Goal: Transaction & Acquisition: Purchase product/service

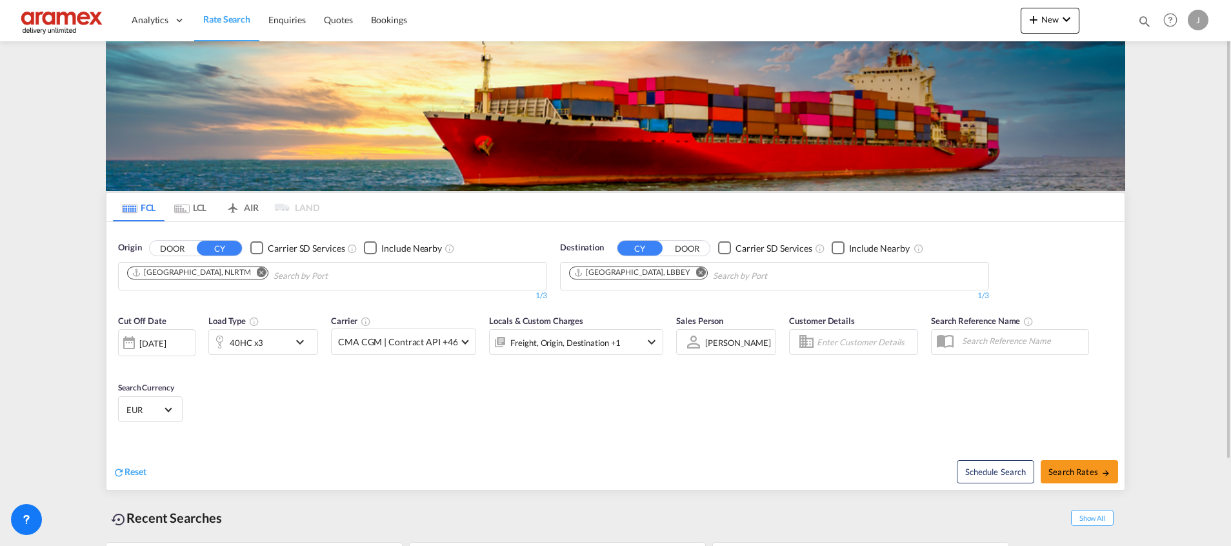
click at [696, 270] on md-icon "Remove" at bounding box center [701, 272] width 10 height 10
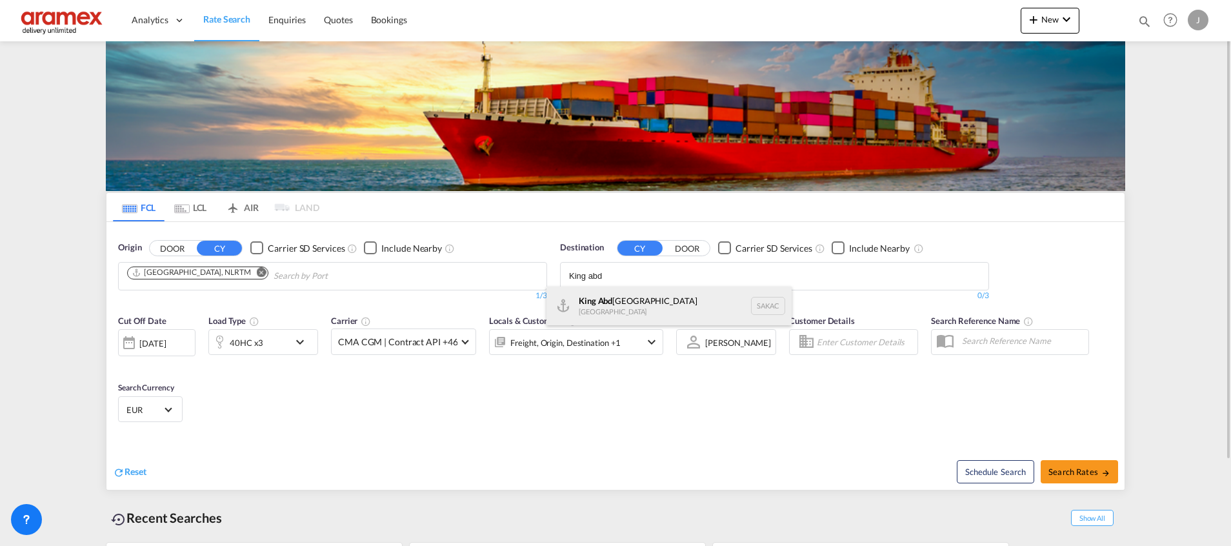
type input "King abd"
click at [629, 308] on div "King Abd ullah City Saudi Arabia SAKAC" at bounding box center [669, 306] width 245 height 39
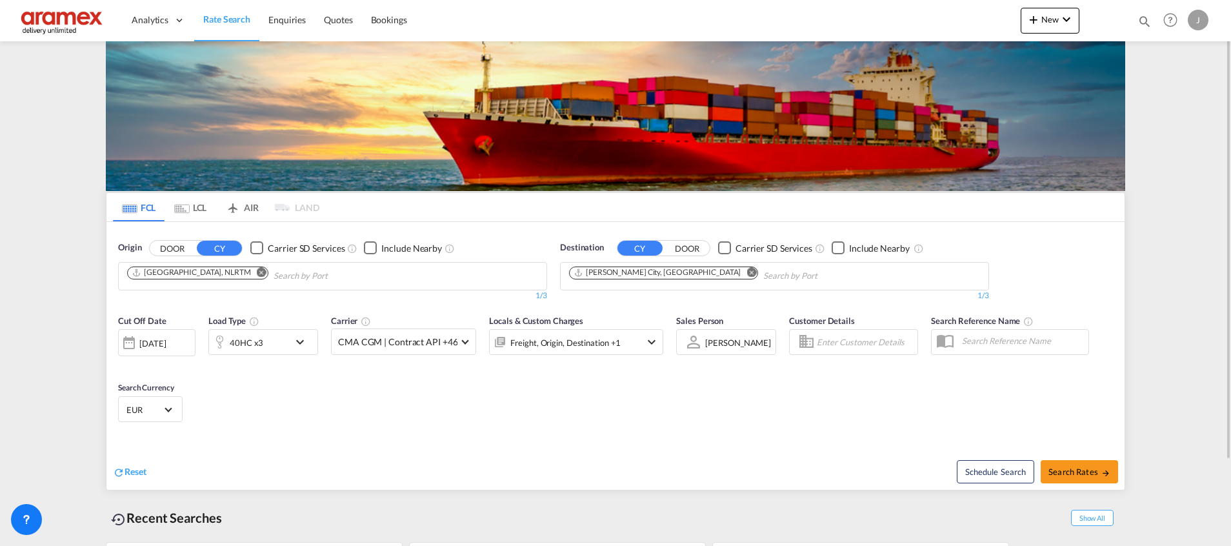
click at [266, 343] on div "40HC x3" at bounding box center [249, 342] width 80 height 26
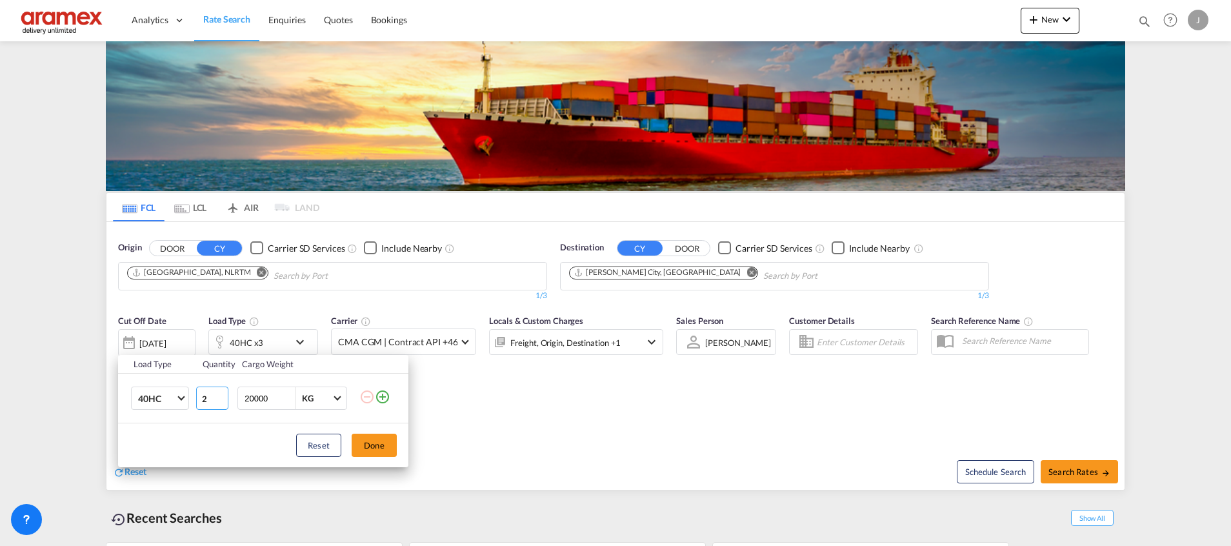
click at [223, 401] on input "2" at bounding box center [212, 398] width 32 height 23
click at [223, 401] on input "1" at bounding box center [212, 398] width 32 height 23
click at [224, 401] on input "0" at bounding box center [212, 398] width 32 height 23
click at [224, 392] on input "0" at bounding box center [212, 398] width 32 height 23
type input "1"
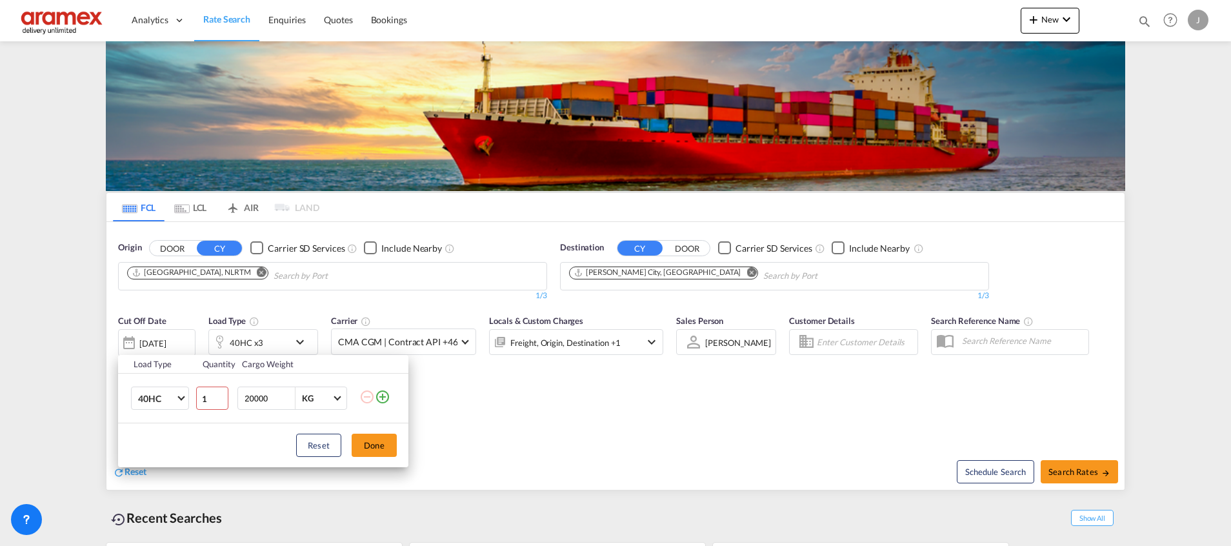
click at [219, 396] on input "1" at bounding box center [212, 398] width 32 height 23
click at [378, 446] on button "Done" at bounding box center [374, 445] width 45 height 23
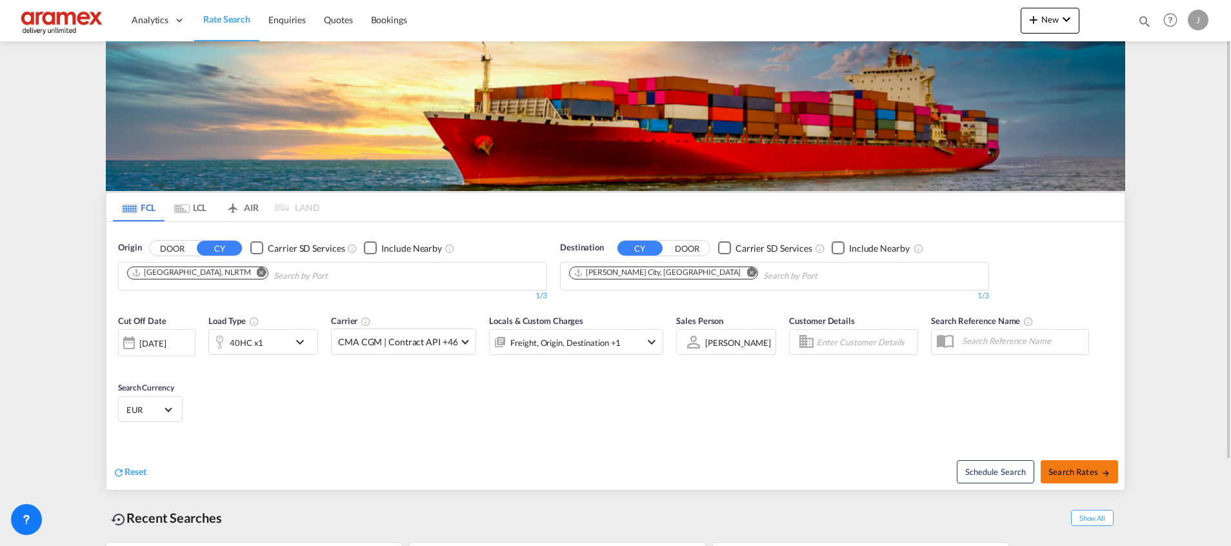
click at [1058, 470] on span "Search Rates" at bounding box center [1080, 472] width 62 height 10
type input "NLRTM to SAKAC / [DATE]"
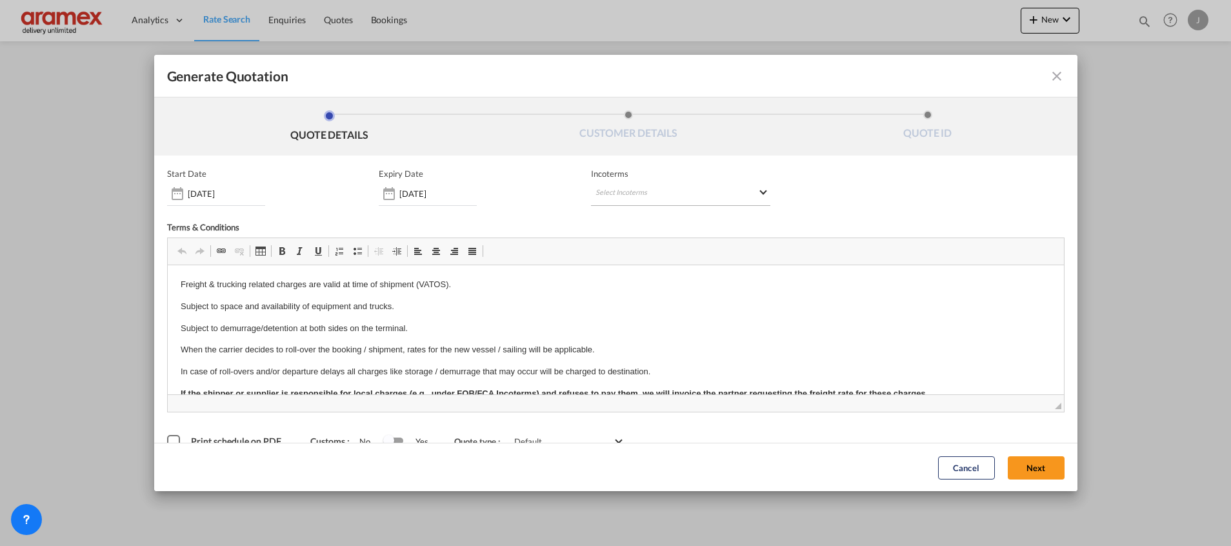
click at [623, 189] on md-select "Select Incoterms DPU - import Delivery at Place Unloaded FAS - export Free Alon…" at bounding box center [680, 194] width 179 height 23
click at [612, 224] on input "search" at bounding box center [651, 221] width 119 height 12
type input "EXW"
click at [623, 249] on div "Ex Works" at bounding box center [657, 252] width 123 height 8
click at [1016, 466] on button "Next" at bounding box center [1036, 467] width 57 height 23
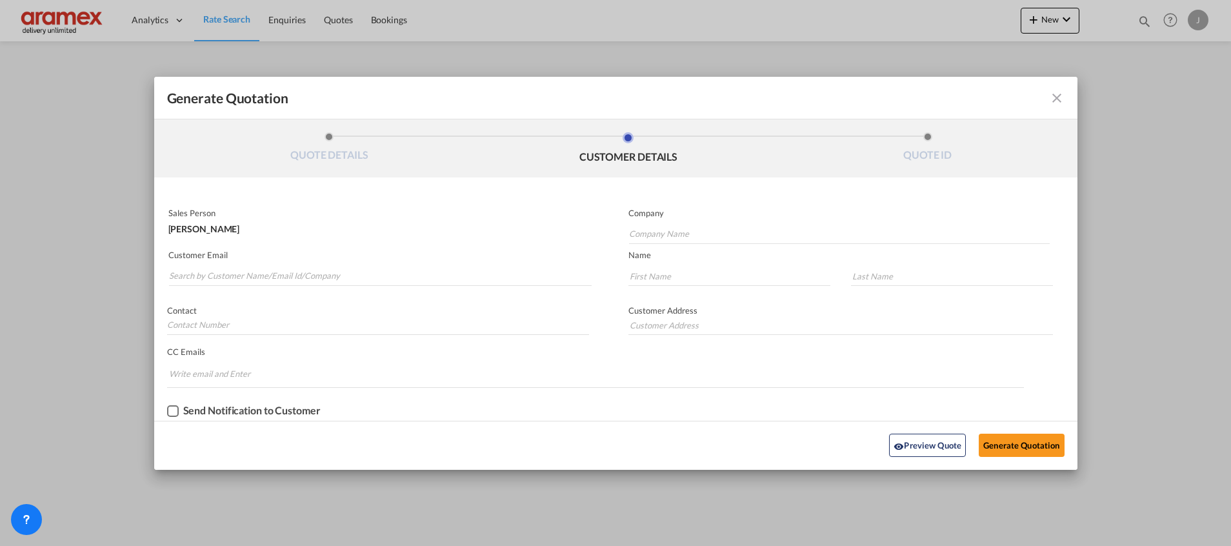
click at [256, 262] on md-autocomplete-wrap "Generate QuotationQUOTE ..." at bounding box center [379, 273] width 423 height 26
click at [254, 272] on input "Search by Customer Name/Email Id/Company" at bounding box center [380, 276] width 423 height 19
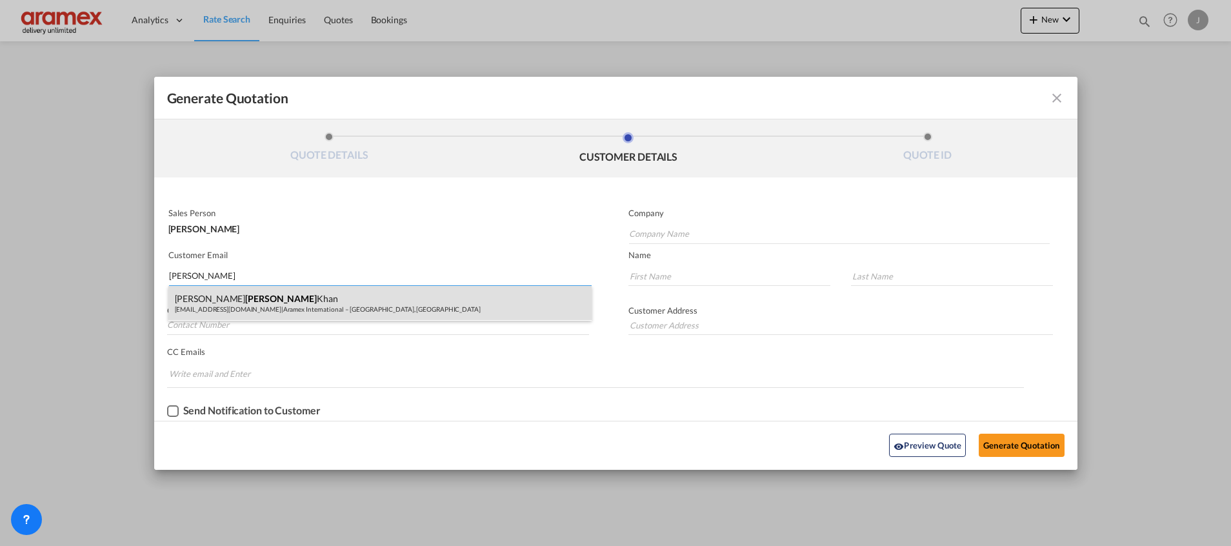
type input "BAZIL"
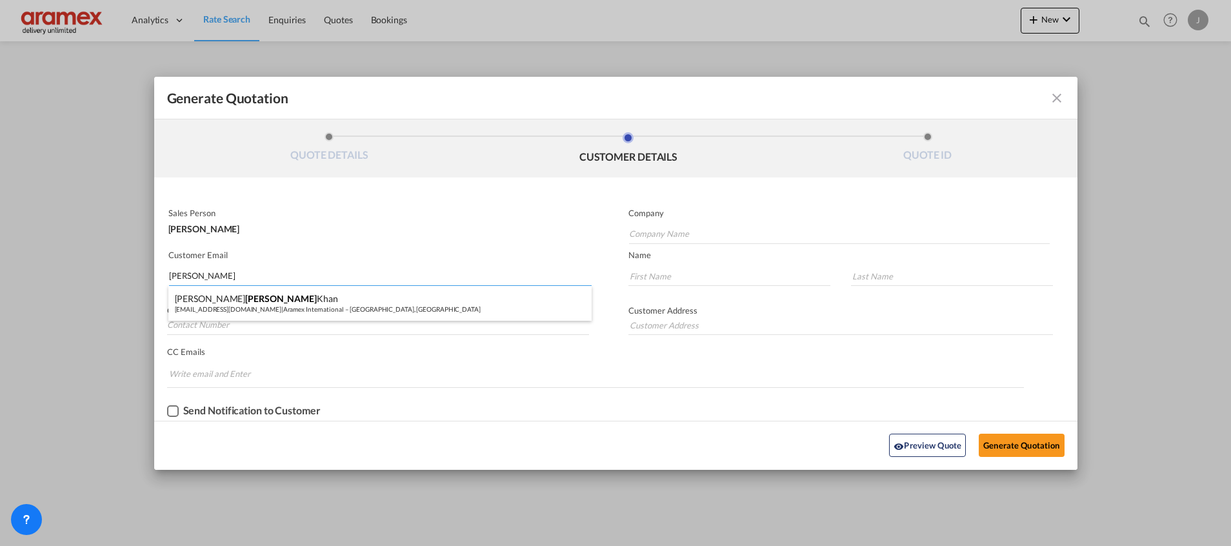
click at [208, 299] on div "[PERSON_NAME] [PERSON_NAME][EMAIL_ADDRESS][DOMAIN_NAME] | Aramex International …" at bounding box center [379, 303] width 423 height 35
type input "Aramex International – [GEOGRAPHIC_DATA], [GEOGRAPHIC_DATA]"
type input "[EMAIL_ADDRESS][DOMAIN_NAME]"
type input "[PERSON_NAME]"
type input "Khan"
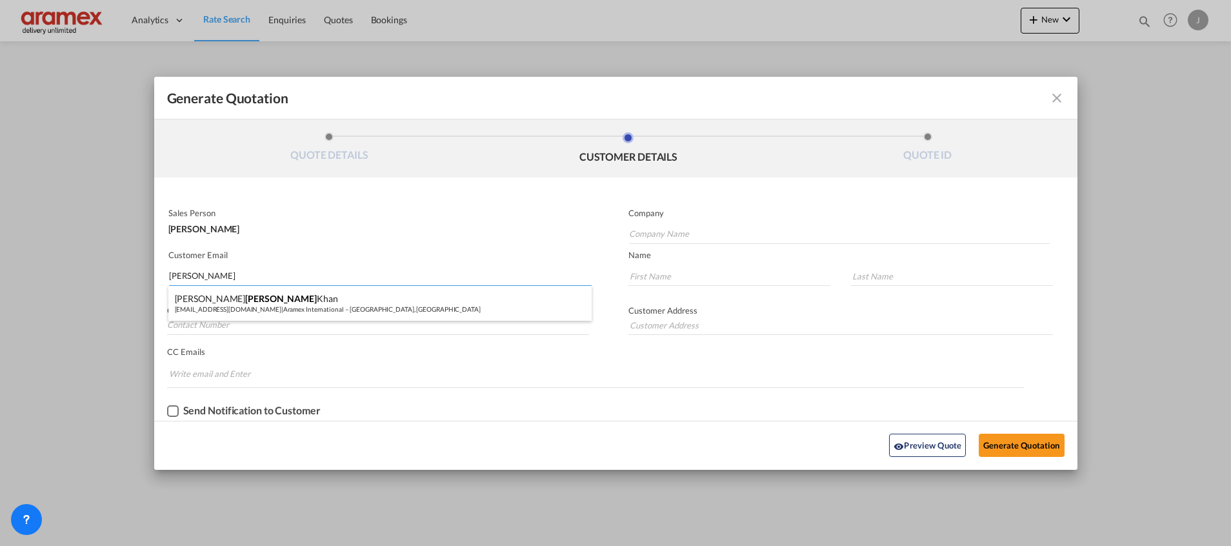
type input "[GEOGRAPHIC_DATA]"
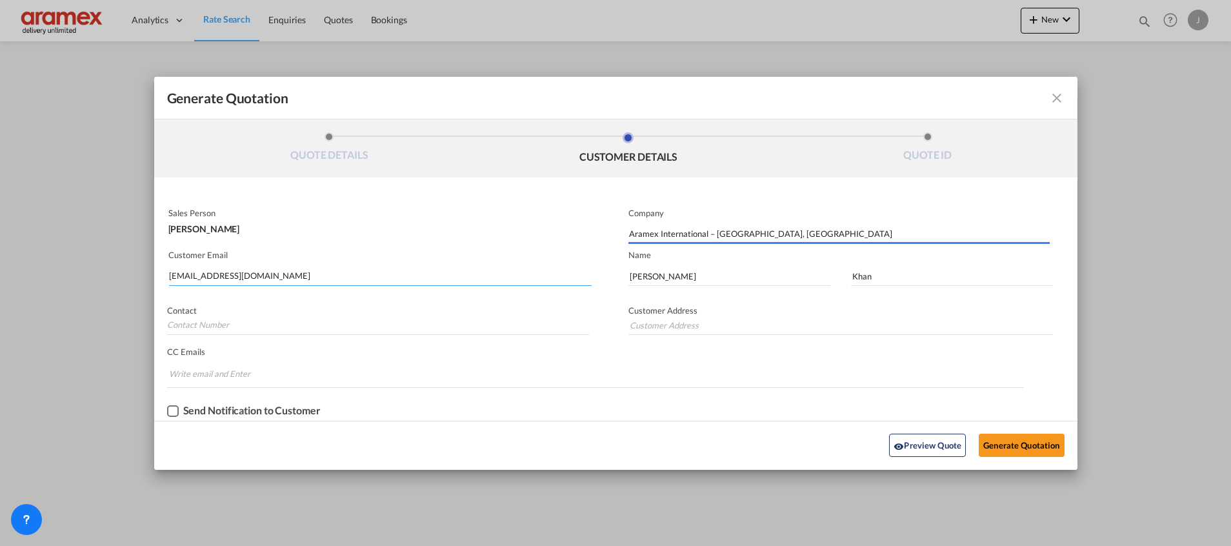
click at [195, 276] on input "[EMAIL_ADDRESS][DOMAIN_NAME]" at bounding box center [380, 276] width 423 height 19
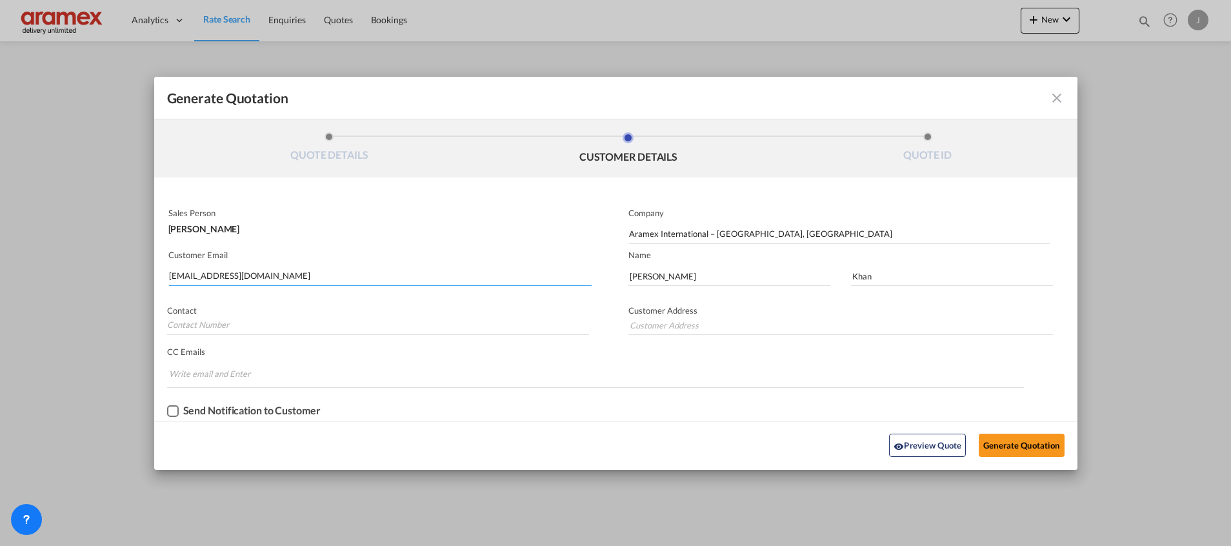
type input "[GEOGRAPHIC_DATA]"
click at [1028, 448] on button "Generate Quotation" at bounding box center [1021, 445] width 85 height 23
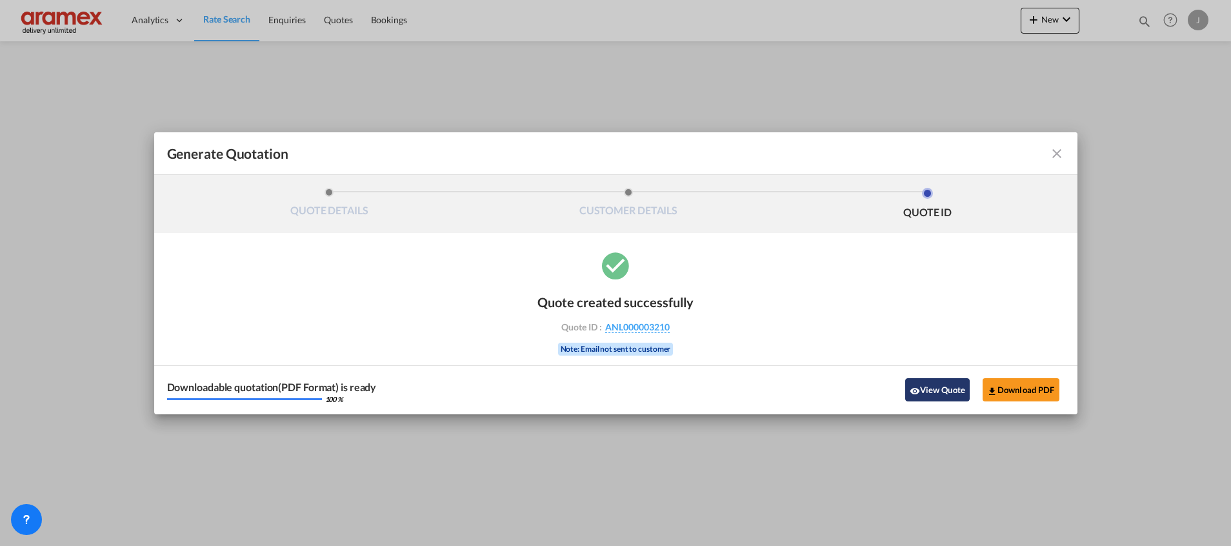
click at [914, 387] on md-icon "icon-eye" at bounding box center [915, 391] width 10 height 10
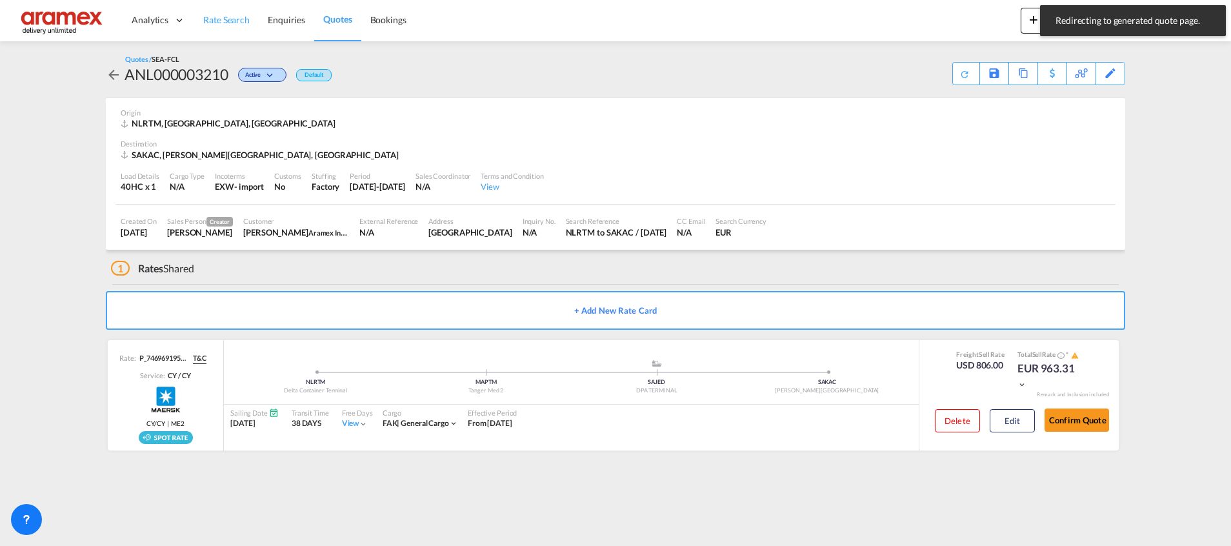
click at [222, 13] on link "Rate Search" at bounding box center [226, 20] width 65 height 42
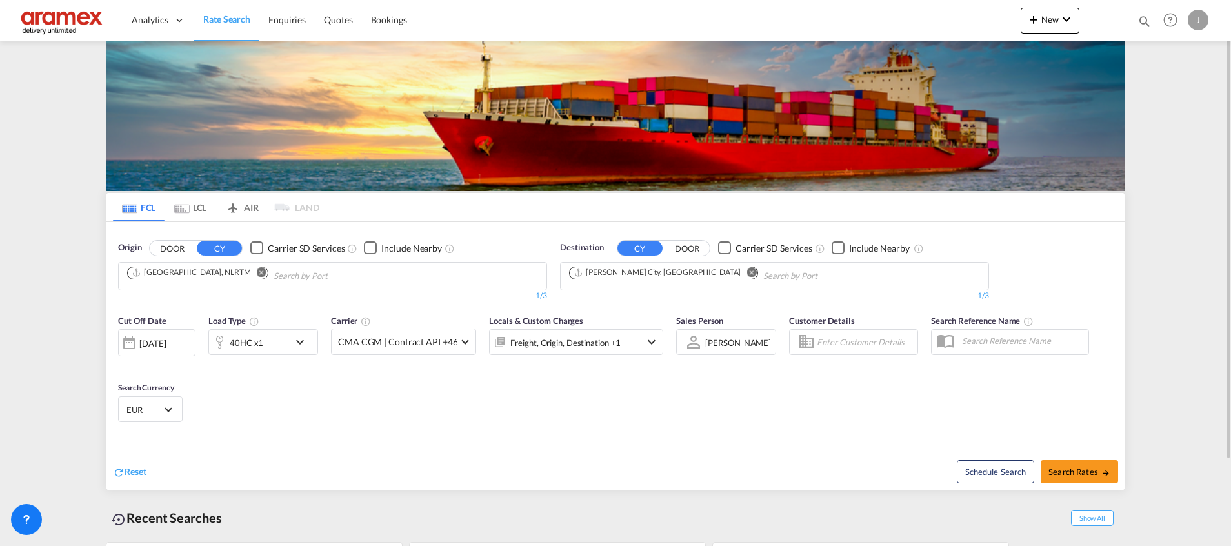
click at [747, 270] on md-icon "Remove" at bounding box center [752, 272] width 10 height 10
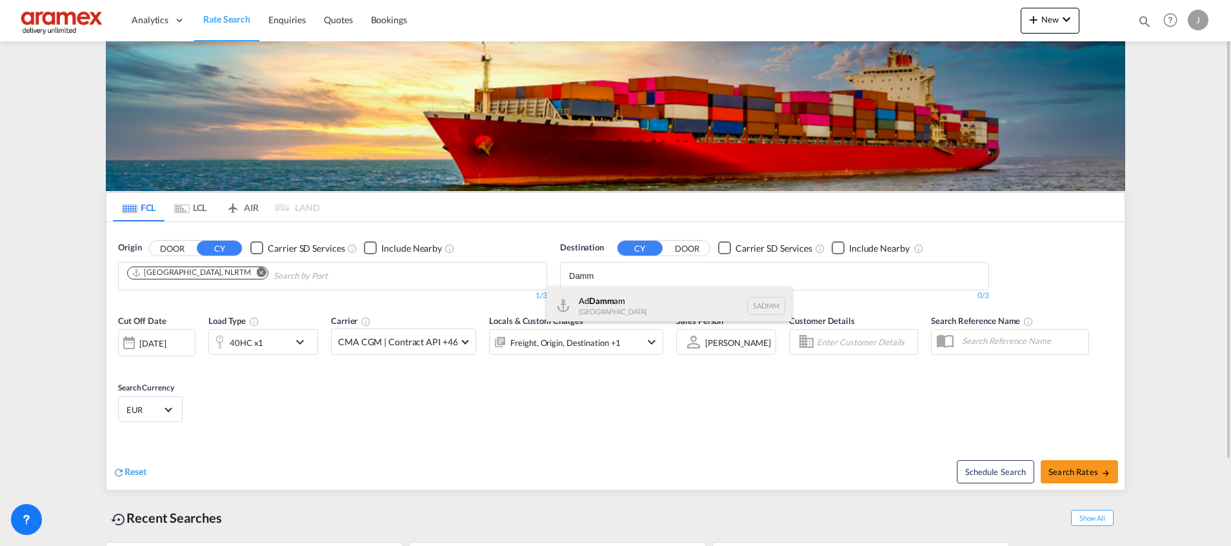
type input "Damm"
click at [641, 305] on div "Ad Damm am Saudi Arabia SADMM" at bounding box center [669, 306] width 245 height 39
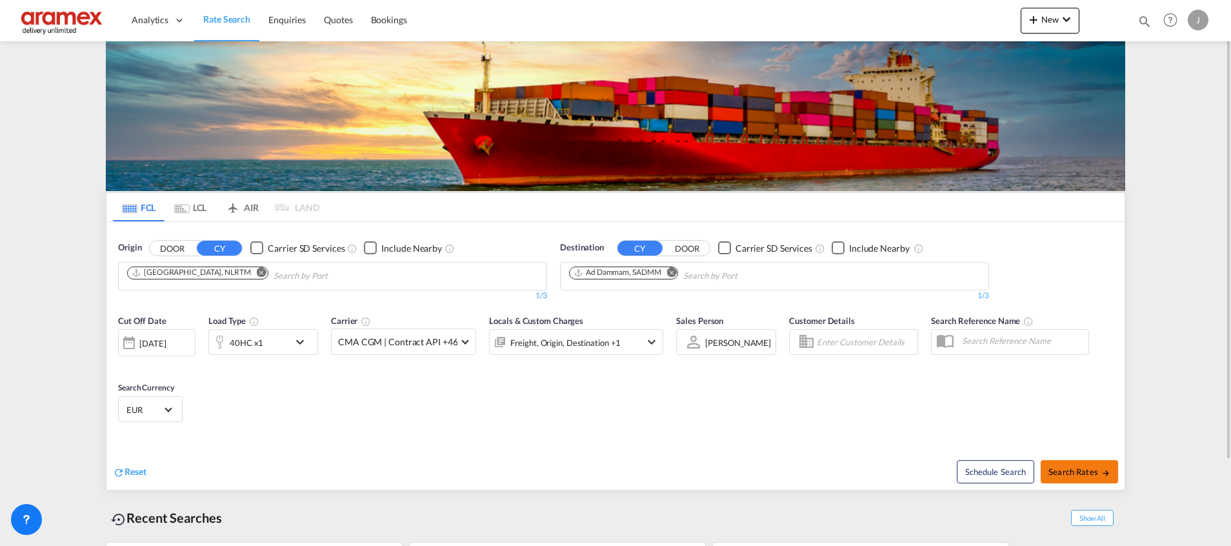
click at [1072, 470] on span "Search Rates" at bounding box center [1080, 472] width 62 height 10
type input "NLRTM to SADMM / 1 Oct 2025"
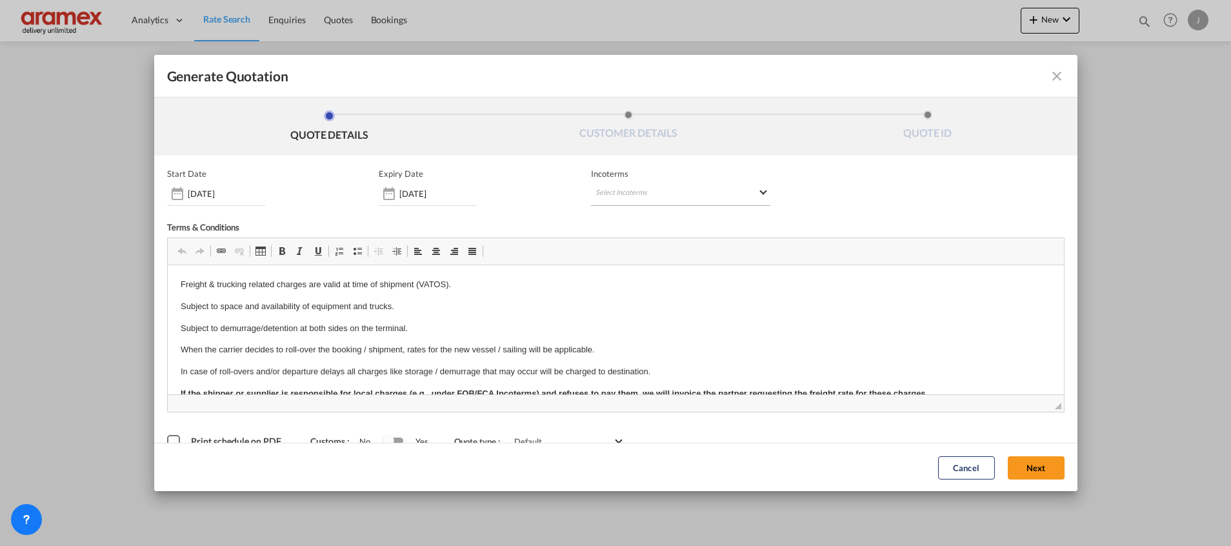
click at [614, 194] on md-select "Select Incoterms DPU - import Delivery at Place Unloaded FAS - export Free Alon…" at bounding box center [680, 194] width 179 height 23
click at [623, 221] on input "search" at bounding box center [651, 221] width 119 height 12
type input "exw"
click at [632, 249] on div "Ex Works" at bounding box center [657, 252] width 123 height 8
click at [1011, 460] on button "Next" at bounding box center [1036, 467] width 57 height 23
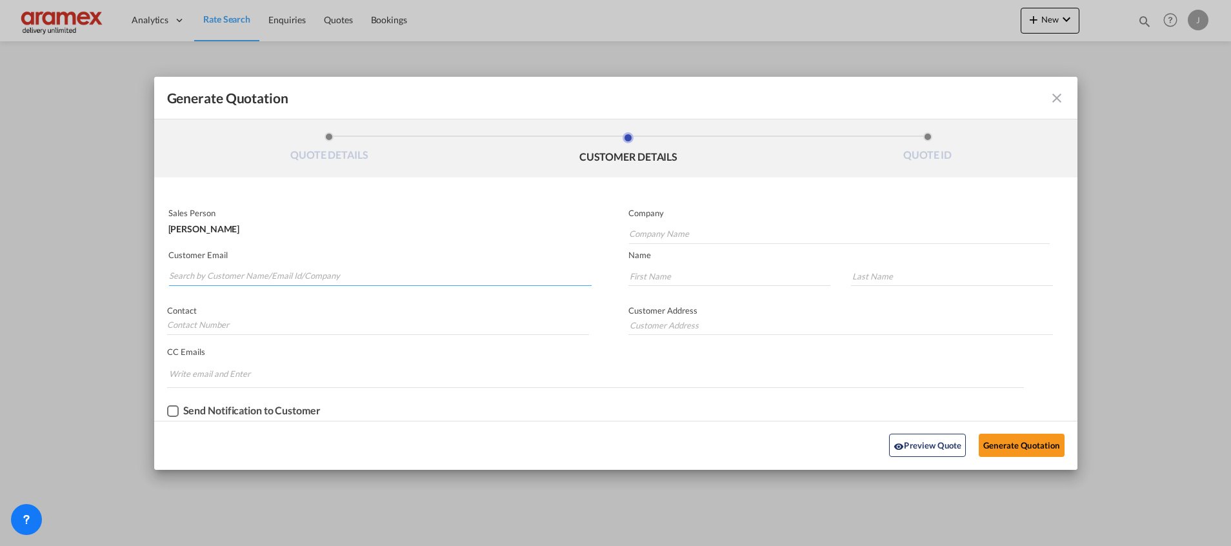
click at [265, 277] on input "Search by Customer Name/Email Id/Company" at bounding box center [380, 276] width 423 height 19
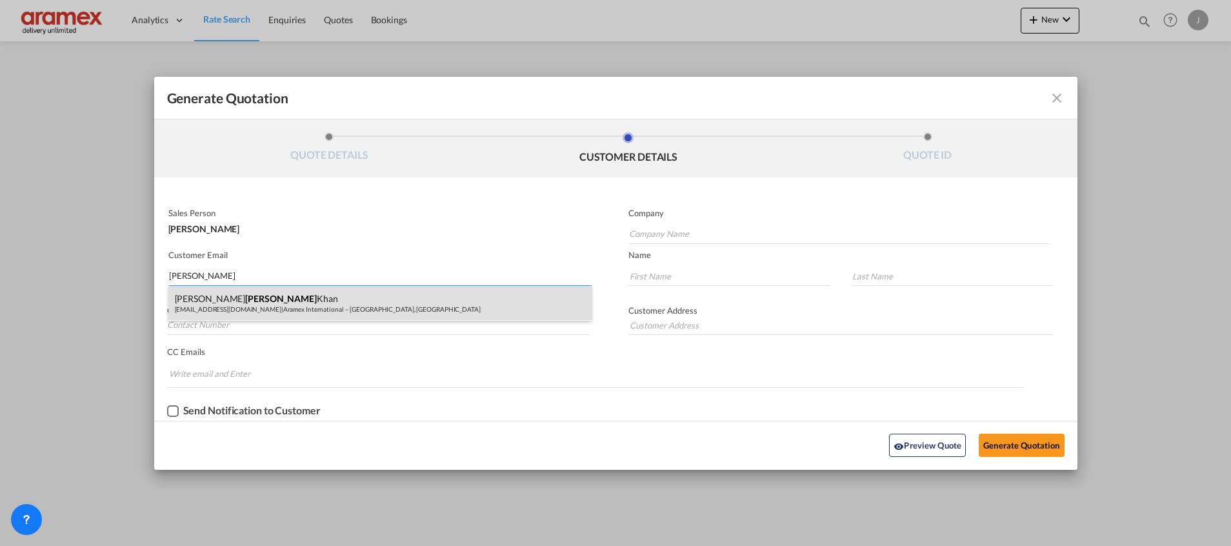
type input "[PERSON_NAME]"
click at [252, 303] on div "[PERSON_NAME] [PERSON_NAME][EMAIL_ADDRESS][DOMAIN_NAME] | Aramex International …" at bounding box center [379, 303] width 423 height 35
type input "Aramex International – [GEOGRAPHIC_DATA], [GEOGRAPHIC_DATA]"
type input "[EMAIL_ADDRESS][DOMAIN_NAME]"
type input "[PERSON_NAME]"
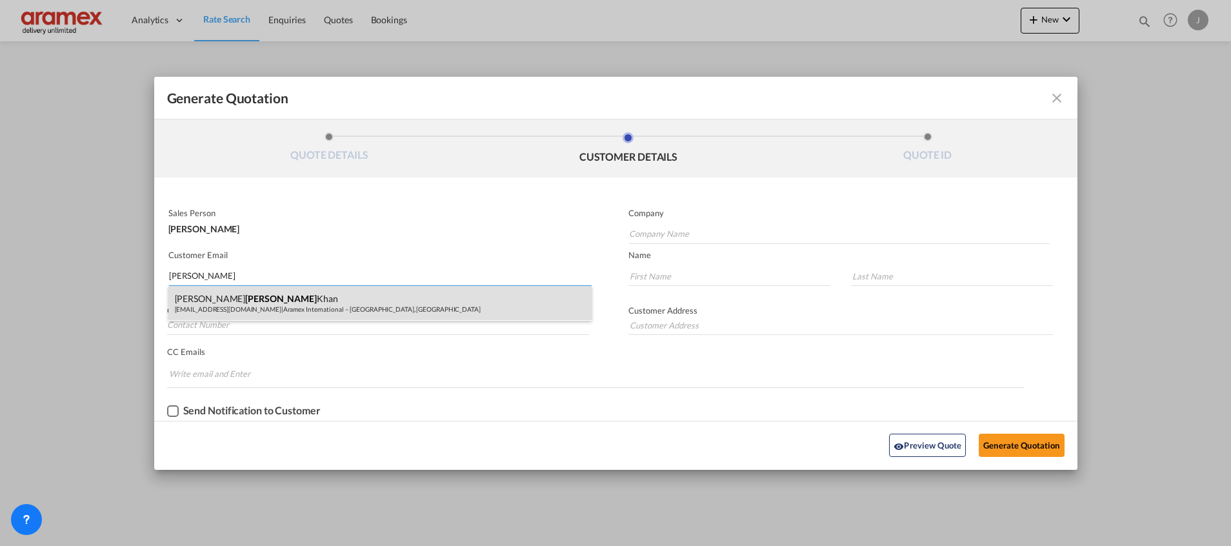
type input "Khan"
type input "[GEOGRAPHIC_DATA]"
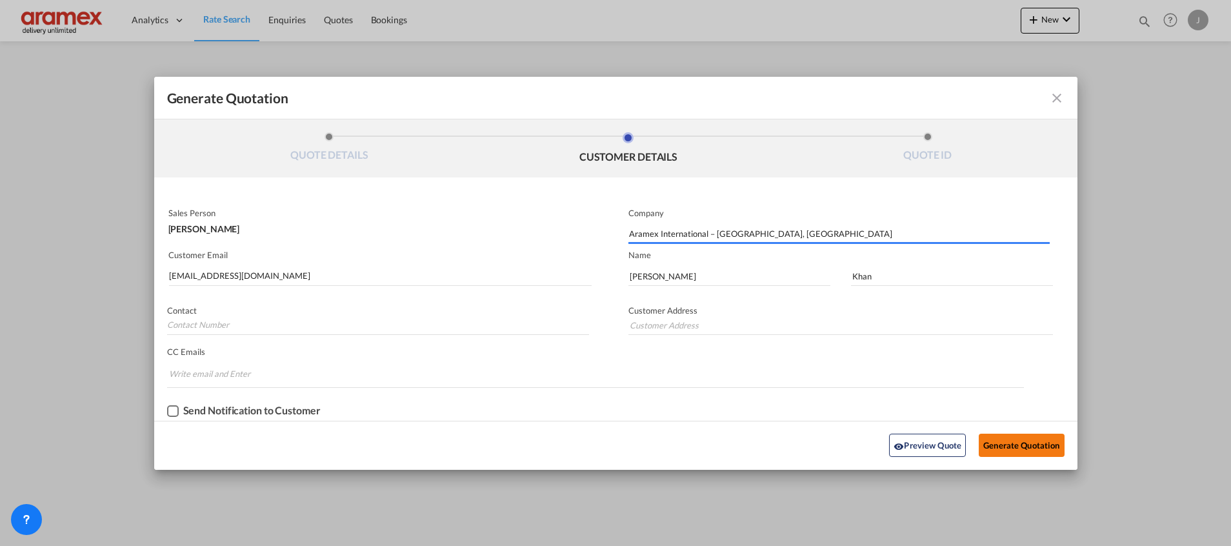
click at [1023, 445] on button "Generate Quotation" at bounding box center [1021, 445] width 85 height 23
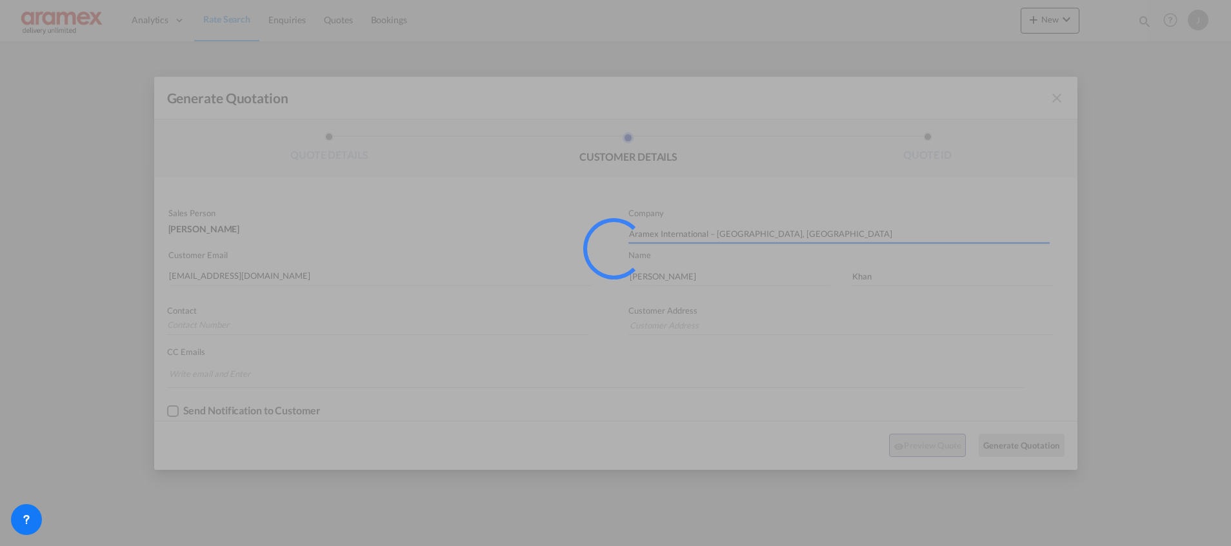
type input "[GEOGRAPHIC_DATA]"
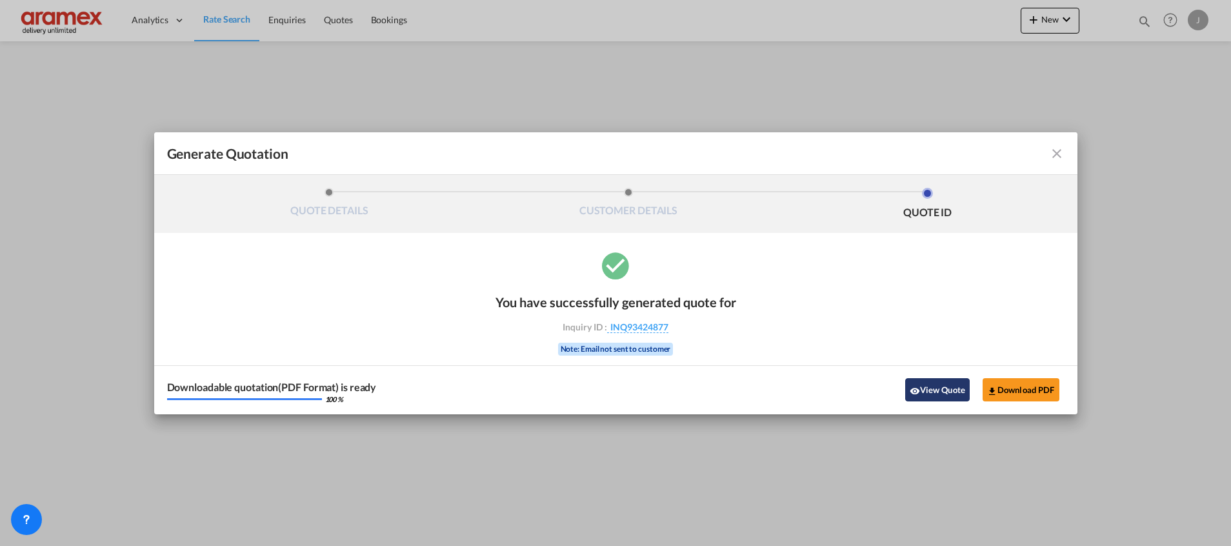
click at [944, 395] on button "View Quote" at bounding box center [937, 389] width 65 height 23
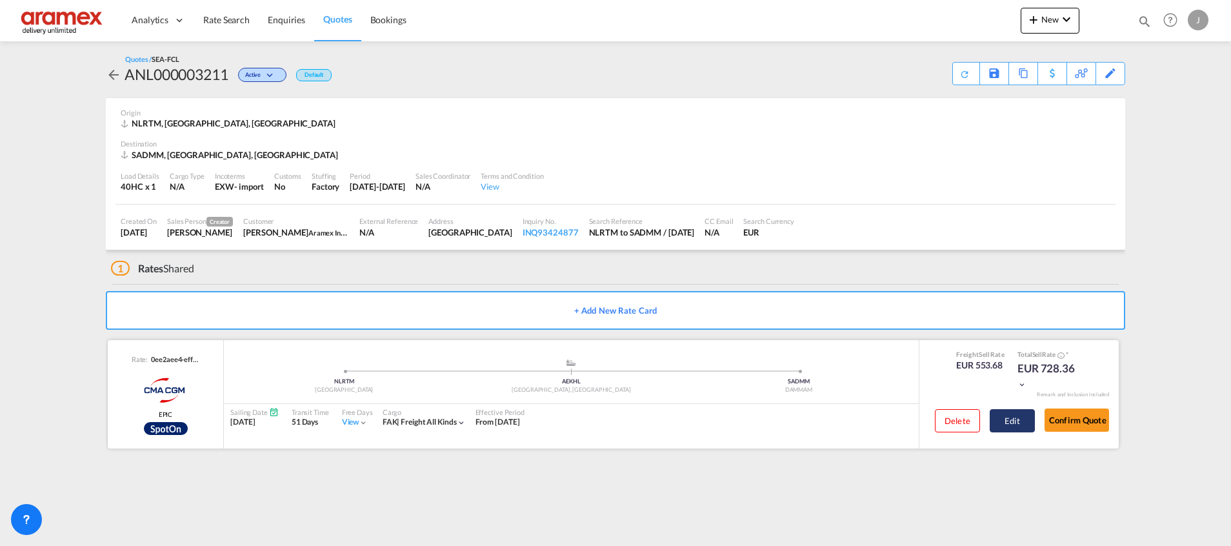
click at [1008, 422] on button "Edit" at bounding box center [1012, 420] width 45 height 23
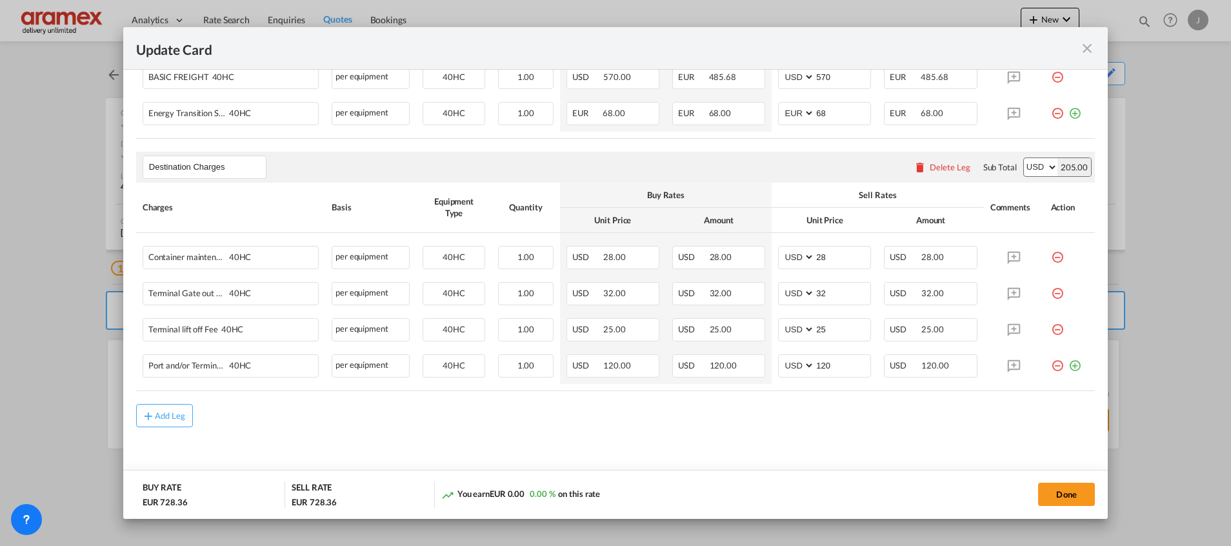
scroll to position [451, 0]
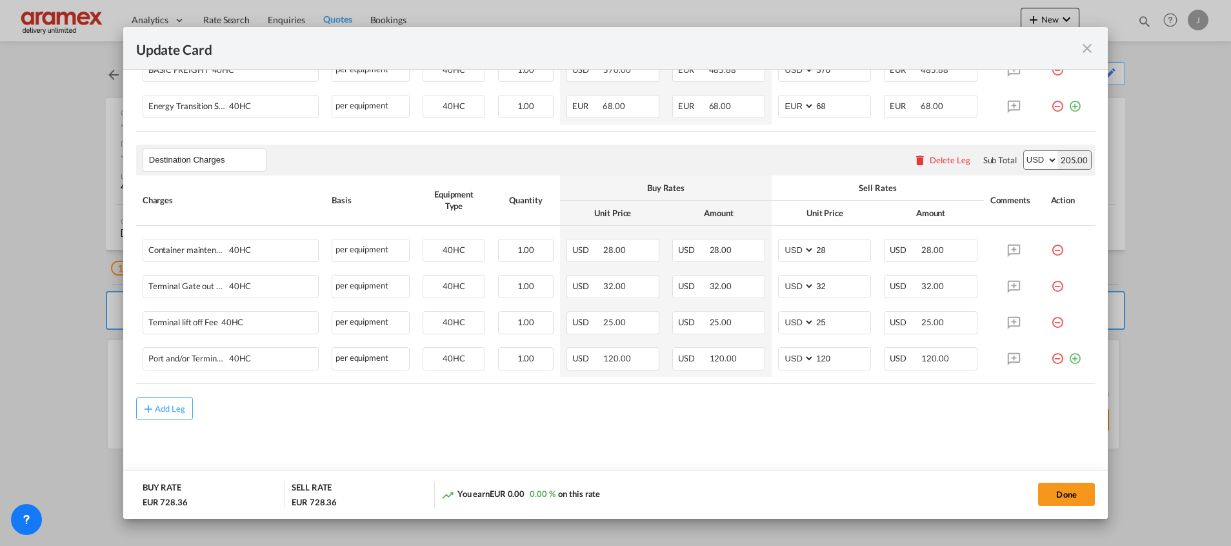
click at [941, 162] on div "Delete Leg" at bounding box center [950, 160] width 41 height 10
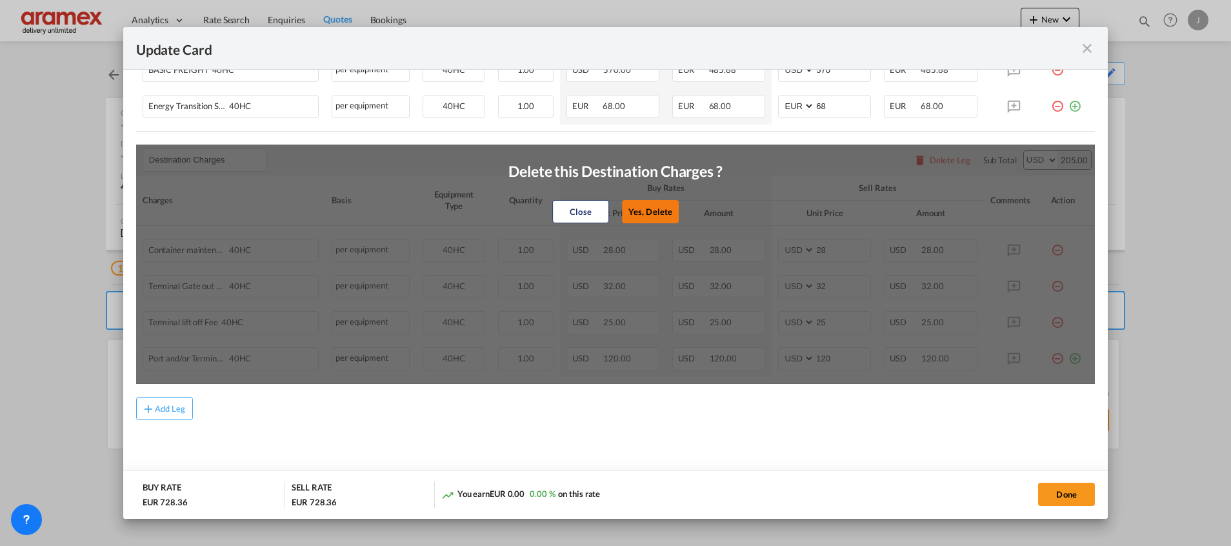
click at [643, 210] on button "Yes, Delete" at bounding box center [650, 211] width 57 height 23
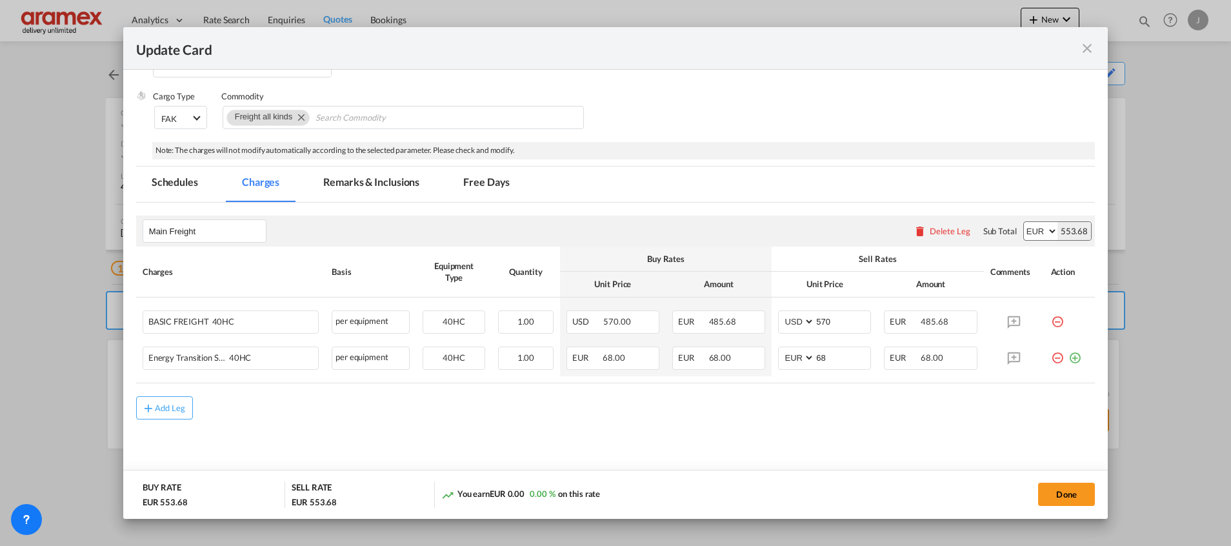
scroll to position [199, 0]
click at [1053, 494] on button "Done" at bounding box center [1066, 494] width 57 height 23
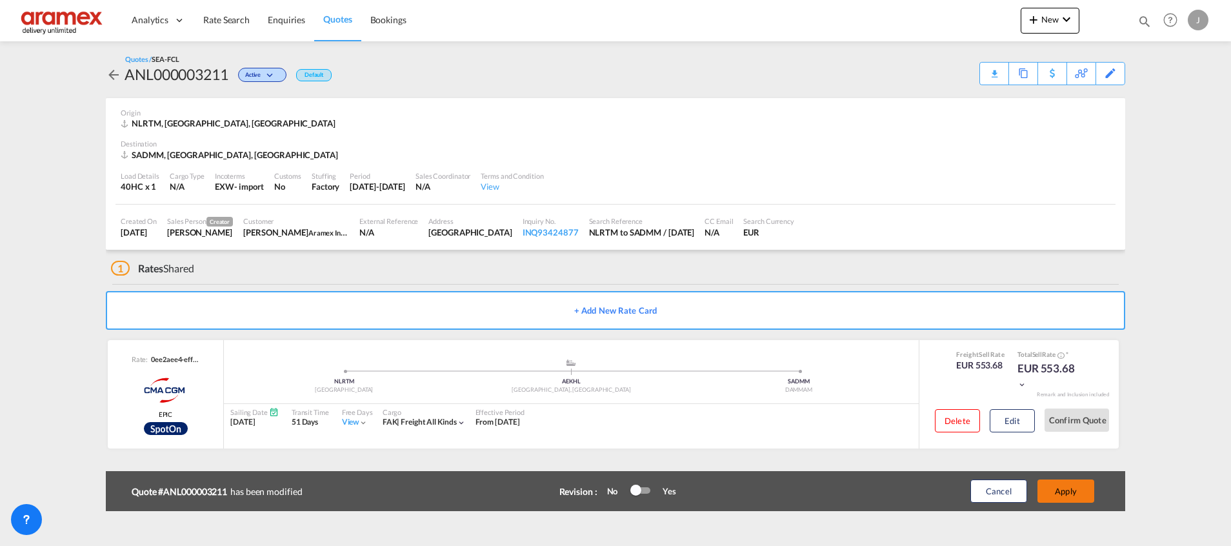
click at [1057, 488] on button "Apply" at bounding box center [1066, 490] width 57 height 23
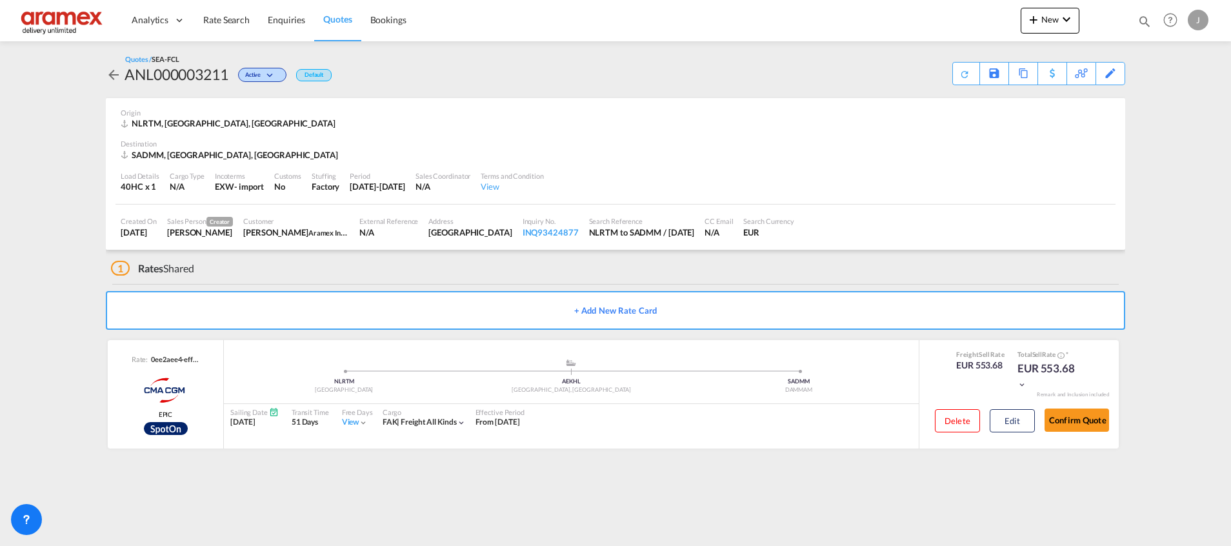
click at [341, 23] on span "Quotes" at bounding box center [337, 19] width 28 height 11
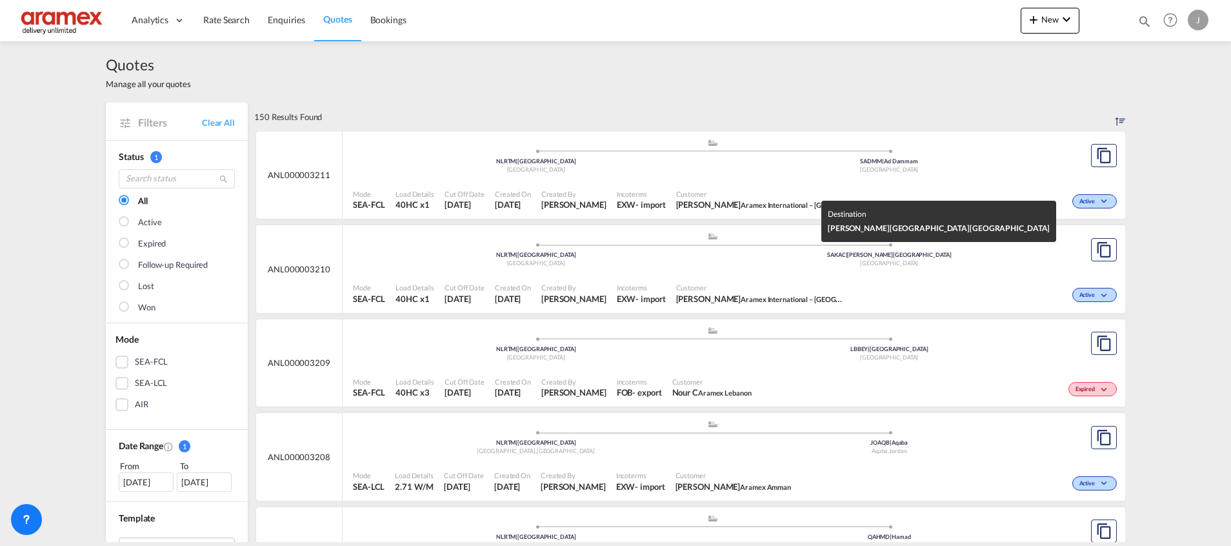
click at [984, 261] on div "[GEOGRAPHIC_DATA]" at bounding box center [890, 263] width 354 height 8
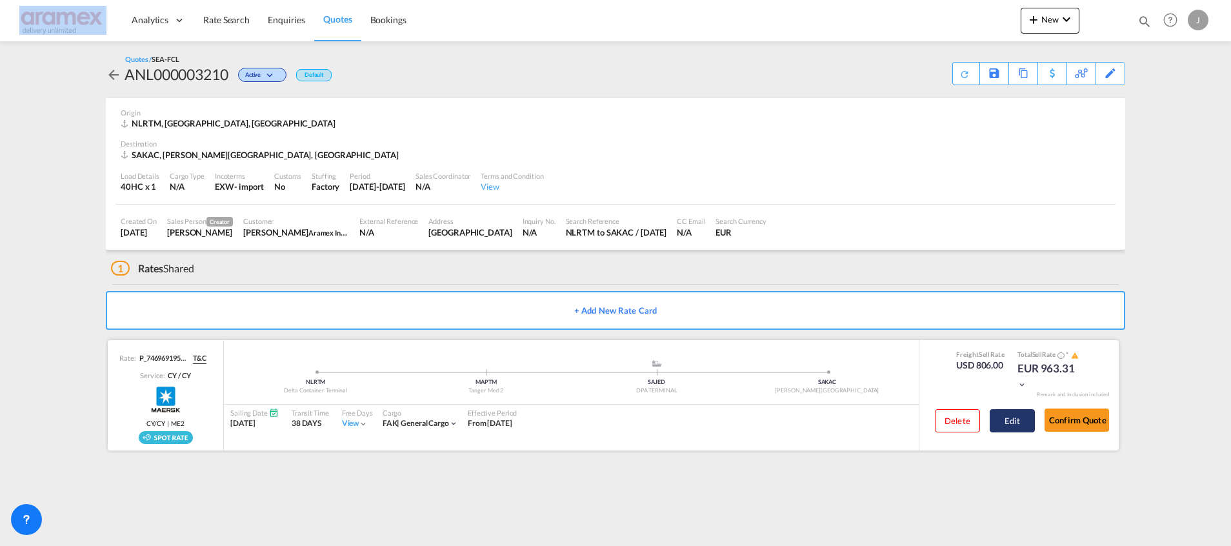
click at [1016, 422] on button "Edit" at bounding box center [1012, 420] width 45 height 23
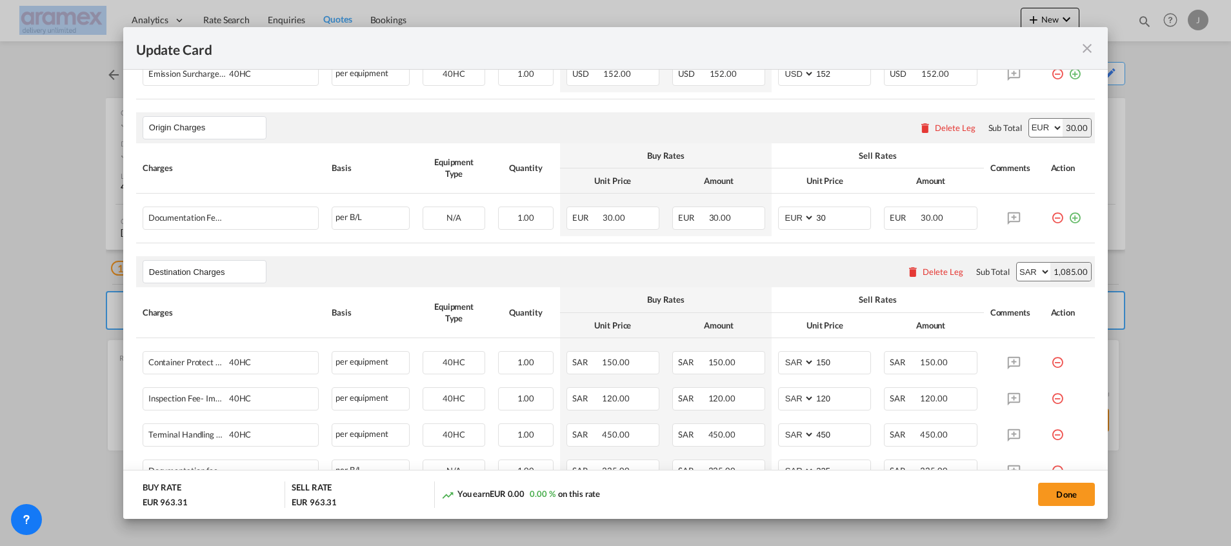
scroll to position [484, 0]
click at [929, 271] on div "Delete Leg" at bounding box center [943, 271] width 41 height 10
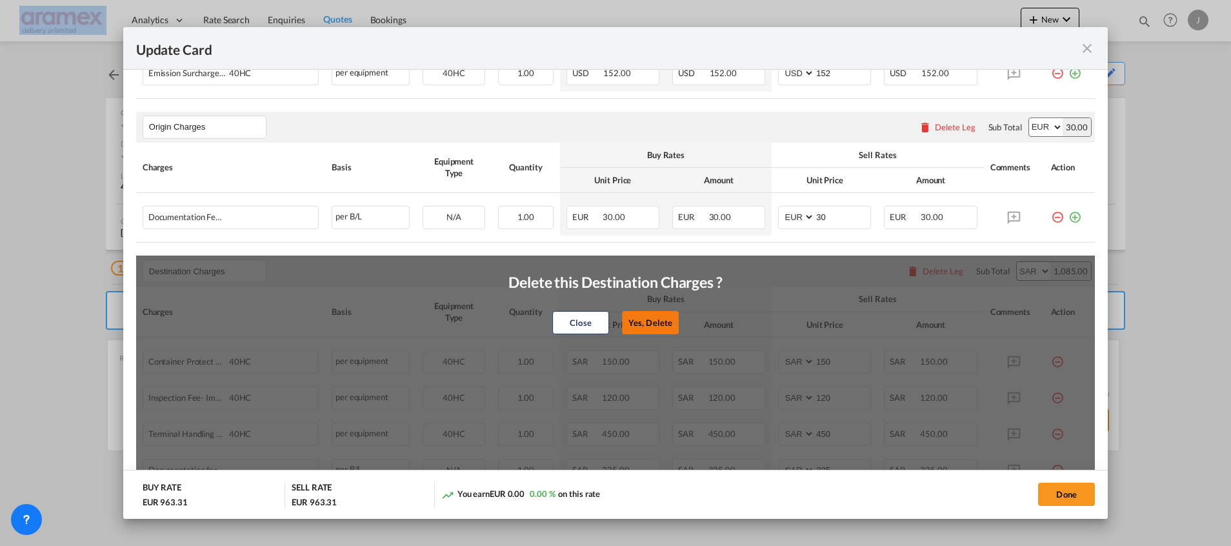
click at [647, 321] on button "Yes, Delete" at bounding box center [650, 322] width 57 height 23
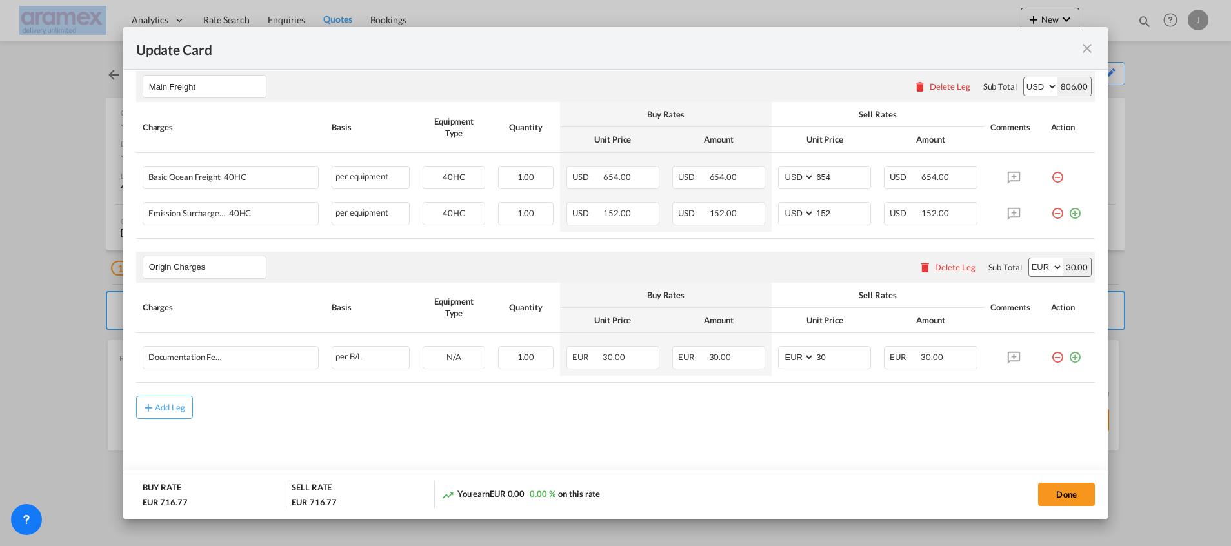
scroll to position [343, 0]
click at [1063, 488] on button "Done" at bounding box center [1066, 494] width 57 height 23
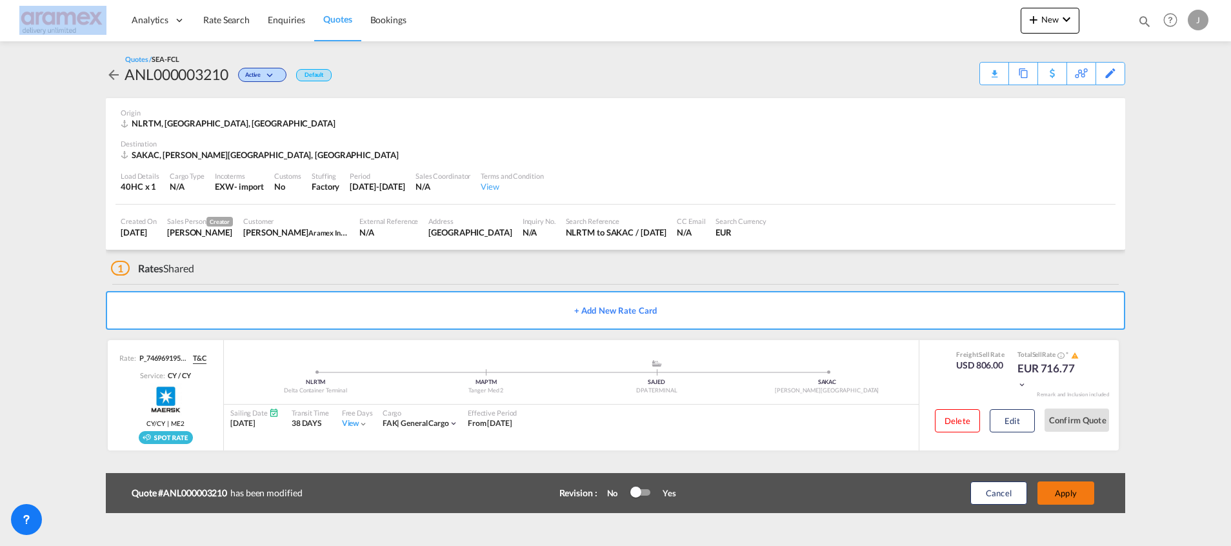
click at [1074, 497] on button "Apply" at bounding box center [1066, 492] width 57 height 23
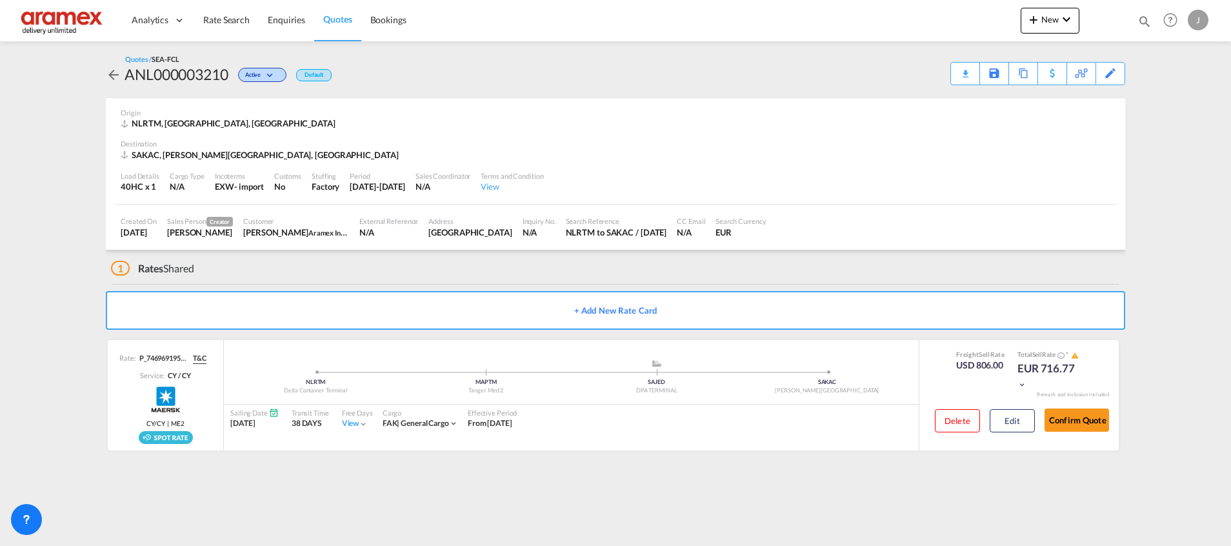
click at [621, 483] on md-content "Analytics Dashboard Rate Search Enquiries Quotes Bookings New Quote Bookings" at bounding box center [615, 273] width 1231 height 546
click at [336, 20] on span "Quotes" at bounding box center [337, 19] width 28 height 11
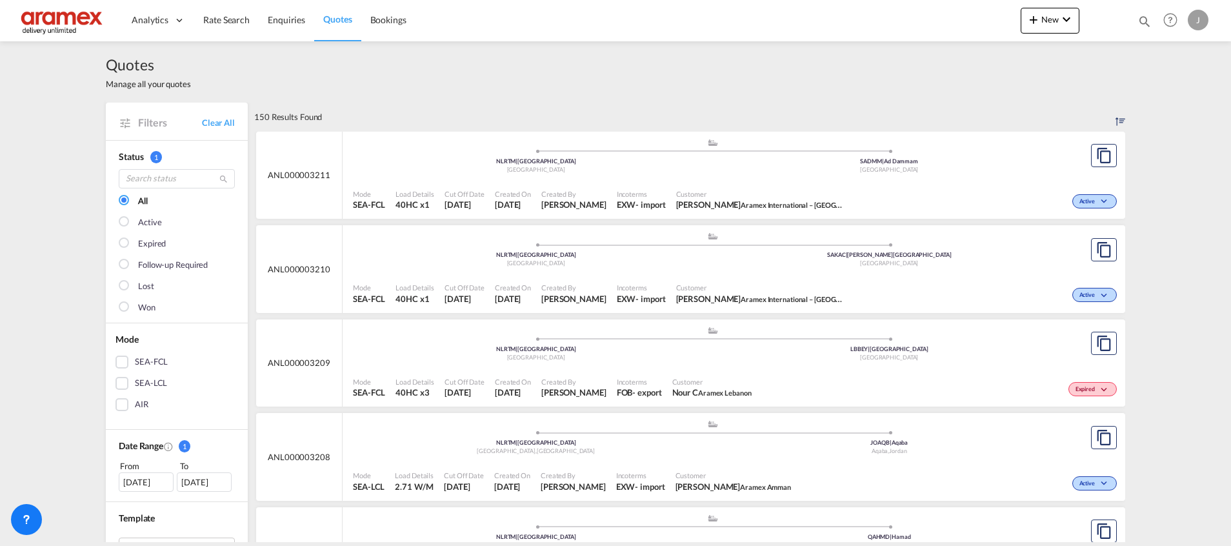
click at [820, 274] on div "Mode SEA-FCL Load Details 40HC x1 Cut Off Date 1 Oct 2025 Created On 1 Oct 2025…" at bounding box center [734, 293] width 783 height 39
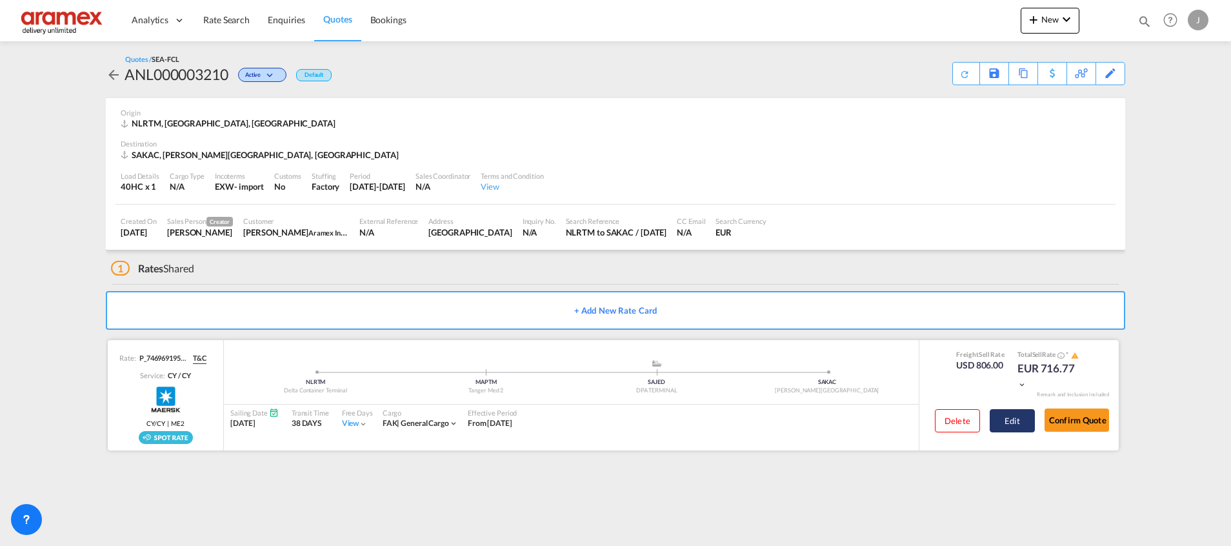
click at [1020, 423] on button "Edit" at bounding box center [1012, 420] width 45 height 23
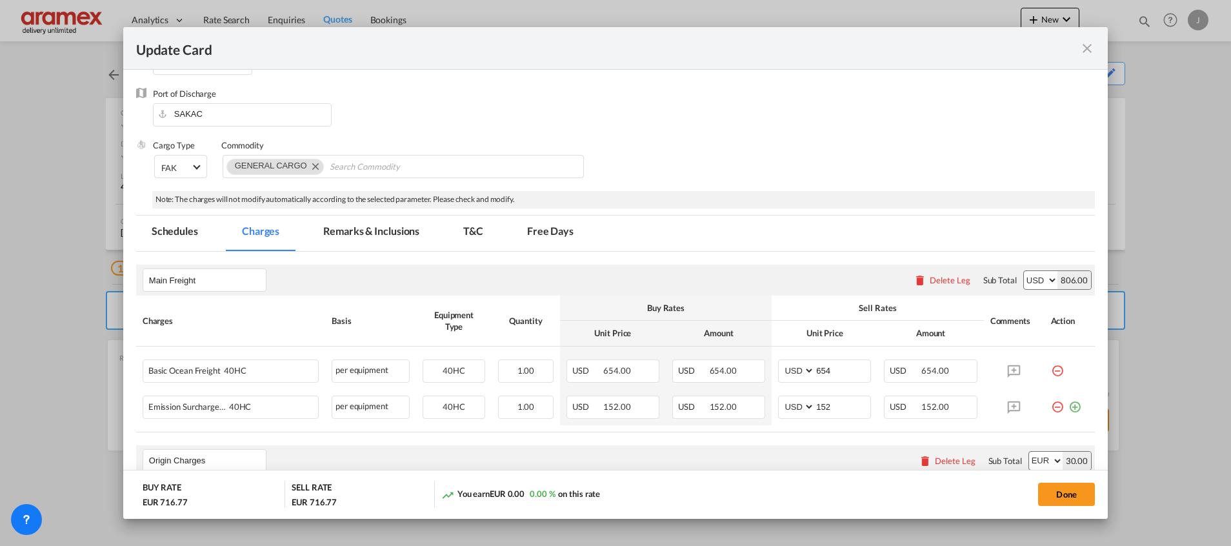
scroll to position [194, 0]
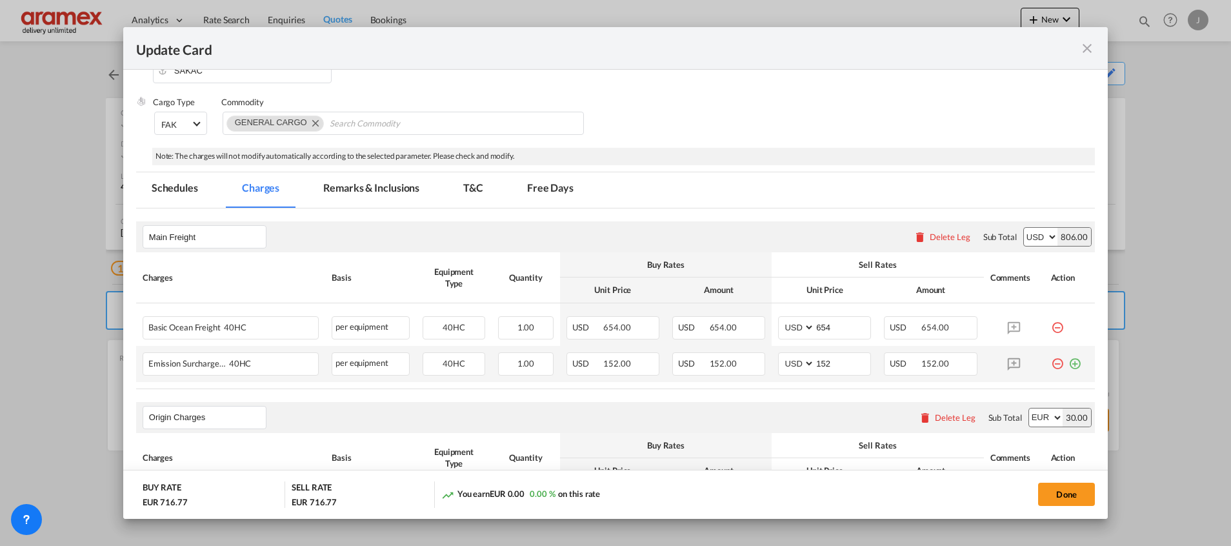
click at [1069, 363] on md-icon "icon-plus-circle-outline green-400-fg" at bounding box center [1075, 358] width 13 height 13
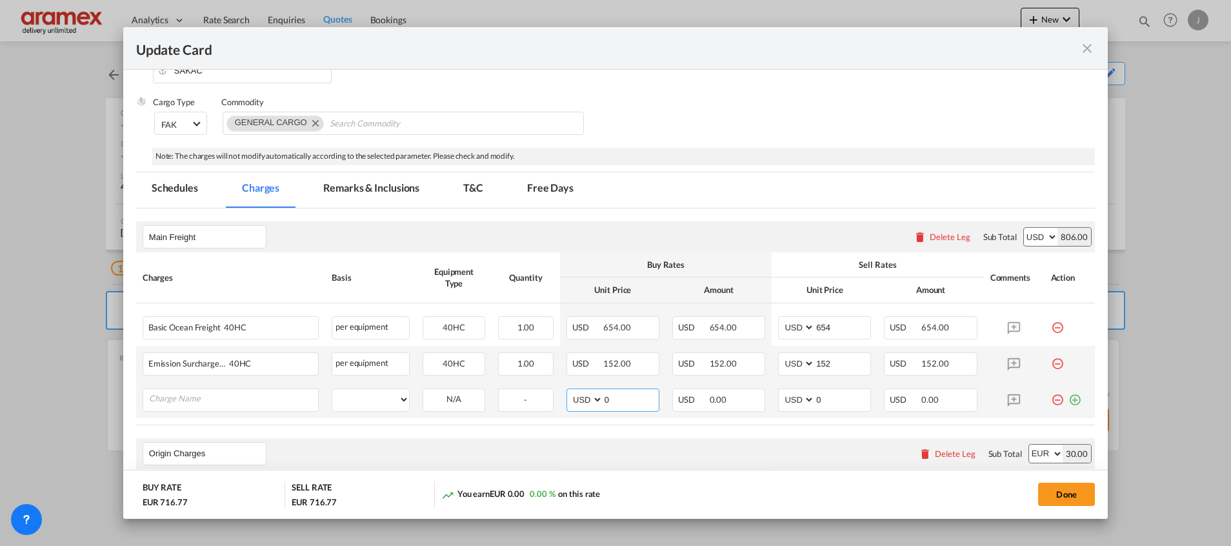
drag, startPoint x: 618, startPoint y: 396, endPoint x: 579, endPoint y: 396, distance: 38.1
click at [579, 396] on md-input-container "AED AFN ALL AMD ANG AOA ARS AUD AWG AZN BAM BBD BDT BGN BHD BIF BMD BND [PERSON…" at bounding box center [613, 399] width 93 height 23
paste input "634"
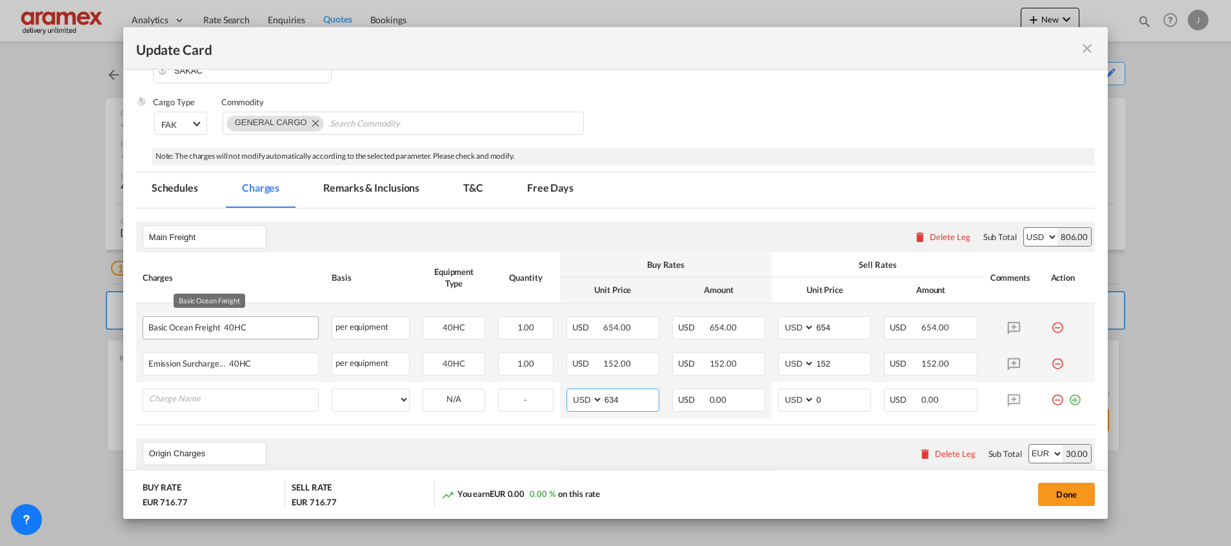
type input "634"
click at [171, 327] on div "Basic Ocean Freight 40HC" at bounding box center [209, 324] width 123 height 15
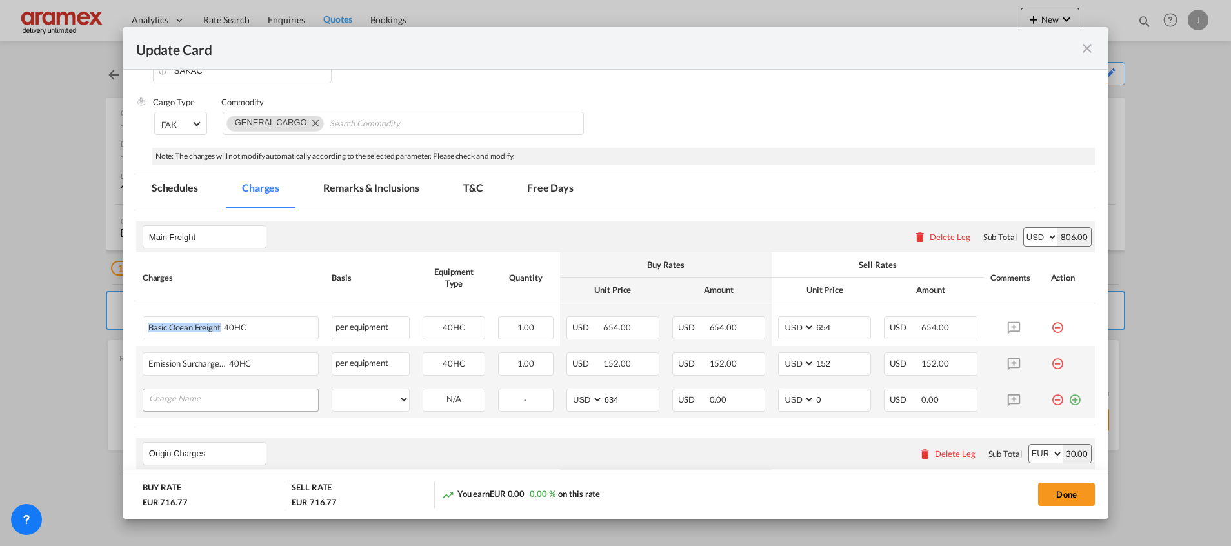
copy span "Basic Ocean Freight"
click at [188, 398] on input "Charge Name" at bounding box center [233, 398] width 169 height 19
paste input "Basic Ocean Freight"
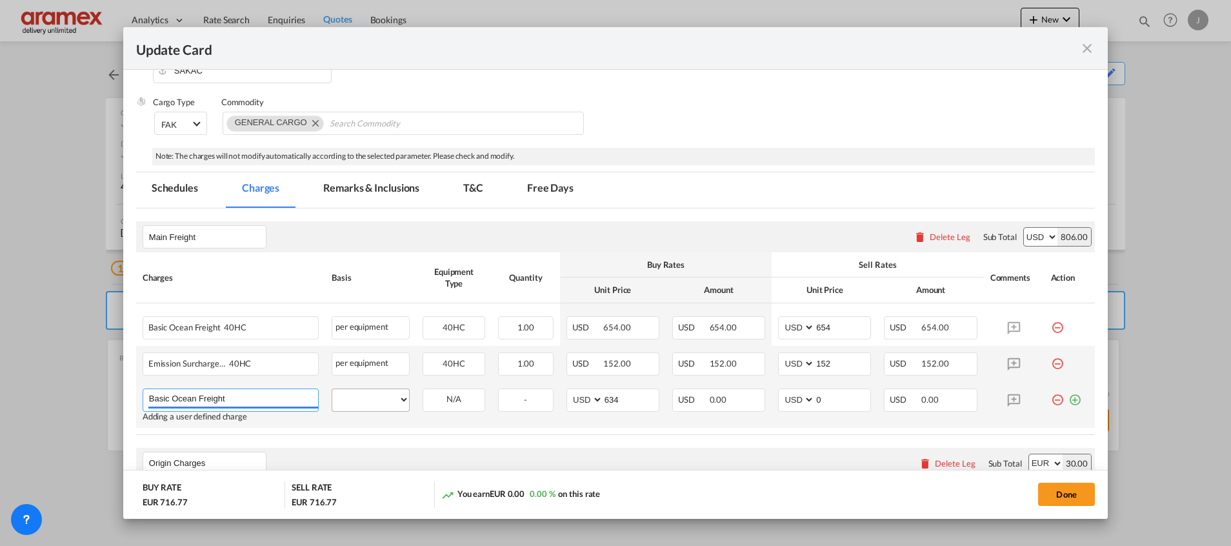
type input "Basic Ocean Freight"
drag, startPoint x: 378, startPoint y: 394, endPoint x: 379, endPoint y: 401, distance: 7.1
click at [378, 394] on select "per equipment per container per B/L per shipping bill per shipment % on freight…" at bounding box center [370, 399] width 77 height 21
select select "per equipment"
click at [332, 389] on select "per equipment per container per B/L per shipping bill per shipment % on freight…" at bounding box center [370, 399] width 77 height 21
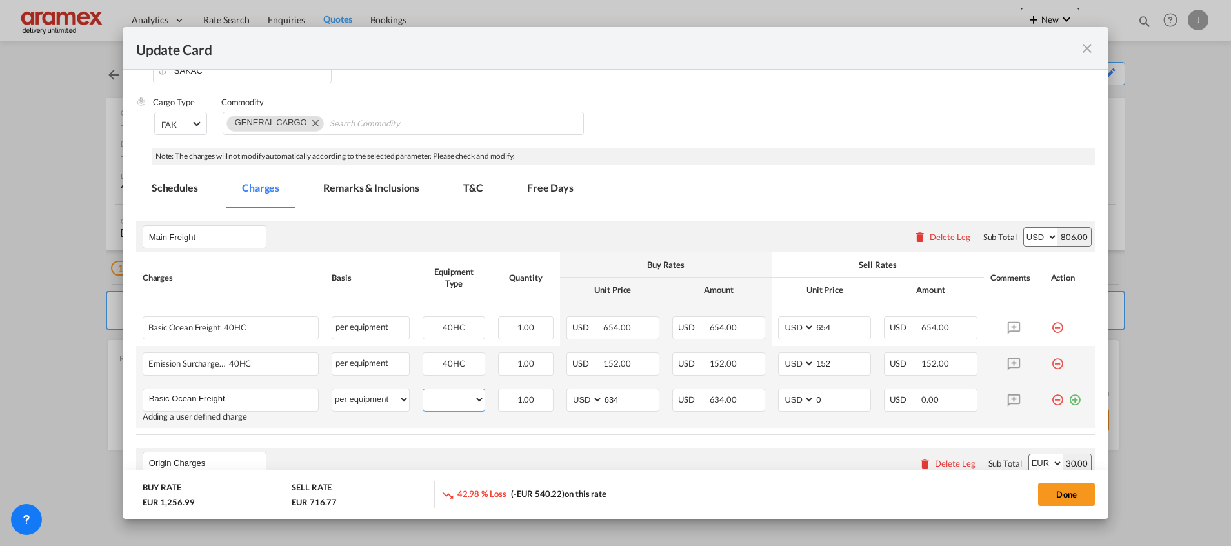
click at [457, 405] on select "40HC" at bounding box center [453, 399] width 61 height 17
click at [423, 391] on select "40HC" at bounding box center [453, 399] width 61 height 17
select select "? string: ?"
click at [603, 398] on div "Update Card Port ..." at bounding box center [603, 400] width 1 height 22
click at [614, 399] on input "634" at bounding box center [630, 398] width 55 height 19
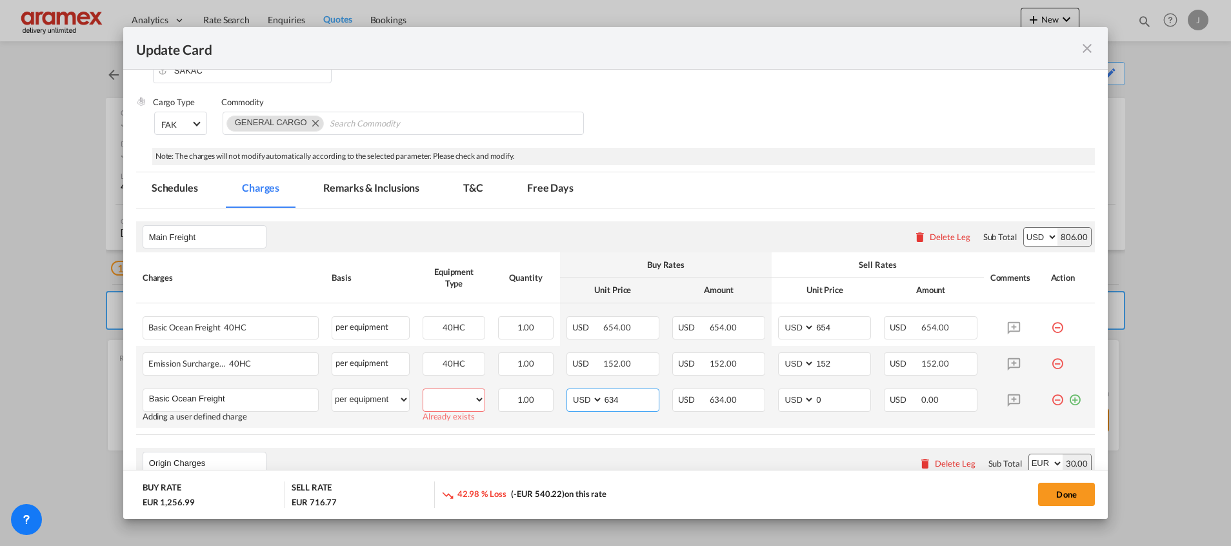
click at [614, 399] on input "634" at bounding box center [630, 398] width 55 height 19
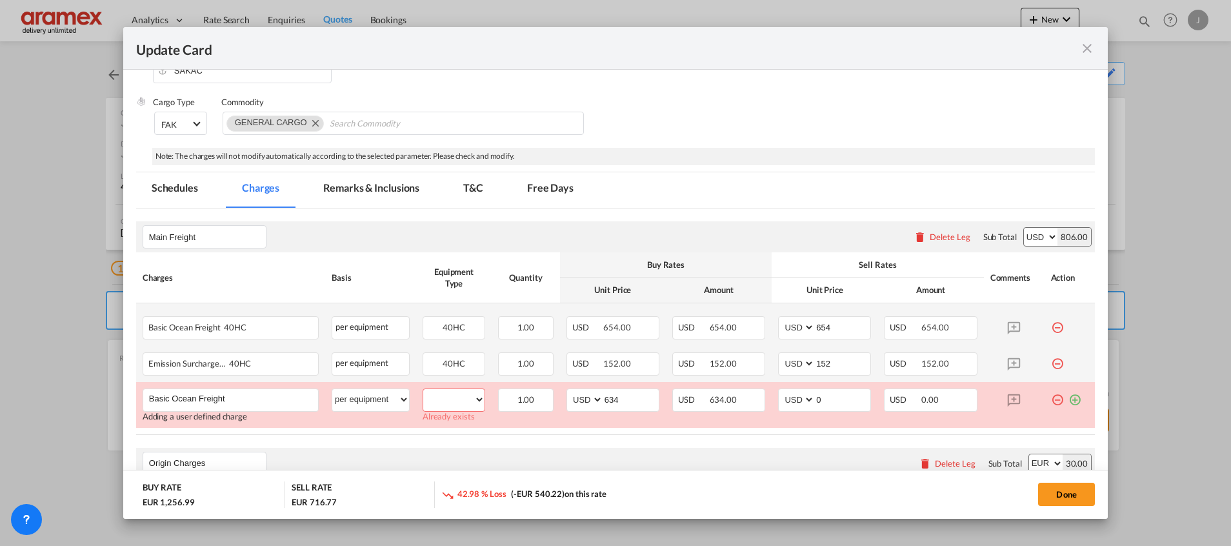
click at [1051, 328] on md-icon "icon-minus-circle-outline red-400-fg" at bounding box center [1057, 322] width 13 height 13
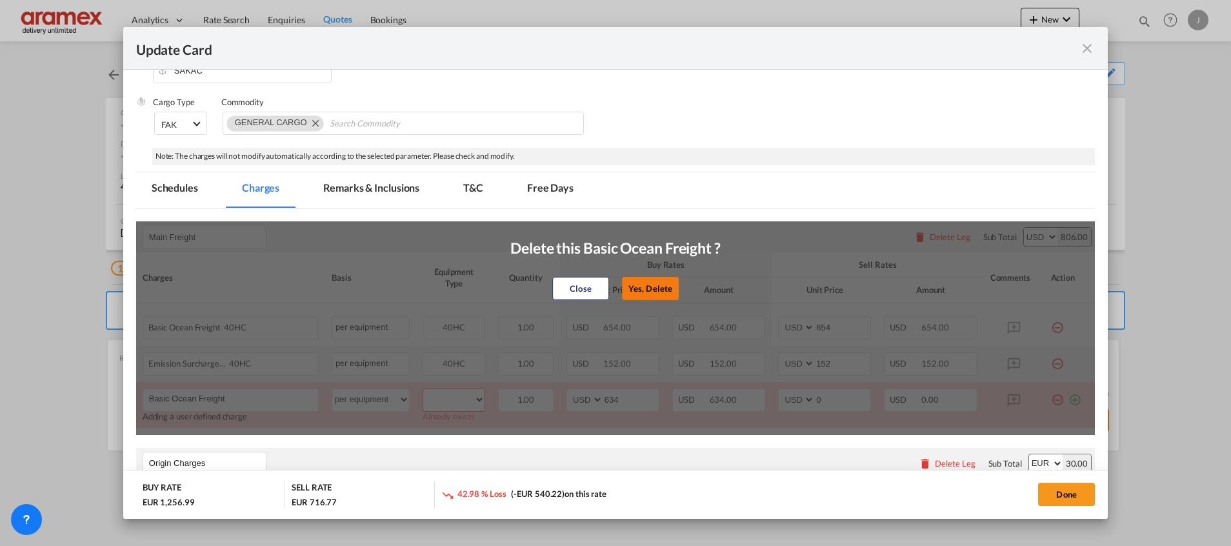
click at [647, 285] on button "Yes, Delete" at bounding box center [650, 288] width 57 height 23
type input "152"
type input "0"
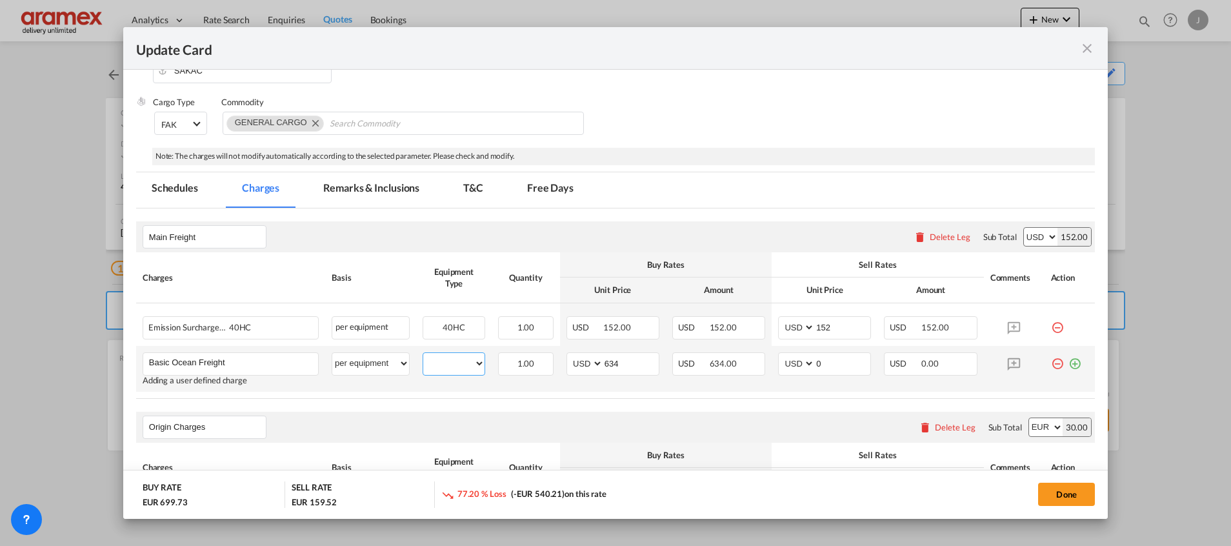
click at [454, 361] on select "40HC" at bounding box center [453, 363] width 61 height 17
select select "40HC"
click at [423, 355] on select "40HC" at bounding box center [453, 363] width 61 height 17
drag, startPoint x: 819, startPoint y: 365, endPoint x: 794, endPoint y: 365, distance: 25.2
click at [794, 365] on md-input-container "AED AFN ALL AMD ANG AOA ARS AUD AWG AZN BAM BBD BDT BGN BHD BIF BMD BND [PERSON…" at bounding box center [824, 363] width 93 height 23
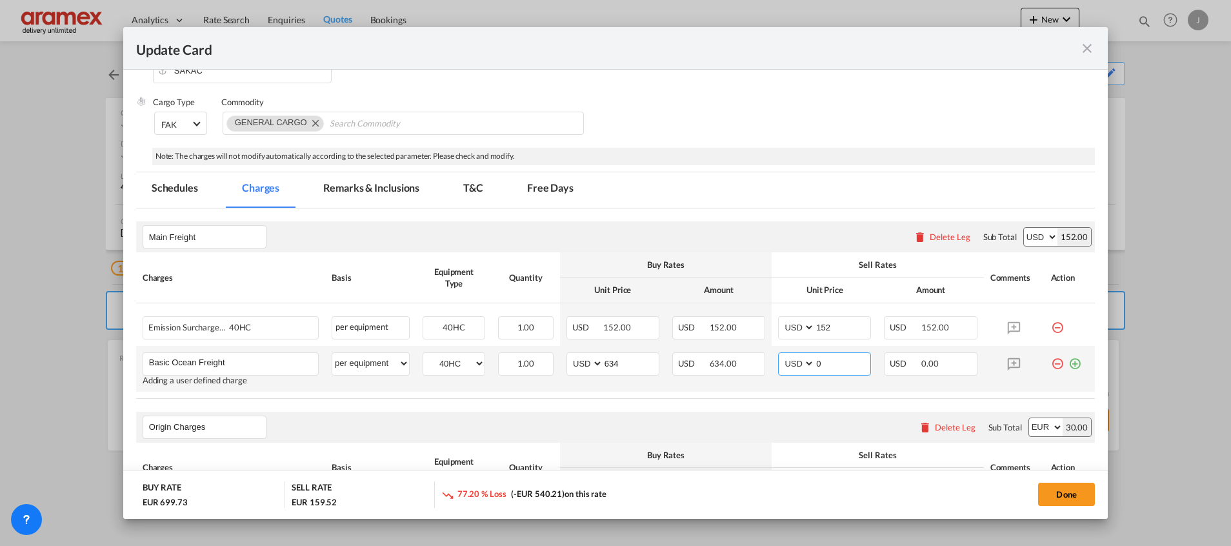
paste input "634"
type input "634"
click at [765, 396] on table "Charges Basis Equipment Type Quantity Buy Rates Sell Rates Comments Action Unit…" at bounding box center [615, 325] width 959 height 146
click at [1069, 363] on md-icon "icon-plus-circle-outline green-400-fg" at bounding box center [1075, 358] width 13 height 13
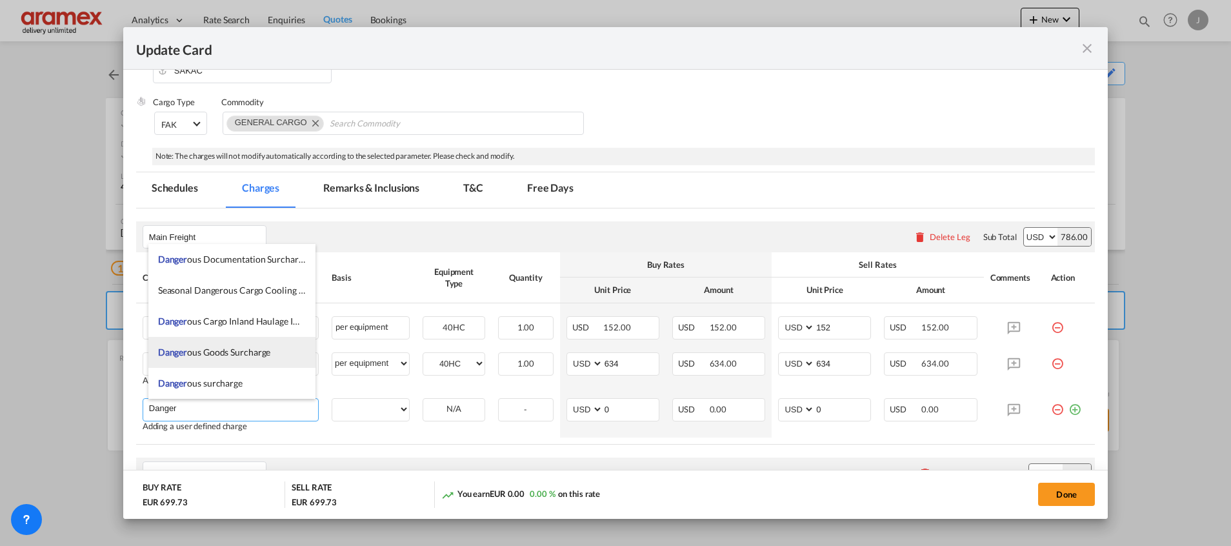
click at [273, 348] on li "Danger ous Goods Surcharge" at bounding box center [231, 352] width 167 height 31
type input "Dangerous Goods Surcharge"
select select "per equipment"
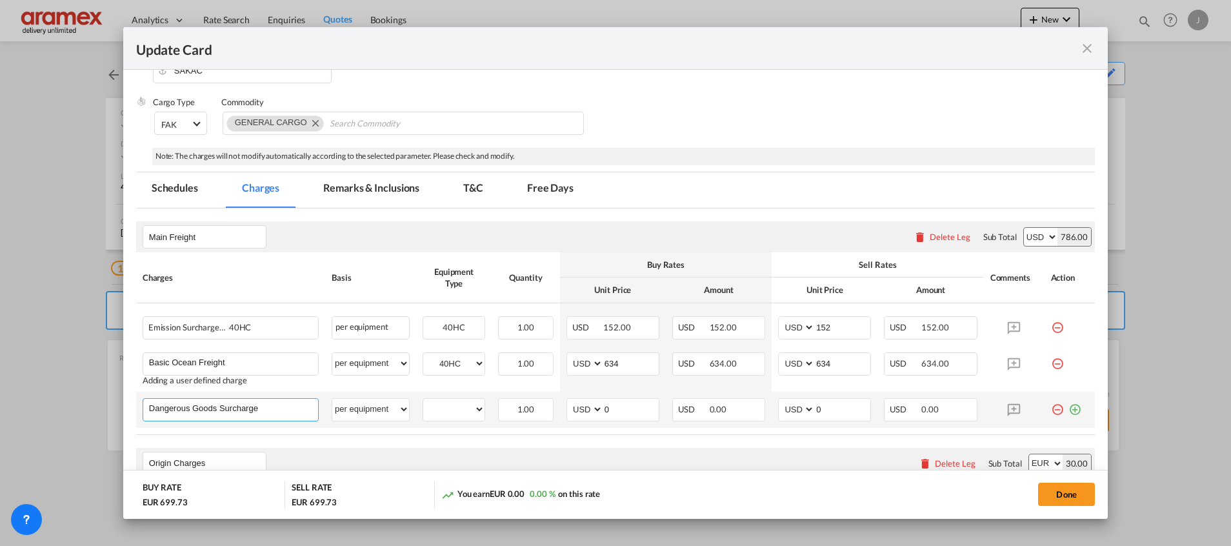
click at [232, 409] on input "Dangerous Goods Surcharge" at bounding box center [233, 408] width 169 height 19
paste input ""IMO CLASS 9-vas (floating as per tariff)""
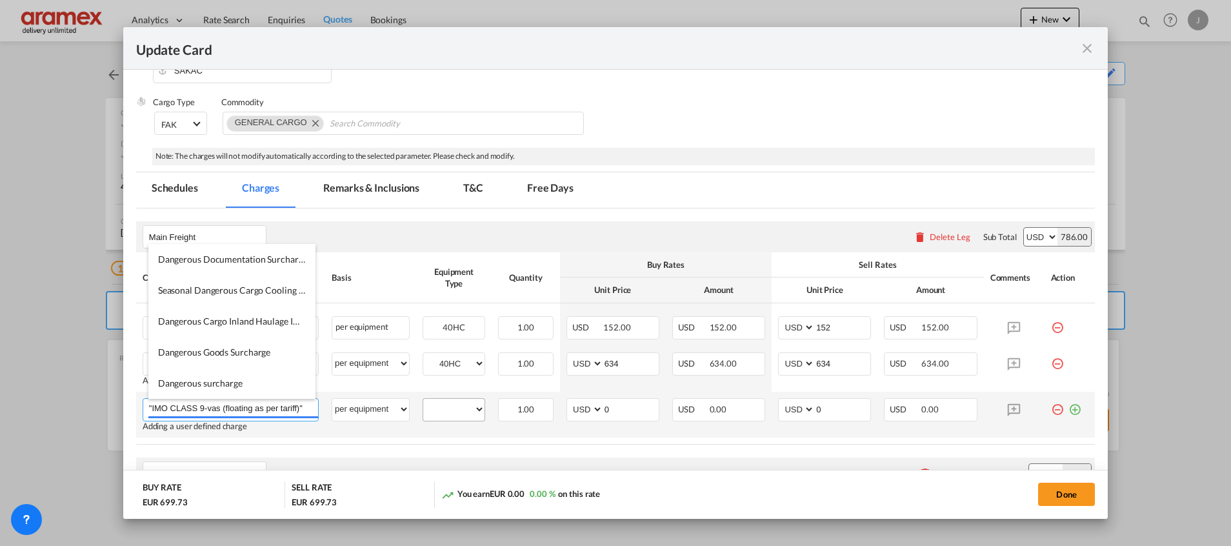
type input ""IMO CLASS 9-vas (floating as per tariff)""
click at [445, 409] on select "40HC" at bounding box center [453, 409] width 61 height 17
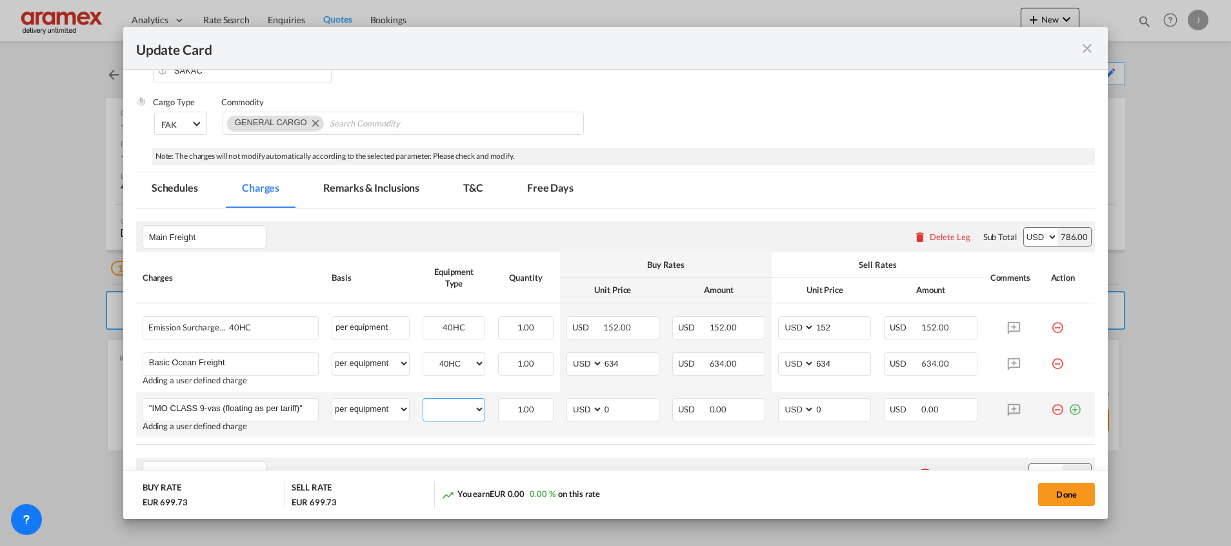
select select "40HC"
click at [423, 401] on select "40HC" at bounding box center [453, 409] width 61 height 17
drag, startPoint x: 621, startPoint y: 415, endPoint x: 572, endPoint y: 412, distance: 49.8
click at [572, 412] on md-input-container "AED AFN ALL AMD ANG AOA ARS AUD AWG AZN BAM BBD BDT BGN BHD BIF BMD BND [PERSON…" at bounding box center [613, 409] width 93 height 23
click at [613, 406] on input "125" at bounding box center [630, 408] width 55 height 19
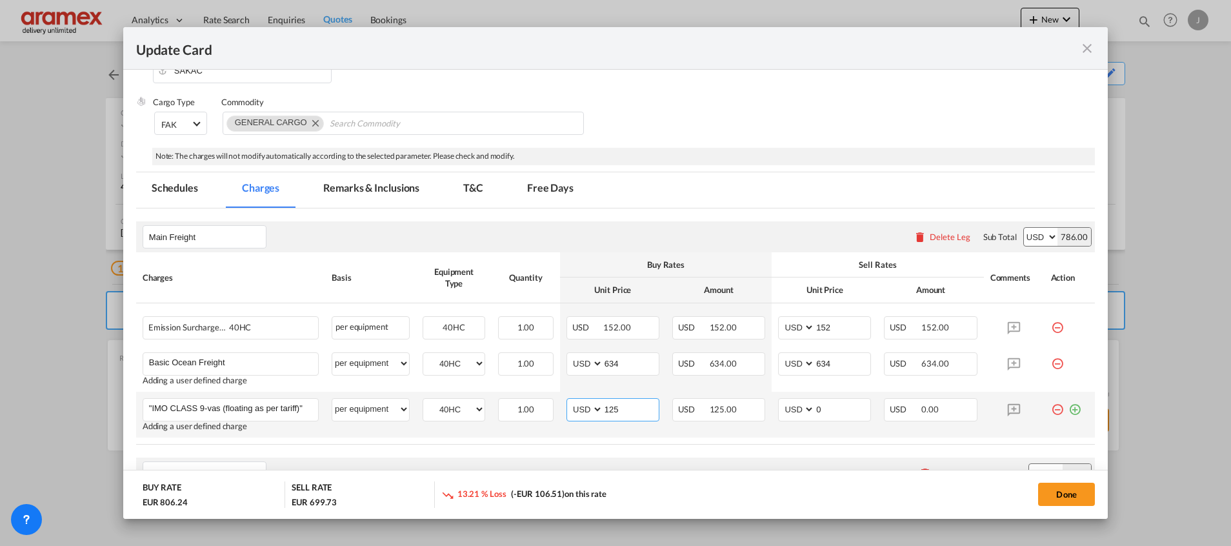
click at [613, 406] on input "125" at bounding box center [630, 408] width 55 height 19
type input "125"
click at [831, 408] on input "0" at bounding box center [842, 408] width 55 height 19
drag, startPoint x: 851, startPoint y: 408, endPoint x: 781, endPoint y: 407, distance: 69.1
click at [781, 407] on md-input-container "AED AFN ALL AMD ANG AOA ARS AUD AWG AZN BAM BBD BDT BGN BHD BIF BMD BND [PERSON…" at bounding box center [824, 409] width 93 height 23
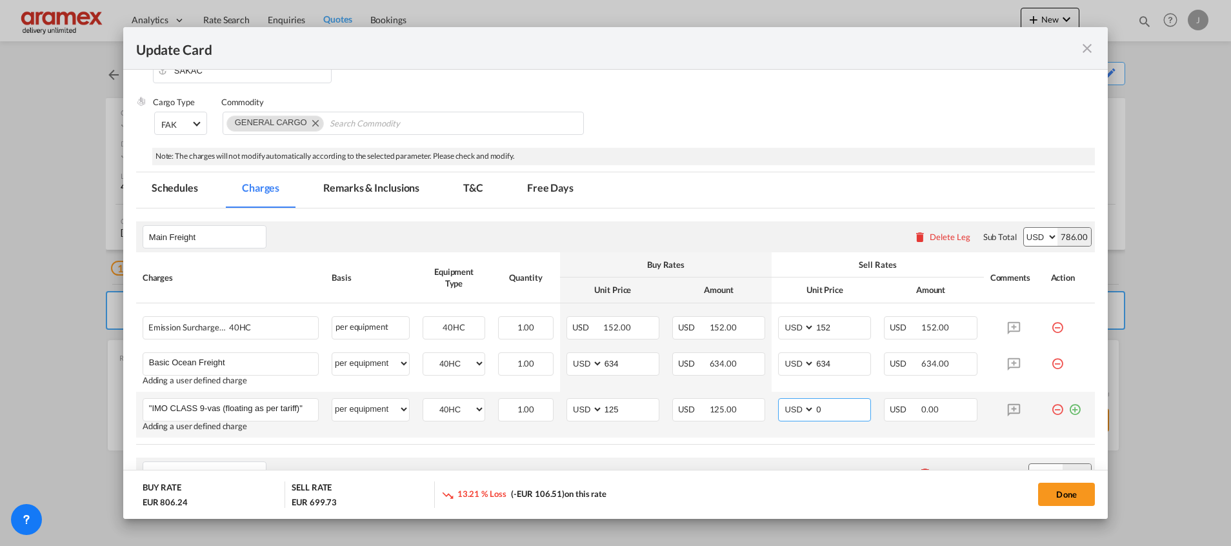
paste input "125"
type input "125"
click at [772, 435] on td "AED AFN ALL AMD ANG AOA ARS AUD AWG AZN BAM BBD BDT BGN BHD BIF BMD BND BOB BRL…" at bounding box center [825, 415] width 106 height 46
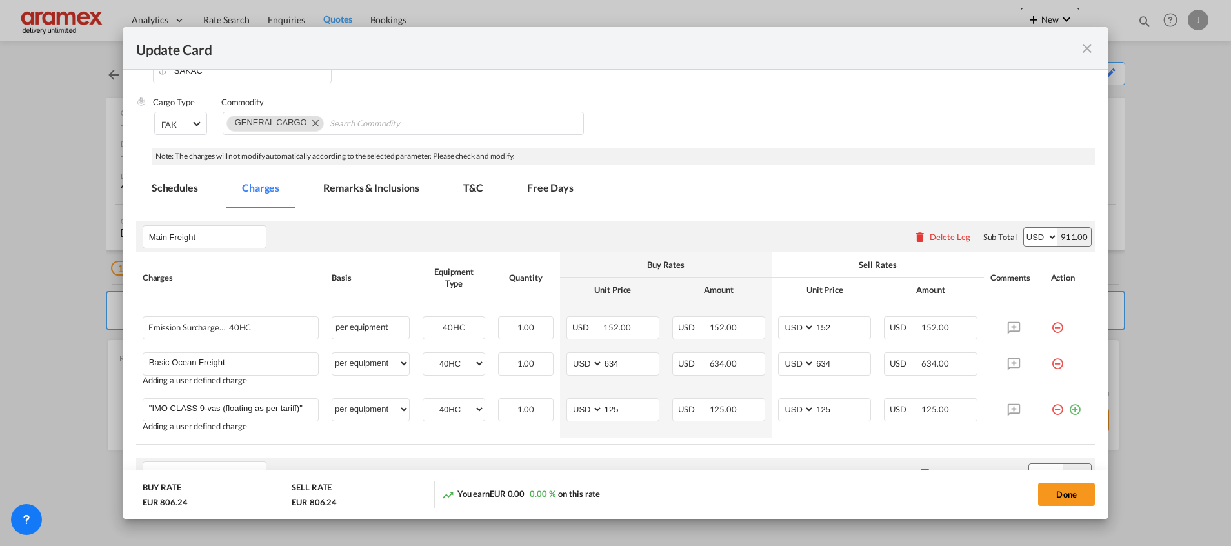
click at [721, 236] on div "Main Freight Please enter leg name Leg Name Already Exists Delete Leg Sub Total…" at bounding box center [615, 236] width 959 height 31
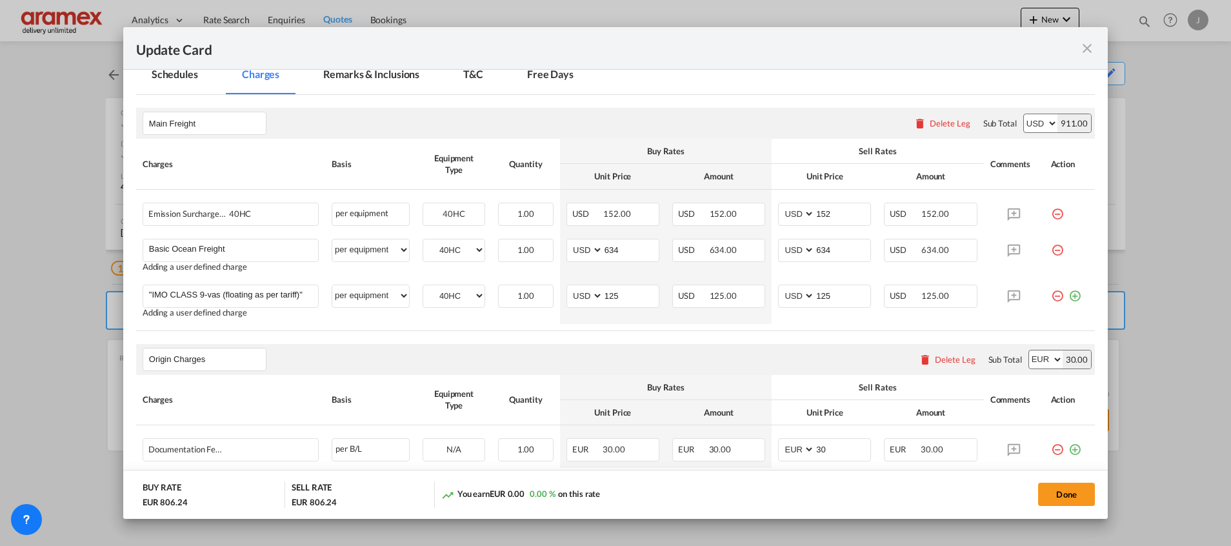
scroll to position [398, 0]
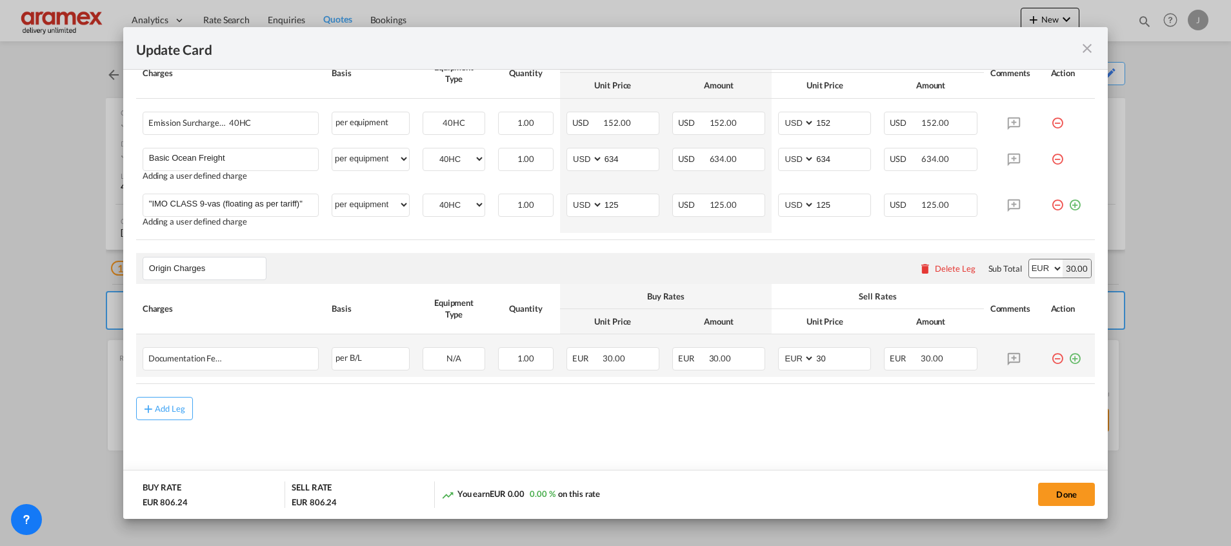
click at [1069, 360] on md-icon "icon-plus-circle-outline green-400-fg" at bounding box center [1075, 353] width 13 height 13
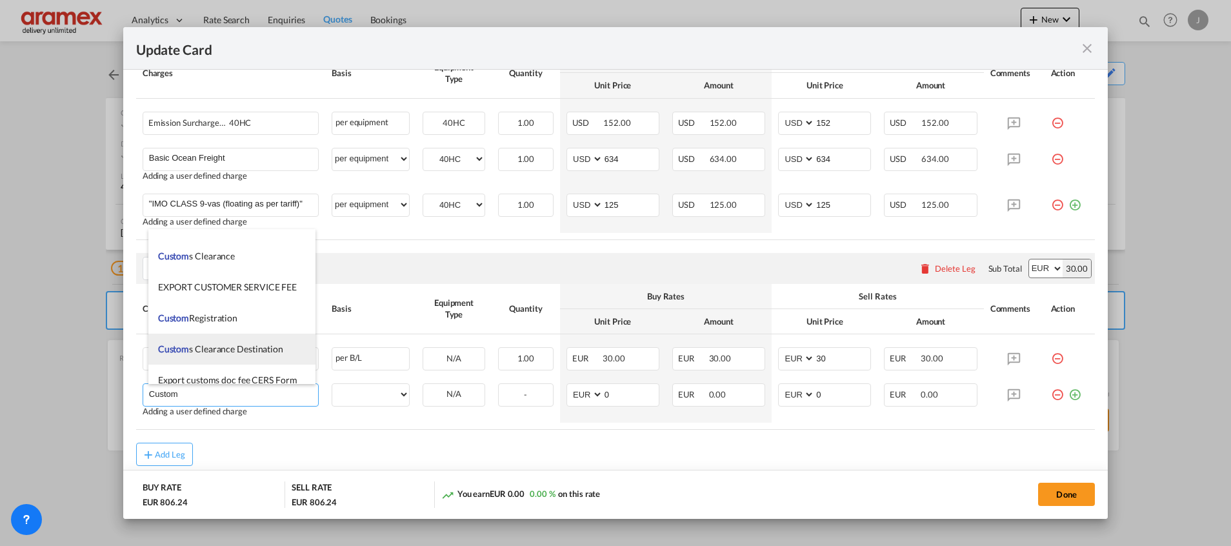
scroll to position [1549, 0]
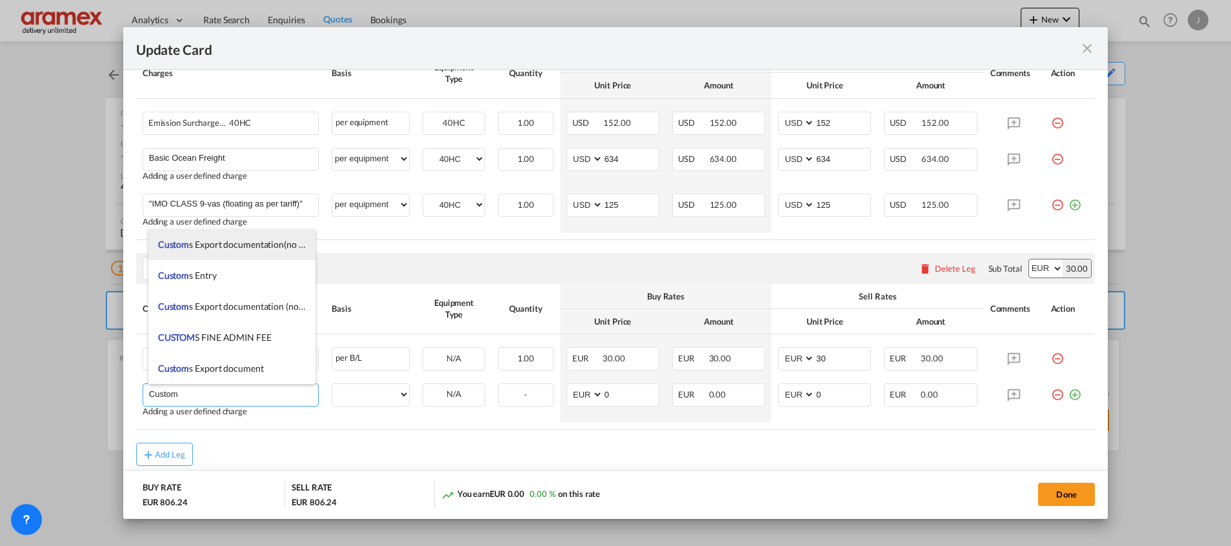
click at [253, 246] on span "Custom s Export documentation(no costs,suggested sell)" at bounding box center [267, 244] width 219 height 11
type input "Customs Export documentation(no costs,suggested sell)"
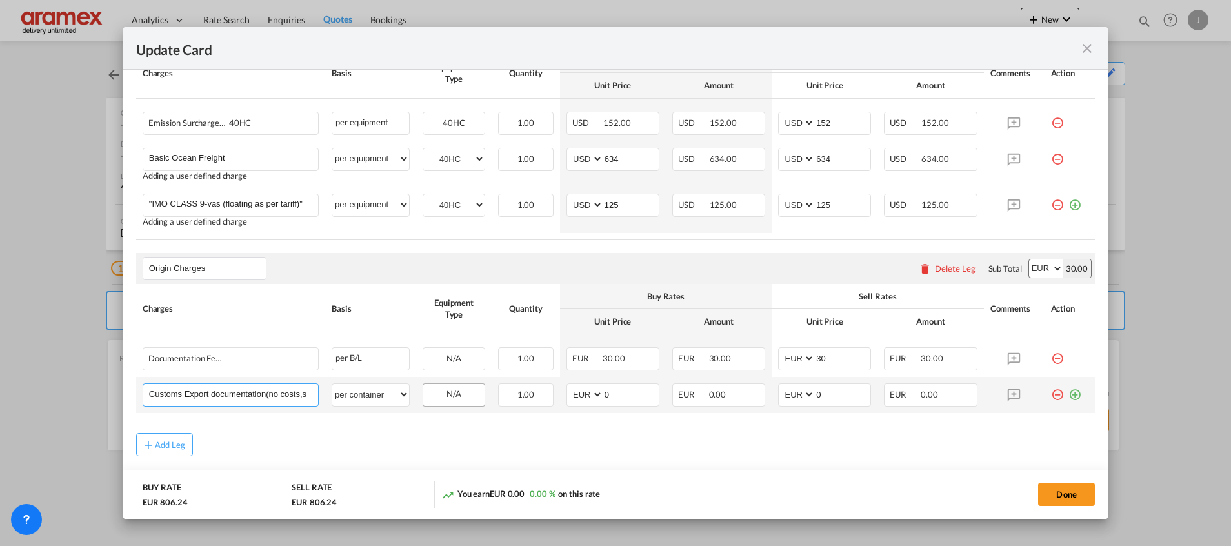
scroll to position [0, 57]
drag, startPoint x: 275, startPoint y: 389, endPoint x: 434, endPoint y: 396, distance: 158.9
click at [434, 396] on tr "Customs Export documentation(no costs,suggested sell) Please Enter User Defined…" at bounding box center [615, 395] width 959 height 36
click at [394, 394] on select "per equipment per container per B/L per shipping bill per shipment per pallet p…" at bounding box center [370, 394] width 77 height 21
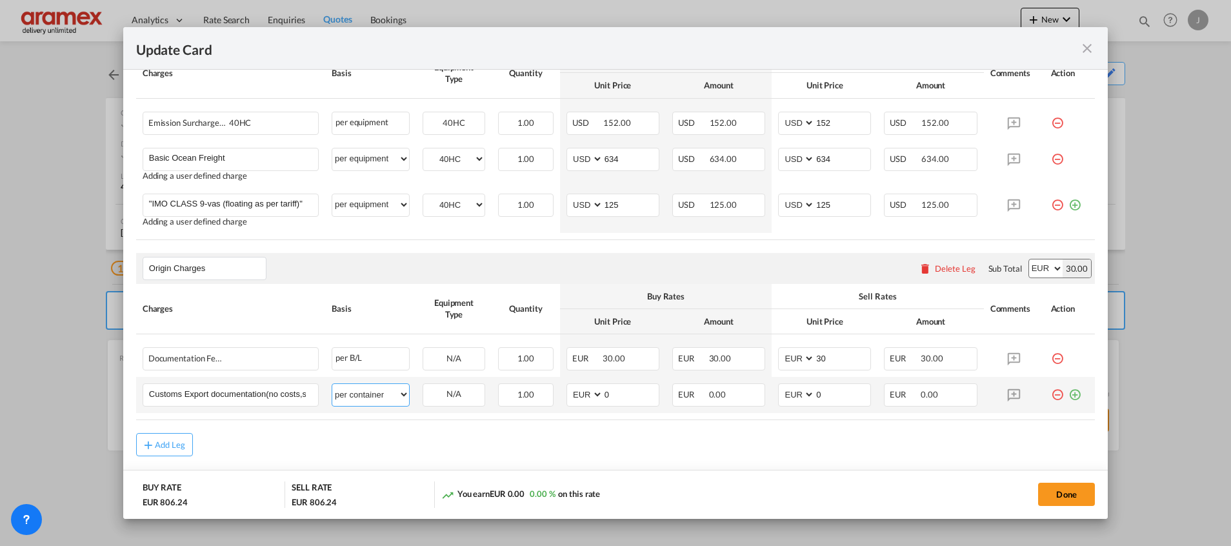
select select "per shipment"
click at [332, 384] on select "per equipment per container per B/L per shipping bill per shipment per pallet p…" at bounding box center [370, 394] width 77 height 21
drag, startPoint x: 629, startPoint y: 393, endPoint x: 561, endPoint y: 392, distance: 67.8
click at [567, 392] on md-input-container "AED AFN ALL AMD ANG AOA ARS AUD AWG AZN BAM BBD BDT BGN BHD BIF BMD BND [PERSON…" at bounding box center [613, 394] width 93 height 23
type input "65"
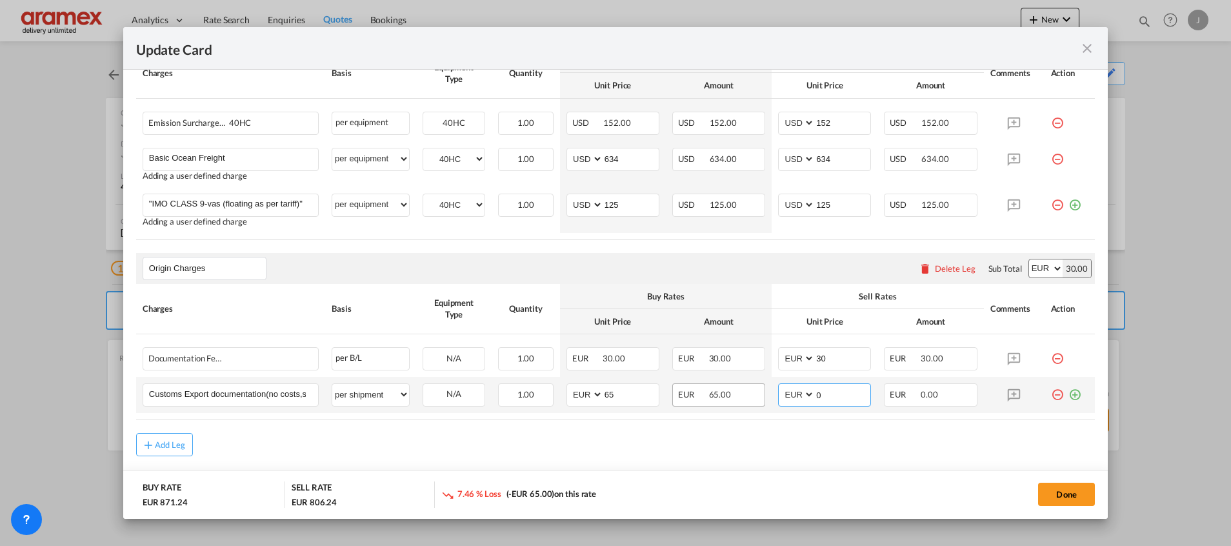
drag, startPoint x: 834, startPoint y: 394, endPoint x: 747, endPoint y: 393, distance: 87.1
click at [747, 393] on tr "Customs Export documentation(no costs,suggested sell) Please Enter User Defined…" at bounding box center [615, 395] width 959 height 36
type input "65"
click at [645, 450] on div "Add Leg" at bounding box center [615, 444] width 959 height 23
click at [179, 443] on div "Add Leg" at bounding box center [170, 445] width 31 height 8
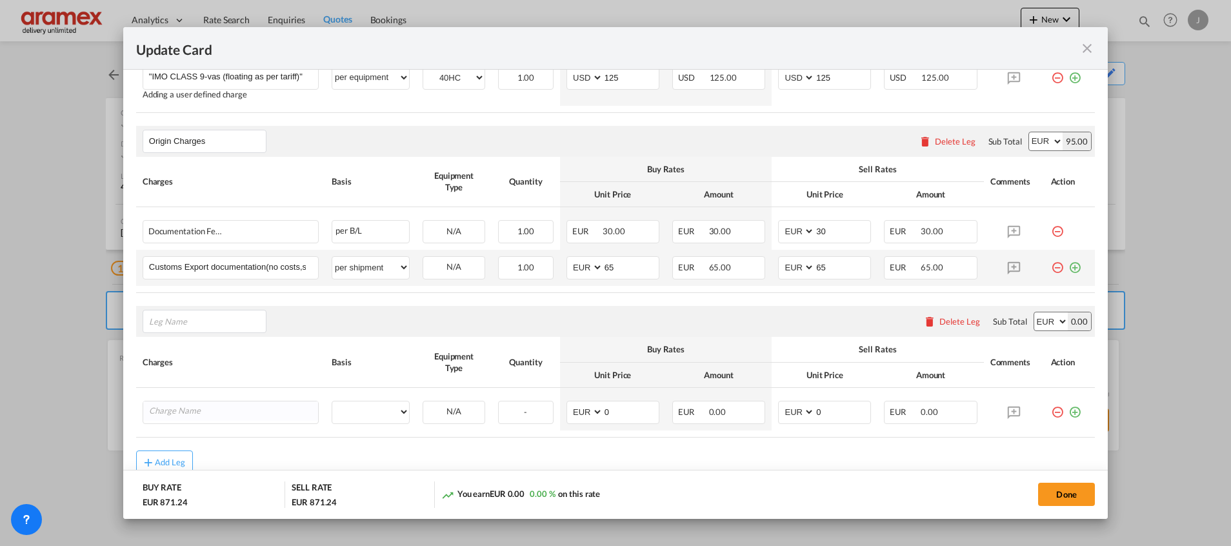
scroll to position [578, 0]
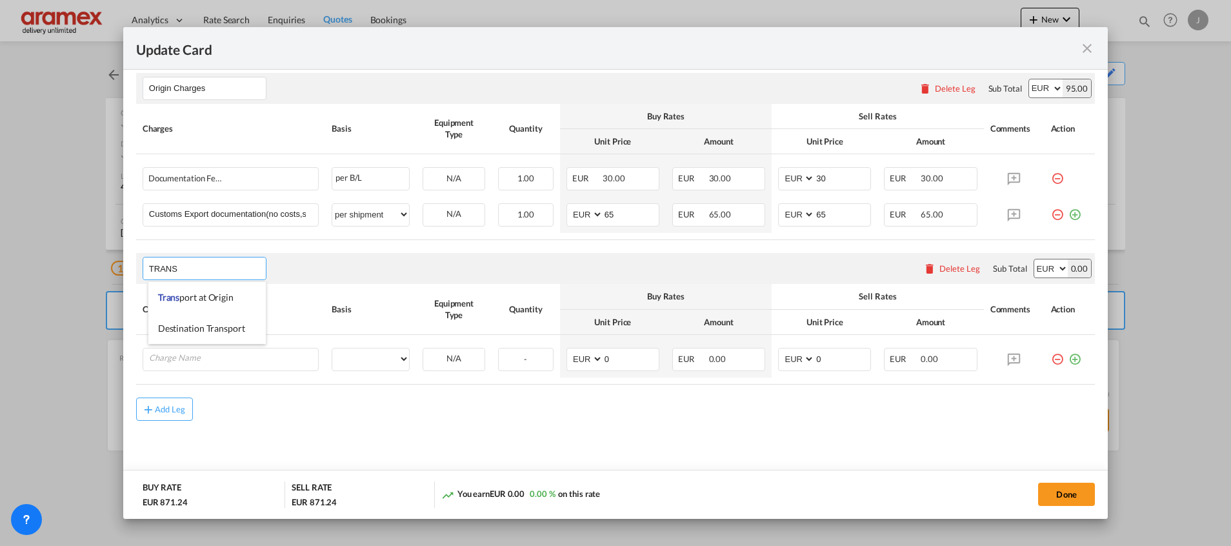
click at [208, 303] on span "Trans port at Origin" at bounding box center [196, 297] width 76 height 11
type input "Transport at Origin"
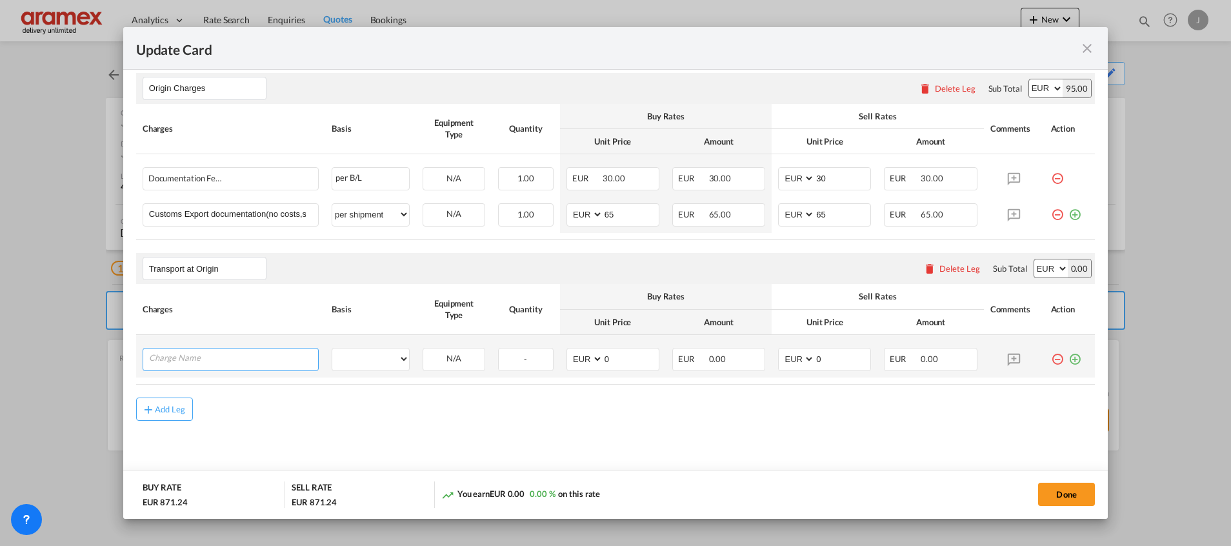
click at [229, 361] on input "Charge Name" at bounding box center [233, 357] width 169 height 19
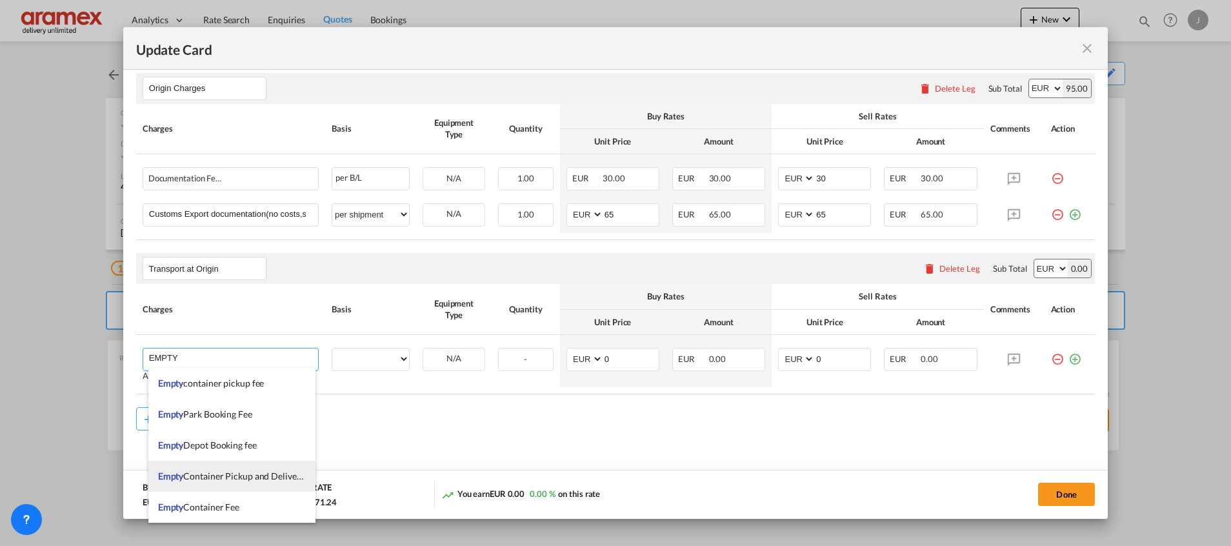
click at [233, 477] on span "Empty Container Pickup and Delivery Charge" at bounding box center [246, 475] width 177 height 11
type input "Empty Container Pickup and Delivery Charge"
select select "per equipment"
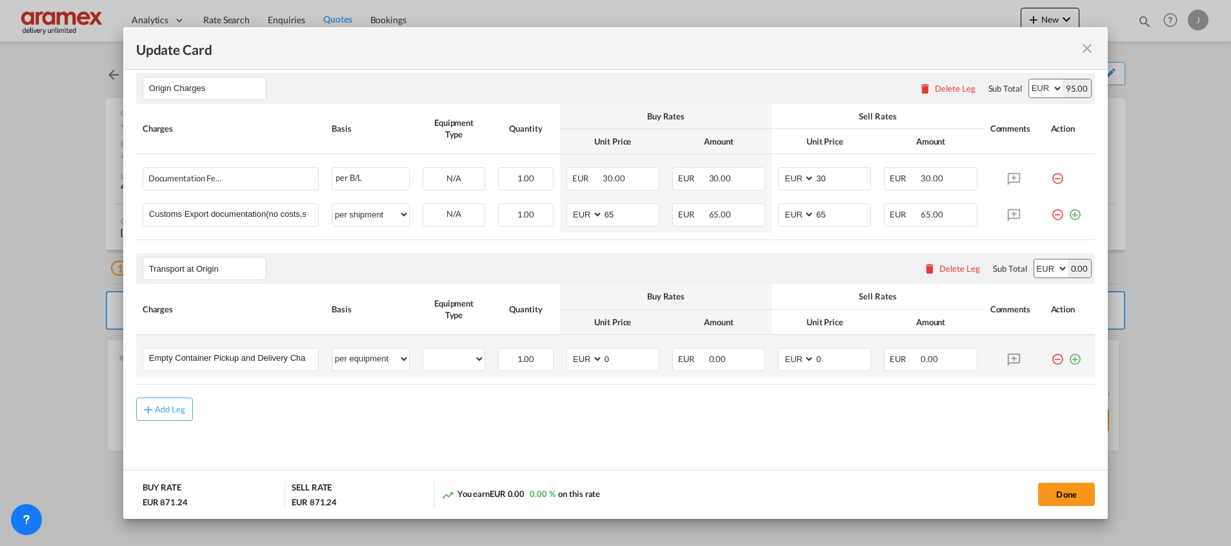
click at [1069, 357] on md-icon "icon-plus-circle-outline green-400-fg" at bounding box center [1075, 354] width 13 height 13
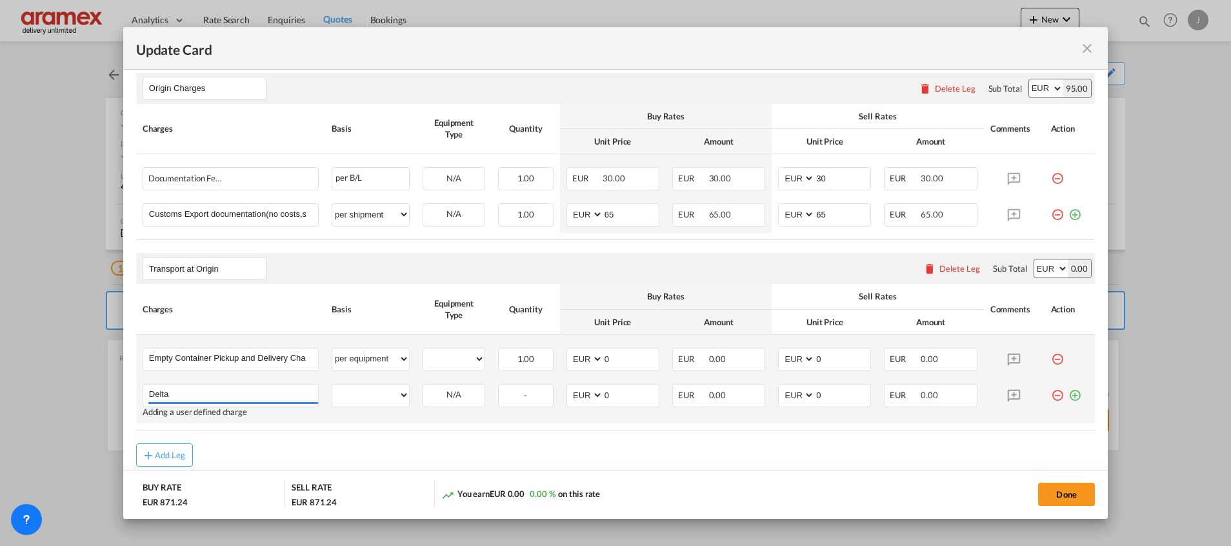
type input "Delta"
click at [1069, 392] on md-icon "icon-plus-circle-outline green-400-fg" at bounding box center [1075, 390] width 13 height 13
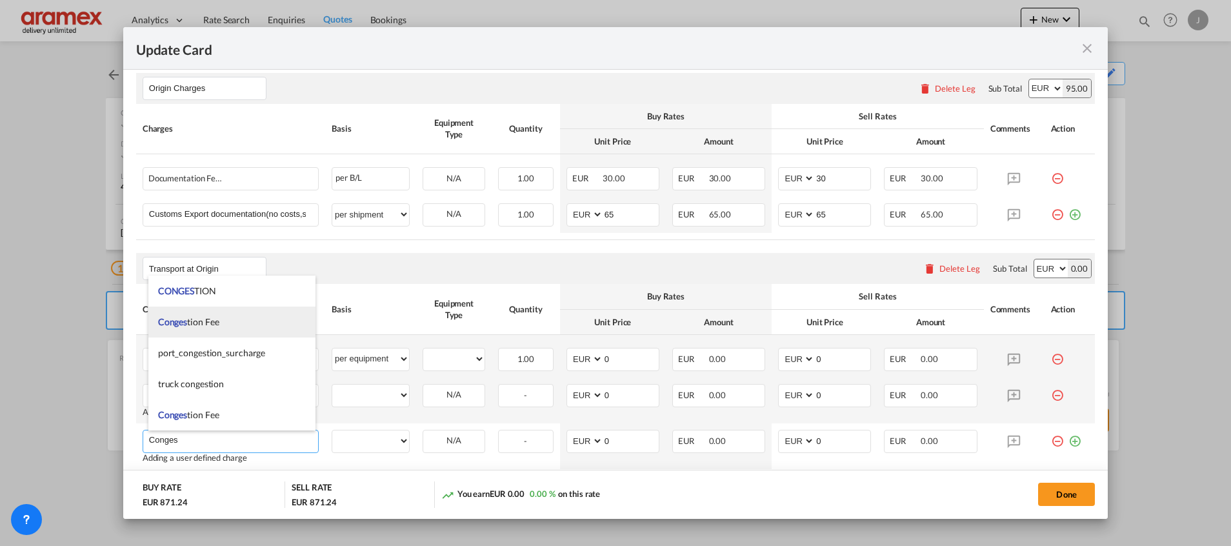
click at [236, 321] on li "Conges tion Fee" at bounding box center [231, 322] width 167 height 31
type input "Congestion Fee"
select select "per equipment"
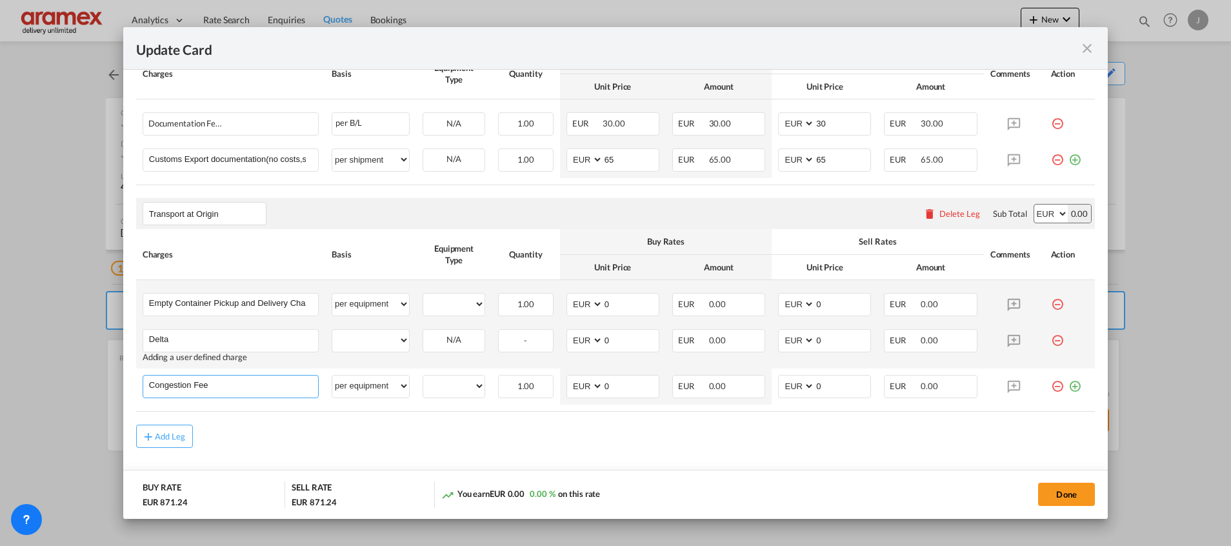
scroll to position [660, 0]
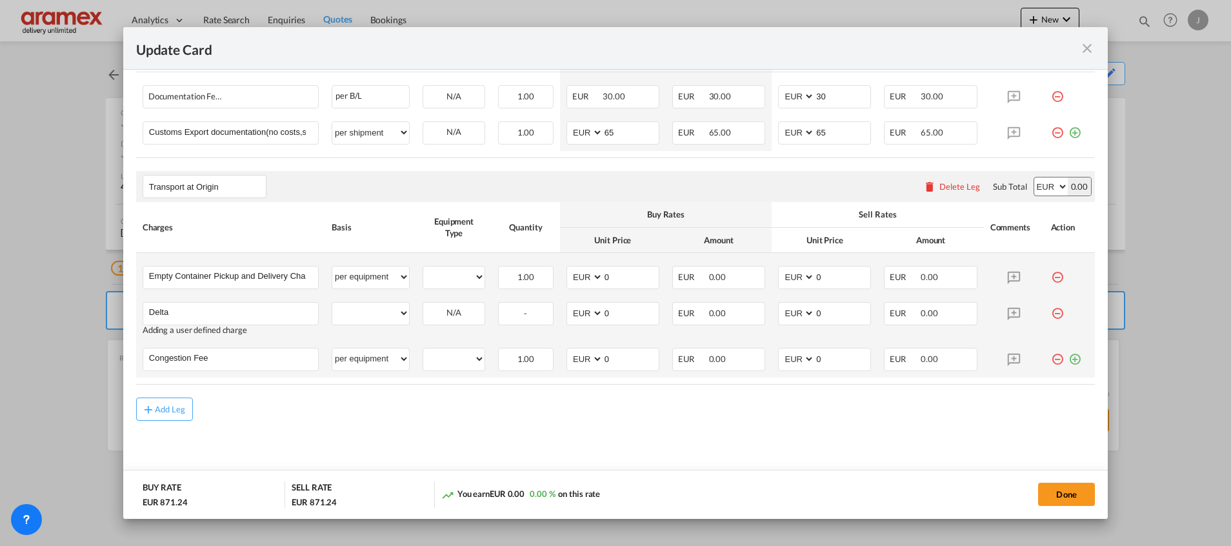
click at [1069, 361] on md-icon "icon-plus-circle-outline green-400-fg" at bounding box center [1075, 354] width 13 height 13
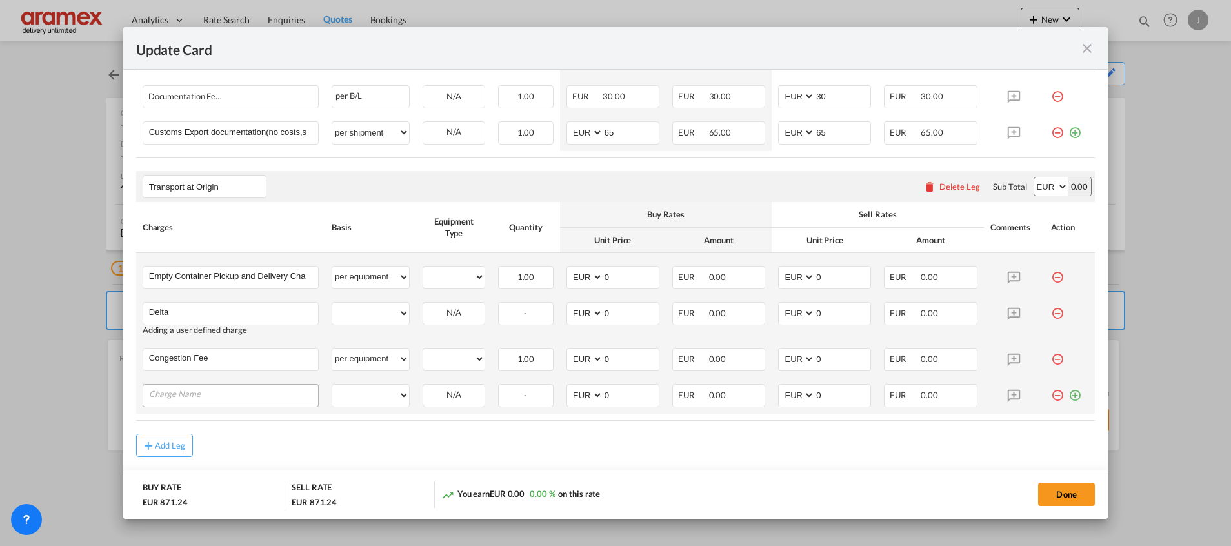
click at [205, 400] on input "Charge Name" at bounding box center [233, 394] width 169 height 19
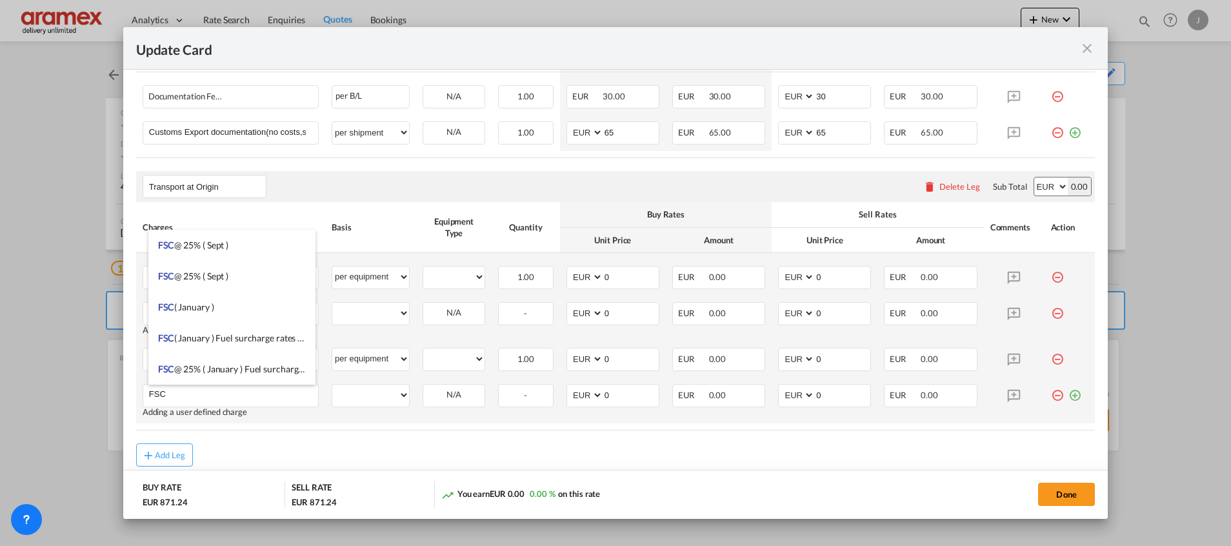
type input "FSC"
click at [1069, 397] on md-icon "icon-plus-circle-outline green-400-fg" at bounding box center [1075, 390] width 13 height 13
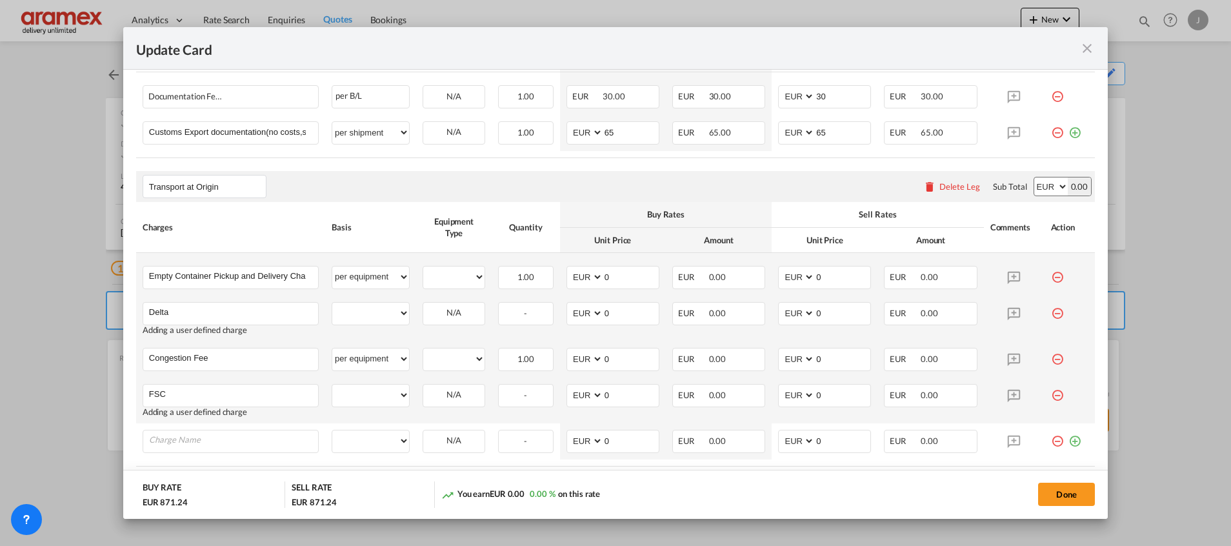
scroll to position [742, 0]
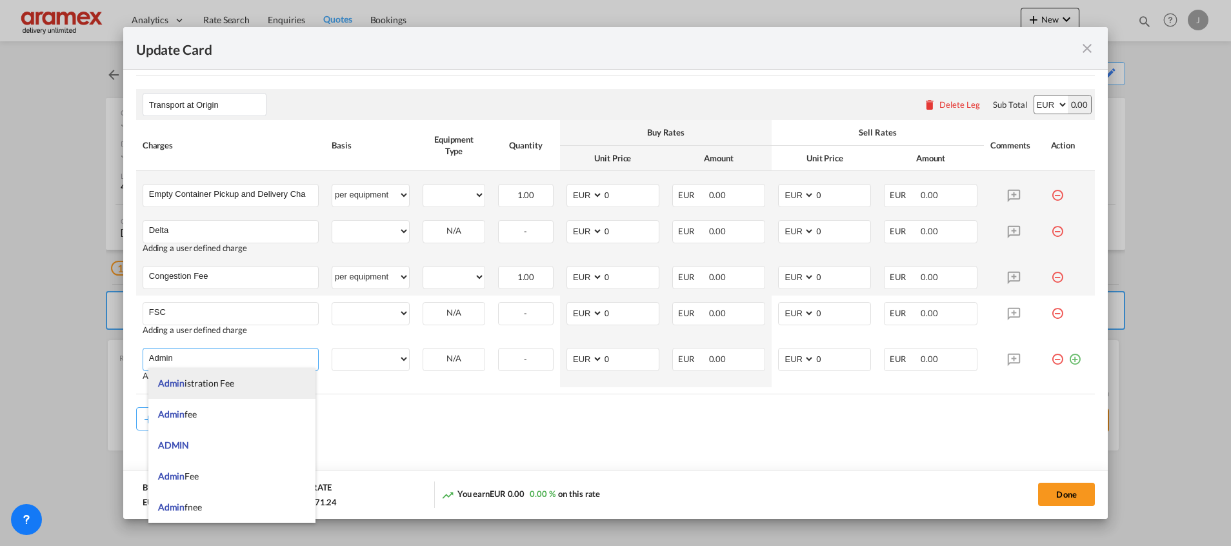
click at [196, 387] on span "Admin istration Fee" at bounding box center [196, 383] width 76 height 11
type input "Administration Fee"
select select "per B/L"
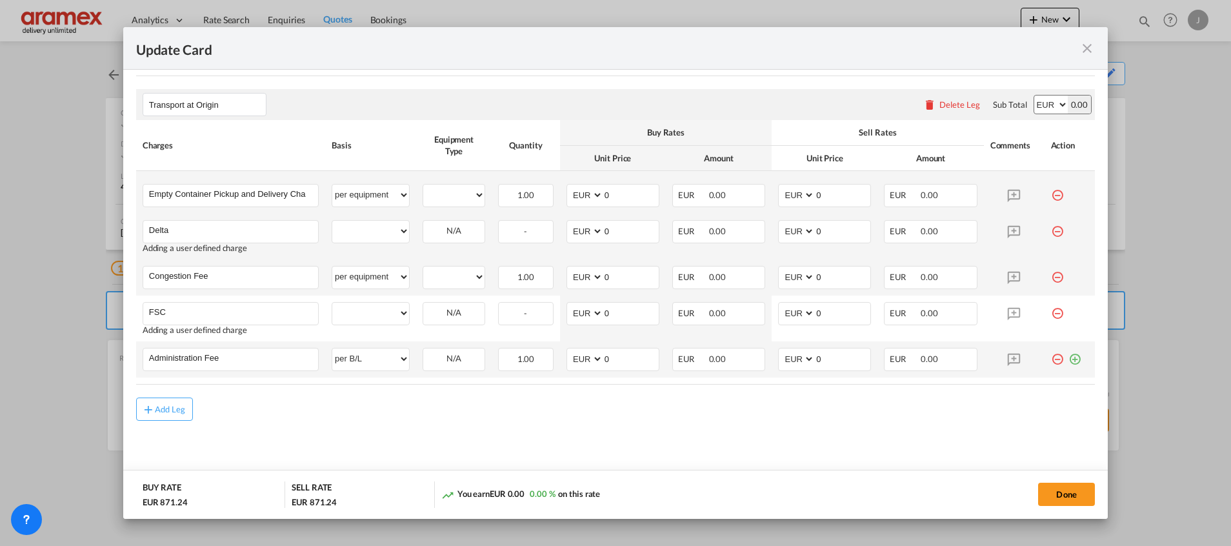
click at [1069, 356] on md-icon "icon-plus-circle-outline green-400-fg" at bounding box center [1075, 354] width 13 height 13
click at [179, 359] on input "Administration Fee" at bounding box center [233, 357] width 169 height 19
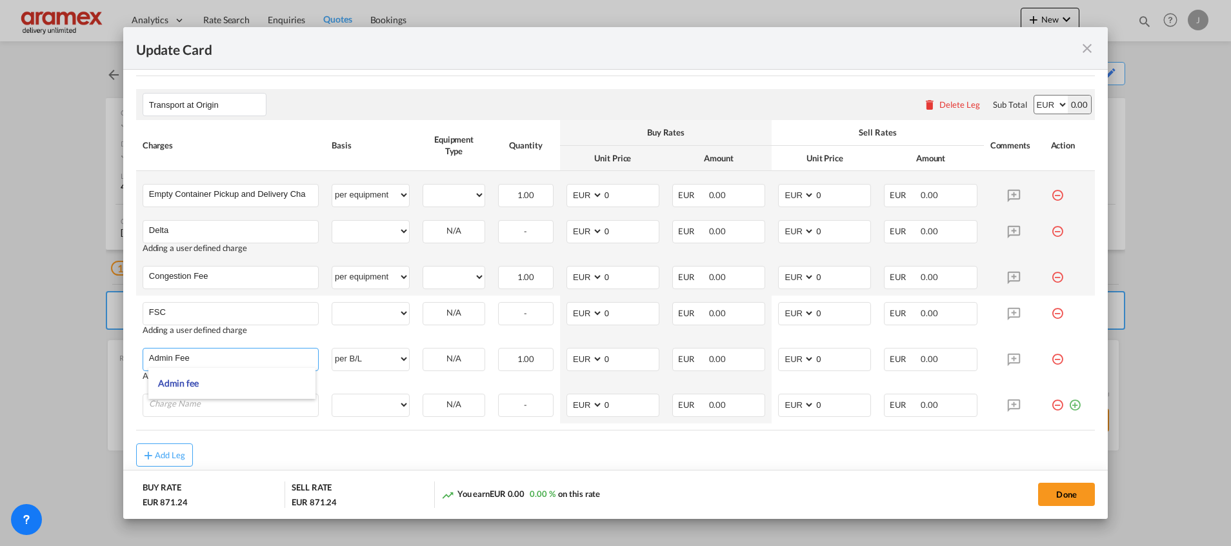
type input "Admin Fee"
click at [466, 442] on rate-modification "Main Freight Please enter leg name Leg Name Already Exists Delete Leg Sub Total…" at bounding box center [615, 63] width 959 height 807
click at [203, 410] on input "Charge Name" at bounding box center [233, 403] width 169 height 19
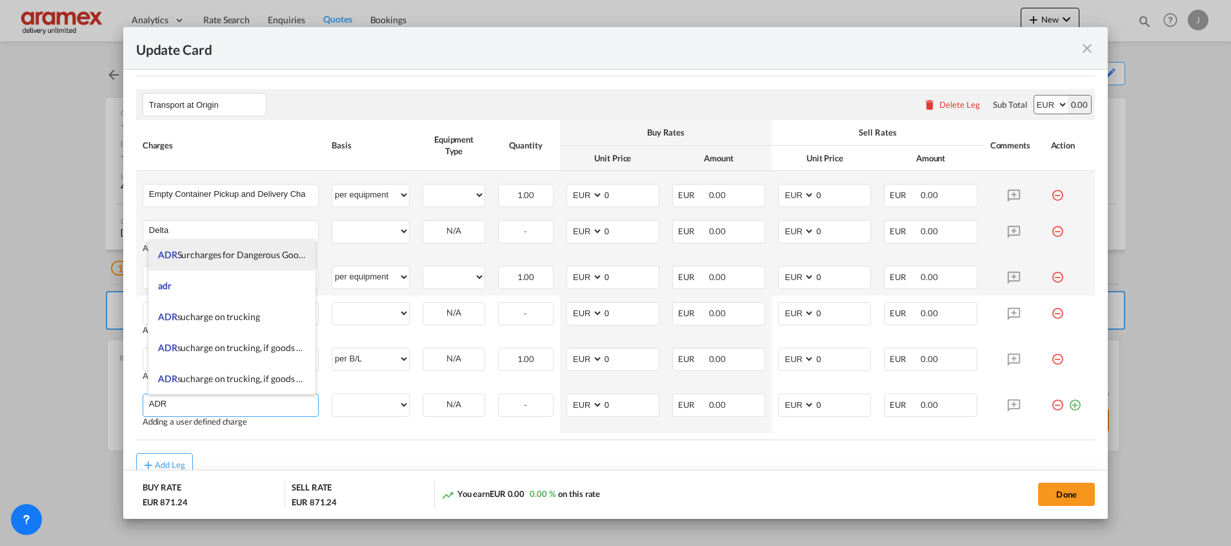
click at [230, 253] on span "ADR Surcharges for Dangerous Goods" at bounding box center [233, 254] width 150 height 11
type input "ADR Surcharges for Dangerous Goods"
select select "per equipment"
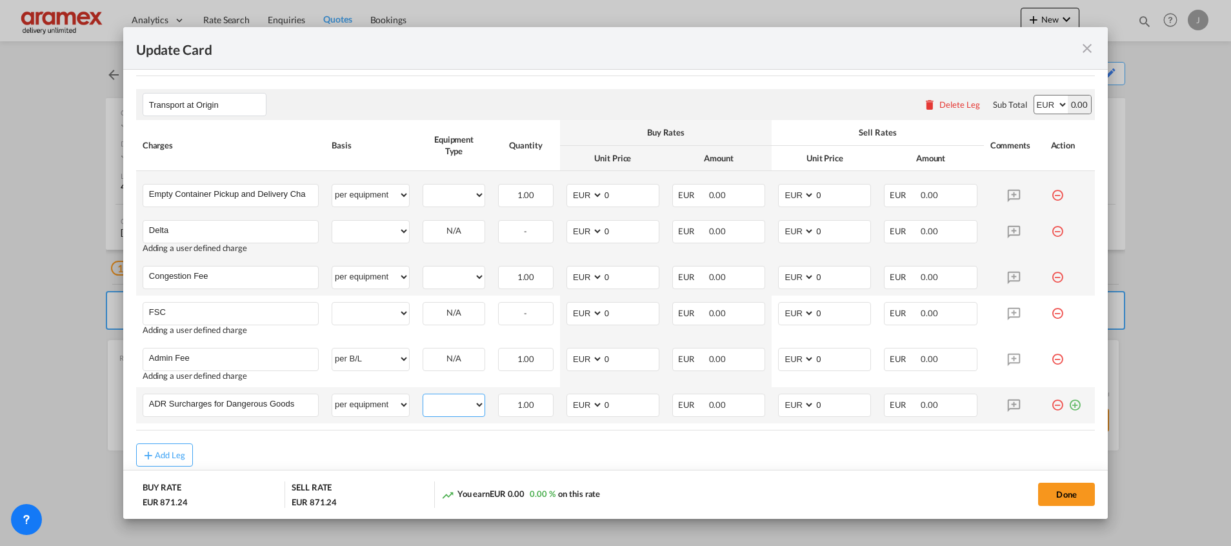
click at [447, 407] on select "40HC" at bounding box center [453, 404] width 61 height 17
select select "40HC"
click at [423, 396] on select "40HC" at bounding box center [453, 404] width 61 height 17
drag, startPoint x: 608, startPoint y: 399, endPoint x: 576, endPoint y: 405, distance: 32.7
click at [576, 405] on md-input-container "AED AFN ALL AMD ANG AOA ARS AUD AWG AZN BAM BBD BDT BGN BHD BIF BMD BND [PERSON…" at bounding box center [613, 405] width 93 height 23
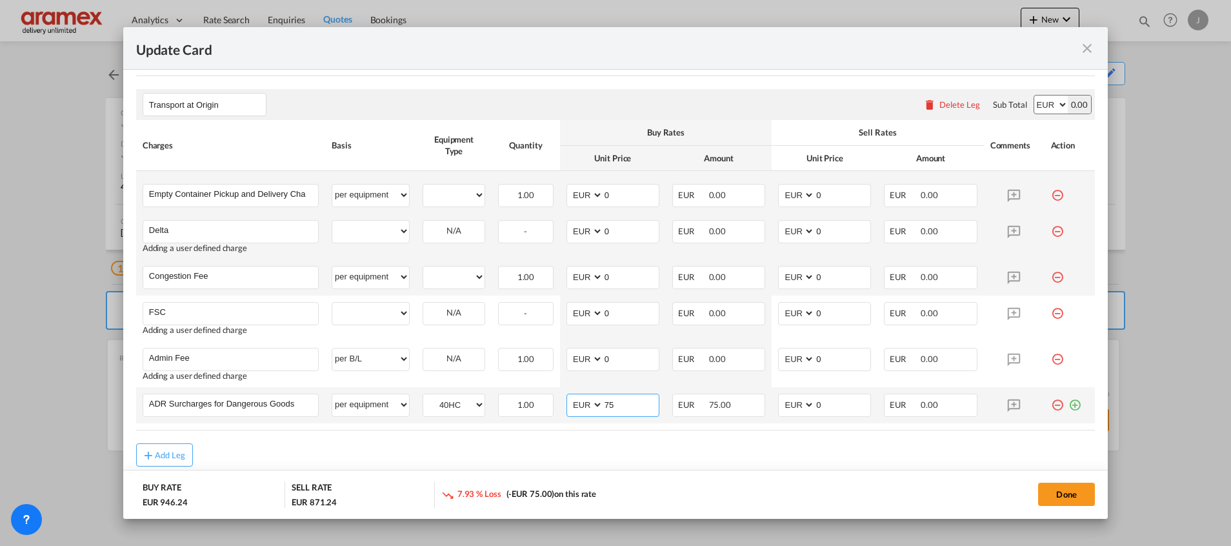
drag, startPoint x: 626, startPoint y: 398, endPoint x: 556, endPoint y: 409, distance: 70.6
click at [560, 409] on td "AED AFN ALL AMD ANG AOA ARS AUD AWG AZN BAM BBD BDT BGN BHD BIF BMD BND BOB BRL…" at bounding box center [613, 405] width 106 height 36
type input "75"
drag, startPoint x: 820, startPoint y: 398, endPoint x: 767, endPoint y: 401, distance: 53.7
click at [772, 401] on td "AED AFN ALL AMD ANG AOA ARS AUD AWG AZN BAM BBD BDT BGN BHD BIF BMD BND BOB BRL…" at bounding box center [825, 405] width 106 height 36
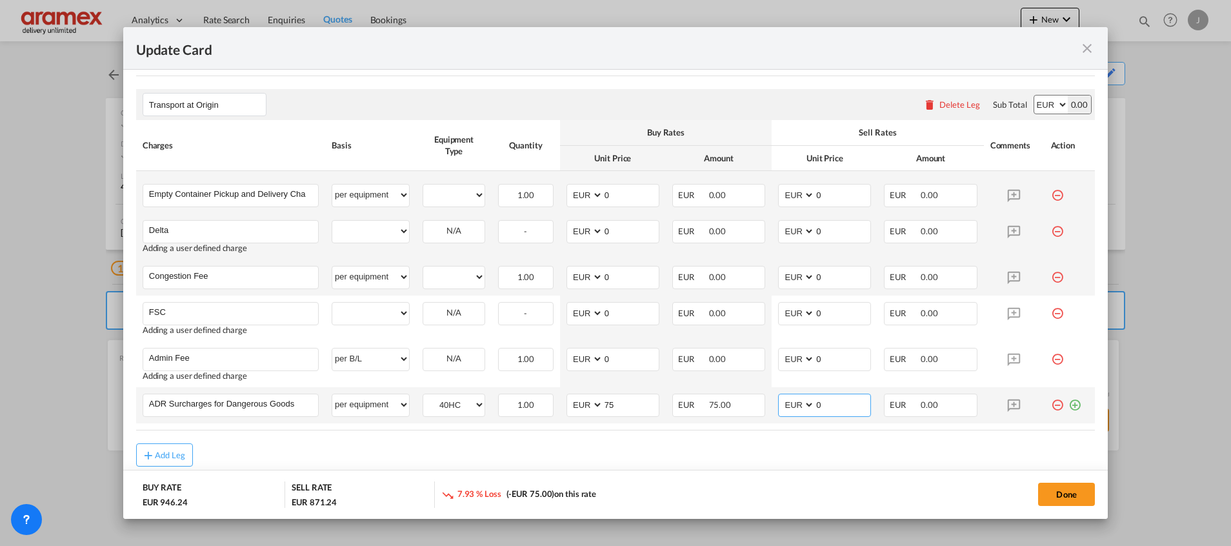
paste input "75"
type input "75"
click at [379, 236] on select "per equipment per container per B/L per shipping bill per shipment % on pickup …" at bounding box center [370, 231] width 77 height 21
select select "per equipment"
click at [332, 221] on select "per equipment per container per B/L per shipping bill per shipment % on pickup …" at bounding box center [370, 231] width 77 height 21
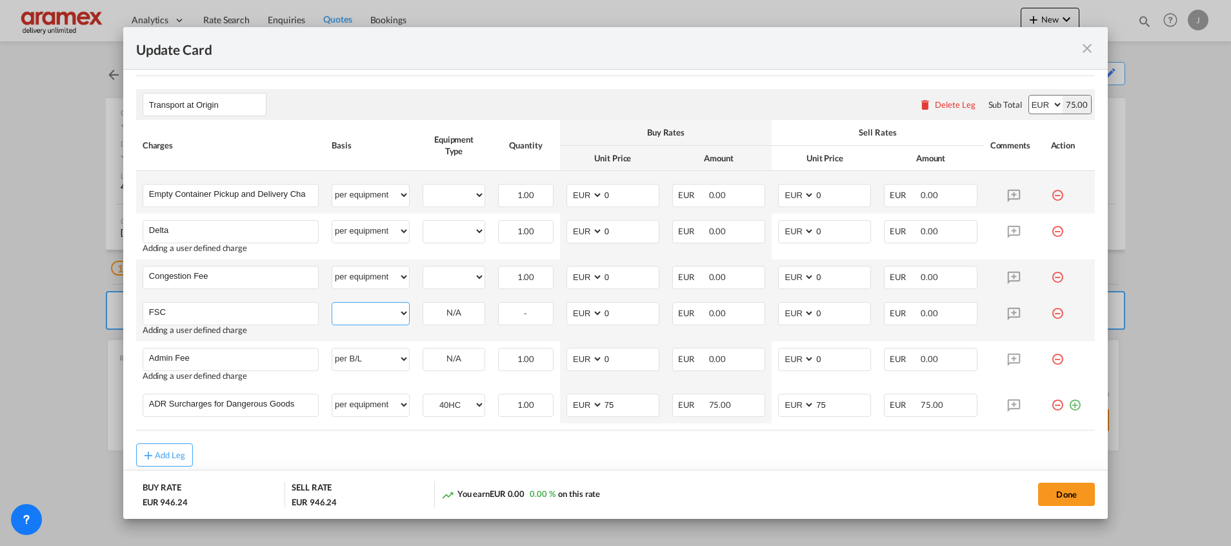
drag, startPoint x: 358, startPoint y: 315, endPoint x: 361, endPoint y: 300, distance: 15.2
click at [358, 315] on select "per equipment per container per B/L per shipping bill per shipment % on pickup …" at bounding box center [370, 313] width 77 height 21
select select "per equipment"
click at [332, 303] on select "per equipment per container per B/L per shipping bill per shipment % on pickup …" at bounding box center [370, 313] width 77 height 21
drag, startPoint x: 440, startPoint y: 194, endPoint x: 445, endPoint y: 206, distance: 13.1
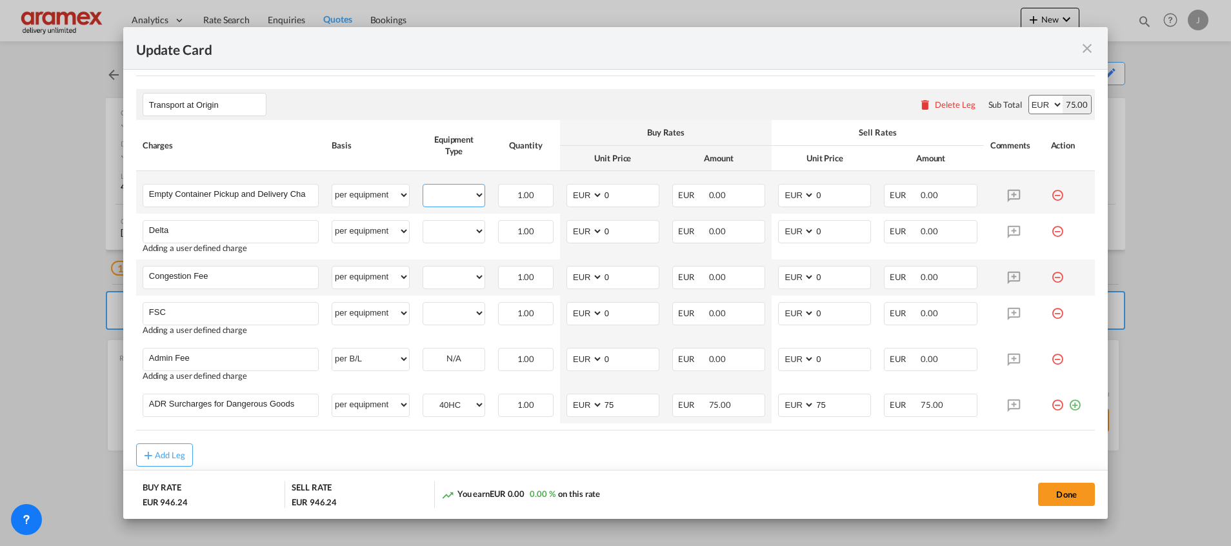
click at [440, 194] on select "40HC" at bounding box center [453, 194] width 61 height 17
select select "40HC"
click at [423, 186] on select "40HC" at bounding box center [453, 194] width 61 height 17
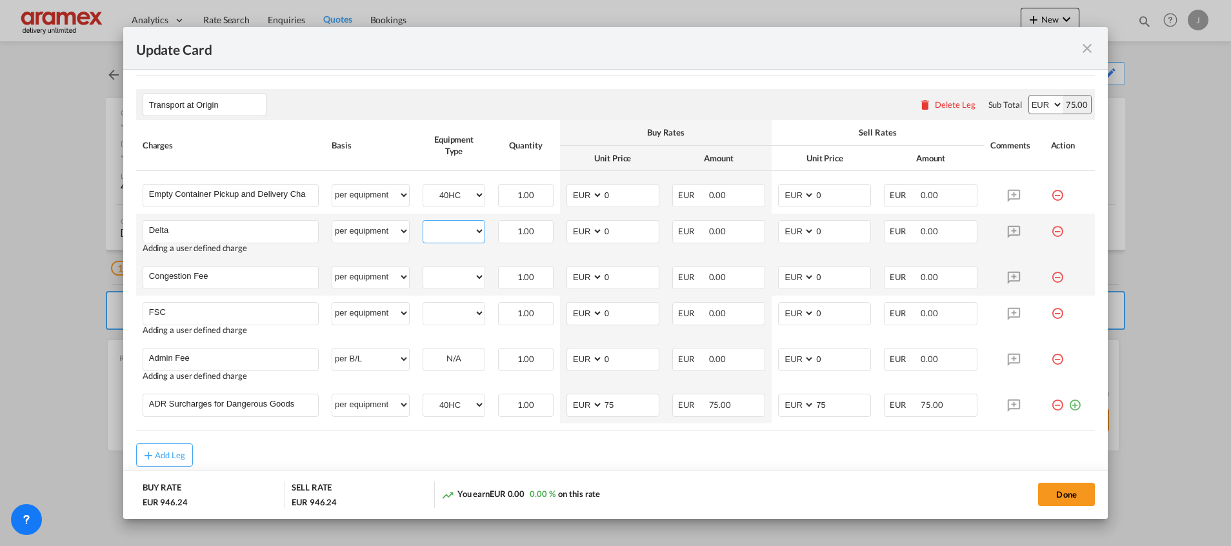
click at [452, 233] on select "40HC" at bounding box center [453, 231] width 61 height 17
select select "40HC"
click at [423, 223] on select "40HC" at bounding box center [453, 231] width 61 height 17
click at [450, 275] on select "40HC" at bounding box center [453, 276] width 61 height 17
select select "40HC"
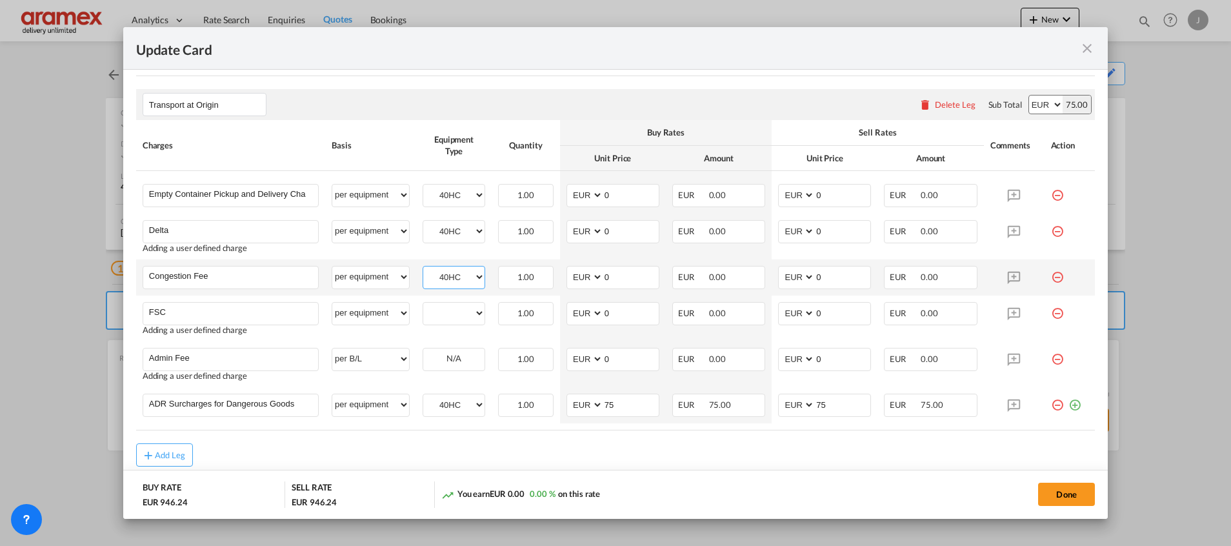
click at [423, 268] on select "40HC" at bounding box center [453, 276] width 61 height 17
click at [439, 317] on select "40HC" at bounding box center [453, 313] width 61 height 17
select select "40HC"
click at [423, 305] on select "40HC" at bounding box center [453, 313] width 61 height 17
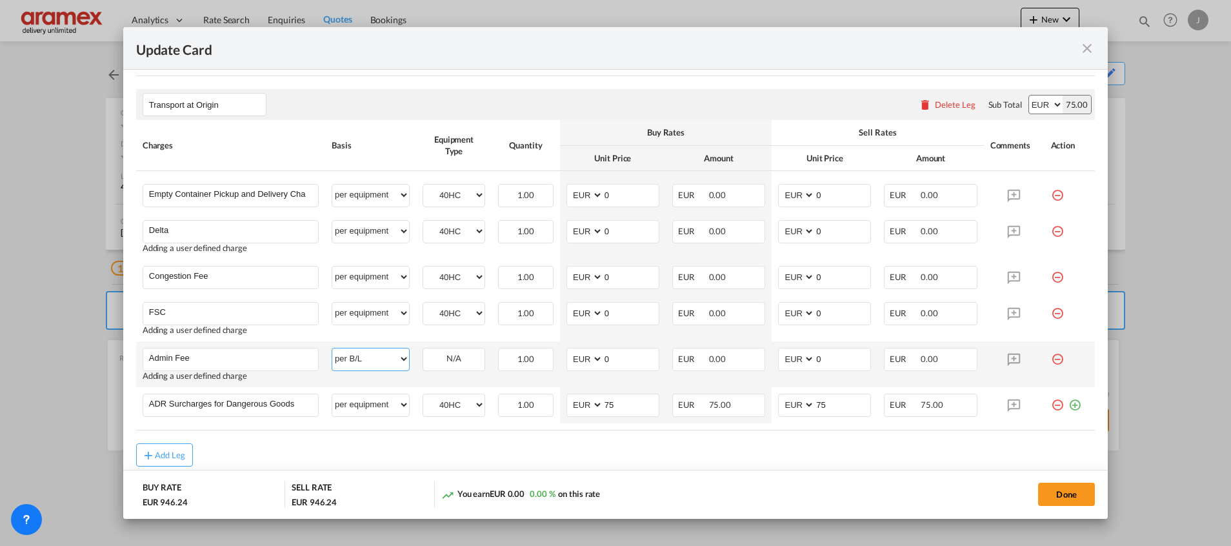
click at [368, 363] on select "per equipment per container per B/L per shipping bill per shipment % on pickup …" at bounding box center [370, 358] width 77 height 21
select select "per equipment"
click at [332, 348] on select "per equipment per container per B/L per shipping bill per shipment % on pickup …" at bounding box center [370, 358] width 77 height 21
click at [449, 360] on select "40HC" at bounding box center [453, 358] width 61 height 17
select select "40HC"
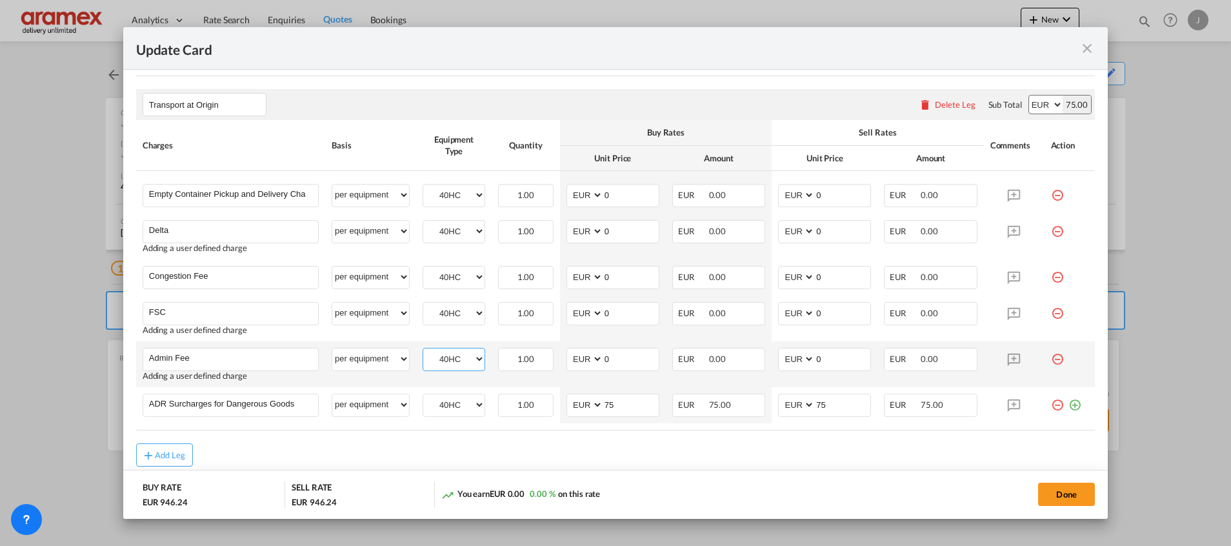
click at [423, 350] on select "40HC" at bounding box center [453, 358] width 61 height 17
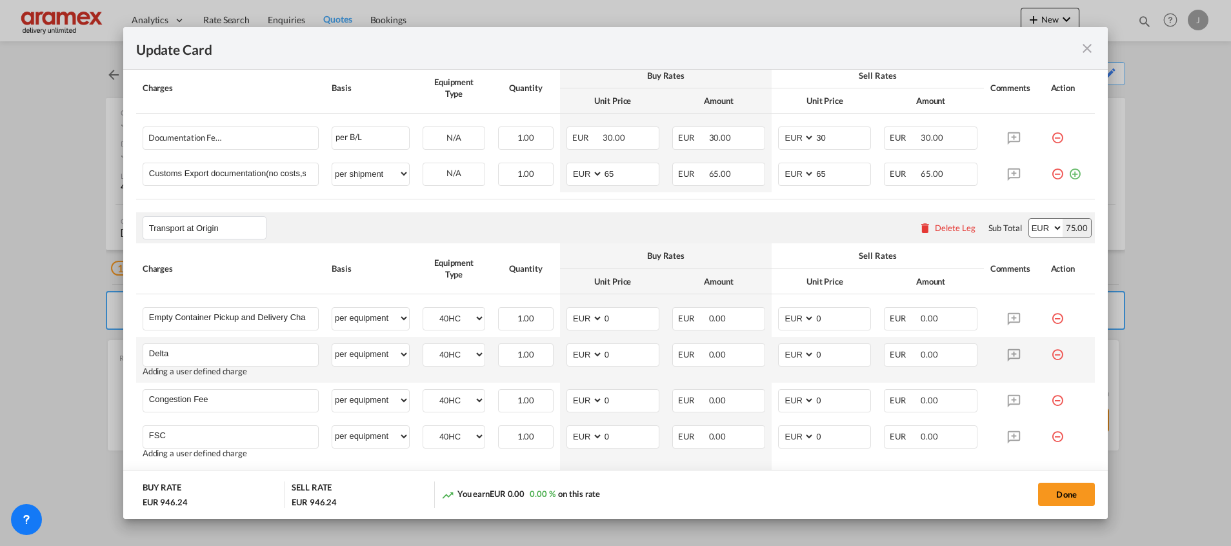
scroll to position [645, 0]
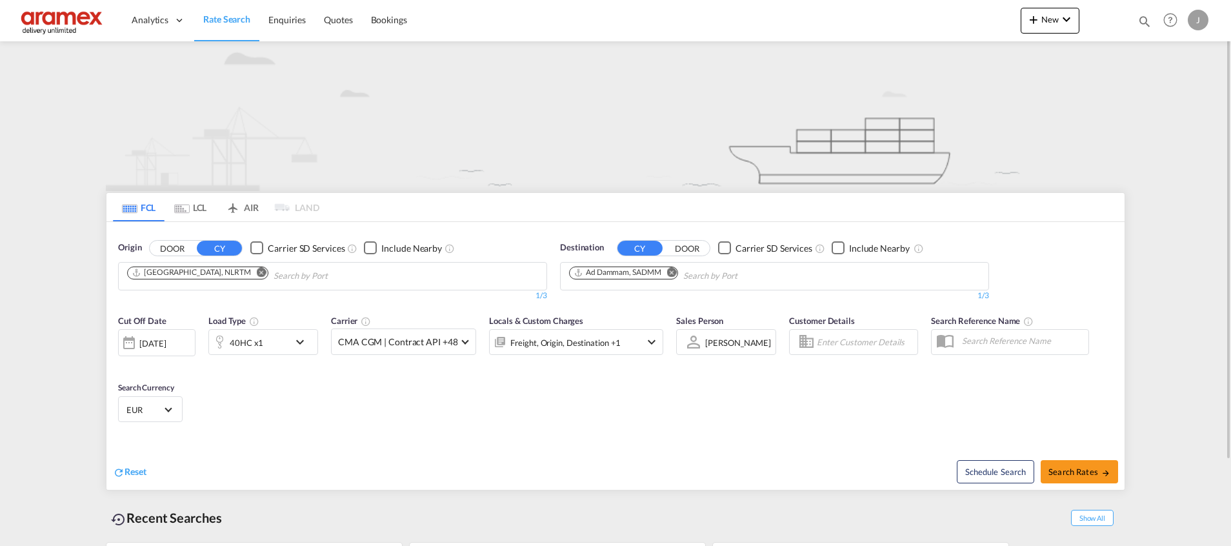
click at [674, 273] on md-icon "Remove" at bounding box center [672, 272] width 10 height 10
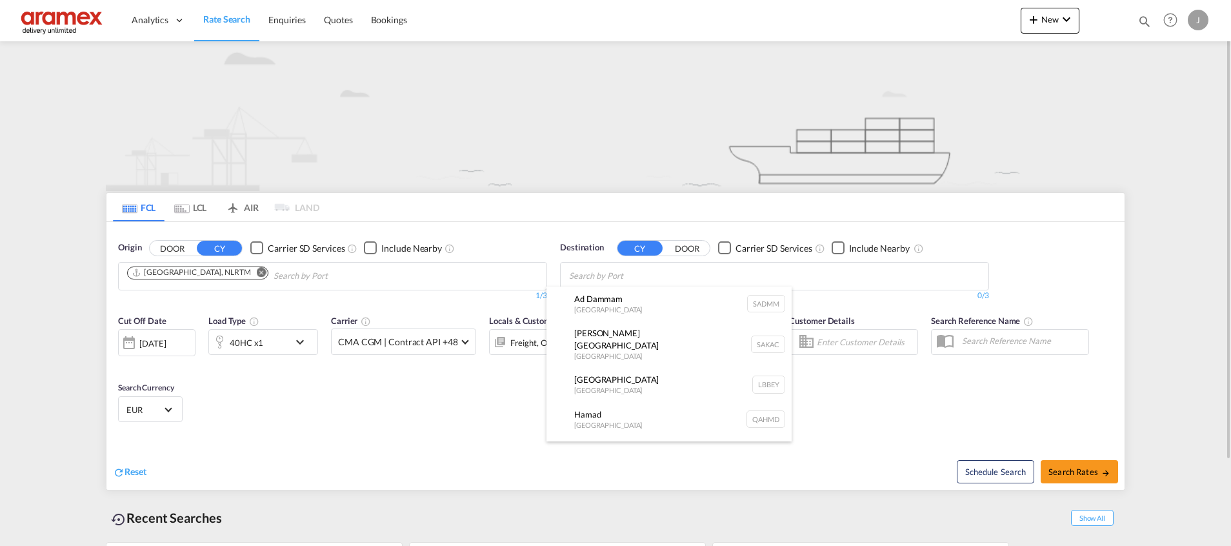
paste input "Alexandria"
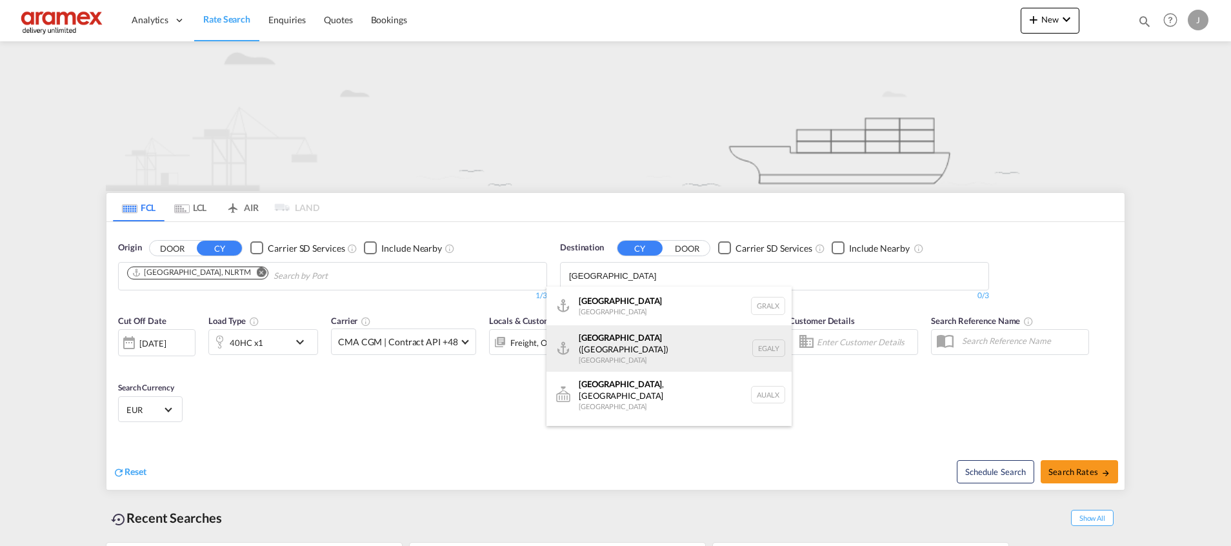
type input "Alexandria"
click at [630, 351] on div "Alexandria (El Iskandariya) Egypt EGALY" at bounding box center [669, 348] width 245 height 46
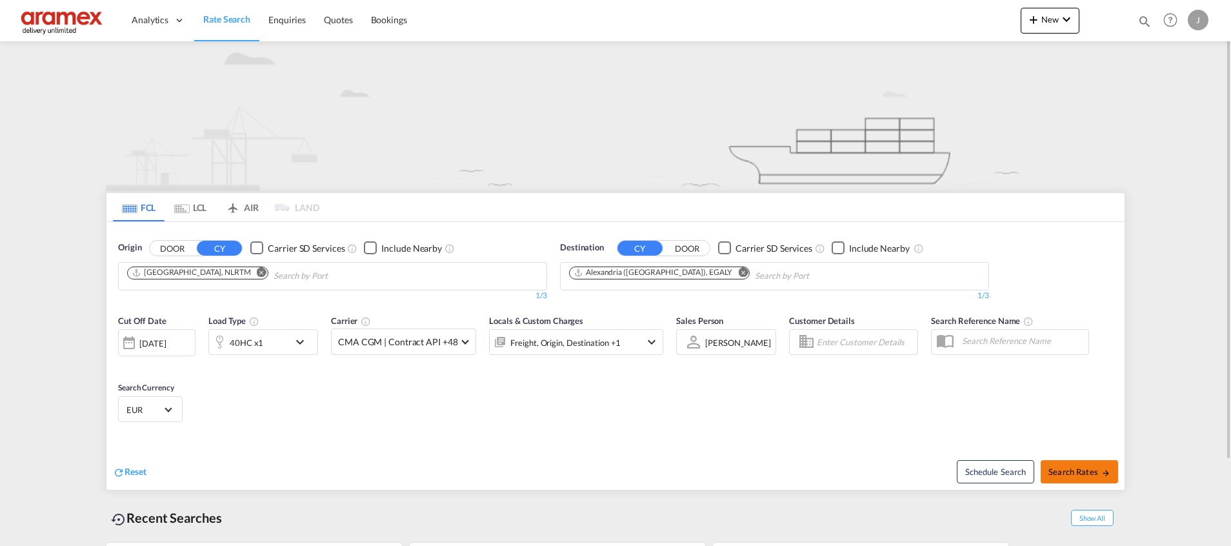
click at [1065, 471] on span "Search Rates" at bounding box center [1080, 472] width 62 height 10
type input "NLRTM to EGALY / 1 Oct 2025"
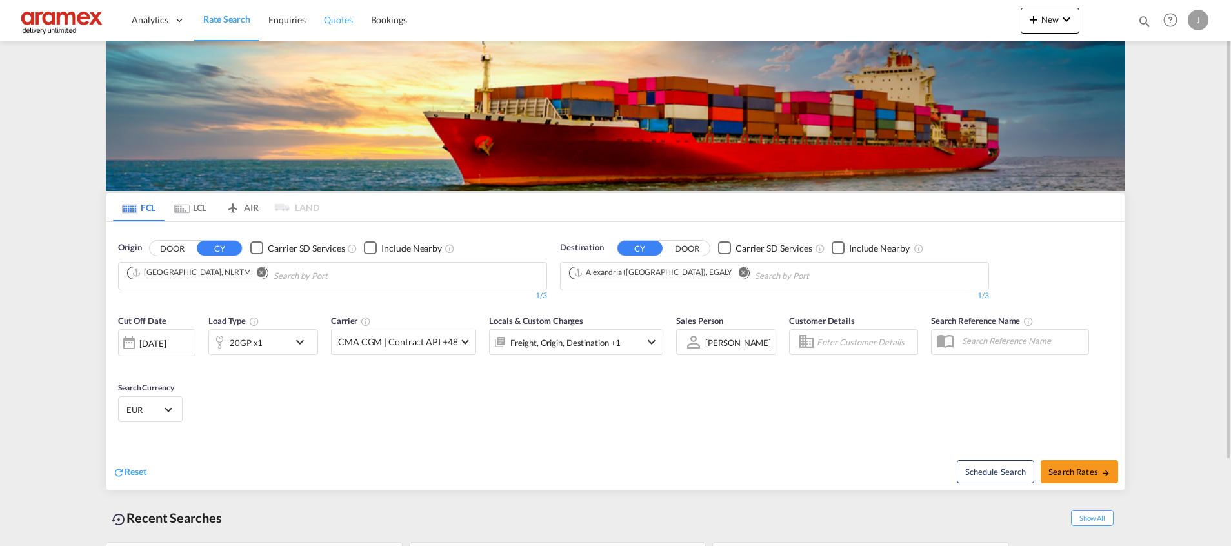
click at [326, 14] on span "Quotes" at bounding box center [338, 19] width 28 height 11
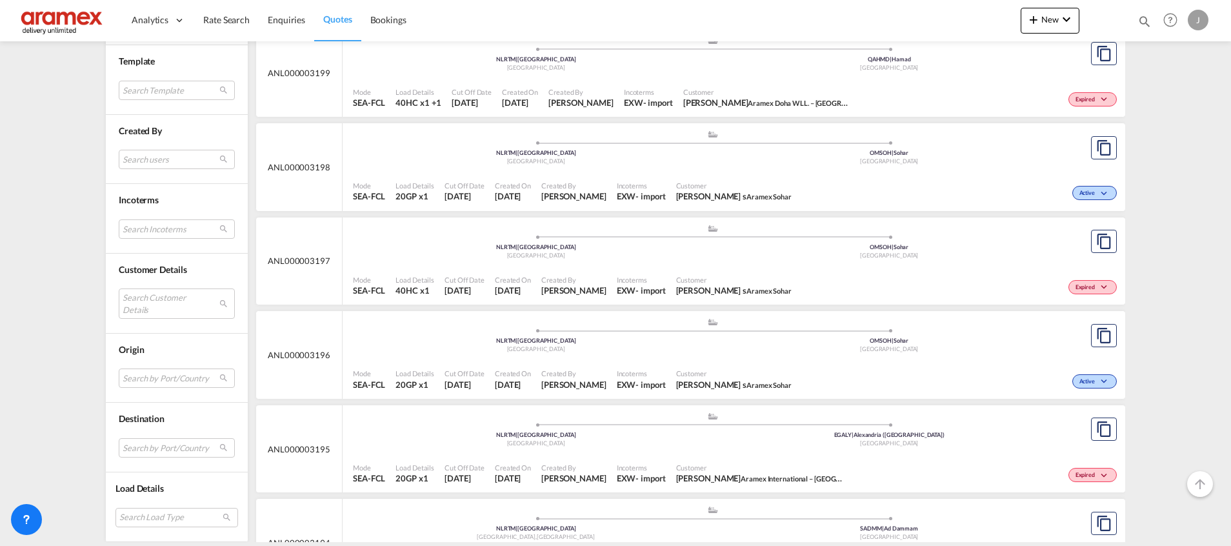
scroll to position [1258, 0]
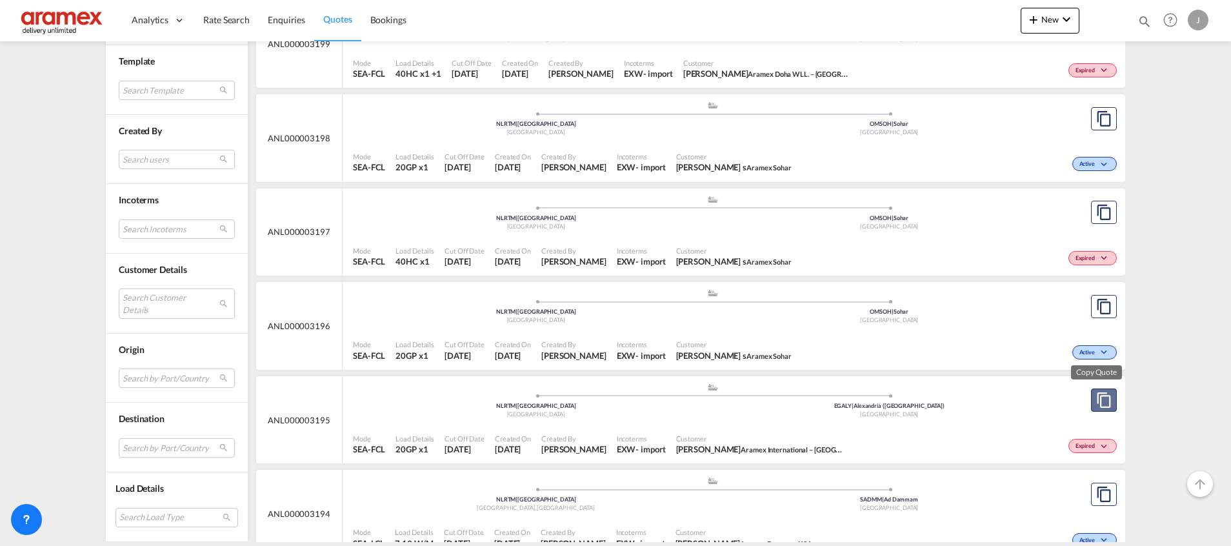
click at [1102, 403] on md-icon "assets/icons/custom/copyQuote.svg" at bounding box center [1103, 399] width 15 height 15
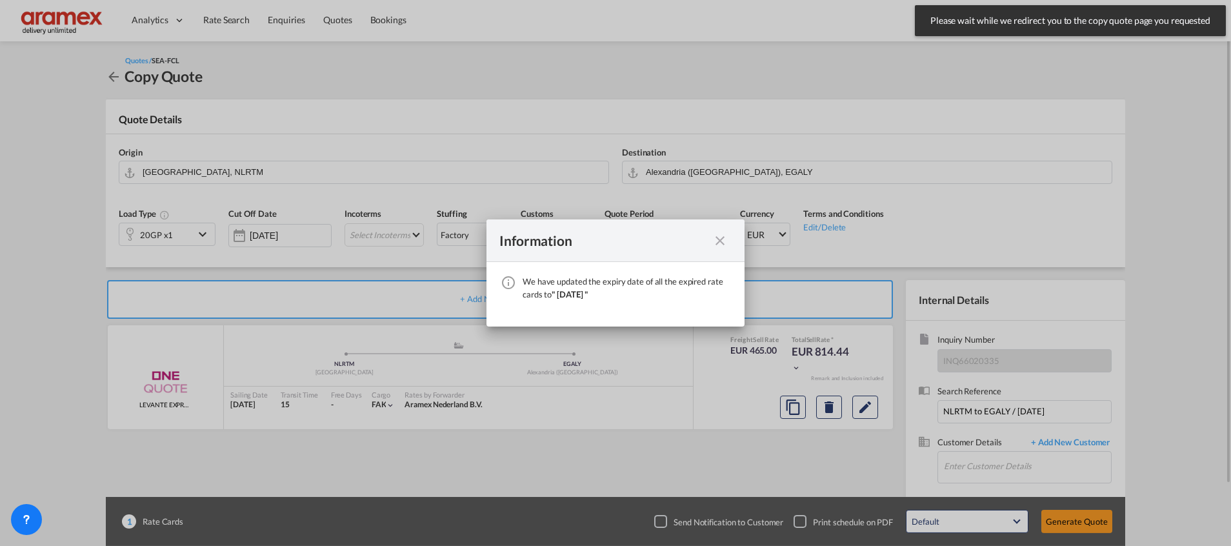
click at [721, 243] on md-icon "icon-close fg-AAA8AD cursor" at bounding box center [719, 240] width 15 height 15
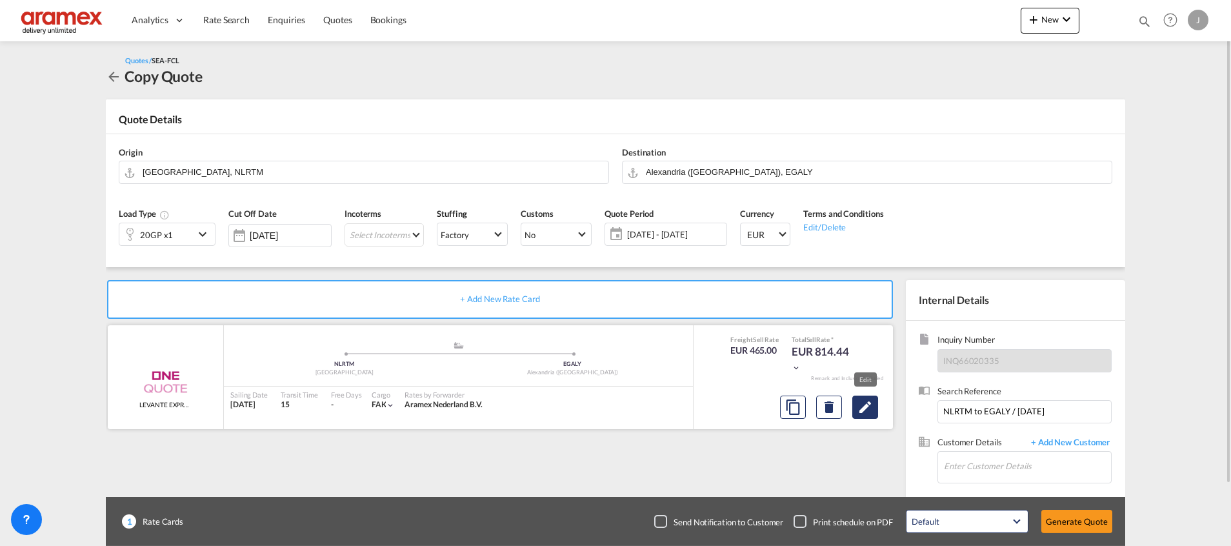
click at [869, 410] on md-icon "Edit" at bounding box center [865, 406] width 15 height 15
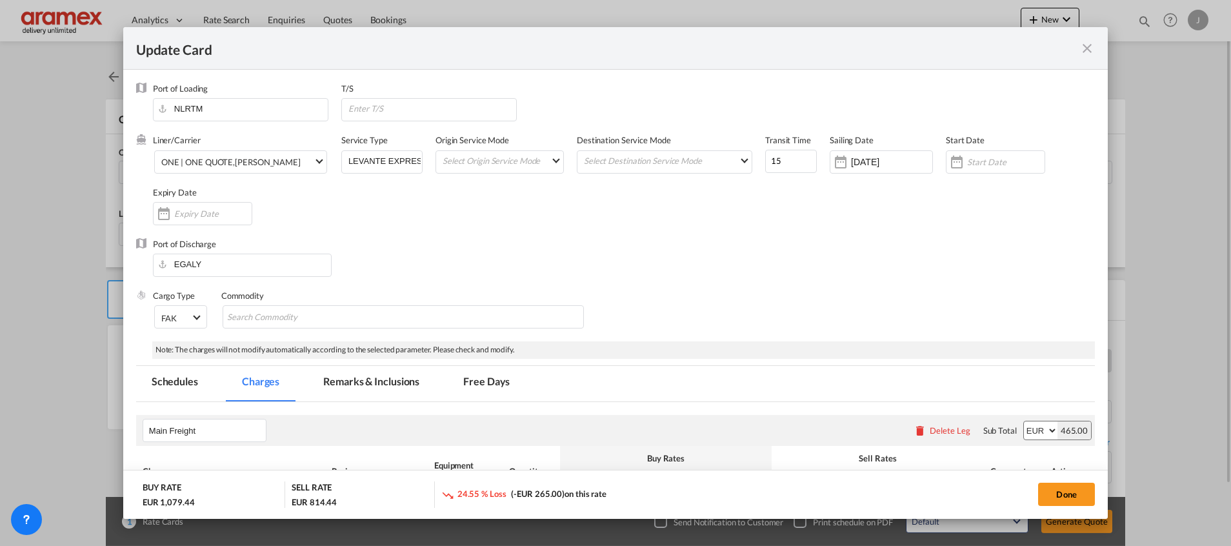
select select "per shipment"
select select "per equipment"
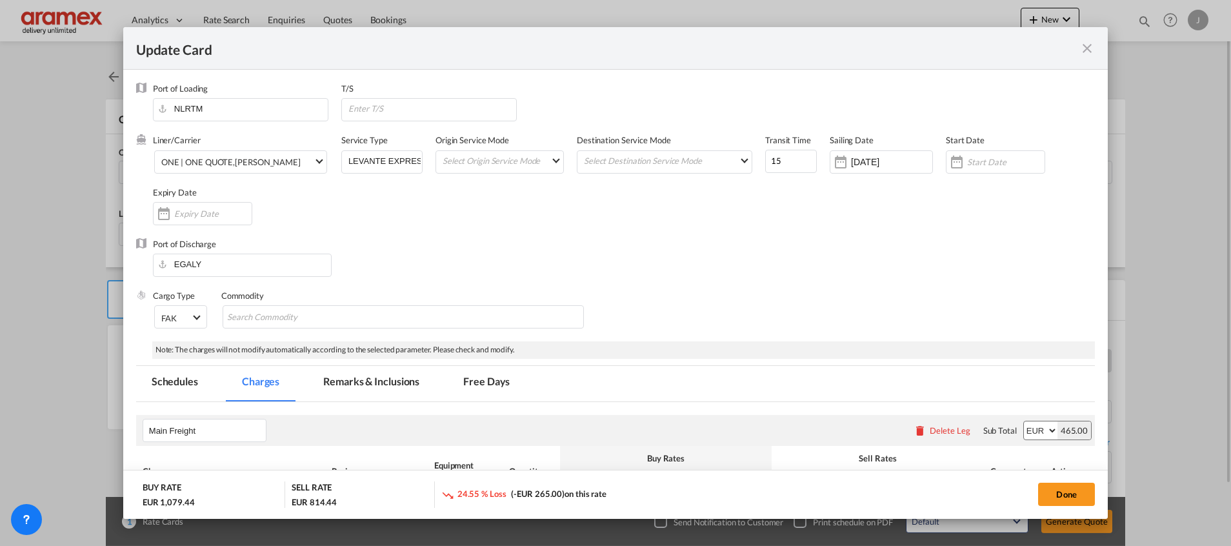
select select "per equipment"
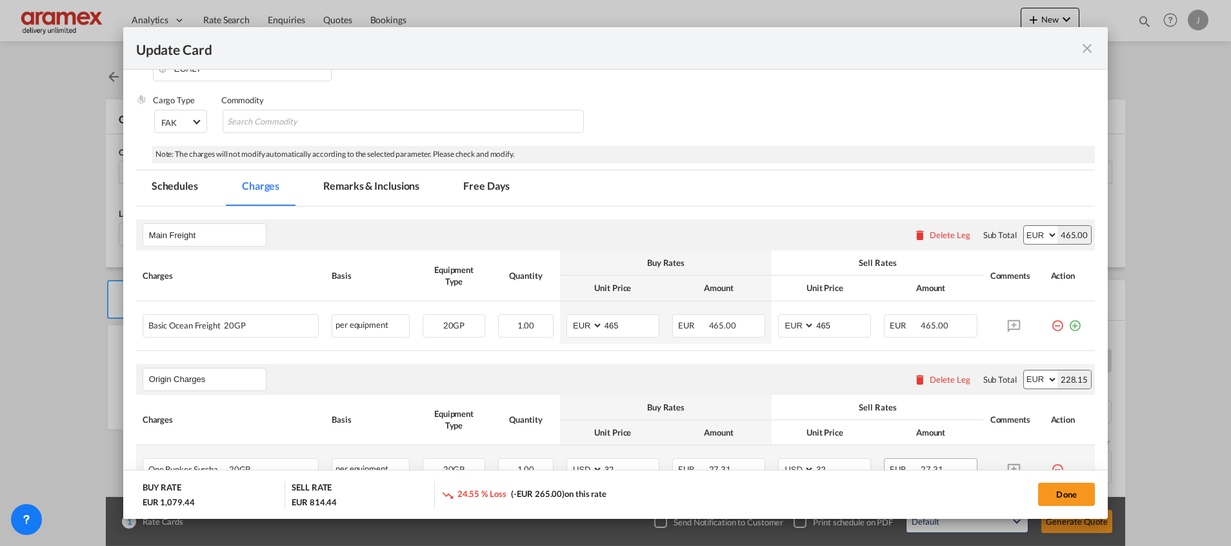
scroll to position [194, 0]
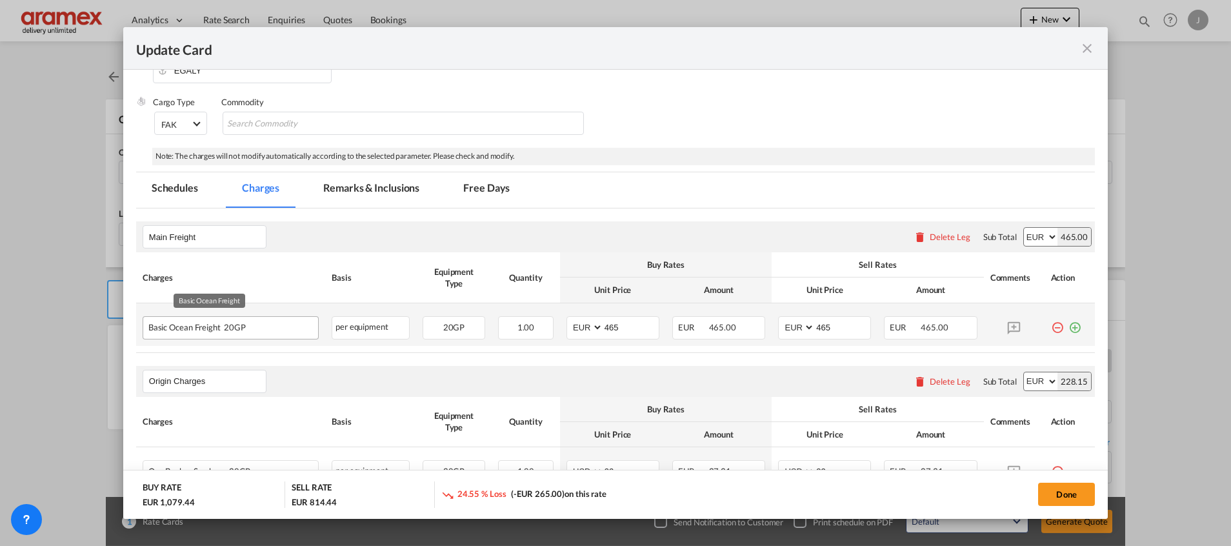
click at [168, 332] on div "Basic Ocean Freight 20GP" at bounding box center [230, 326] width 175 height 19
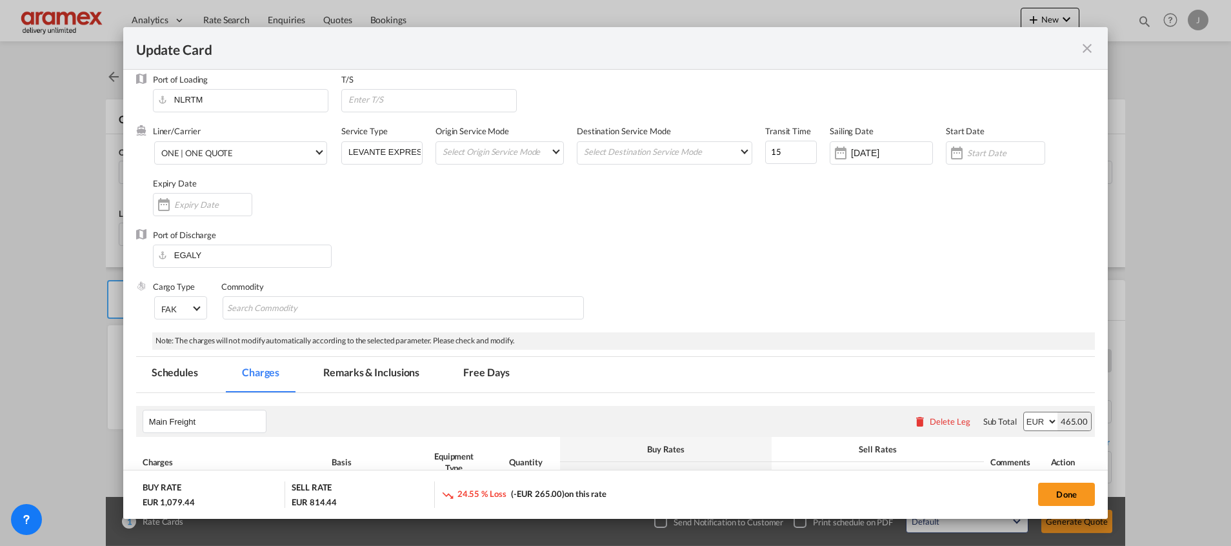
scroll to position [0, 0]
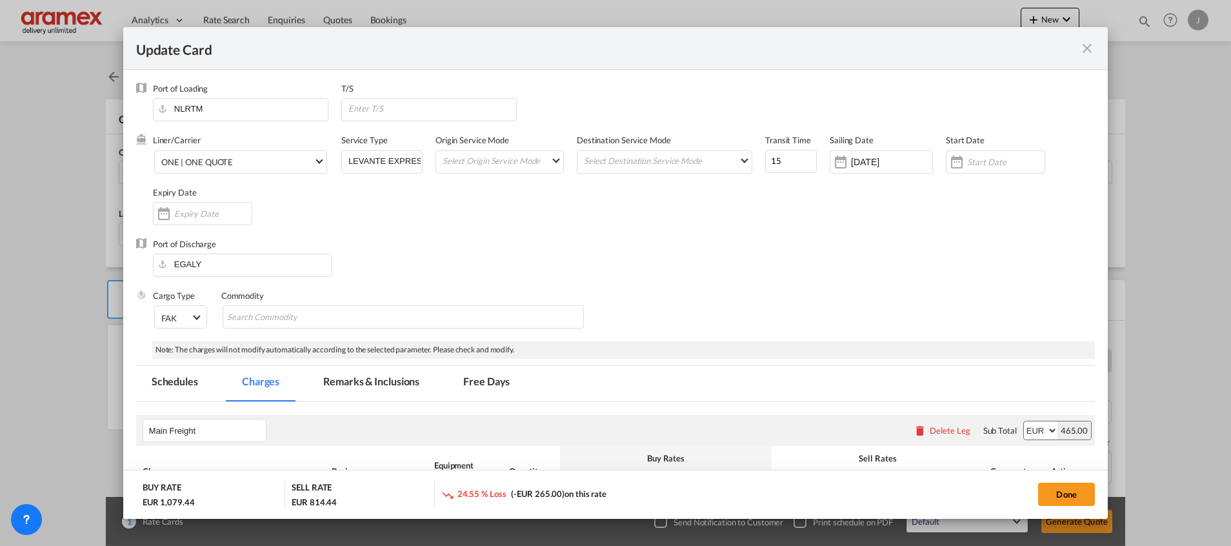
copy span "Basic Ocean Freight"
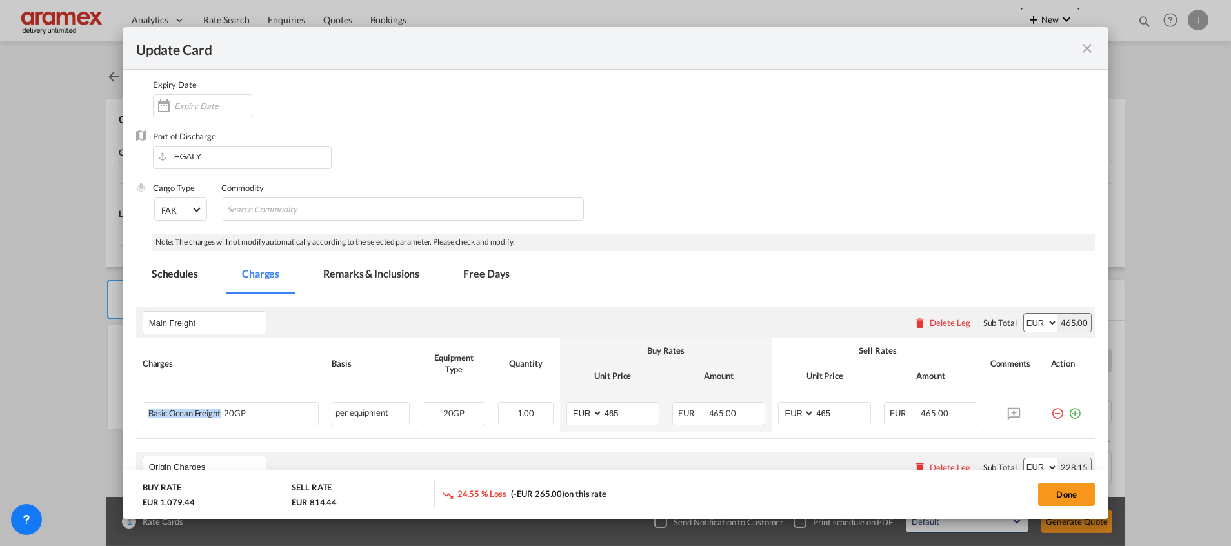
scroll to position [194, 0]
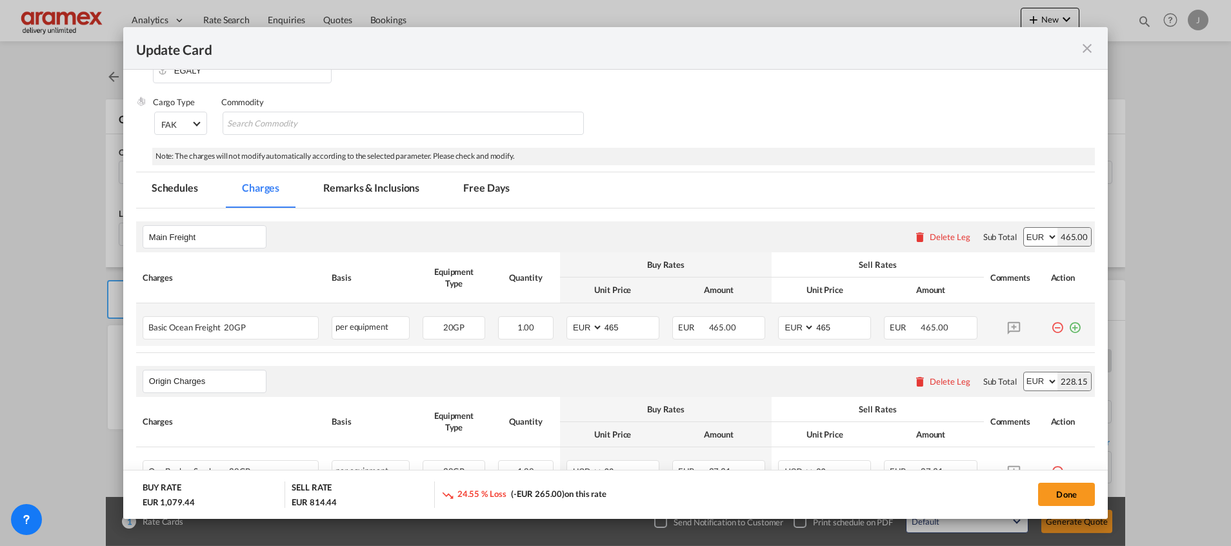
click at [1069, 327] on md-icon "icon-plus-circle-outline green-400-fg" at bounding box center [1075, 322] width 13 height 13
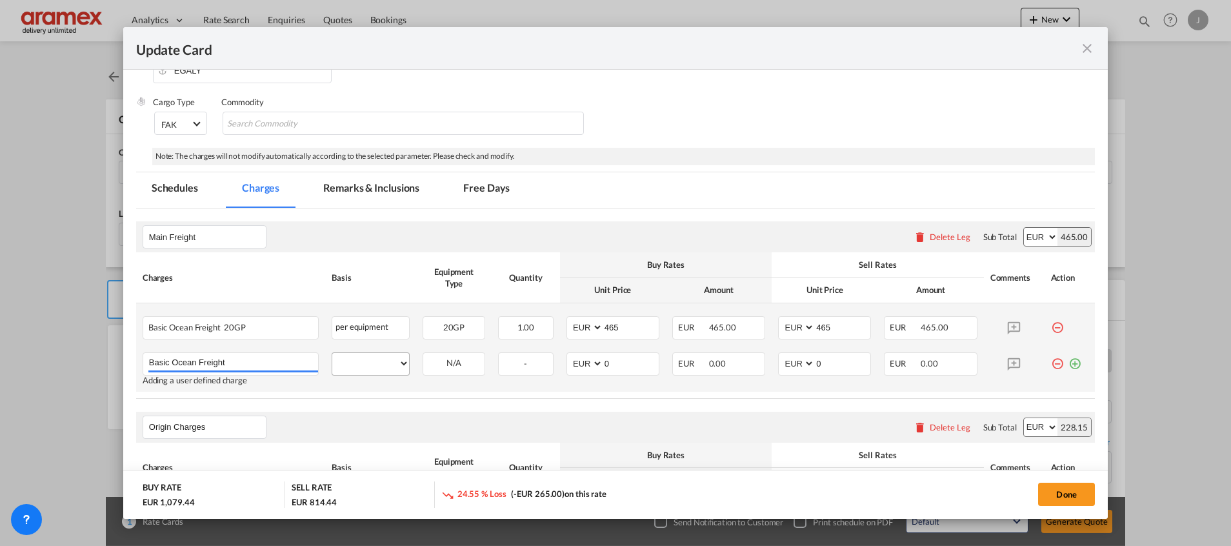
type input "Basic Ocean Freight"
click at [380, 366] on select "per equipment per container per B/L per shipping bill per shipment % on freight…" at bounding box center [370, 363] width 77 height 21
select select "per equipment"
click at [332, 353] on select "per equipment per container per B/L per shipping bill per shipment % on freight…" at bounding box center [370, 363] width 77 height 21
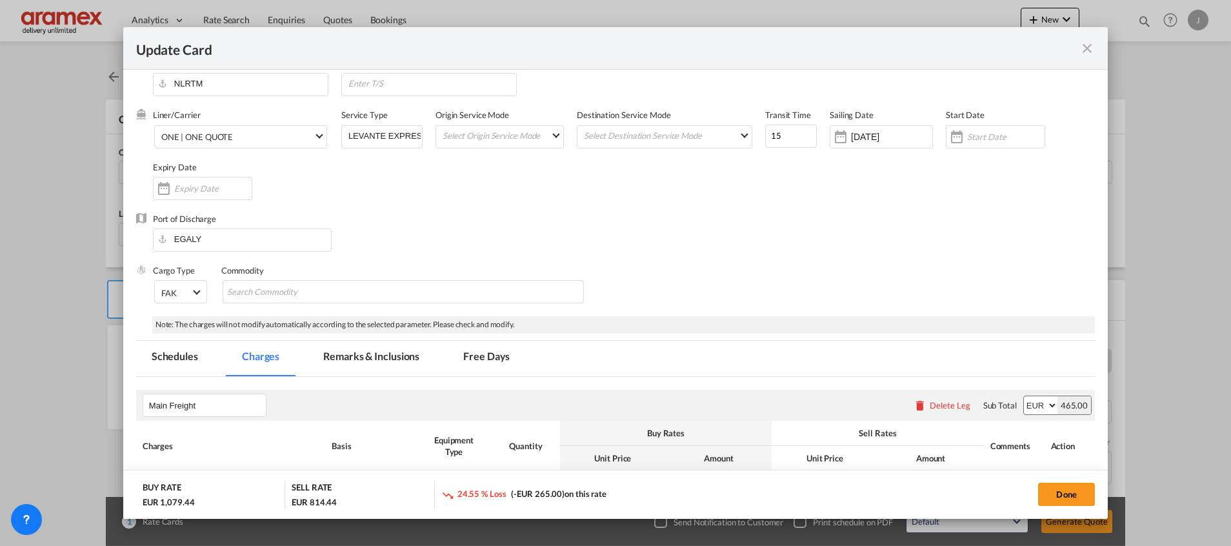
scroll to position [0, 0]
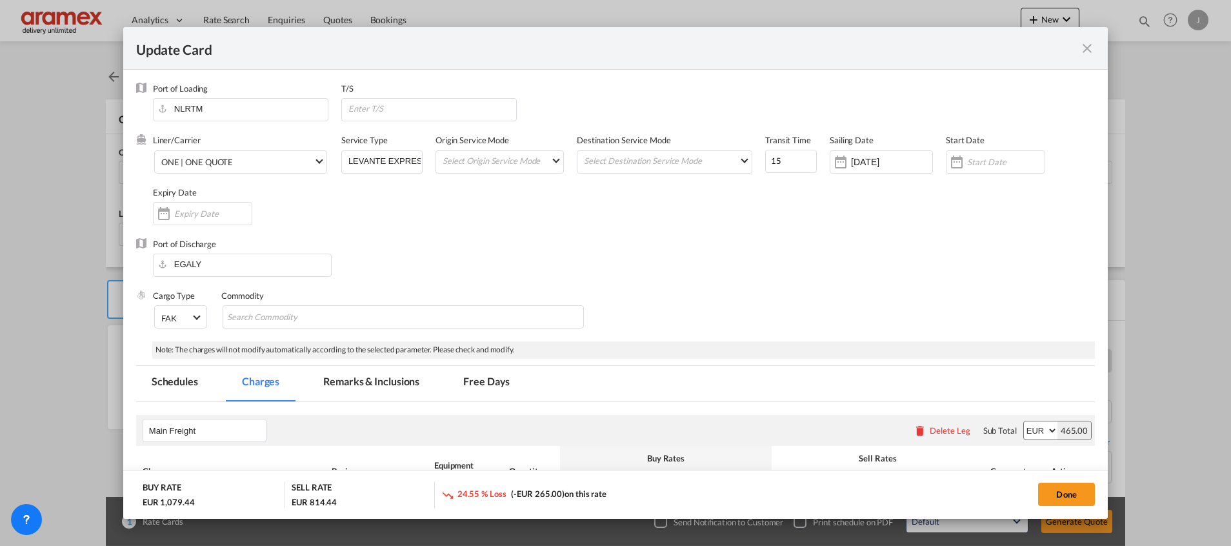
click at [1087, 44] on md-icon "icon-close fg-AAA8AD m-0 pointer" at bounding box center [1087, 48] width 15 height 15
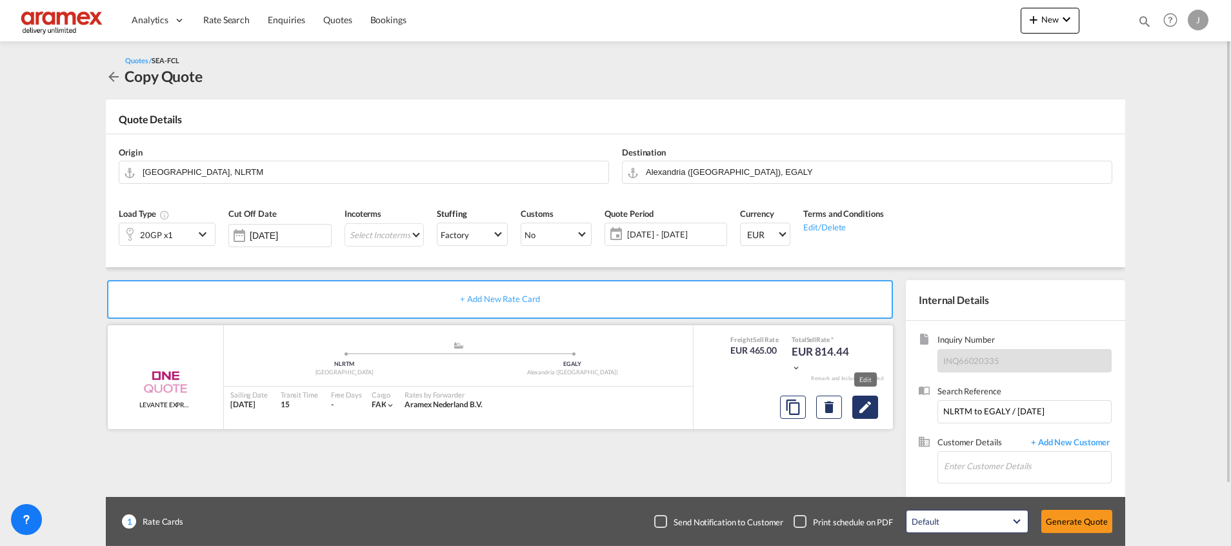
click at [863, 403] on md-icon "Edit" at bounding box center [865, 406] width 15 height 15
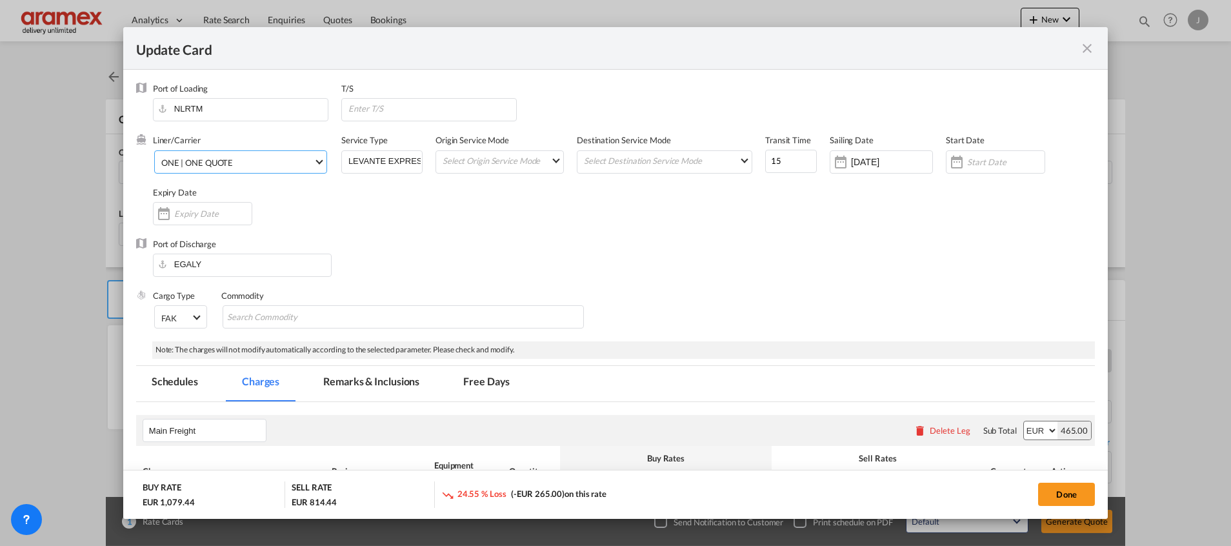
click at [196, 169] on md-select-value "ONE | ONE QUOTE" at bounding box center [243, 161] width 166 height 21
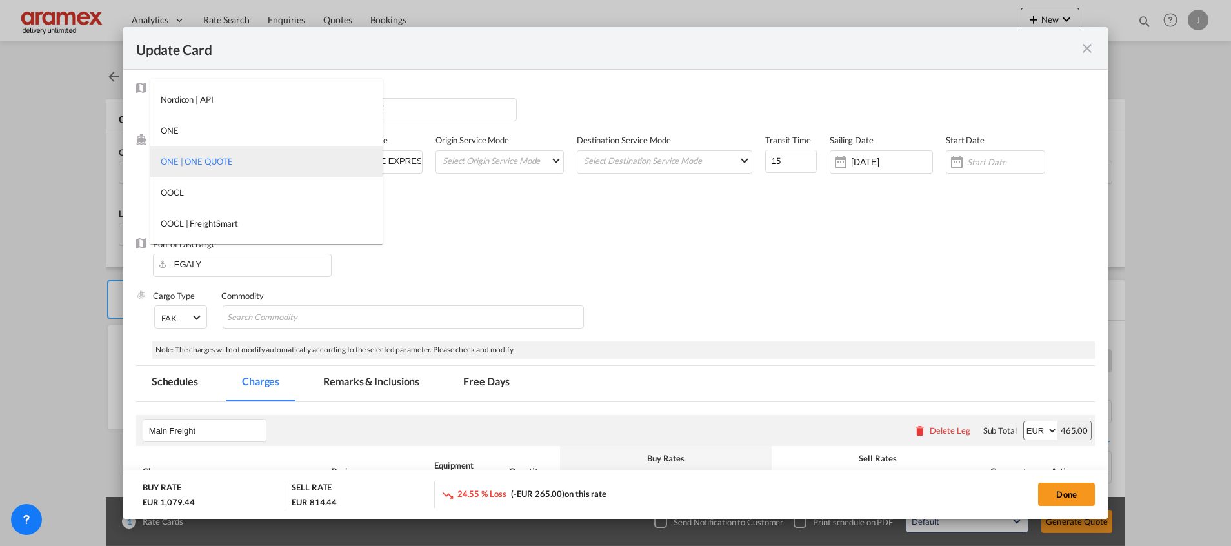
type md-option "466"
type md-option "13856"
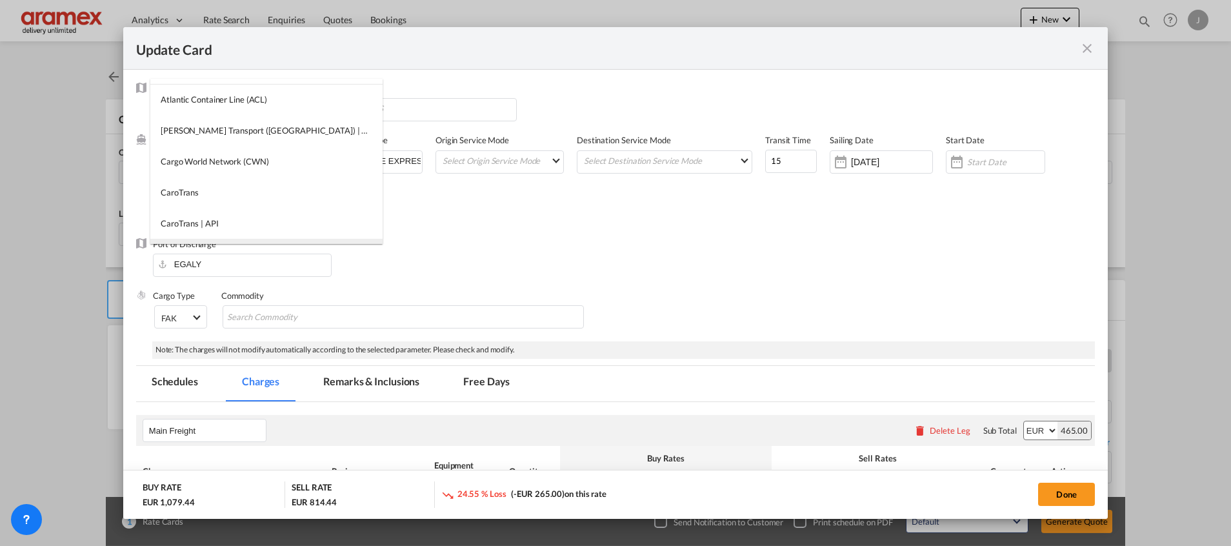
scroll to position [52, 0]
type md-option "17"
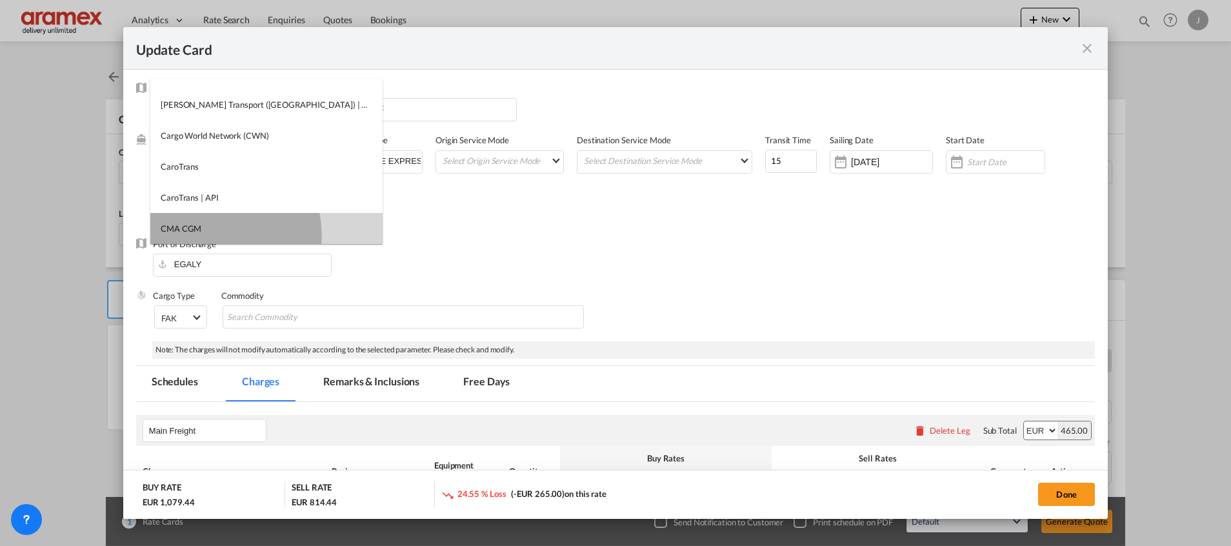
click at [201, 236] on md-option "CMA CGM" at bounding box center [266, 228] width 232 height 31
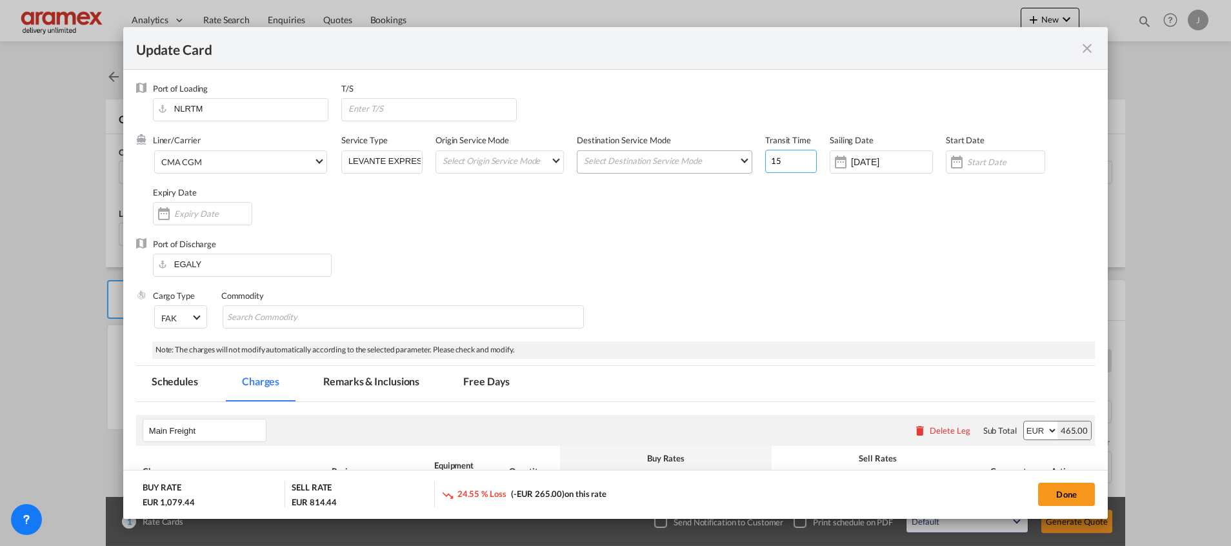
drag, startPoint x: 785, startPoint y: 159, endPoint x: 734, endPoint y: 163, distance: 51.1
click at [734, 163] on div "Liner/Carrier CMA CGM Service Type LEVANTE EXPRESS Origin Service Mode Select O…" at bounding box center [624, 185] width 942 height 103
type input "14"
click at [749, 239] on div "Port of Discharge EGALY" at bounding box center [615, 264] width 959 height 52
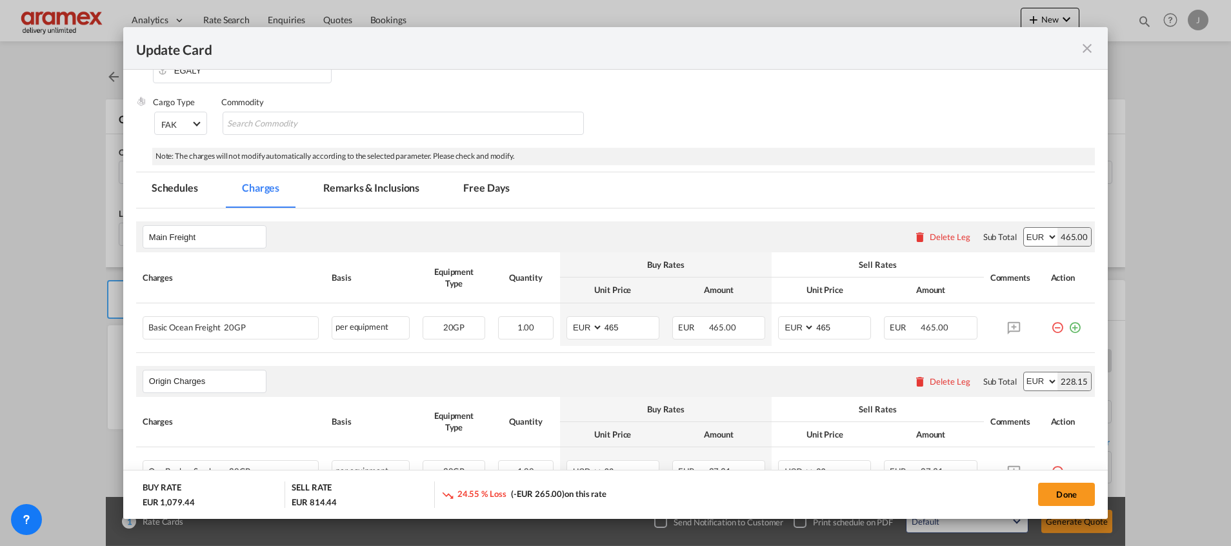
scroll to position [290, 0]
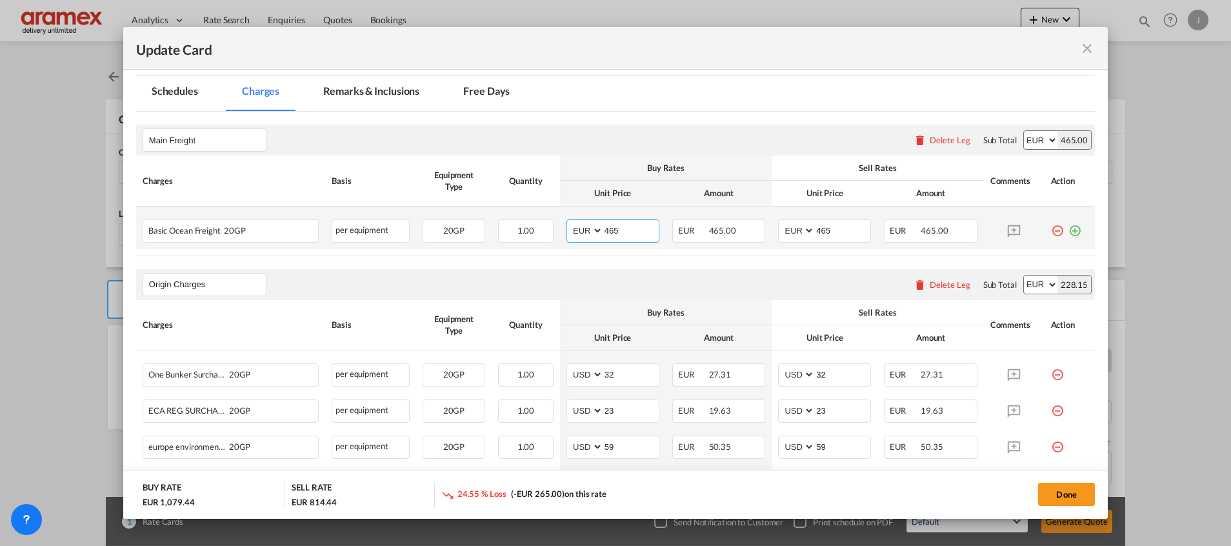
click at [609, 233] on input "465" at bounding box center [630, 229] width 55 height 19
paste input "250.00"
click at [626, 234] on input "4250.0065" at bounding box center [630, 229] width 55 height 19
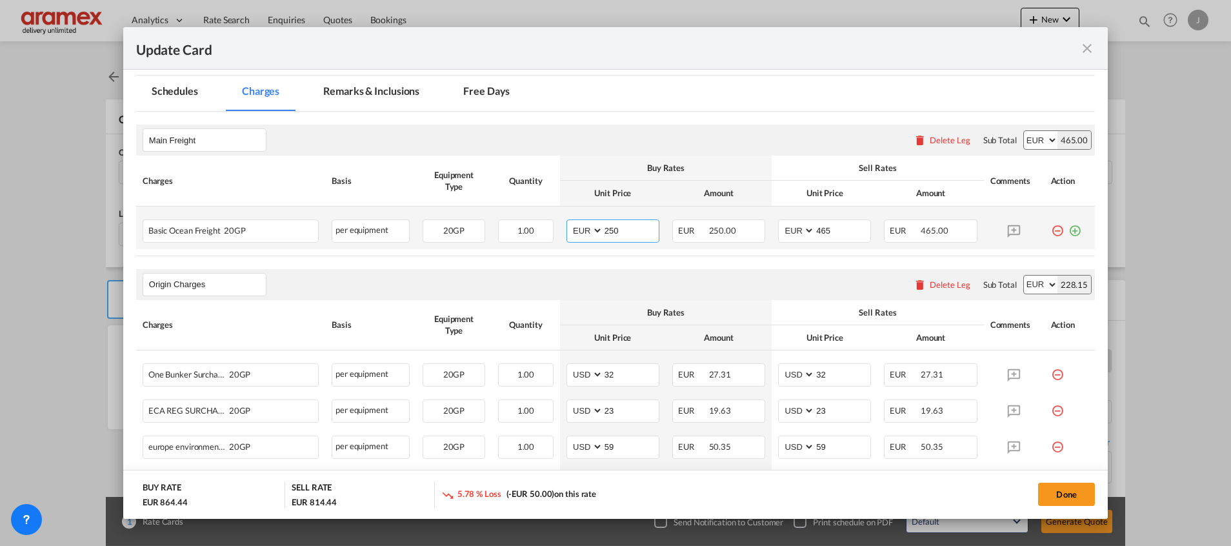
click at [605, 228] on input "250" at bounding box center [630, 229] width 55 height 19
type input "250"
click at [824, 226] on input "465" at bounding box center [842, 229] width 55 height 19
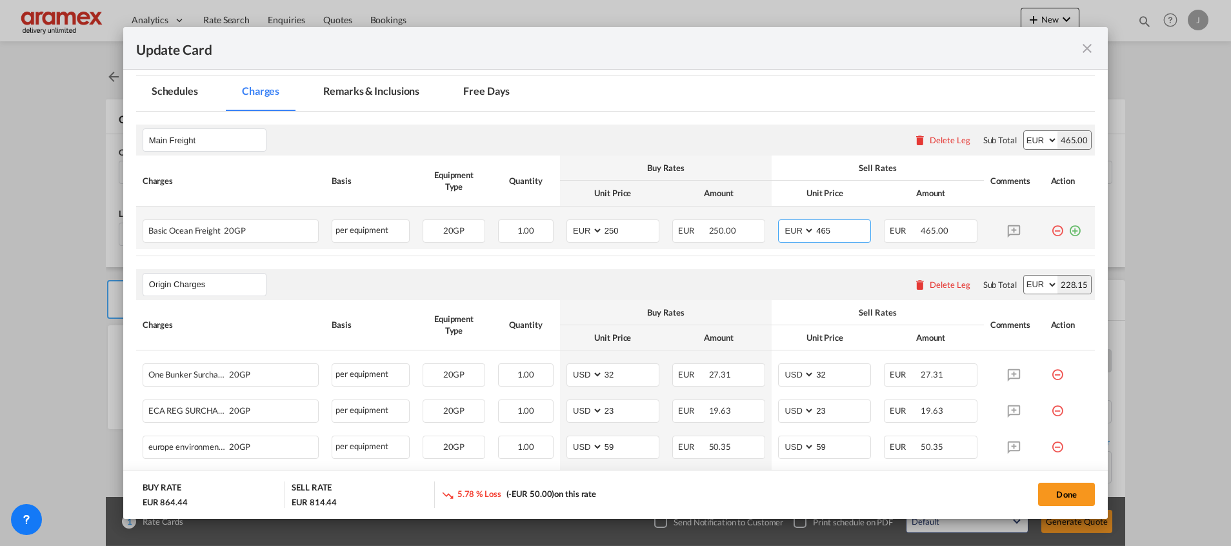
click at [824, 226] on input "465" at bounding box center [842, 229] width 55 height 19
paste input "250"
type input "250"
click at [1069, 230] on md-icon "icon-plus-circle-outline green-400-fg" at bounding box center [1075, 225] width 13 height 13
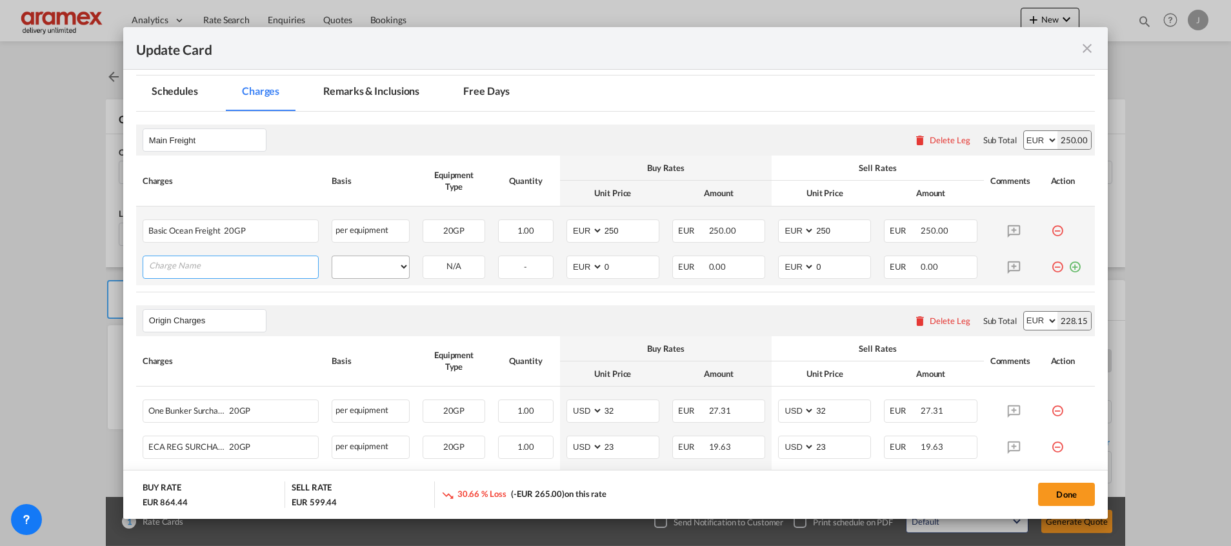
paste input "Low Sulfur Surcharge"
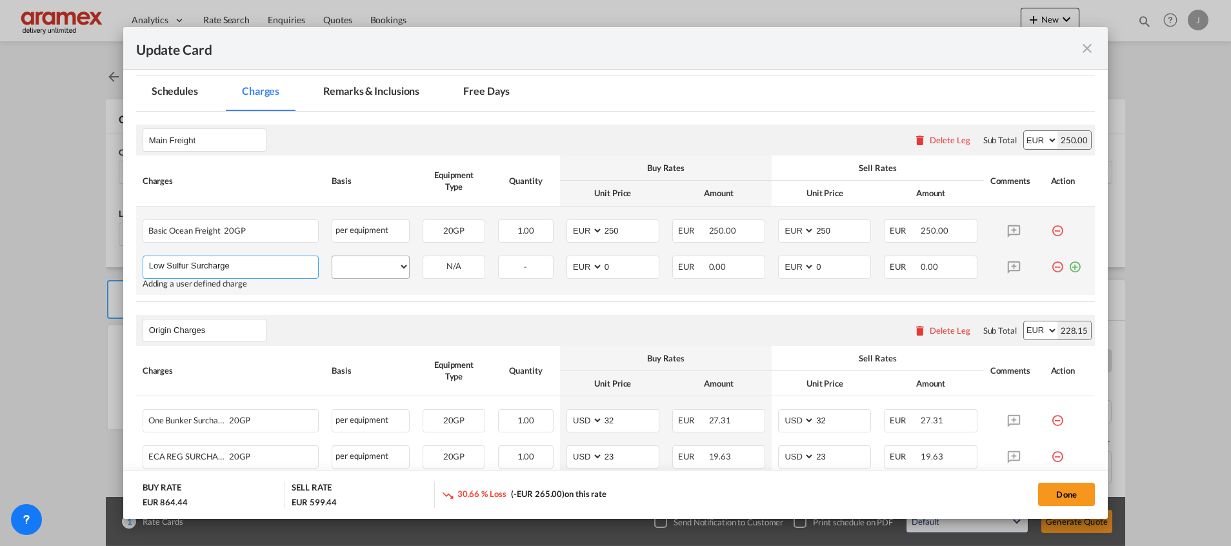
type input "Low Sulfur Surcharge"
drag, startPoint x: 357, startPoint y: 264, endPoint x: 373, endPoint y: 254, distance: 18.6
click at [357, 264] on select "per equipment per container per B/L per shipping bill per shipment % on freight…" at bounding box center [370, 266] width 77 height 21
select select "per equipment"
click at [332, 256] on select "per equipment per container per B/L per shipping bill per shipment % on freight…" at bounding box center [370, 266] width 77 height 21
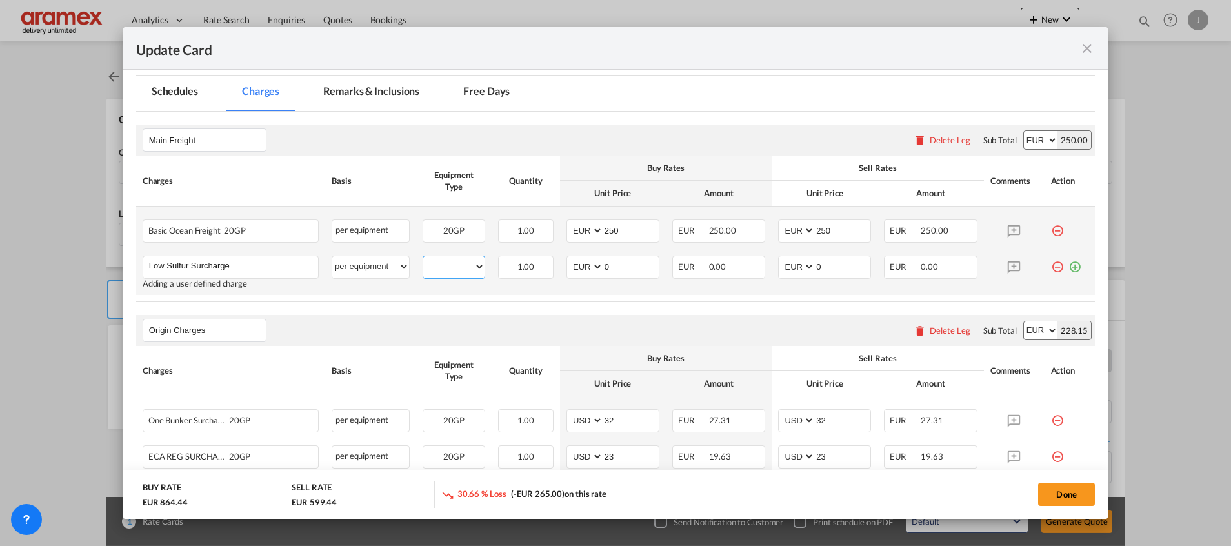
click at [448, 259] on select "20GP" at bounding box center [453, 266] width 61 height 17
select select "20GP"
click at [423, 258] on select "20GP" at bounding box center [453, 266] width 61 height 17
click at [582, 268] on select "AED AFN ALL AMD ANG AOA ARS AUD AWG AZN BAM BBD BDT BGN BHD BIF BMD BND BOB BRL…" at bounding box center [586, 266] width 34 height 17
select select "string:USD"
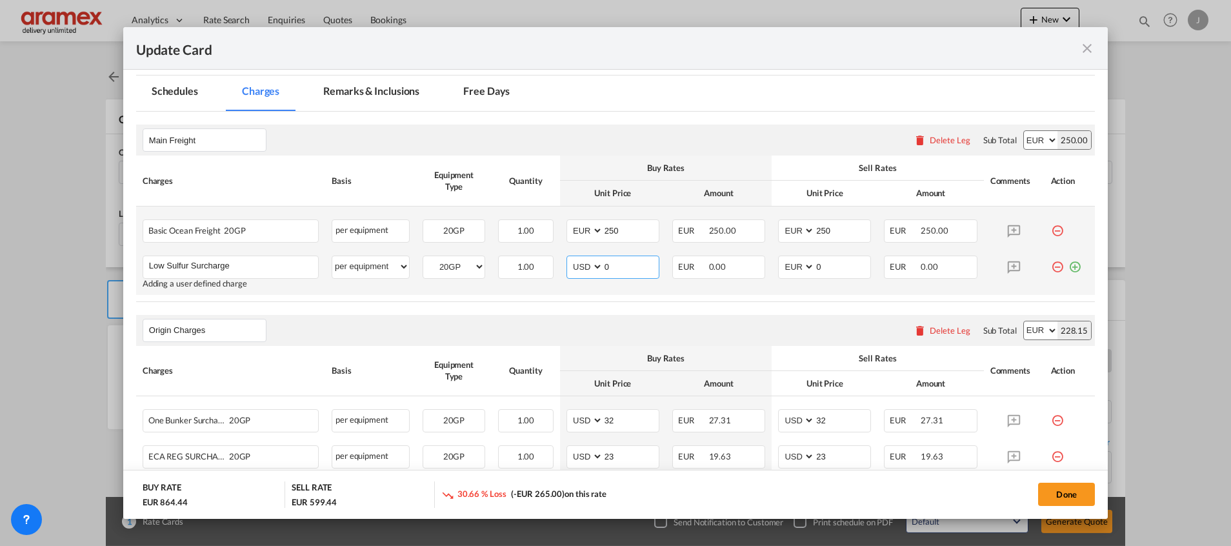
click at [569, 258] on select "AED AFN ALL AMD ANG AOA ARS AUD AWG AZN BAM BBD BDT BGN BHD BIF BMD BND BOB BRL…" at bounding box center [586, 266] width 34 height 17
drag, startPoint x: 597, startPoint y: 268, endPoint x: 547, endPoint y: 273, distance: 50.0
click at [560, 273] on td "AED AFN ALL AMD ANG AOA ARS AUD AWG AZN BAM BBD BDT BGN BHD BIF BMD BND BOB BRL…" at bounding box center [613, 272] width 106 height 46
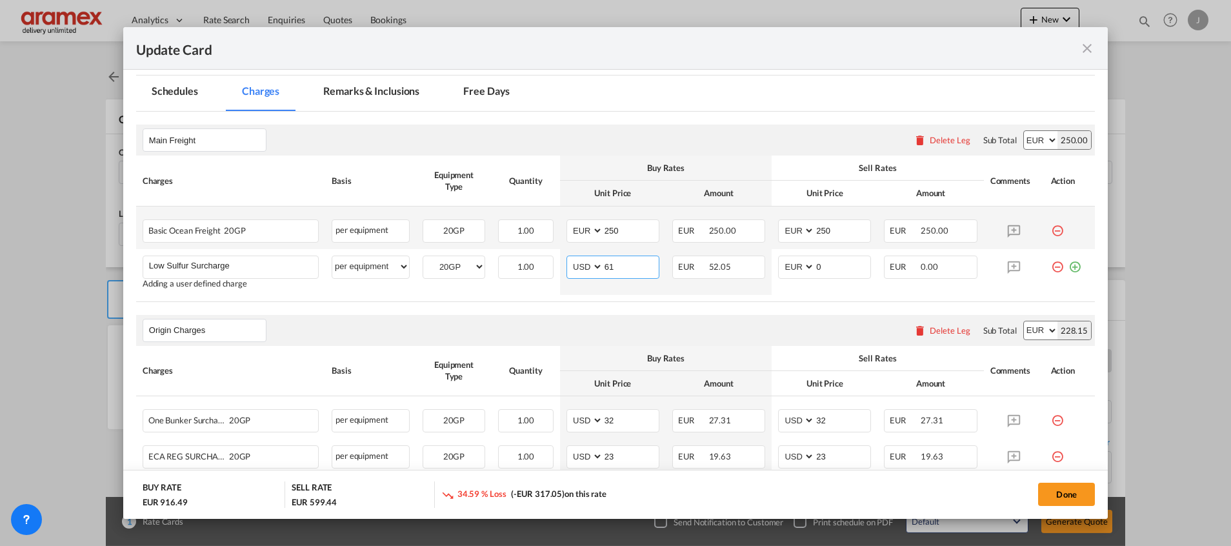
type input "61"
click at [537, 344] on div "Origin Charges Please enter leg name Leg Name Already Exists Delete Leg Sub Tot…" at bounding box center [615, 330] width 959 height 31
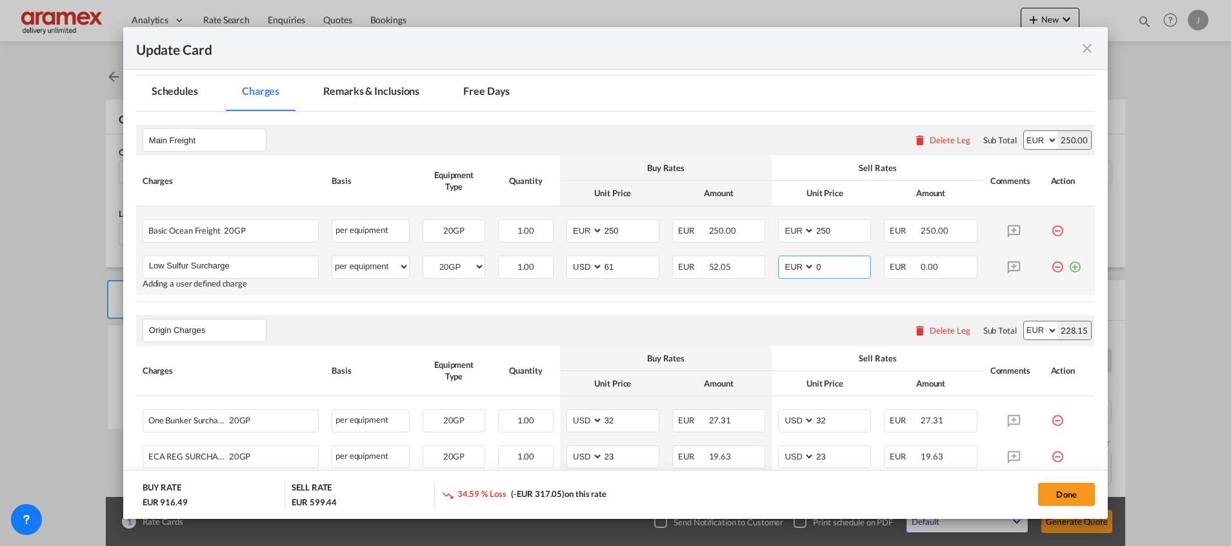
drag, startPoint x: 784, startPoint y: 263, endPoint x: 783, endPoint y: 269, distance: 6.6
click at [784, 263] on select "AED AFN ALL AMD ANG AOA ARS AUD AWG AZN BAM BBD BDT BGN BHD BIF BMD BND BOB BRL…" at bounding box center [798, 266] width 34 height 17
select select "string:USD"
click at [781, 258] on select "AED AFN ALL AMD ANG AOA ARS AUD AWG AZN BAM BBD BDT BGN BHD BIF BMD BND BOB BRL…" at bounding box center [798, 266] width 34 height 17
drag, startPoint x: 848, startPoint y: 263, endPoint x: 752, endPoint y: 267, distance: 95.6
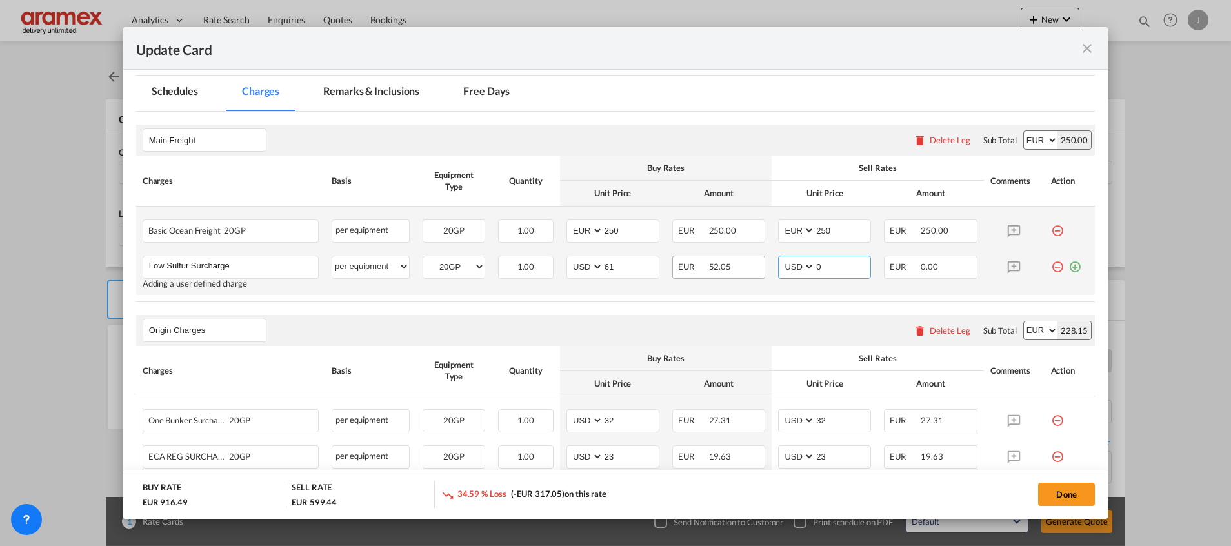
click at [752, 267] on tr "Low Sulfur Surcharge Please Enter User Defined Charges Cannot Be Published Addi…" at bounding box center [615, 272] width 959 height 46
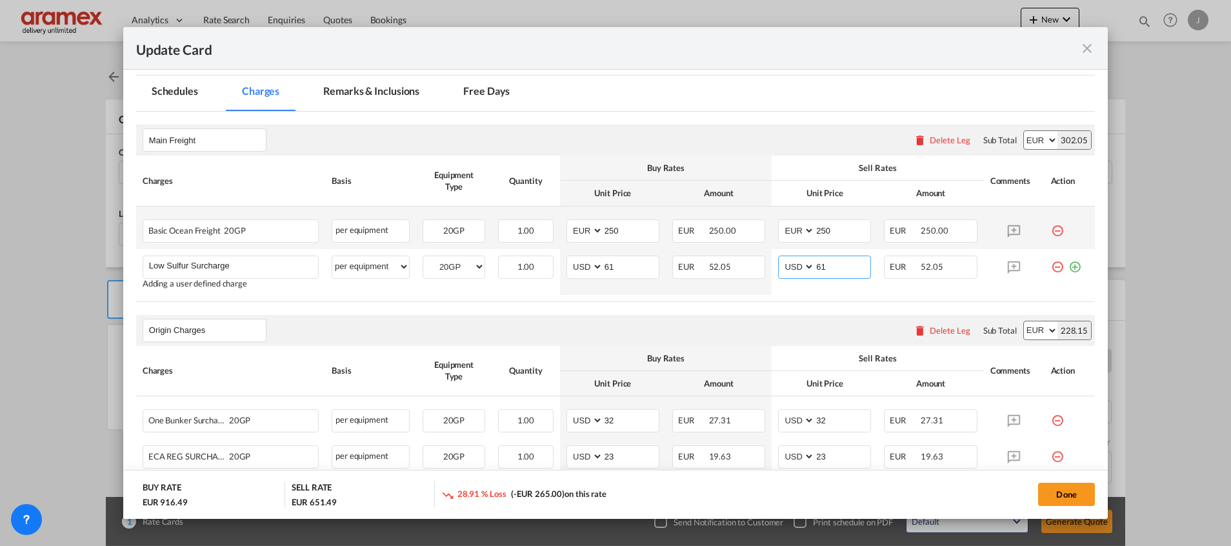
type input "61"
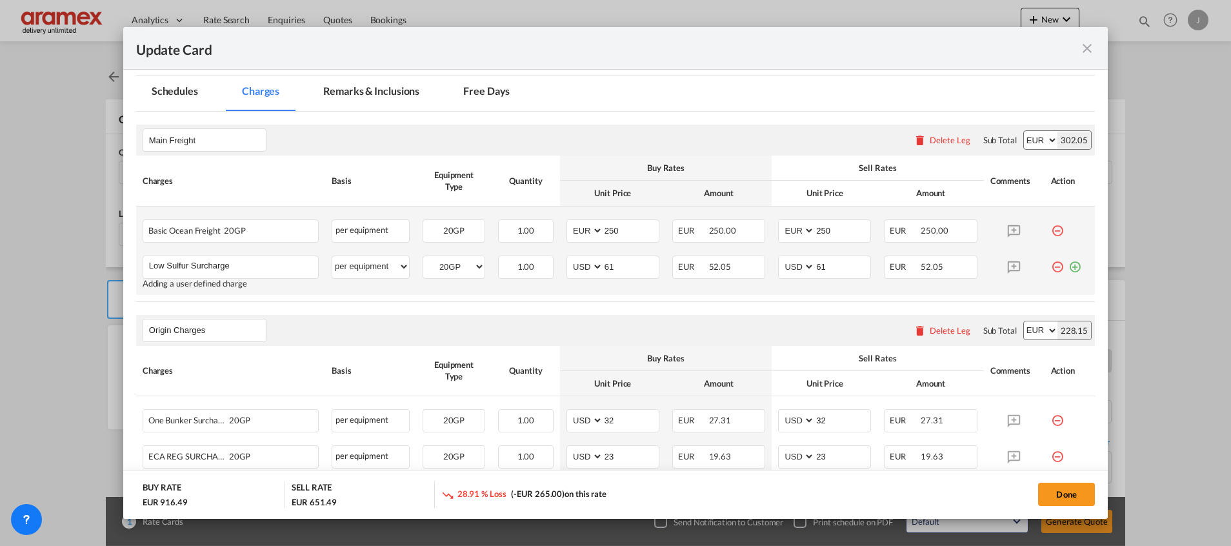
click at [1069, 264] on md-icon "icon-plus-circle-outline green-400-fg" at bounding box center [1075, 262] width 13 height 13
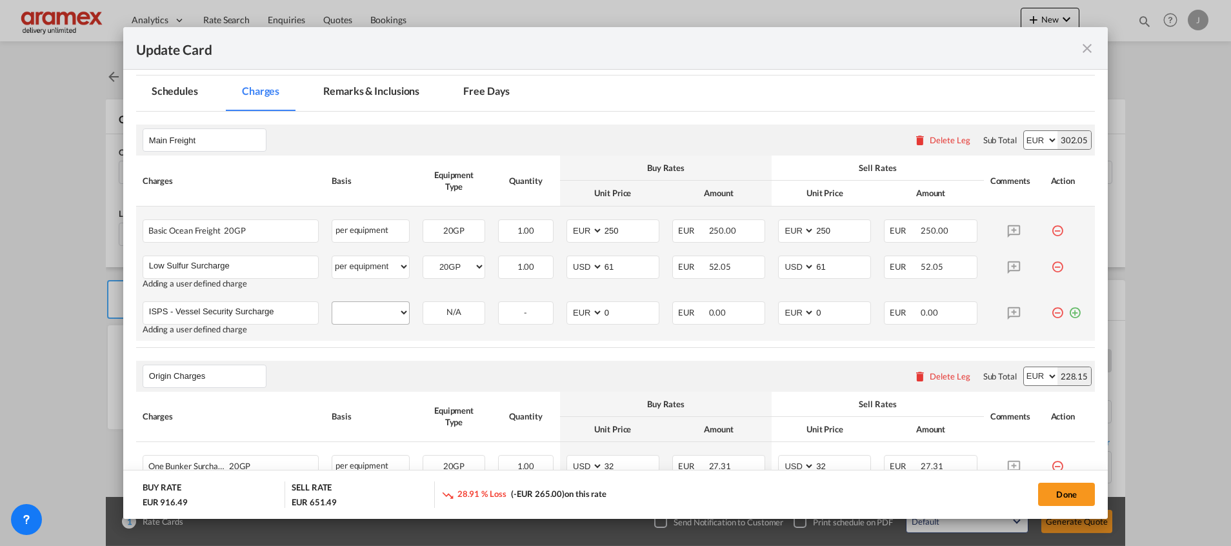
type input "ISPS - Vessel Security Surcharge"
drag, startPoint x: 374, startPoint y: 316, endPoint x: 374, endPoint y: 305, distance: 11.0
click at [374, 316] on select "per equipment per container per B/L per shipping bill per shipment % on freight…" at bounding box center [370, 312] width 77 height 21
select select "per equipment"
click at [332, 302] on select "per equipment per container per B/L per shipping bill per shipment % on freight…" at bounding box center [370, 312] width 77 height 21
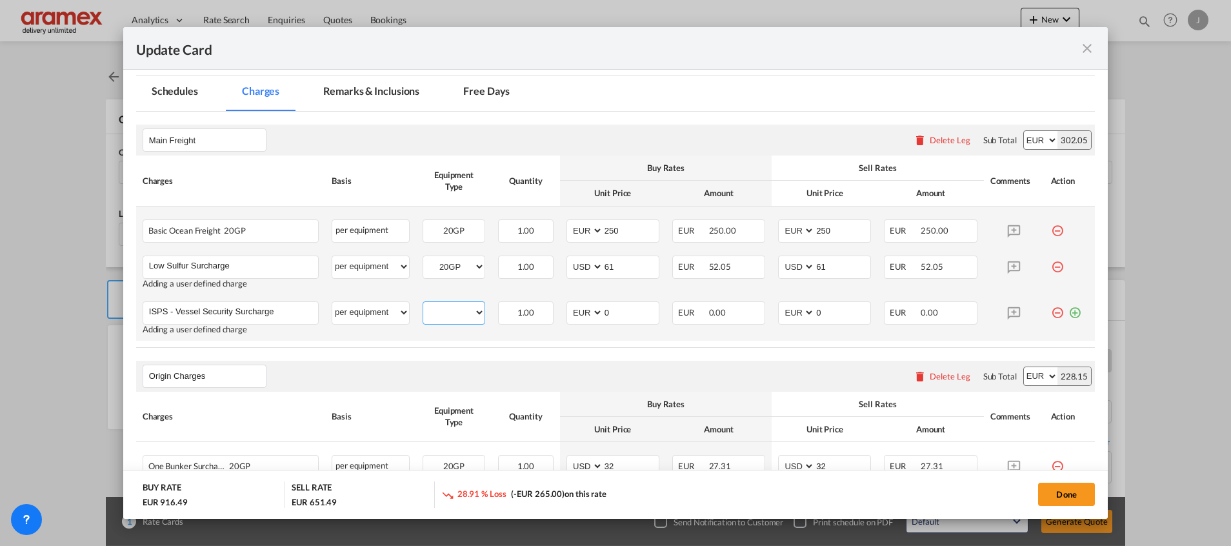
drag, startPoint x: 432, startPoint y: 312, endPoint x: 439, endPoint y: 319, distance: 10.1
click at [432, 312] on select "20GP" at bounding box center [453, 312] width 61 height 17
select select "20GP"
click at [423, 304] on select "20GP" at bounding box center [453, 312] width 61 height 17
drag, startPoint x: 622, startPoint y: 316, endPoint x: 579, endPoint y: 316, distance: 43.2
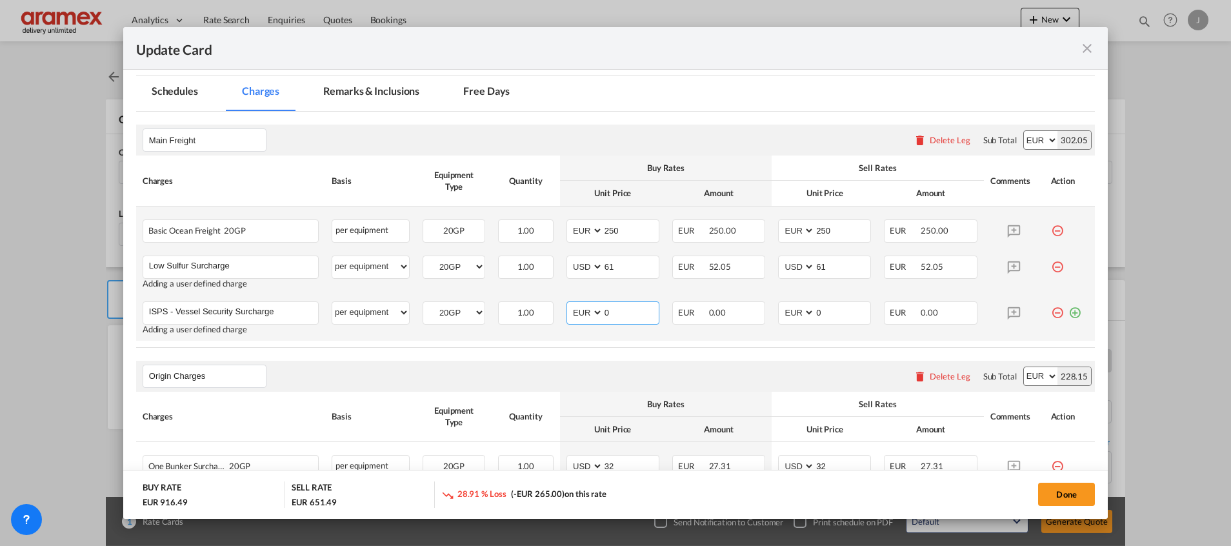
click at [579, 316] on md-input-container "AED AFN ALL AMD ANG AOA ARS AUD AWG AZN BAM BBD BDT BGN BHD BIF BMD BND [PERSON…" at bounding box center [613, 312] width 93 height 23
type input "12"
drag, startPoint x: 835, startPoint y: 315, endPoint x: 755, endPoint y: 313, distance: 80.0
click at [760, 315] on tr "ISPS - Vessel Security Surcharge Please Enter User Defined Charges Cannot Be Pu…" at bounding box center [615, 318] width 959 height 46
type input "12"
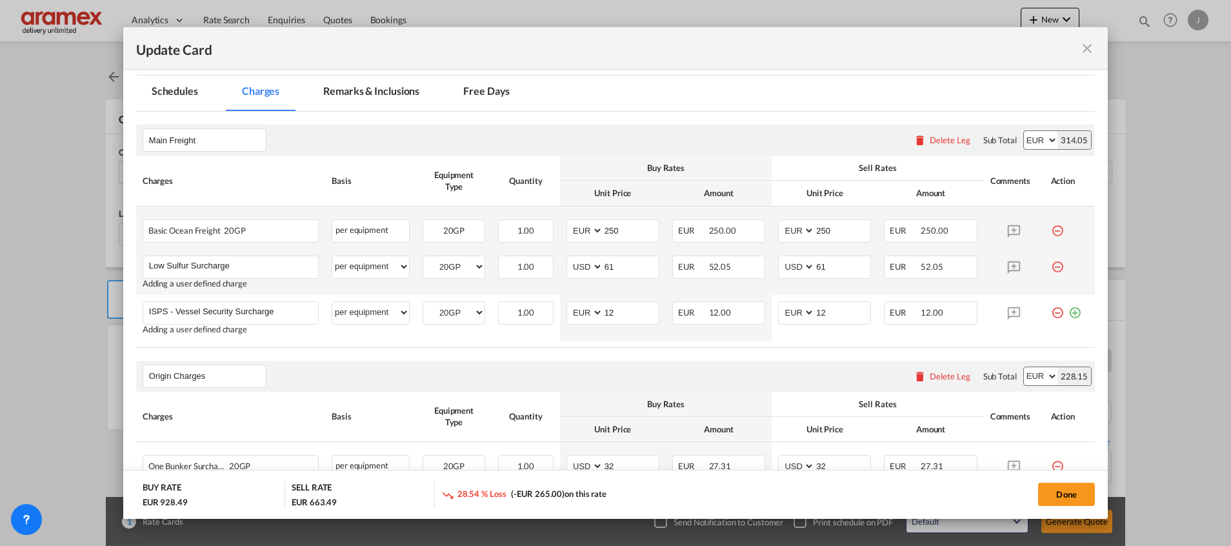
click at [756, 347] on table "Charges Basis Equipment Type Quantity Buy Rates Sell Rates Comments Action Unit…" at bounding box center [615, 252] width 959 height 192
click at [1069, 314] on md-icon "icon-plus-circle-outline green-400-fg" at bounding box center [1075, 307] width 13 height 13
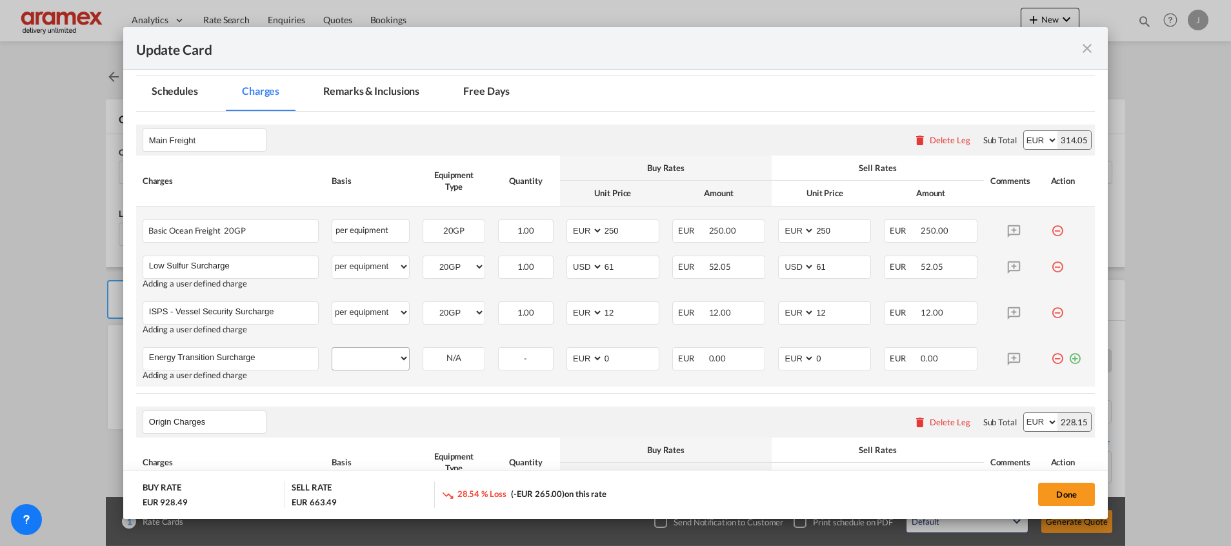
type input "Energy Transition Surcharge"
drag, startPoint x: 383, startPoint y: 359, endPoint x: 383, endPoint y: 350, distance: 8.4
click at [383, 359] on select "per equipment per container per B/L per shipping bill per shipment % on freight…" at bounding box center [370, 358] width 77 height 21
select select "per equipment"
click at [332, 348] on select "per equipment per container per B/L per shipping bill per shipment % on freight…" at bounding box center [370, 358] width 77 height 21
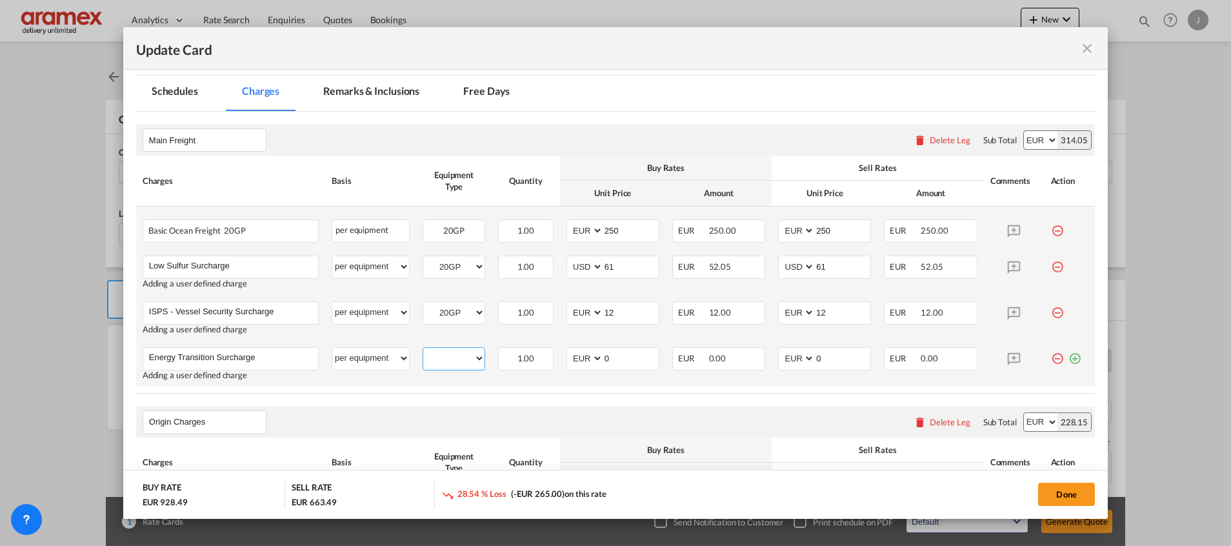
click at [439, 352] on select "20GP" at bounding box center [453, 358] width 61 height 17
select select "20GP"
click at [423, 350] on select "20GP" at bounding box center [453, 358] width 61 height 17
drag, startPoint x: 610, startPoint y: 357, endPoint x: 581, endPoint y: 359, distance: 28.5
click at [581, 359] on md-input-container "AED AFN ALL AMD ANG AOA ARS AUD AWG AZN BAM BBD BDT BGN BHD BIF BMD BND [PERSON…" at bounding box center [613, 358] width 93 height 23
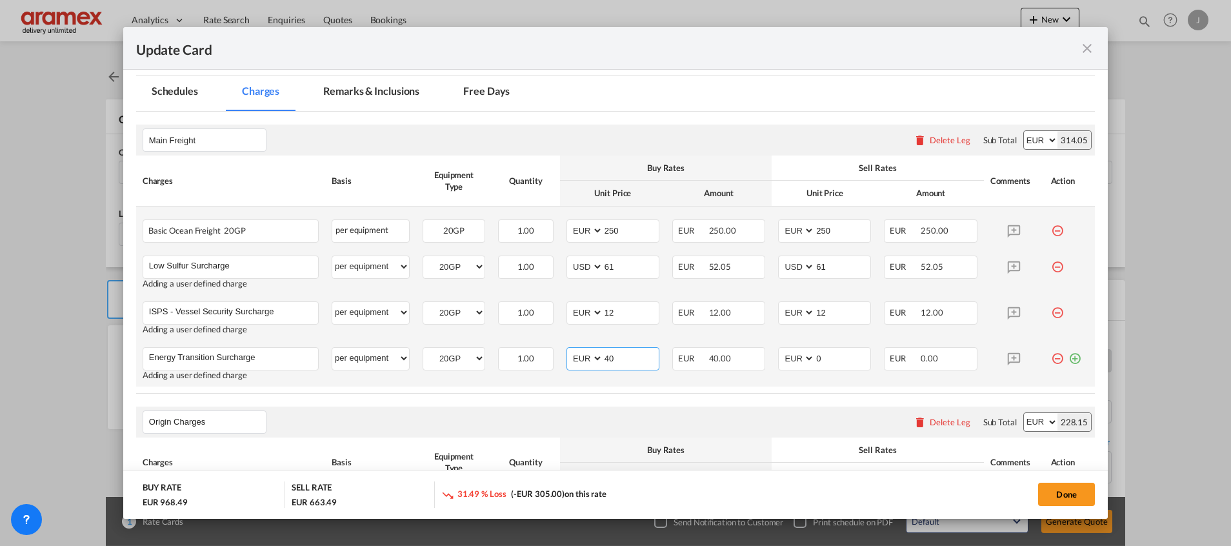
drag, startPoint x: 624, startPoint y: 356, endPoint x: 567, endPoint y: 366, distance: 58.2
click at [567, 366] on md-input-container "AED AFN ALL AMD ANG AOA ARS AUD AWG AZN BAM BBD BDT BGN BHD BIF BMD BND BOB BRL…" at bounding box center [613, 358] width 93 height 23
type input "40"
drag, startPoint x: 833, startPoint y: 356, endPoint x: 781, endPoint y: 365, distance: 52.3
click at [781, 365] on md-input-container "AED AFN ALL AMD ANG AOA ARS AUD AWG AZN BAM BBD BDT BGN BHD BIF BMD BND [PERSON…" at bounding box center [824, 358] width 93 height 23
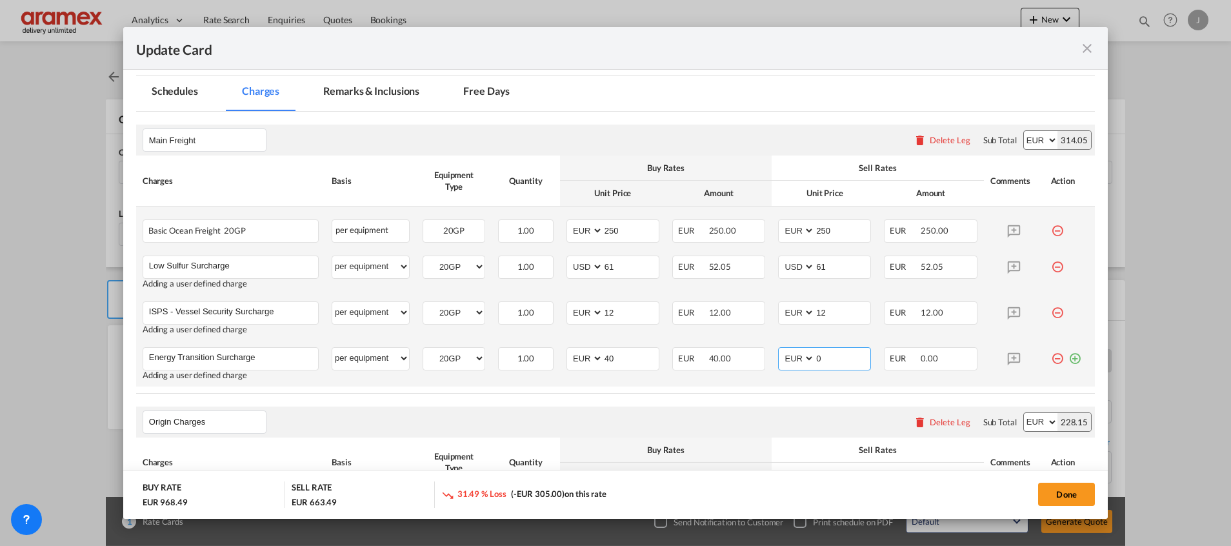
paste input "4"
type input "40"
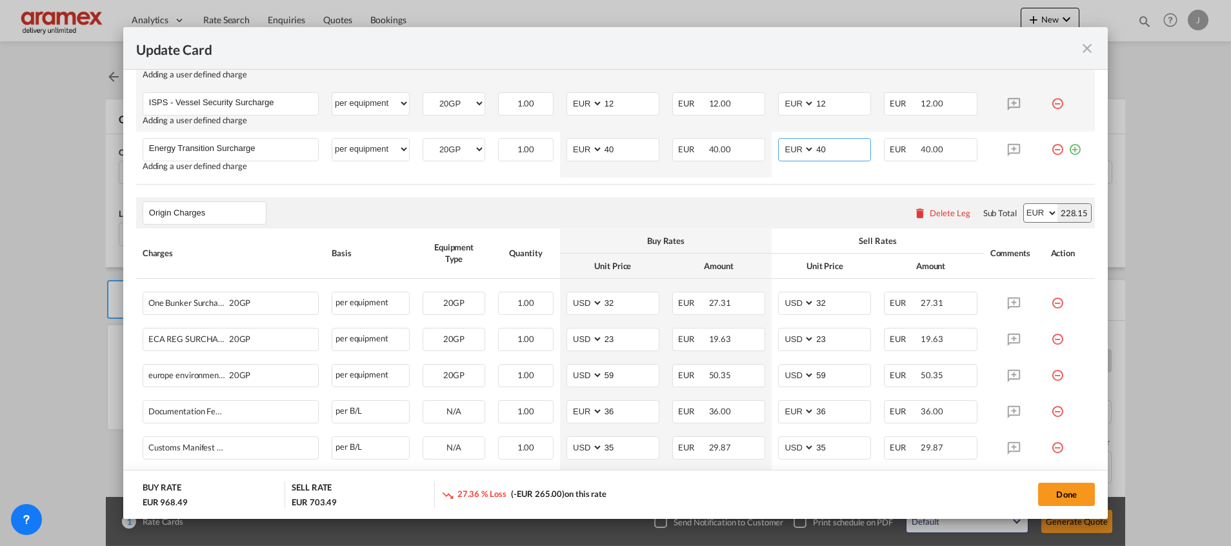
scroll to position [581, 0]
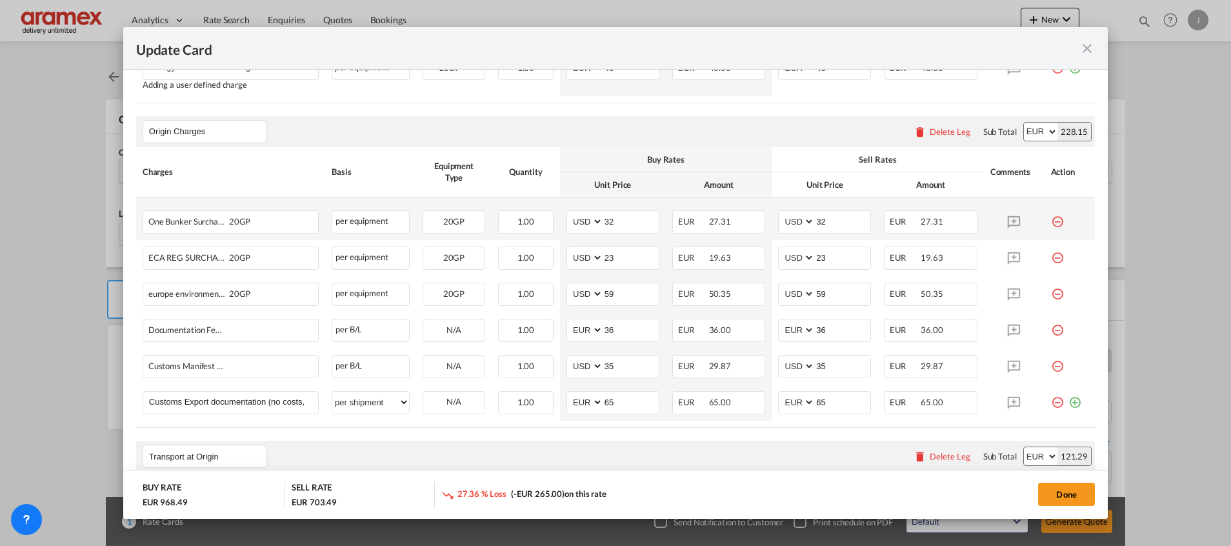
click at [1051, 219] on md-icon "icon-minus-circle-outline red-400-fg" at bounding box center [1057, 216] width 13 height 13
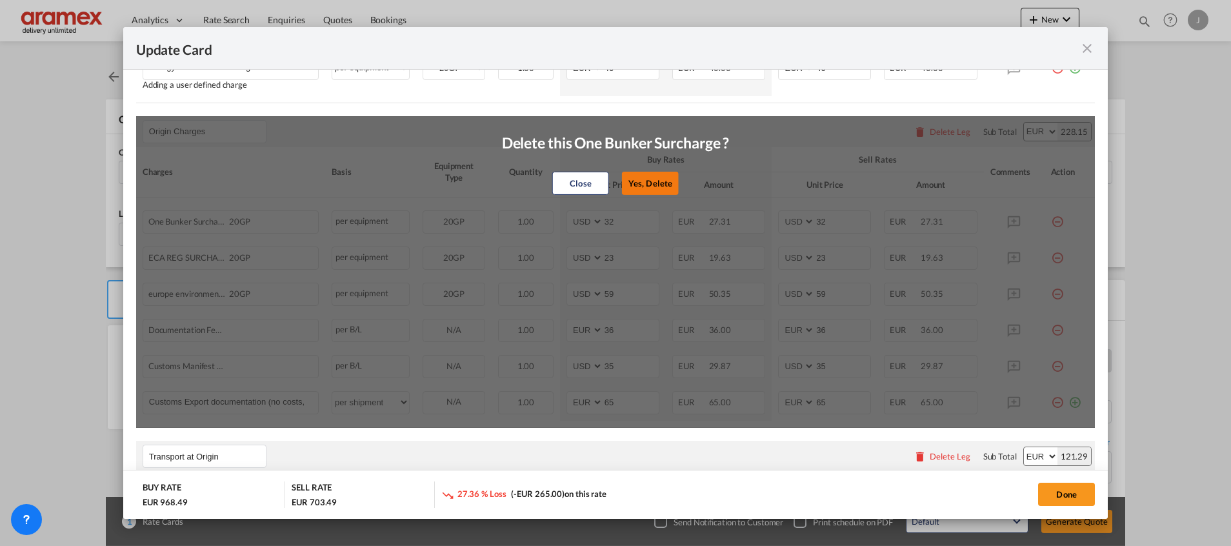
click at [652, 185] on button "Yes, Delete" at bounding box center [650, 183] width 57 height 23
type input "23"
type input "59"
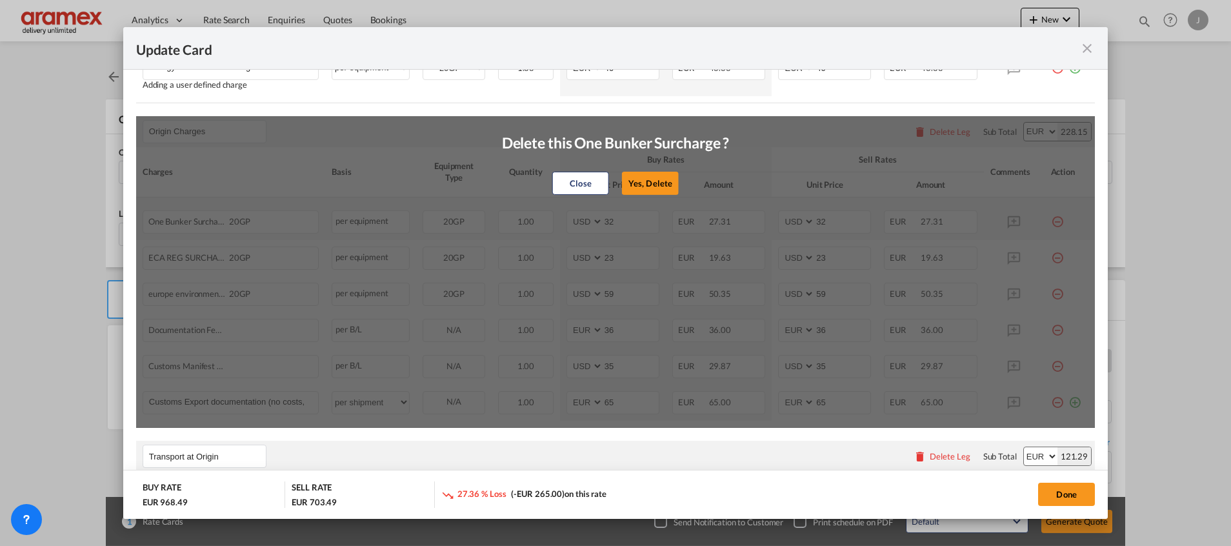
select select "string:EUR"
type input "36"
select select "string:EUR"
type input "36"
select select "string:USD"
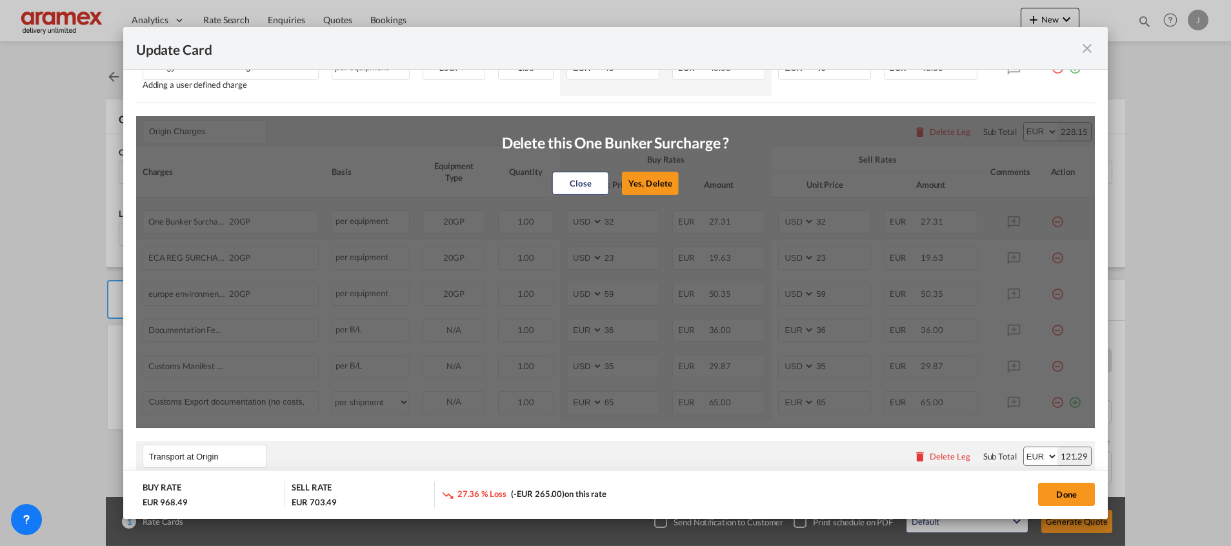
type input "35"
select select "string:USD"
type input "35"
select select "string:EUR"
type input "65"
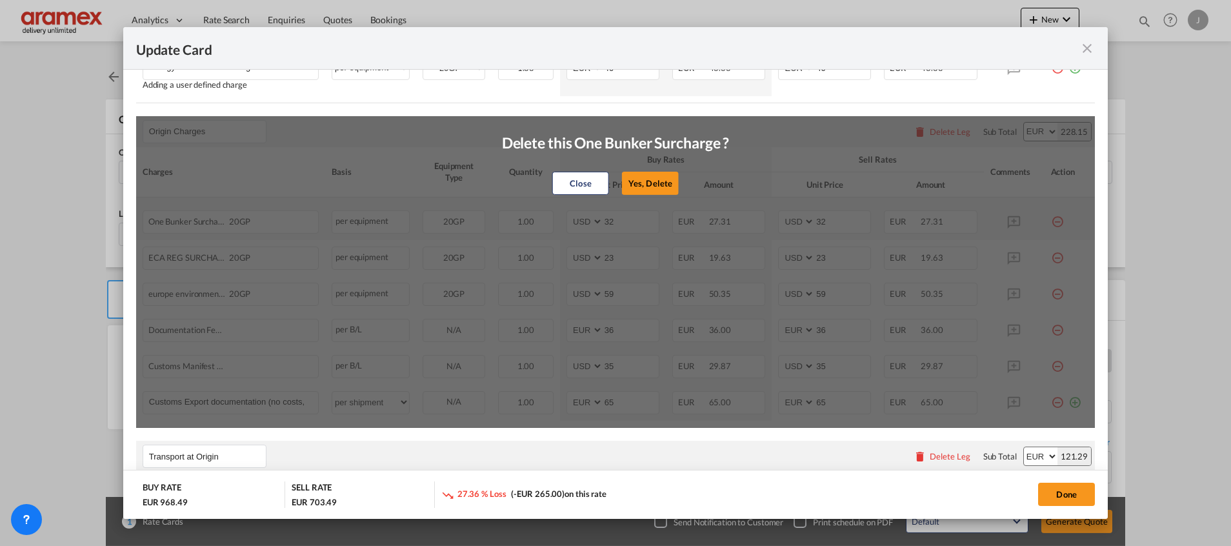
select select "string:EUR"
type input "65"
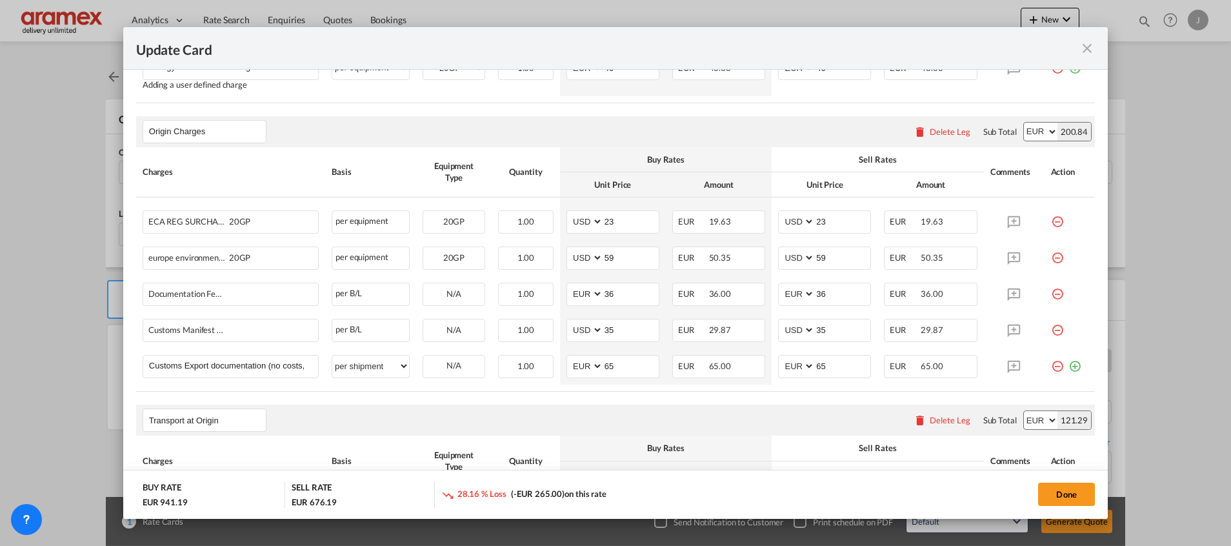
click at [1051, 219] on md-icon "icon-minus-circle-outline red-400-fg" at bounding box center [1057, 216] width 13 height 13
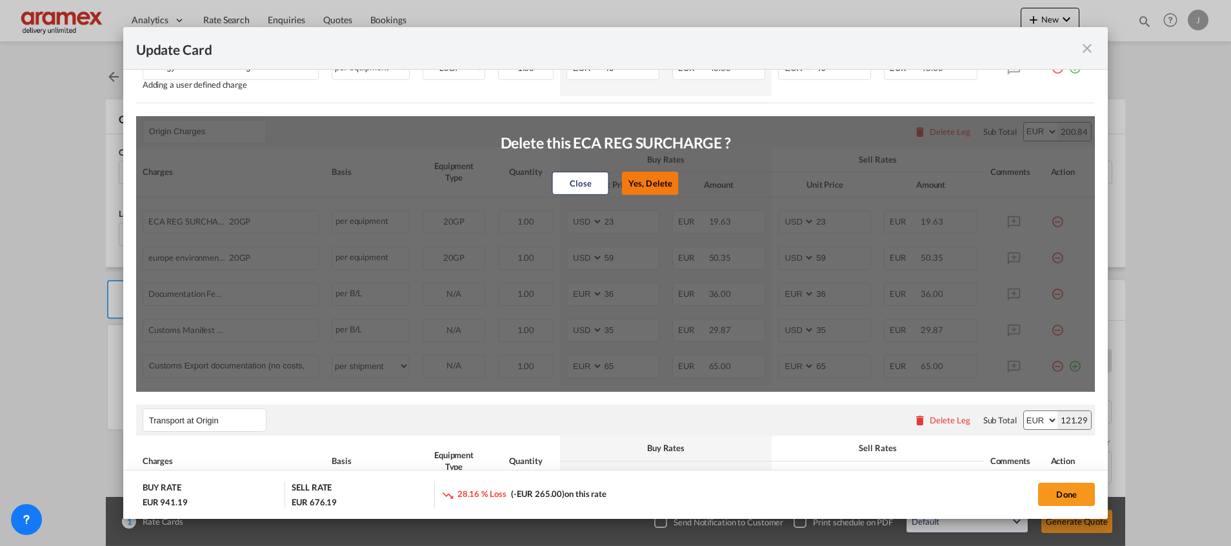
click at [648, 186] on button "Yes, Delete" at bounding box center [650, 183] width 57 height 23
type input "59"
select select "string:EUR"
type input "36"
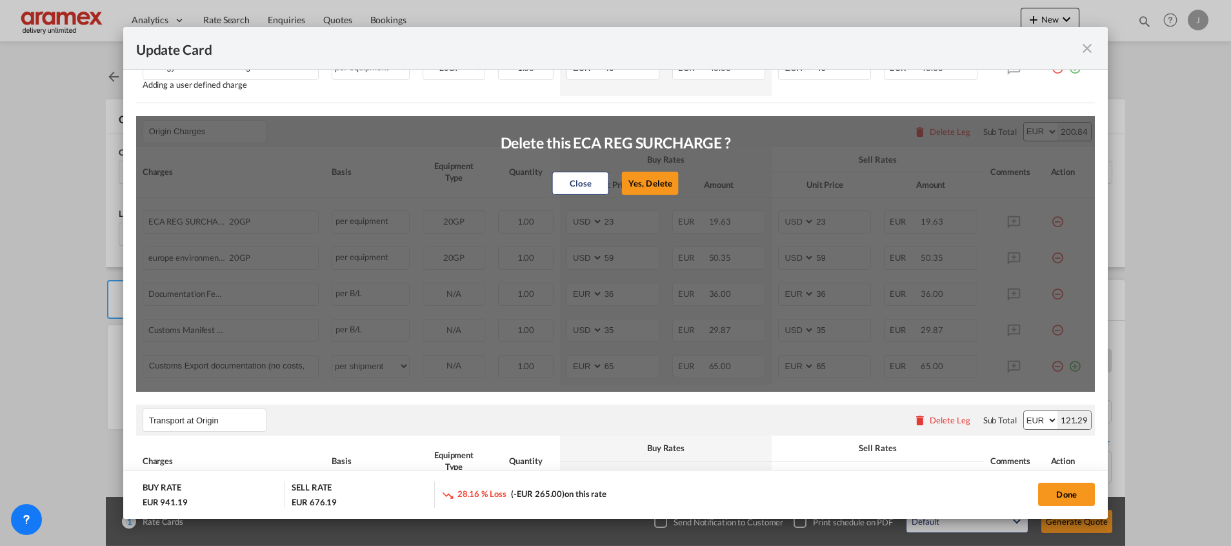
select select "string:EUR"
type input "36"
select select "string:USD"
type input "35"
select select "string:USD"
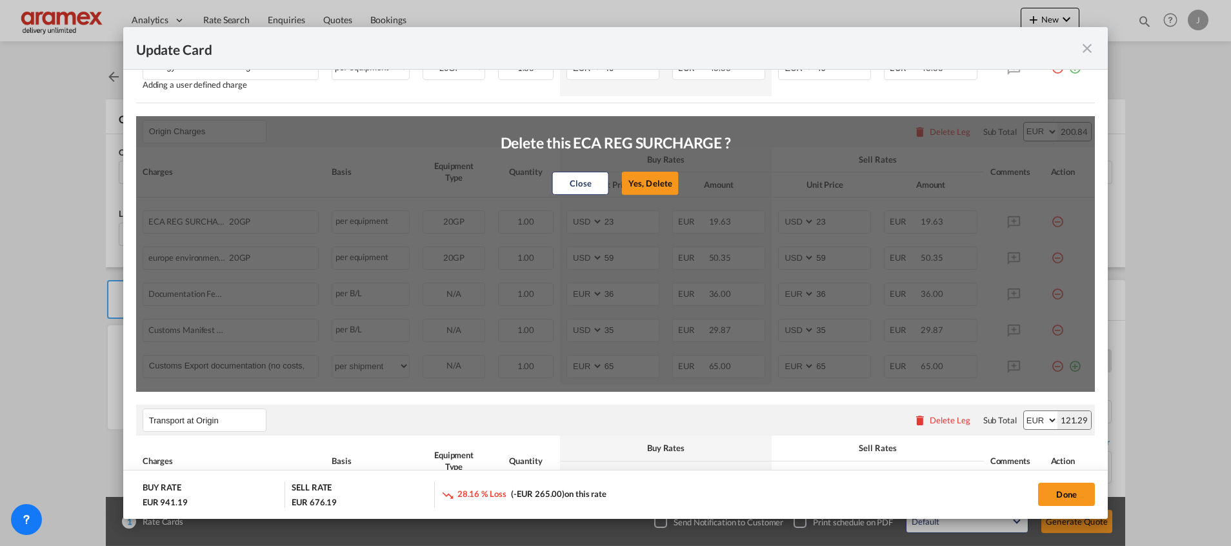
type input "35"
select select "string:EUR"
type input "65"
select select "string:EUR"
type input "65"
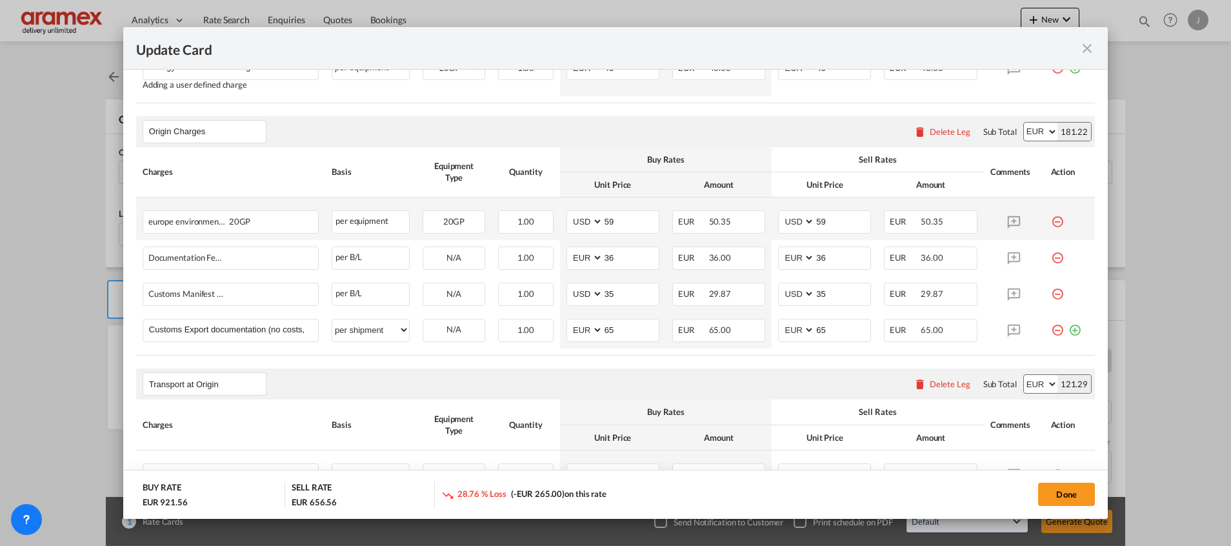
click at [1051, 220] on md-icon "icon-minus-circle-outline red-400-fg" at bounding box center [1057, 216] width 13 height 13
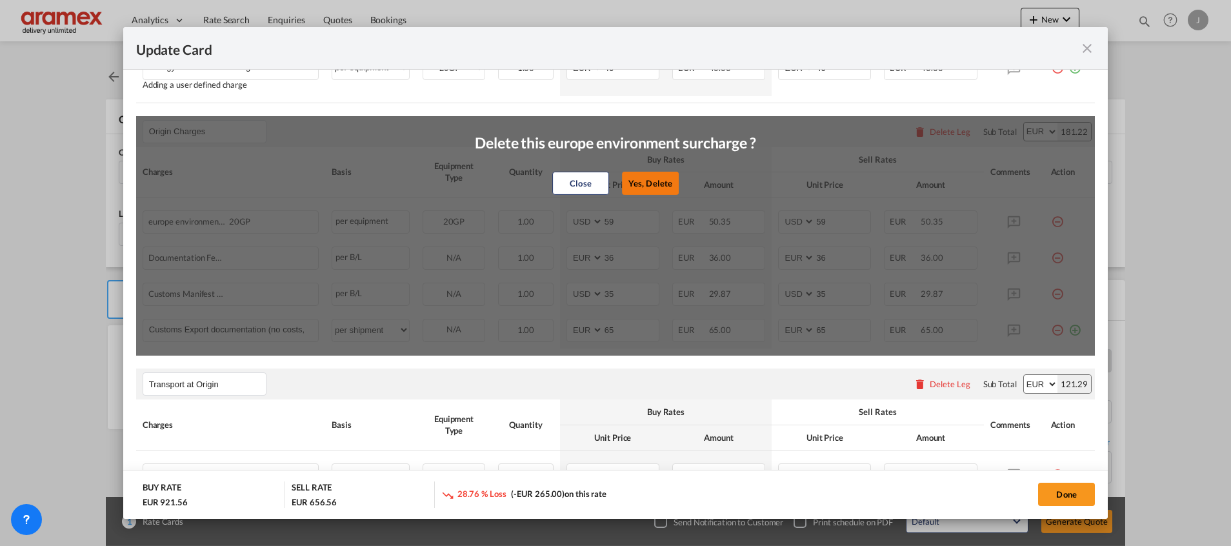
click at [654, 184] on button "Yes, Delete" at bounding box center [650, 183] width 57 height 23
select select "string:EUR"
type input "36"
select select "string:EUR"
type input "36"
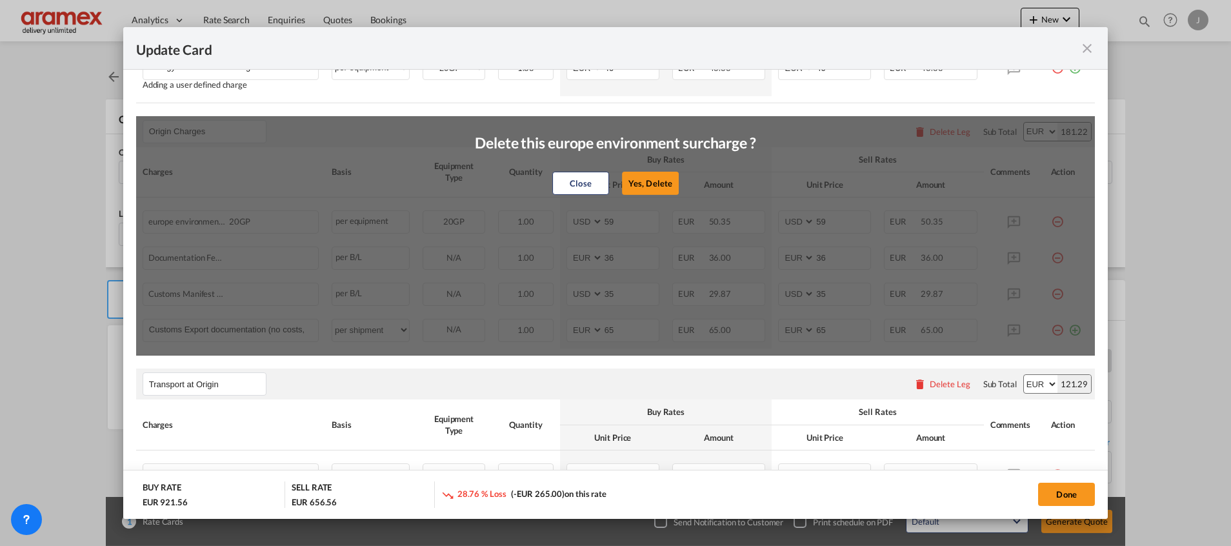
select select "string:USD"
type input "35"
select select "string:USD"
type input "35"
select select "string:EUR"
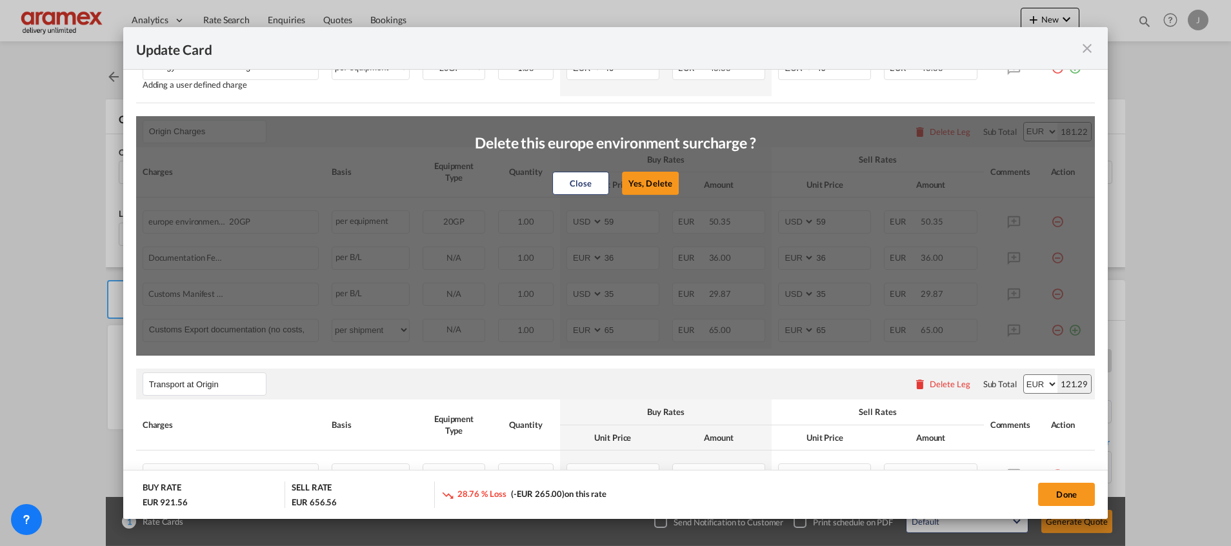
type input "65"
select select "string:EUR"
type input "65"
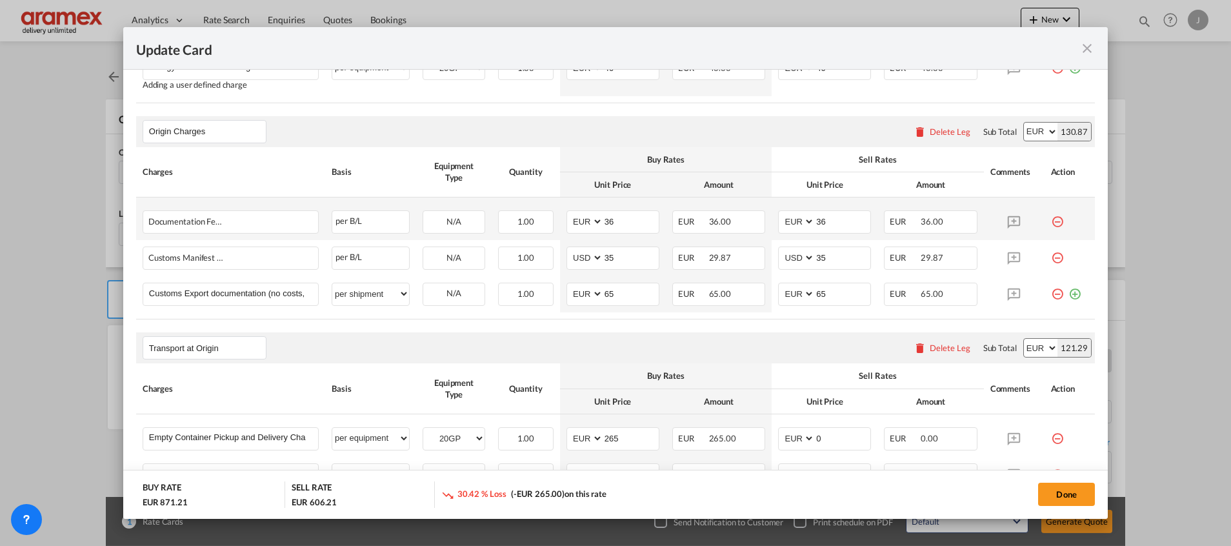
click at [1051, 221] on md-icon "icon-minus-circle-outline red-400-fg" at bounding box center [1057, 216] width 13 height 13
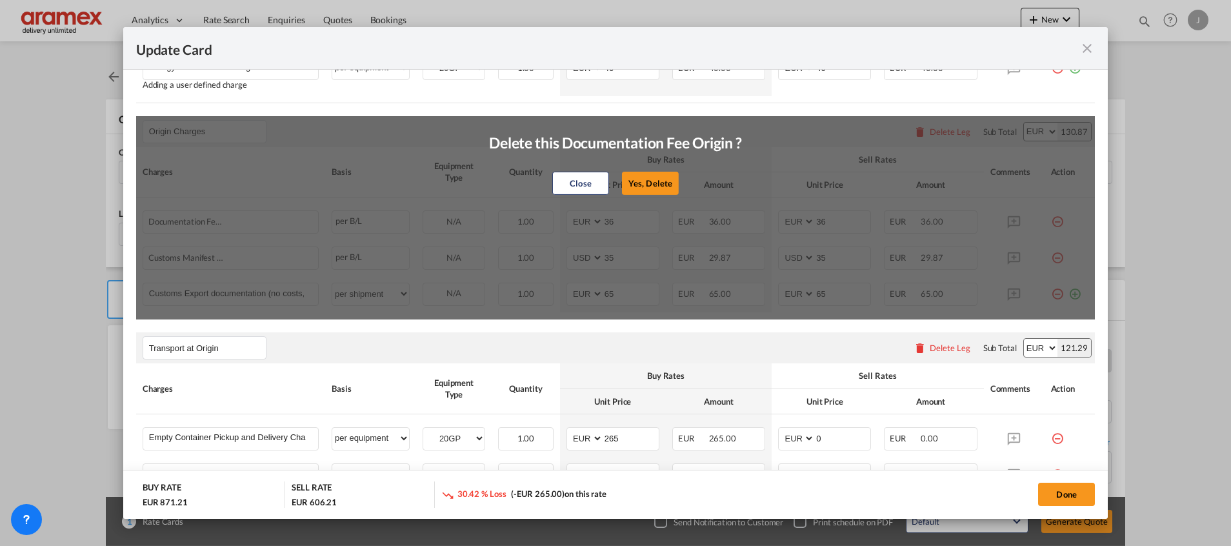
drag, startPoint x: 647, startPoint y: 182, endPoint x: 931, endPoint y: 180, distance: 284.6
click at [648, 181] on button "Yes, Delete" at bounding box center [650, 183] width 57 height 23
select select "string:USD"
type input "35"
select select "string:USD"
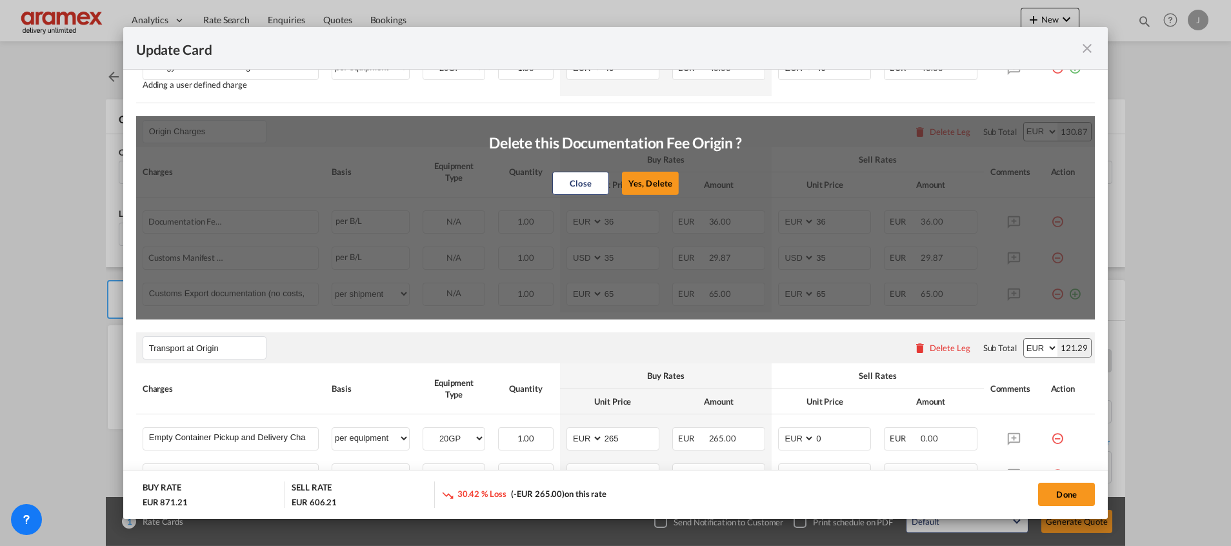
type input "35"
select select "string:EUR"
type input "65"
select select "string:EUR"
type input "65"
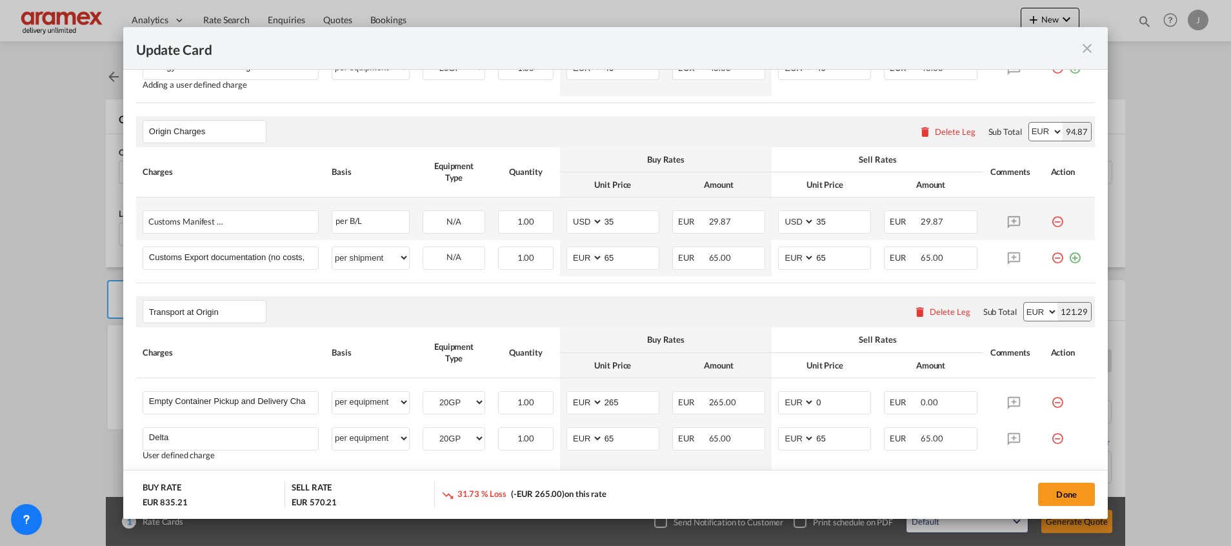
click at [1051, 220] on md-icon "icon-minus-circle-outline red-400-fg" at bounding box center [1057, 216] width 13 height 13
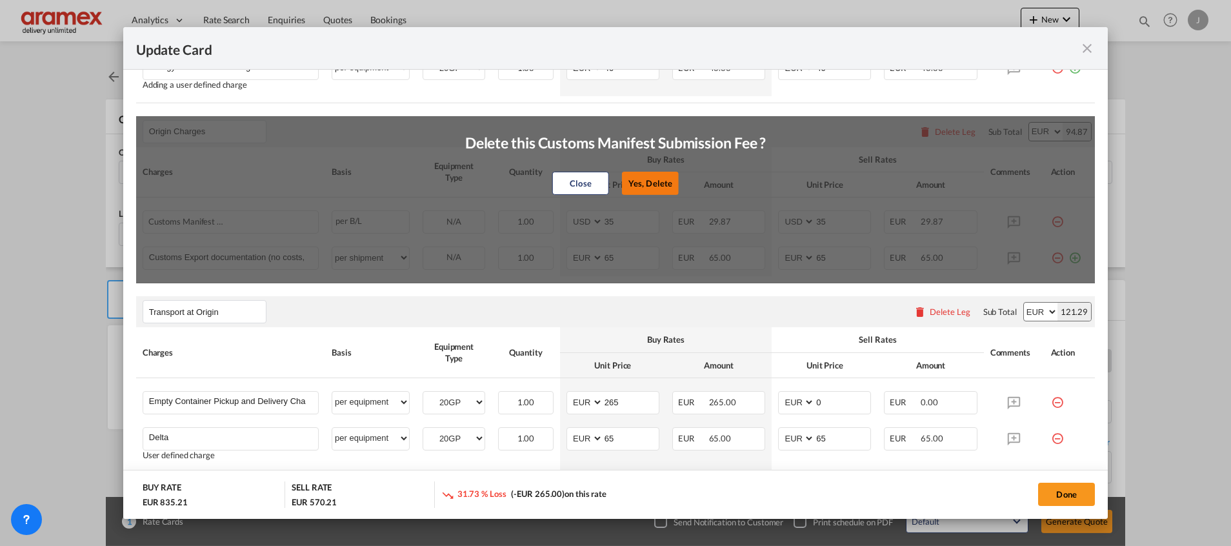
click at [650, 183] on button "Yes, Delete" at bounding box center [650, 183] width 57 height 23
select select "string:EUR"
type input "65"
select select "string:EUR"
type input "65"
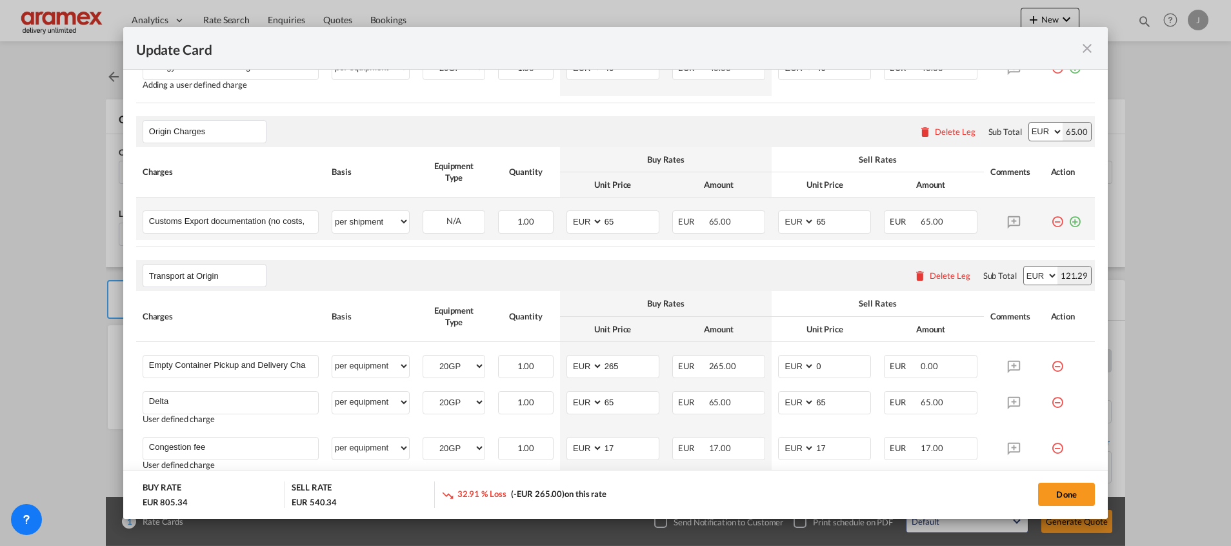
click at [1069, 222] on md-icon "icon-plus-circle-outline green-400-fg" at bounding box center [1075, 216] width 13 height 13
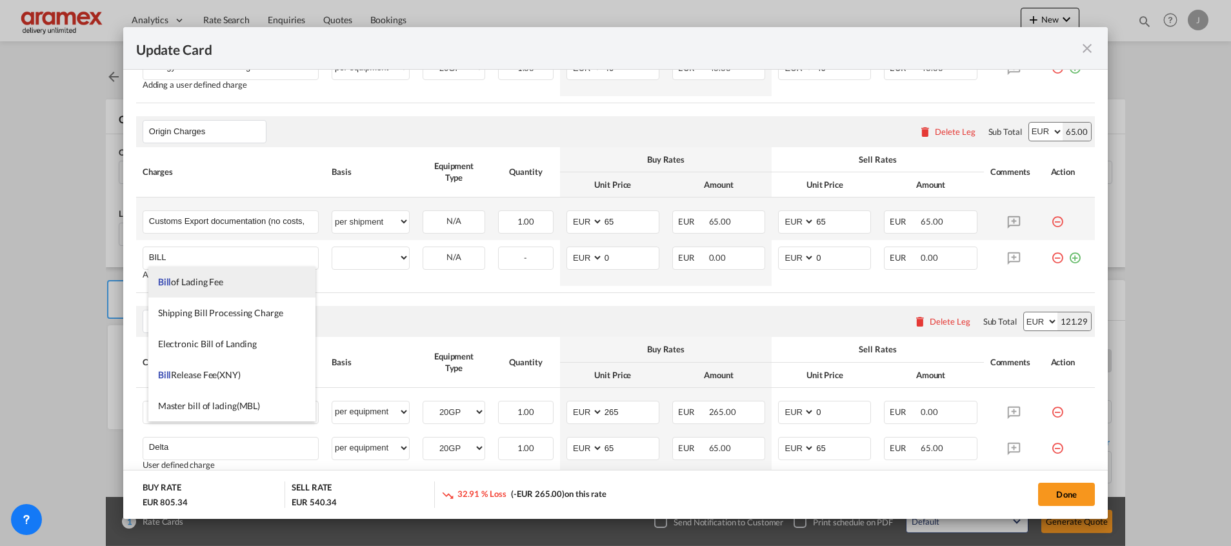
drag, startPoint x: 215, startPoint y: 283, endPoint x: 371, endPoint y: 271, distance: 156.6
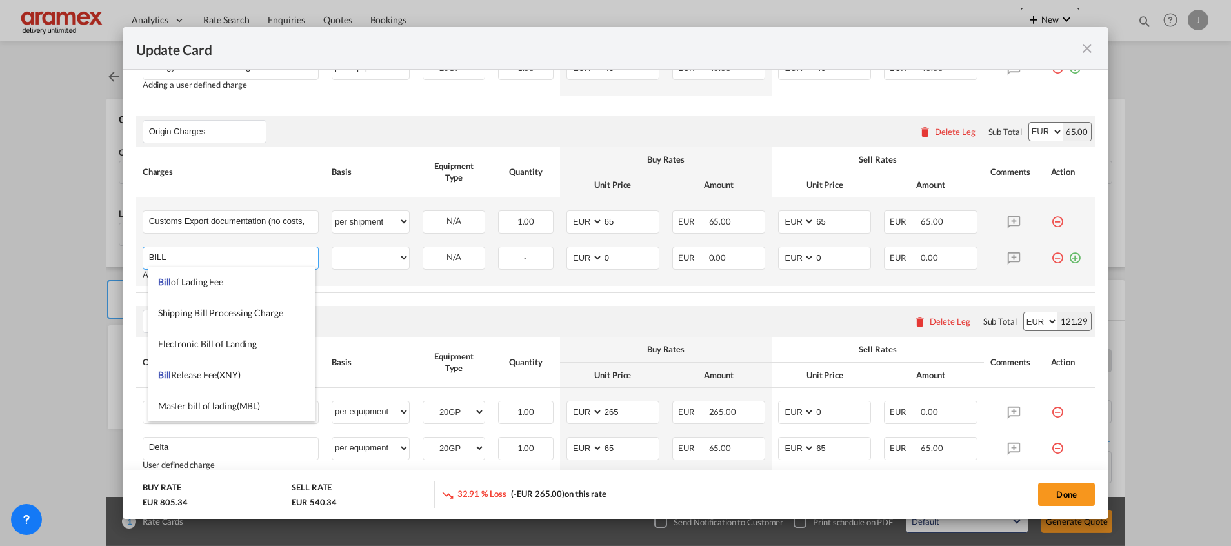
click at [216, 282] on span "Bill of Lading Fee" at bounding box center [190, 281] width 65 height 11
type input "Bill of Lading Fee"
select select "per B/L"
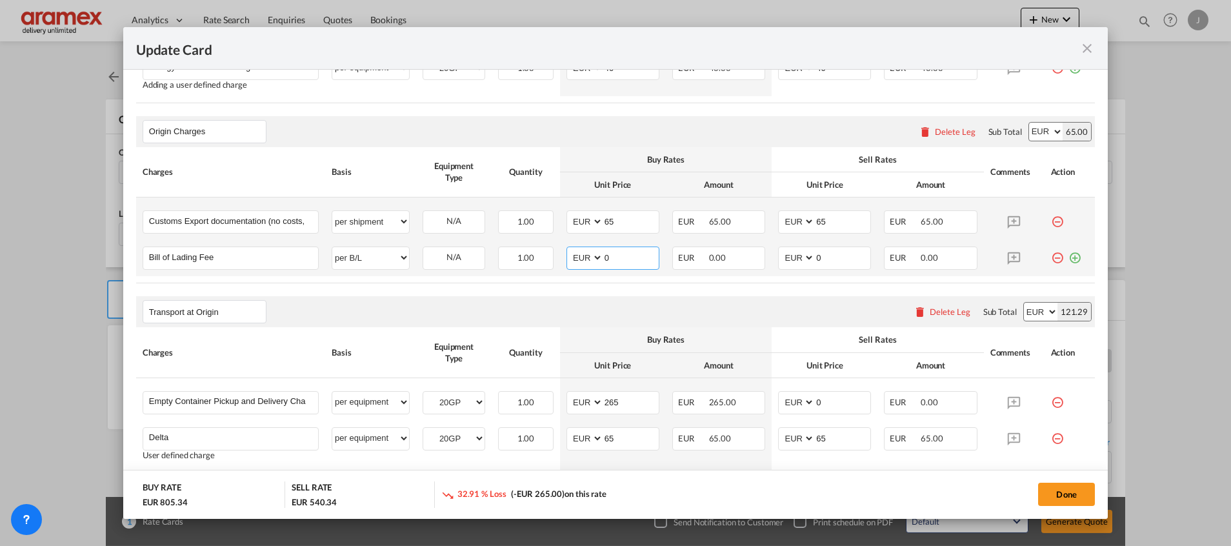
drag, startPoint x: 625, startPoint y: 247, endPoint x: 572, endPoint y: 247, distance: 52.3
click at [572, 247] on md-input-container "AED AFN ALL AMD ANG AOA ARS AUD AWG AZN BAM BBD BDT BGN BHD BIF BMD BND [PERSON…" at bounding box center [613, 258] width 93 height 23
click at [618, 255] on input "50" at bounding box center [630, 256] width 55 height 19
drag, startPoint x: 618, startPoint y: 255, endPoint x: 569, endPoint y: 254, distance: 49.0
click at [569, 254] on md-input-container "AED AFN ALL AMD ANG AOA ARS AUD AWG AZN BAM BBD BDT BGN BHD BIF BMD BND BOB BRL…" at bounding box center [613, 258] width 93 height 23
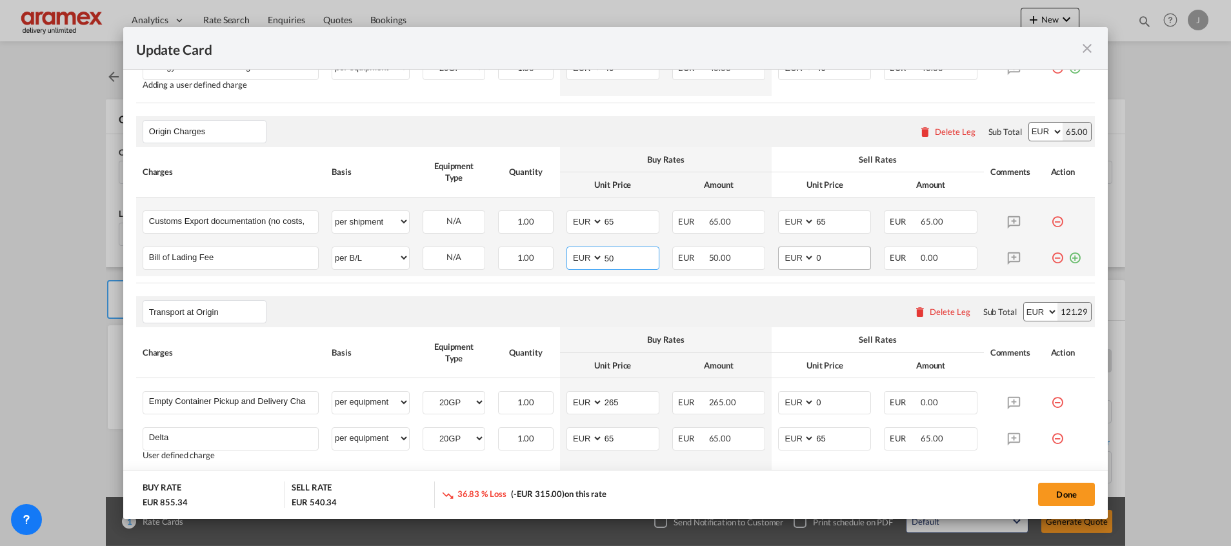
type input "50"
drag, startPoint x: 834, startPoint y: 255, endPoint x: 787, endPoint y: 255, distance: 46.5
click at [787, 255] on md-input-container "AED AFN ALL AMD ANG AOA ARS AUD AWG AZN BAM BBD BDT BGN BHD BIF BMD BND [PERSON…" at bounding box center [824, 258] width 93 height 23
paste input "5"
type input "50"
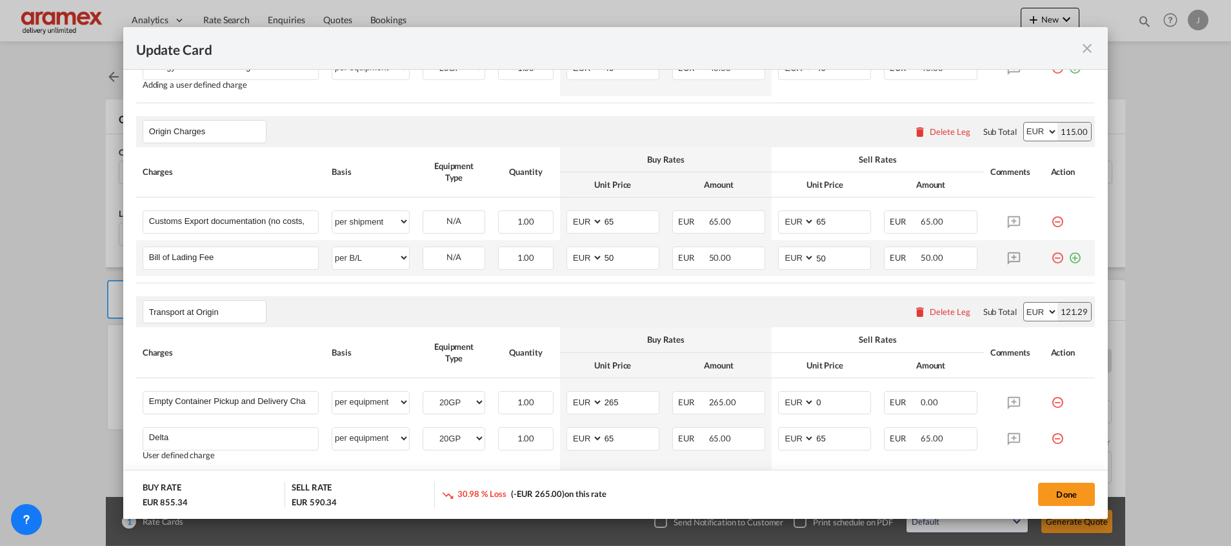
click at [1069, 254] on md-icon "icon-plus-circle-outline green-400-fg" at bounding box center [1075, 253] width 13 height 13
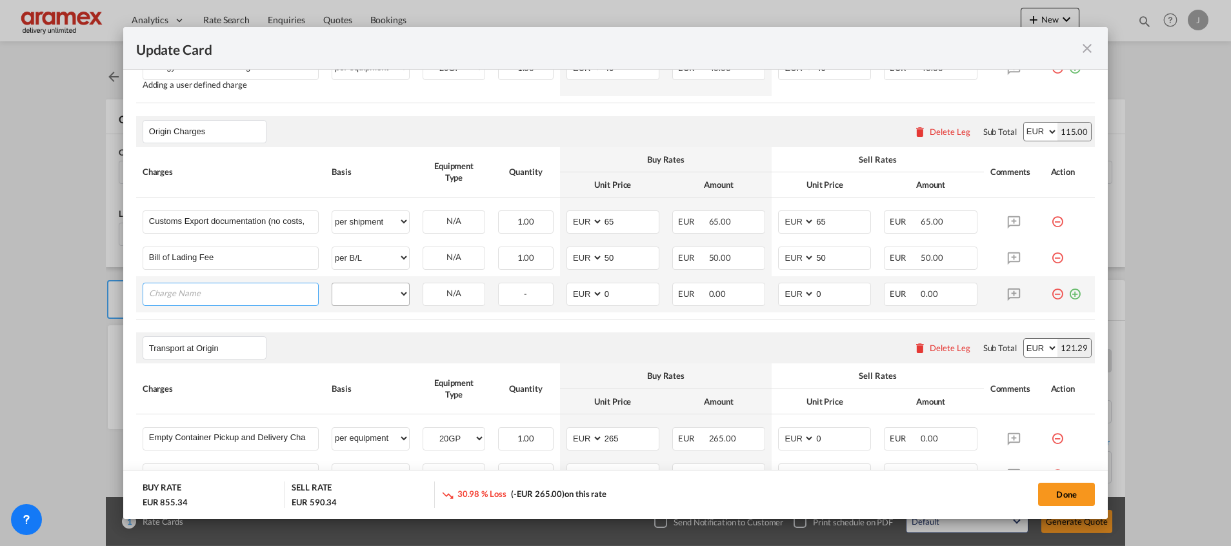
paste input "Terminal Handling Charge (THC) at origin"
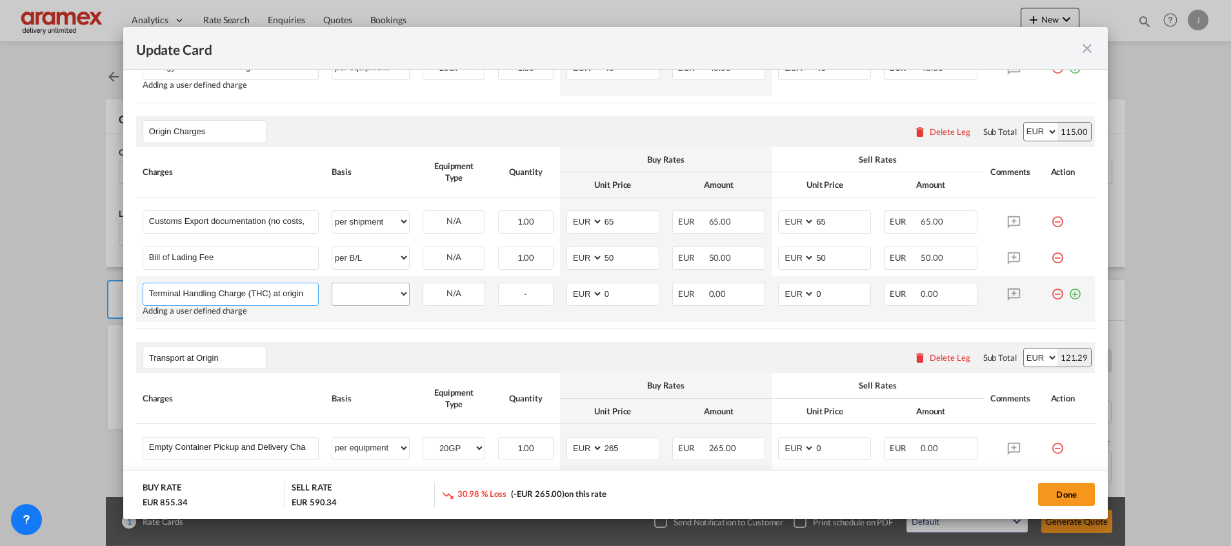
type input "Terminal Handling Charge (THC) at origin"
click at [368, 286] on select "per equipment per container per B/L per shipping bill per shipment per pallet p…" at bounding box center [370, 293] width 77 height 21
select select "per equipment"
click at [332, 283] on select "per equipment per container per B/L per shipping bill per shipment per pallet p…" at bounding box center [370, 293] width 77 height 21
drag, startPoint x: 452, startPoint y: 296, endPoint x: 454, endPoint y: 303, distance: 7.4
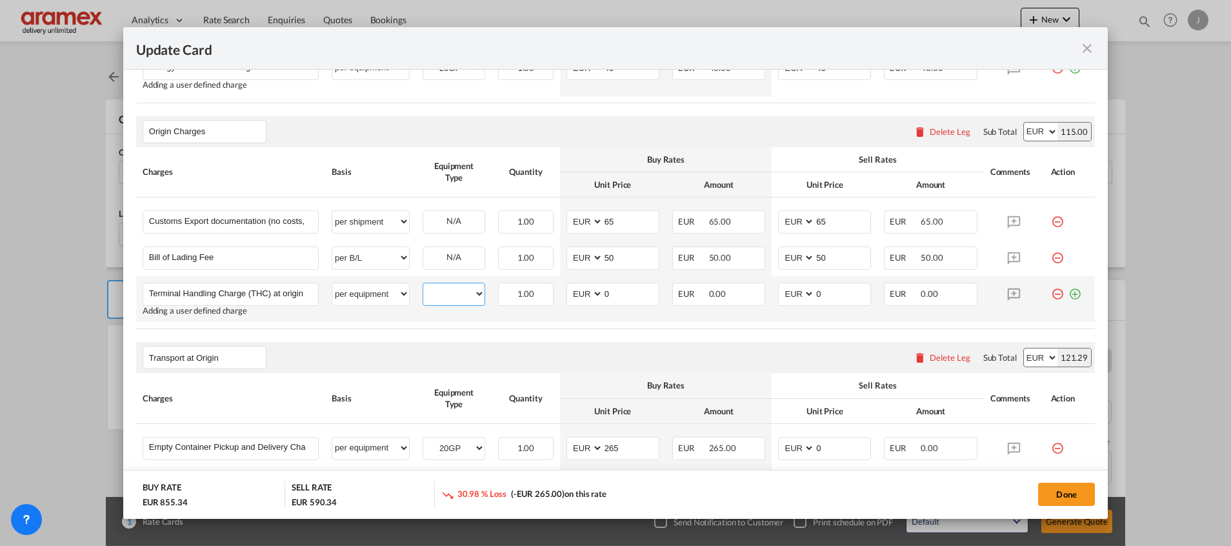
click at [452, 296] on select "20GP" at bounding box center [453, 293] width 61 height 17
select select "20GP"
click at [423, 285] on select "20GP" at bounding box center [453, 293] width 61 height 17
drag, startPoint x: 620, startPoint y: 290, endPoint x: 560, endPoint y: 290, distance: 60.0
click at [567, 290] on md-input-container "AED AFN ALL AMD ANG AOA ARS AUD AWG AZN BAM BBD BDT BGN BHD BIF BMD BND [PERSON…" at bounding box center [613, 294] width 93 height 23
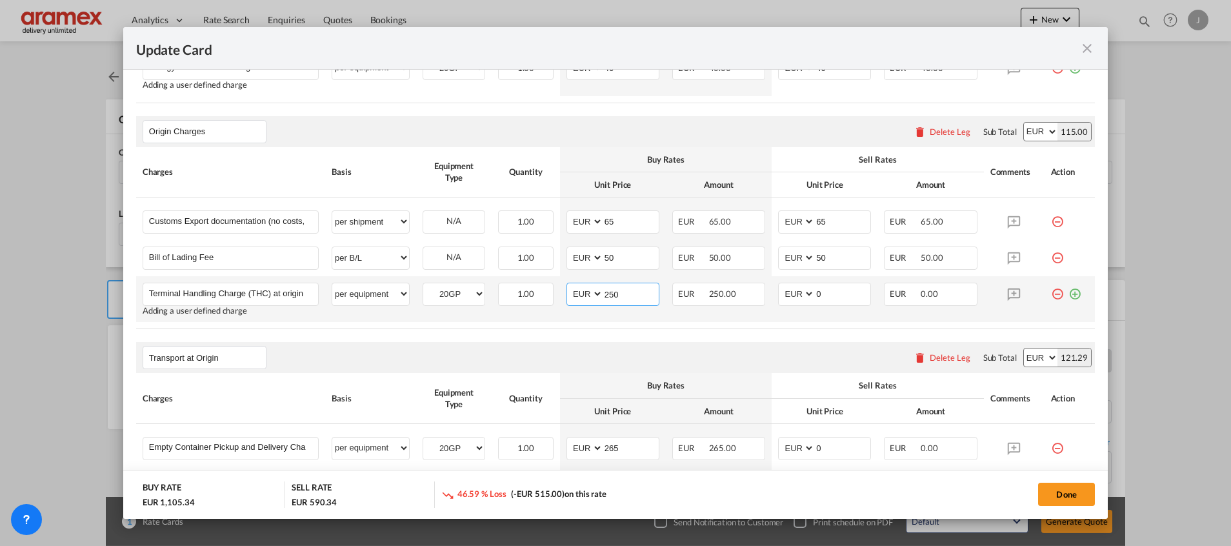
click at [609, 292] on input "250" at bounding box center [630, 292] width 55 height 19
type input "250"
drag, startPoint x: 827, startPoint y: 291, endPoint x: 789, endPoint y: 296, distance: 38.4
click at [789, 296] on md-input-container "AED AFN ALL AMD ANG AOA ARS AUD AWG AZN BAM BBD BDT BGN BHD BIF BMD BND [PERSON…" at bounding box center [824, 294] width 93 height 23
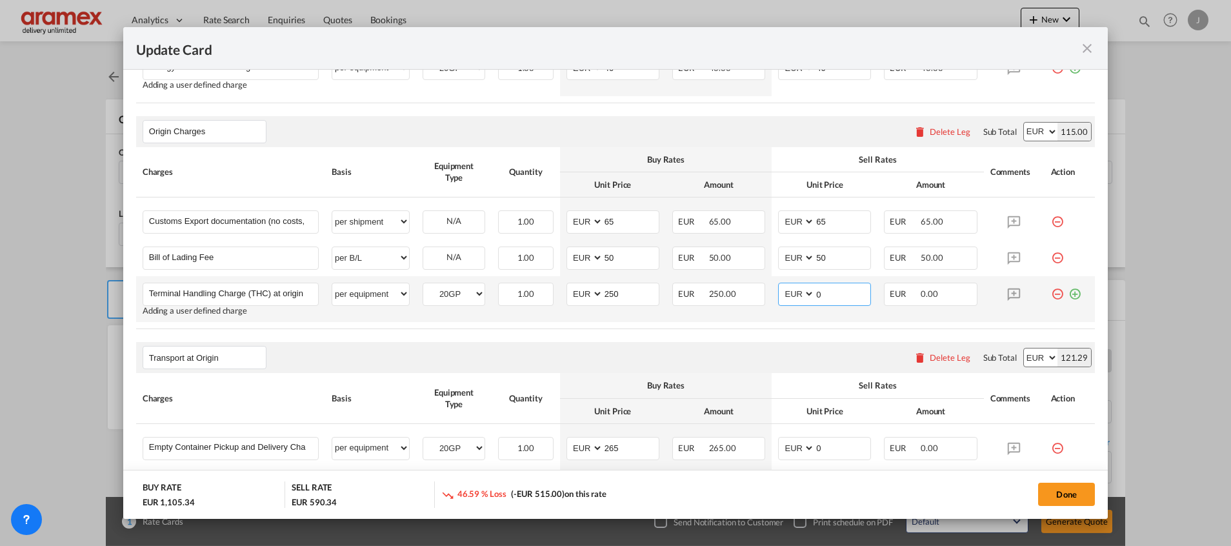
paste input "25"
type input "250"
click at [710, 355] on div "Transport at Origin Please enter leg name Leg Name Already Exists Delete Leg Su…" at bounding box center [615, 357] width 959 height 31
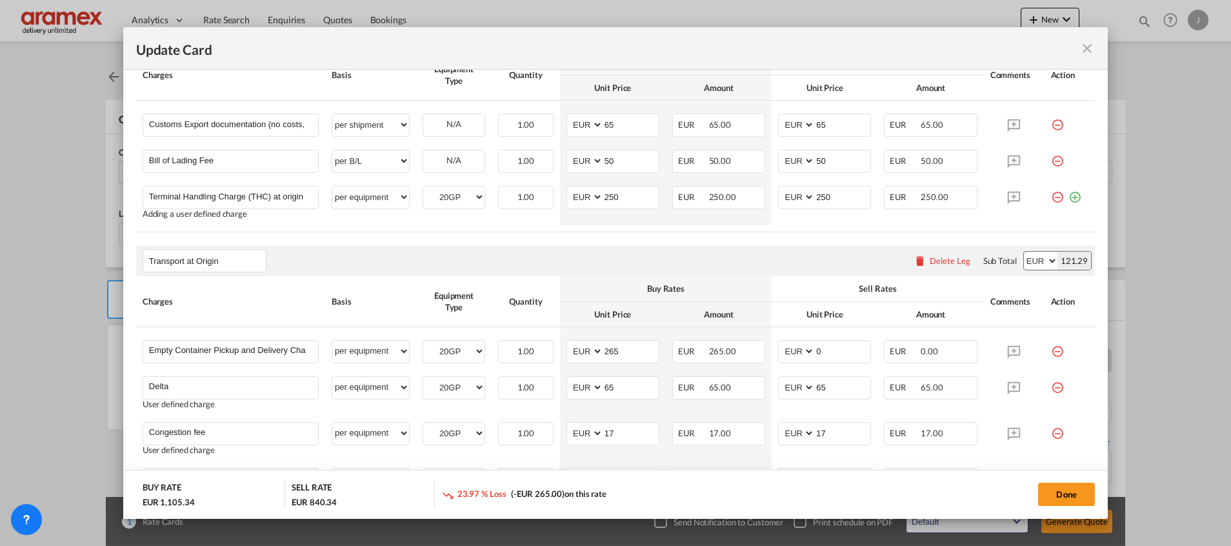
scroll to position [853, 0]
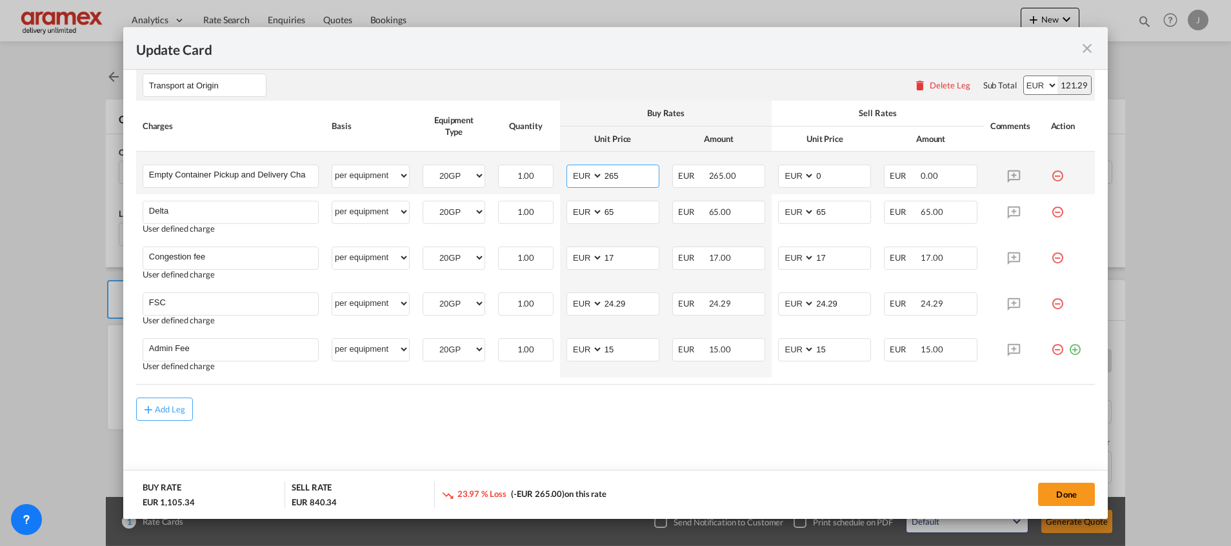
click at [609, 179] on input "265" at bounding box center [630, 174] width 55 height 19
drag, startPoint x: 812, startPoint y: 179, endPoint x: 780, endPoint y: 183, distance: 31.9
click at [780, 179] on md-input-container "AED AFN ALL AMD ANG AOA ARS AUD AWG AZN BAM BBD BDT BGN BHD BIF BMD BND [PERSON…" at bounding box center [824, 176] width 93 height 23
paste input "265"
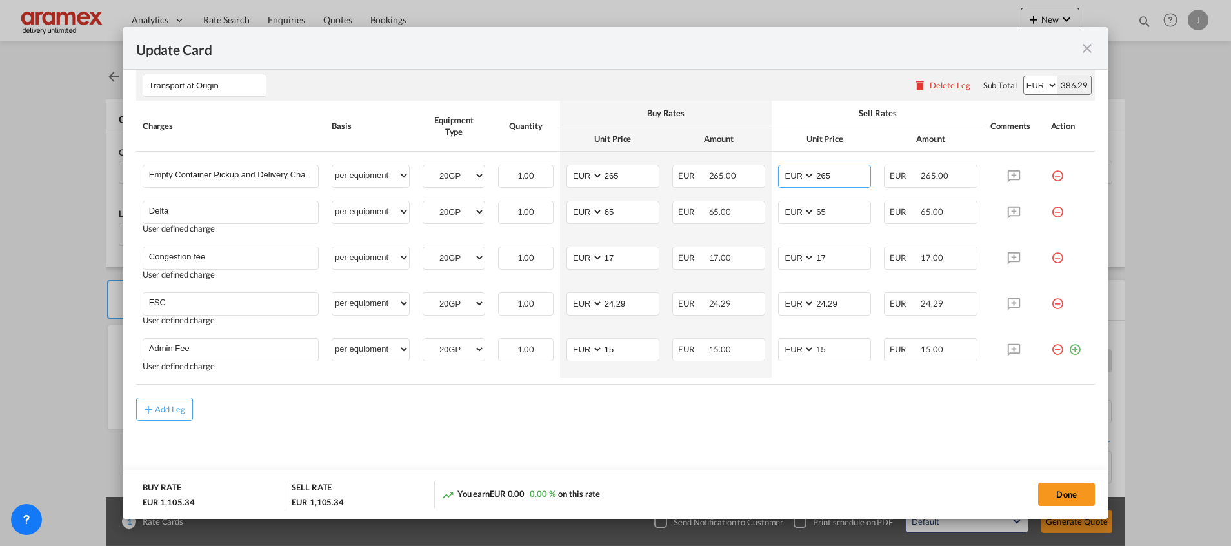
type input "265"
click at [685, 431] on md-content "Main Freight Please enter leg name Leg Name Already Exists Delete Leg Sub Total…" at bounding box center [615, 18] width 959 height 939
click at [1062, 496] on button "Done" at bounding box center [1066, 494] width 57 height 23
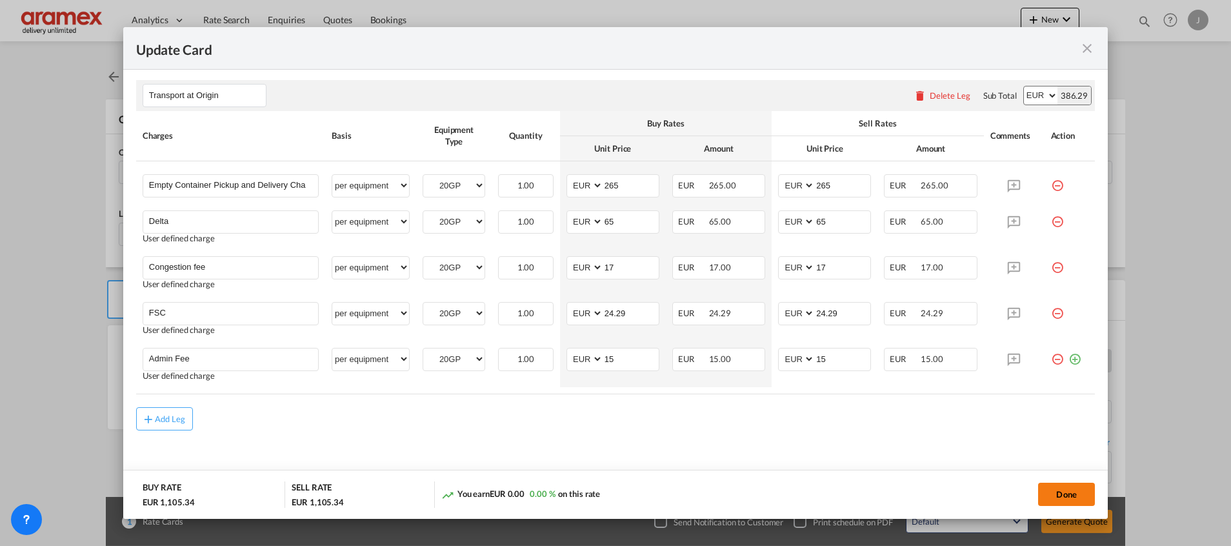
scroll to position [0, 0]
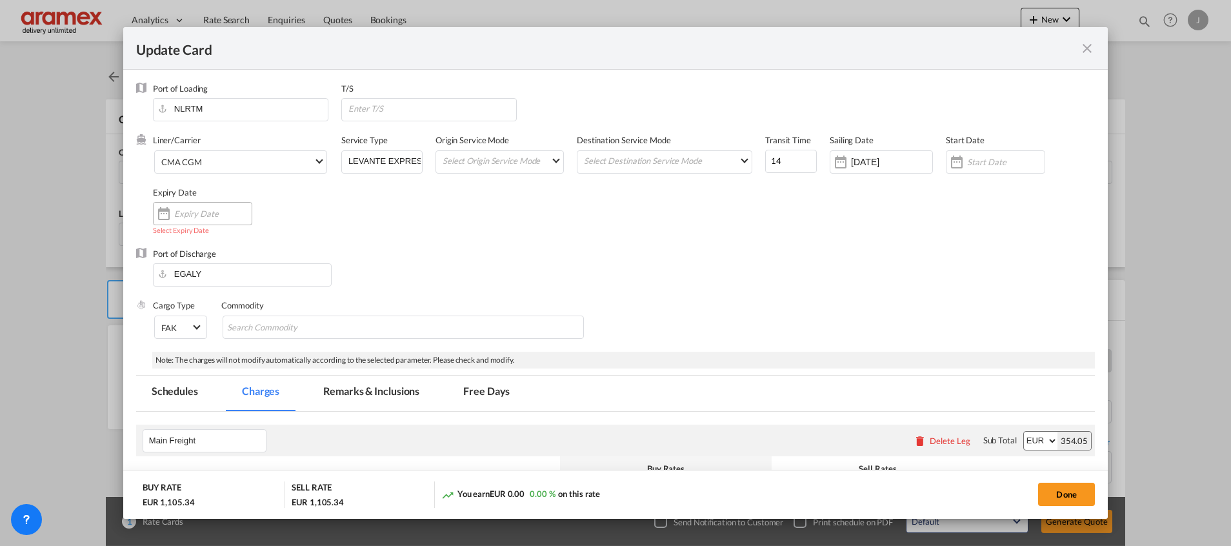
click at [185, 214] on input "Update Card Port ..." at bounding box center [212, 213] width 77 height 10
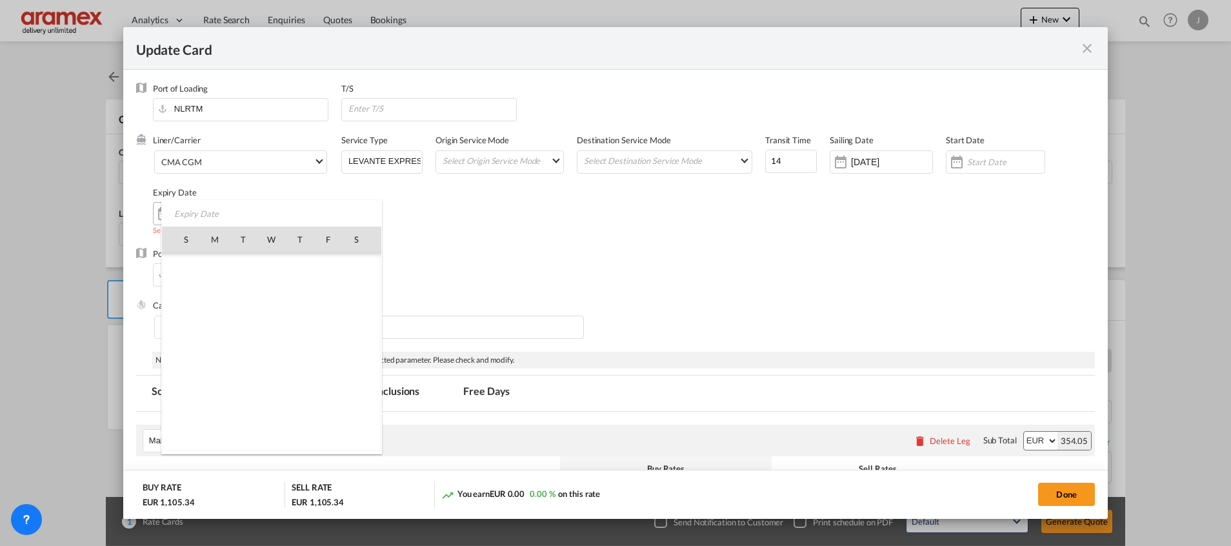
scroll to position [299089, 0]
click at [277, 265] on span "1" at bounding box center [271, 267] width 27 height 27
type input "[DATE]"
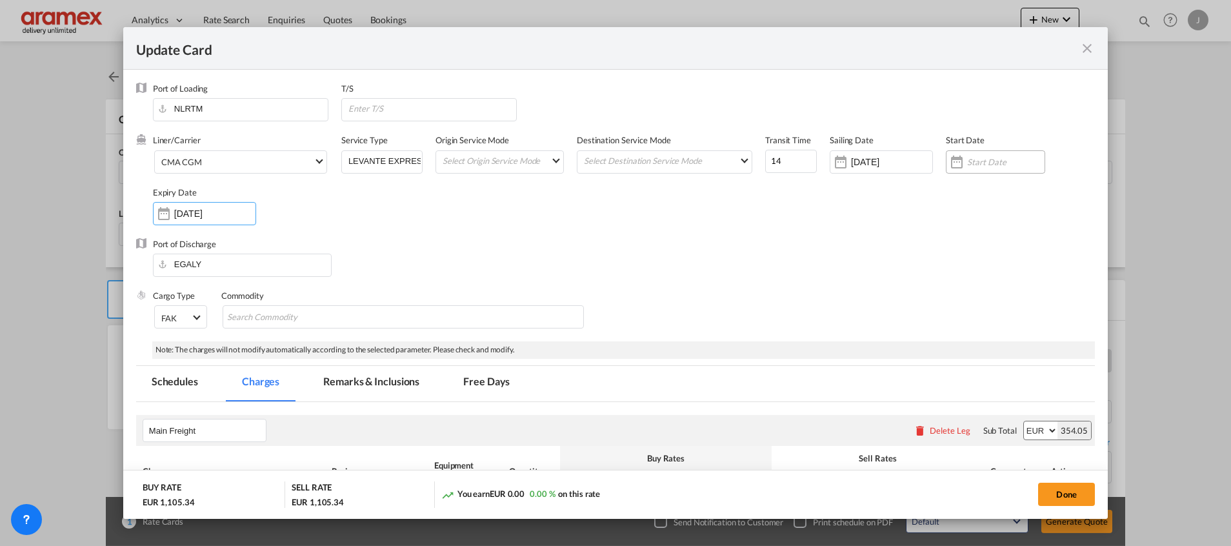
click at [967, 161] on input "Update Card Port ..." at bounding box center [1005, 162] width 77 height 10
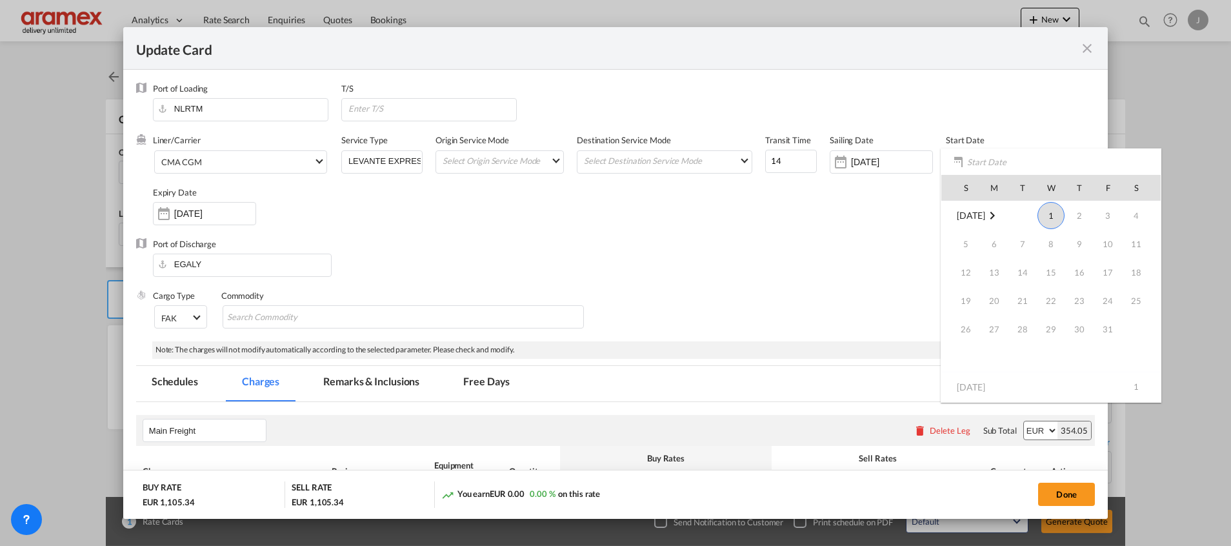
click at [1047, 217] on span "1" at bounding box center [1051, 215] width 27 height 27
type input "[DATE]"
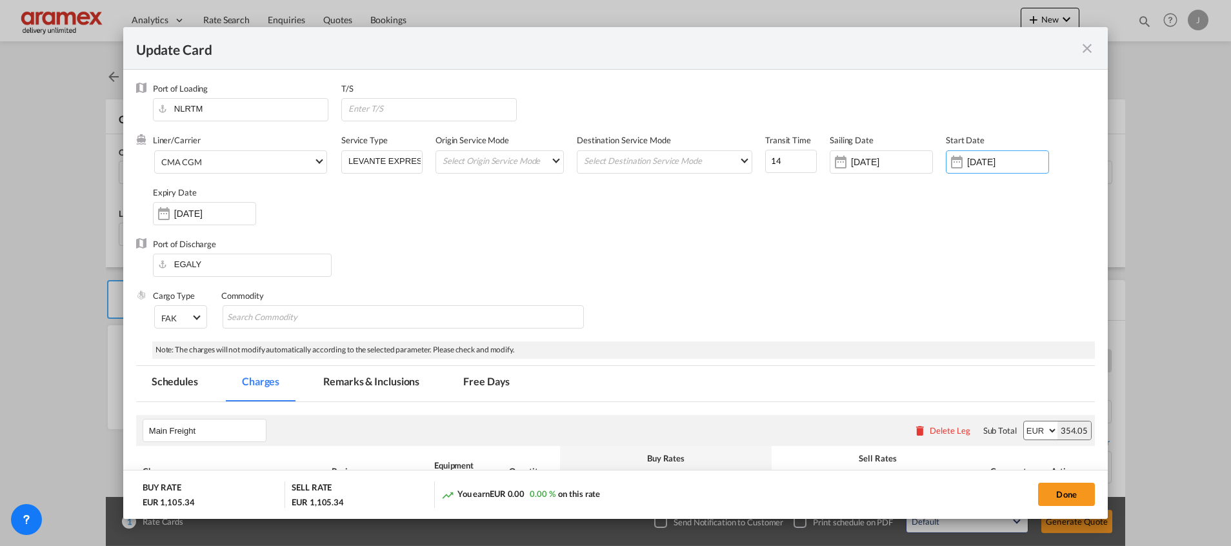
scroll to position [290, 0]
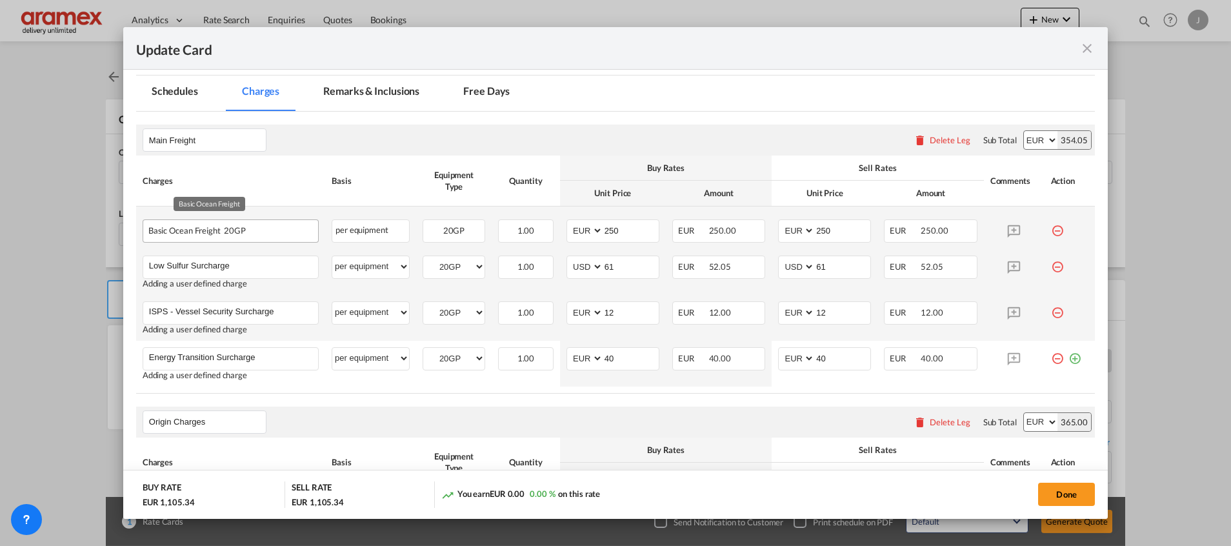
click at [263, 232] on div "Basic Ocean Freight 20GP" at bounding box center [209, 227] width 123 height 15
click at [217, 231] on div "Basic Ocean Freight 20GP" at bounding box center [209, 227] width 123 height 15
click at [166, 234] on div "Basic Ocean Freight 20GP" at bounding box center [209, 227] width 123 height 15
click at [1060, 499] on button "Done" at bounding box center [1066, 494] width 57 height 23
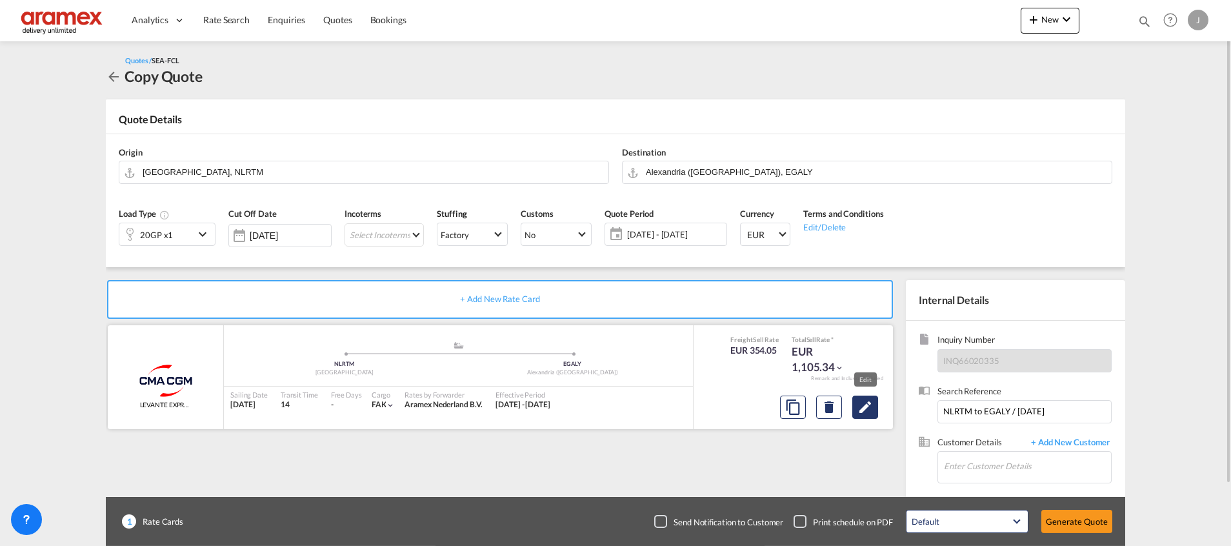
click at [860, 403] on md-icon "Edit" at bounding box center [865, 406] width 15 height 15
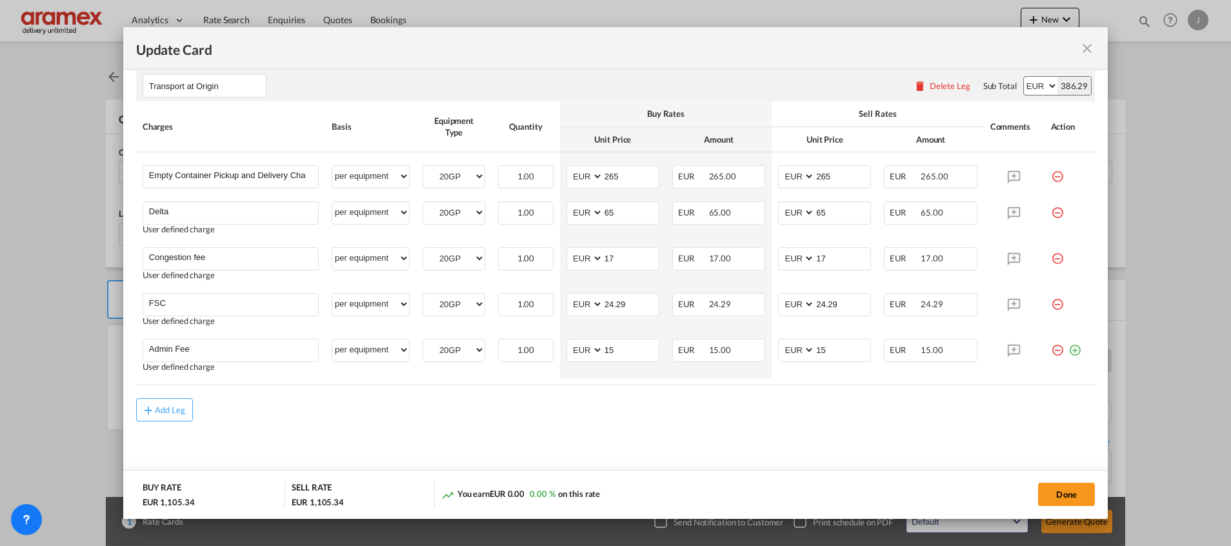
scroll to position [853, 0]
click at [1067, 490] on button "Done" at bounding box center [1066, 494] width 57 height 23
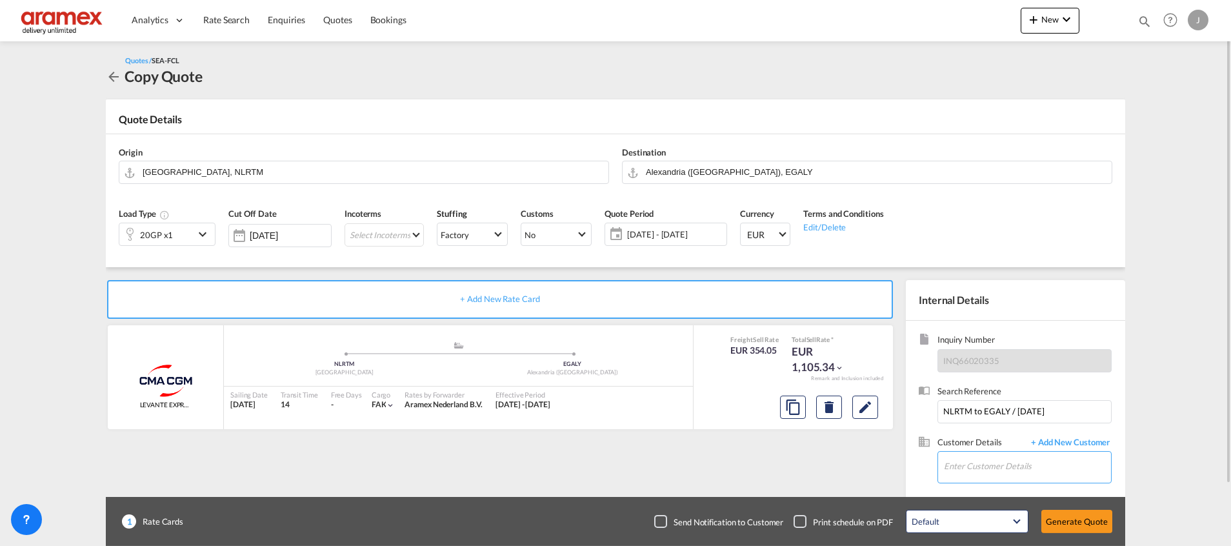
click at [971, 467] on input "Enter Customer Details" at bounding box center [1027, 466] width 167 height 29
click at [990, 422] on div "Mohamed Bazil Khan mohamedbaz@aramex.com | Aramex International – Dubai, UAE" at bounding box center [1027, 434] width 168 height 35
type input "Aramex International – Dubai, UAE, Mohamed Bazil Khan, mohamedbaz@aramex.com"
click at [1082, 527] on button "Generate Quote" at bounding box center [1077, 521] width 71 height 23
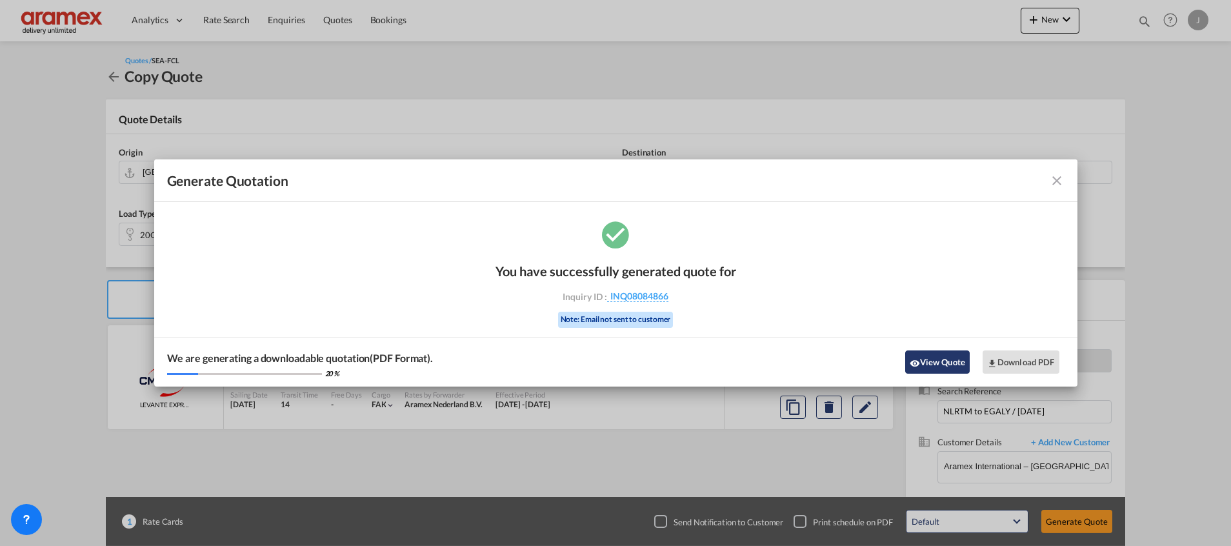
click at [933, 368] on button "View Quote" at bounding box center [937, 361] width 65 height 23
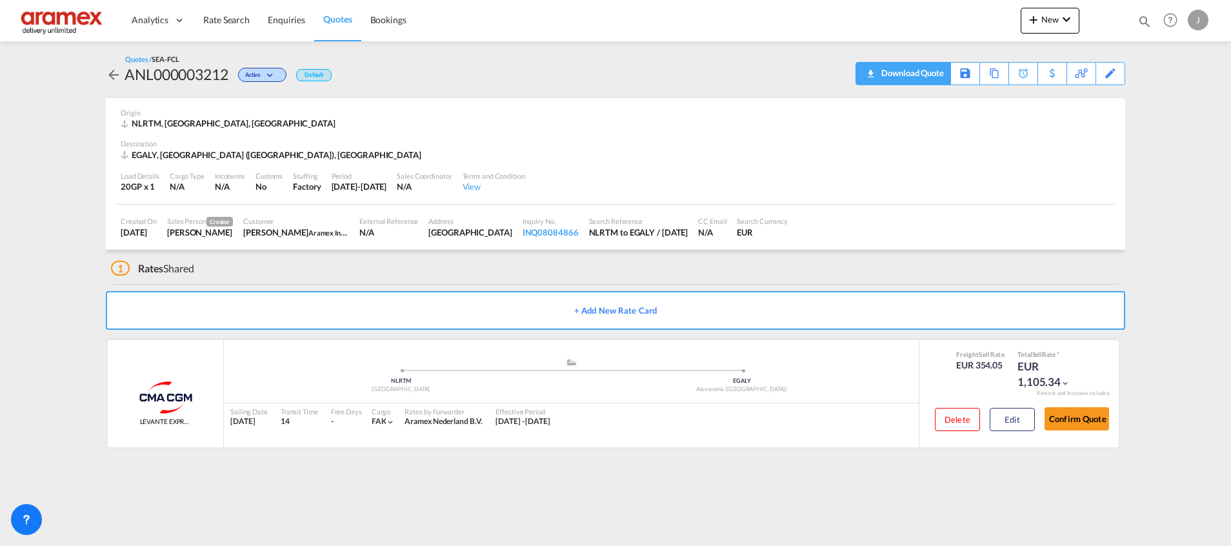
click at [925, 75] on div "Download Quote" at bounding box center [911, 73] width 66 height 21
click at [1014, 419] on button "Edit" at bounding box center [1012, 419] width 45 height 23
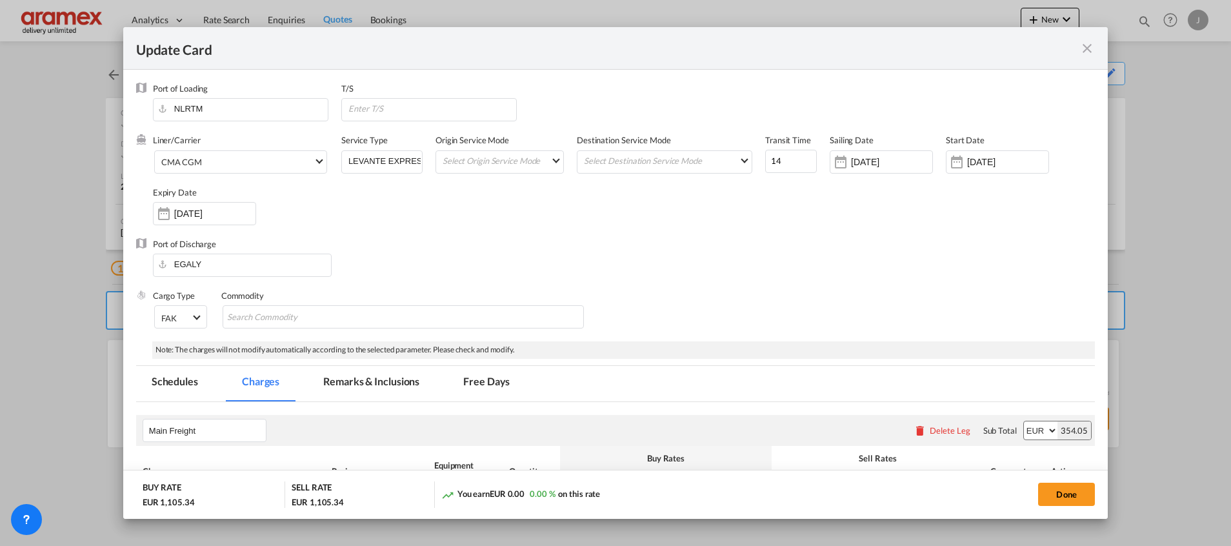
click at [319, 383] on md-tab-item "Remarks & Inclusions" at bounding box center [371, 383] width 127 height 35
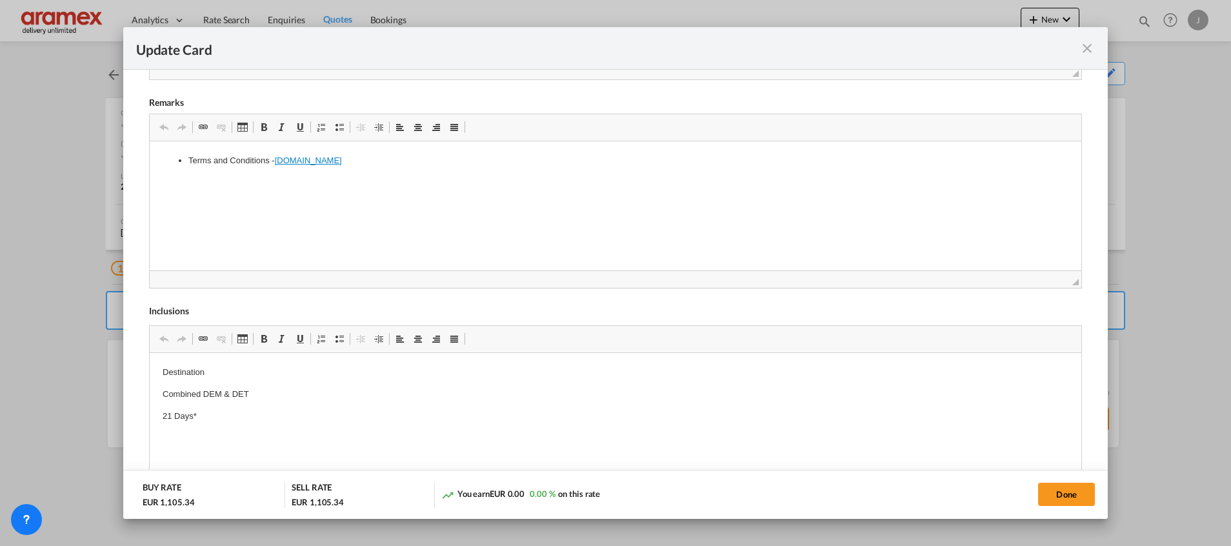
scroll to position [576, 0]
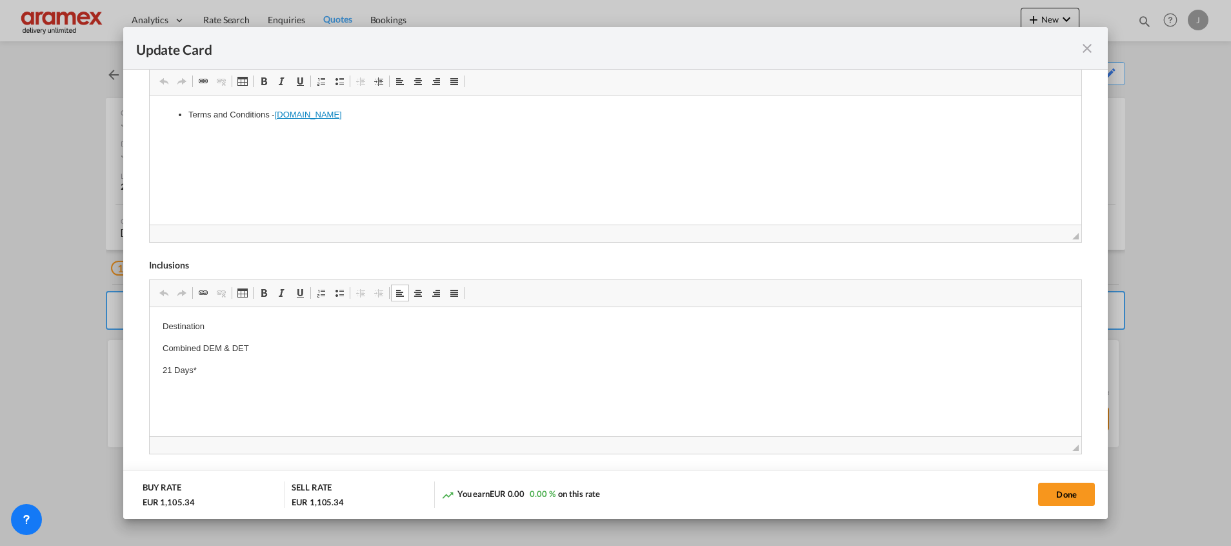
drag, startPoint x: 166, startPoint y: 323, endPoint x: 206, endPoint y: 372, distance: 63.3
drag, startPoint x: 195, startPoint y: 368, endPoint x: 160, endPoint y: 314, distance: 64.4
click at [160, 314] on html "Destination Combined DEM & DET 21 Days*" at bounding box center [615, 348] width 932 height 83
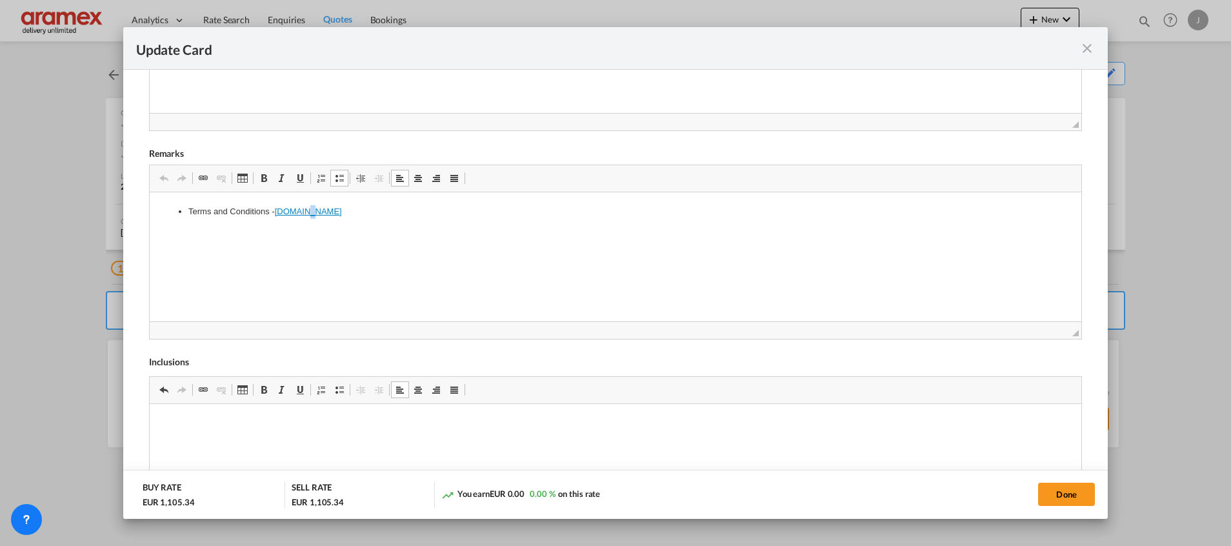
click at [311, 209] on link "www.one-line.com" at bounding box center [307, 211] width 67 height 10
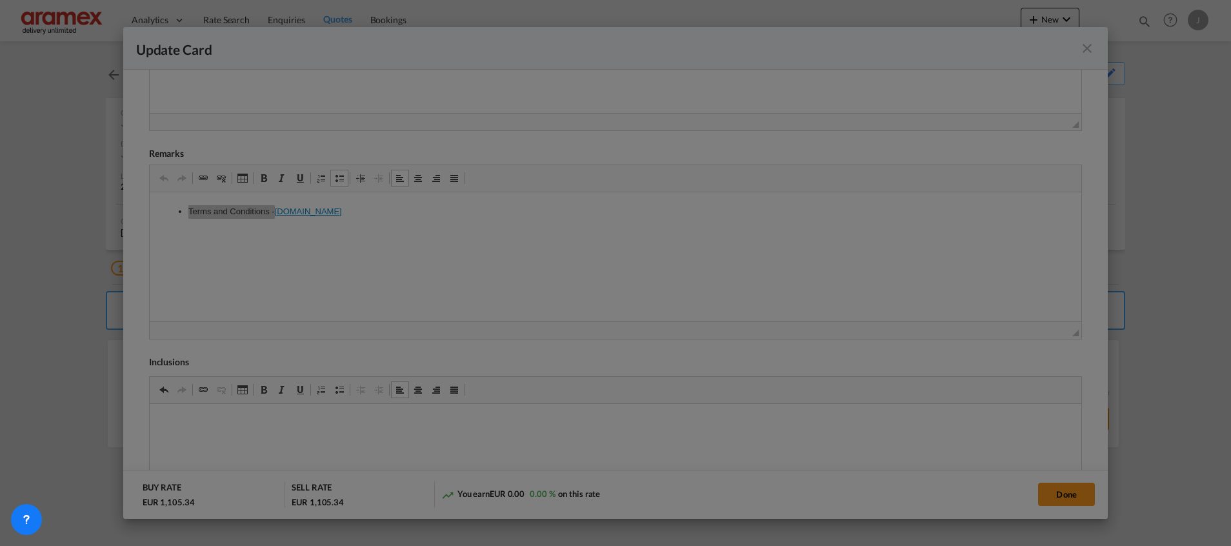
click at [312, 210] on div at bounding box center [615, 273] width 1231 height 546
select select "https://"
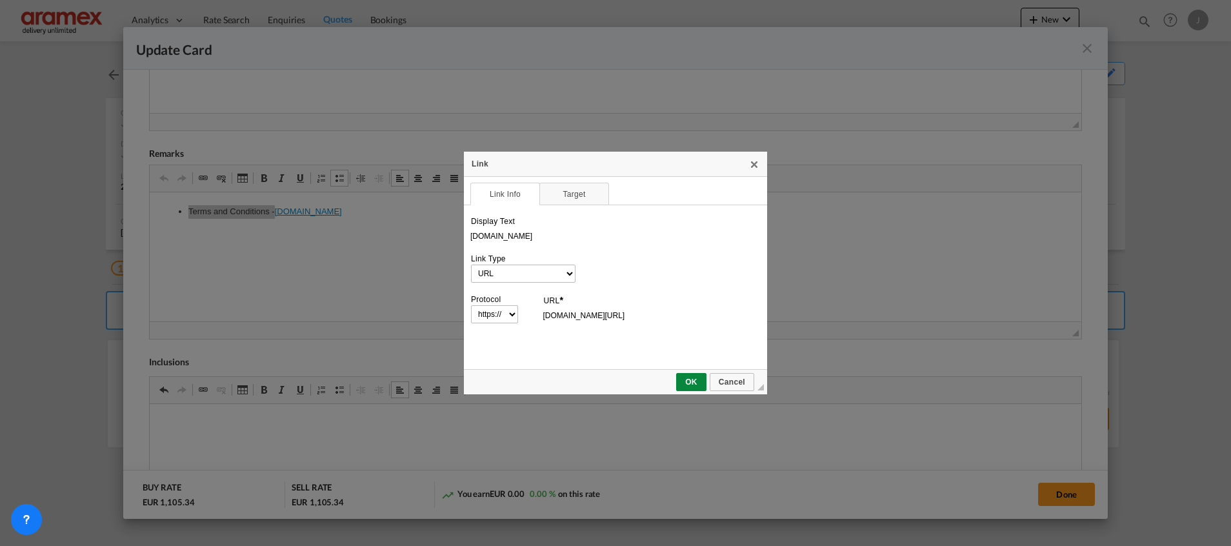
scroll to position [0, 0]
click at [754, 163] on link "X" at bounding box center [754, 164] width 10 height 10
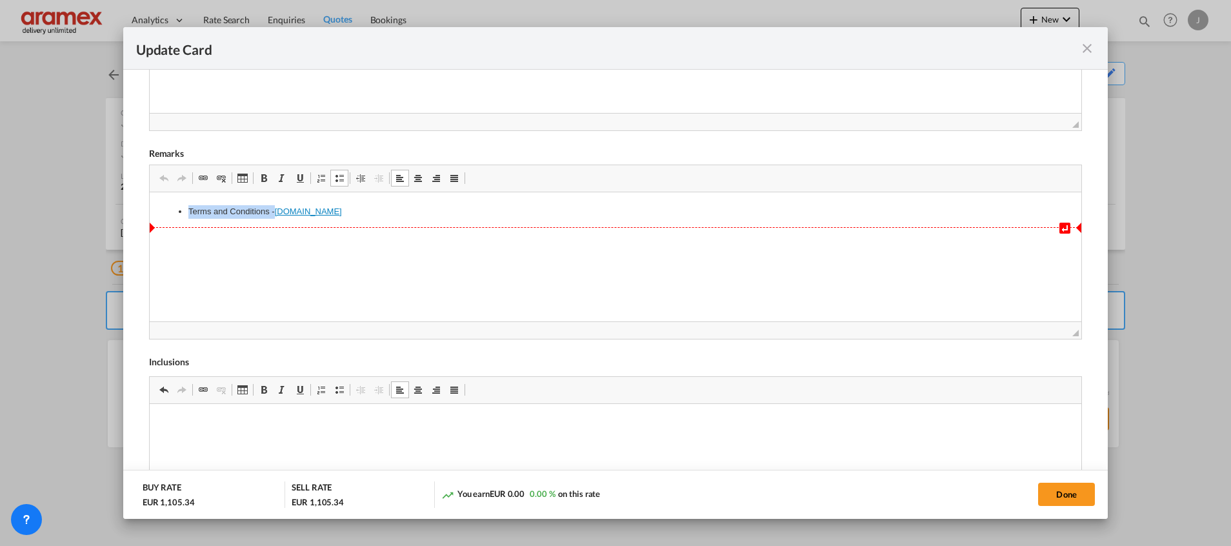
drag, startPoint x: 332, startPoint y: 215, endPoint x: 354, endPoint y: 212, distance: 22.2
click at [334, 214] on link "www.one-line.com" at bounding box center [307, 211] width 67 height 10
click at [367, 211] on li "Terms and Conditions - www.one-line.com" at bounding box center [615, 212] width 854 height 14
drag, startPoint x: 368, startPoint y: 206, endPoint x: 214, endPoint y: 405, distance: 252.5
click at [149, 212] on html "Terms and Conditions - www.one-line.com" at bounding box center [615, 211] width 932 height 39
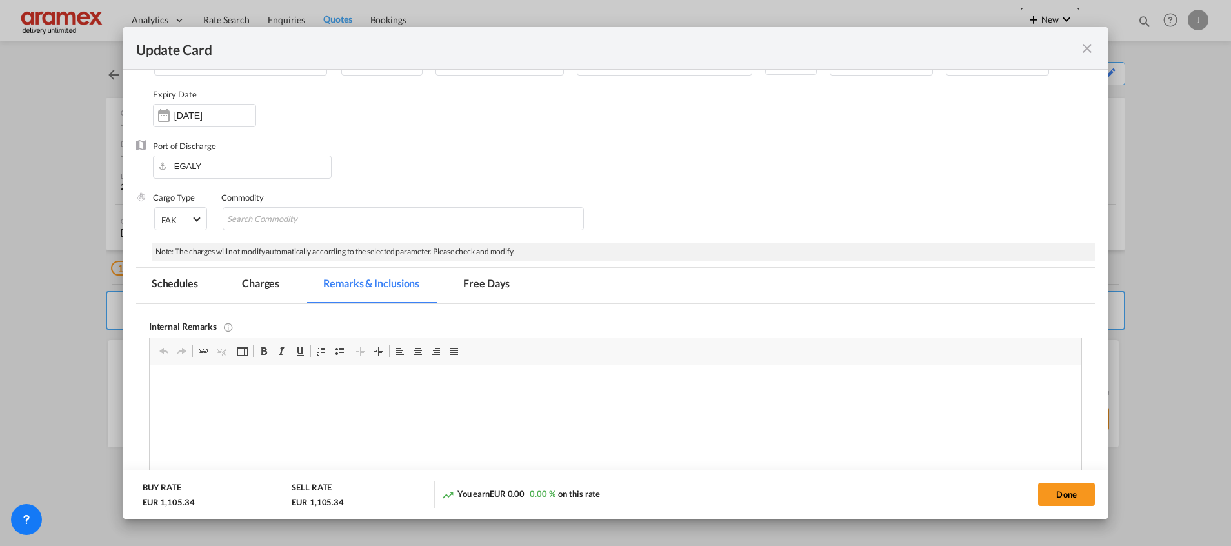
scroll to position [92, 0]
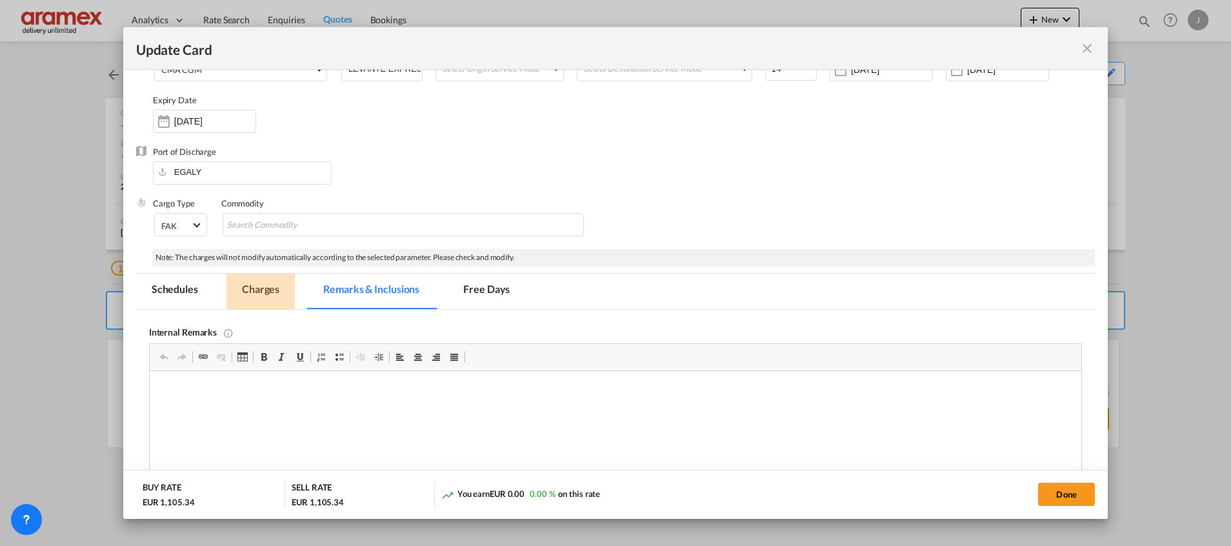
click at [265, 288] on md-tab-item "Charges" at bounding box center [261, 291] width 68 height 35
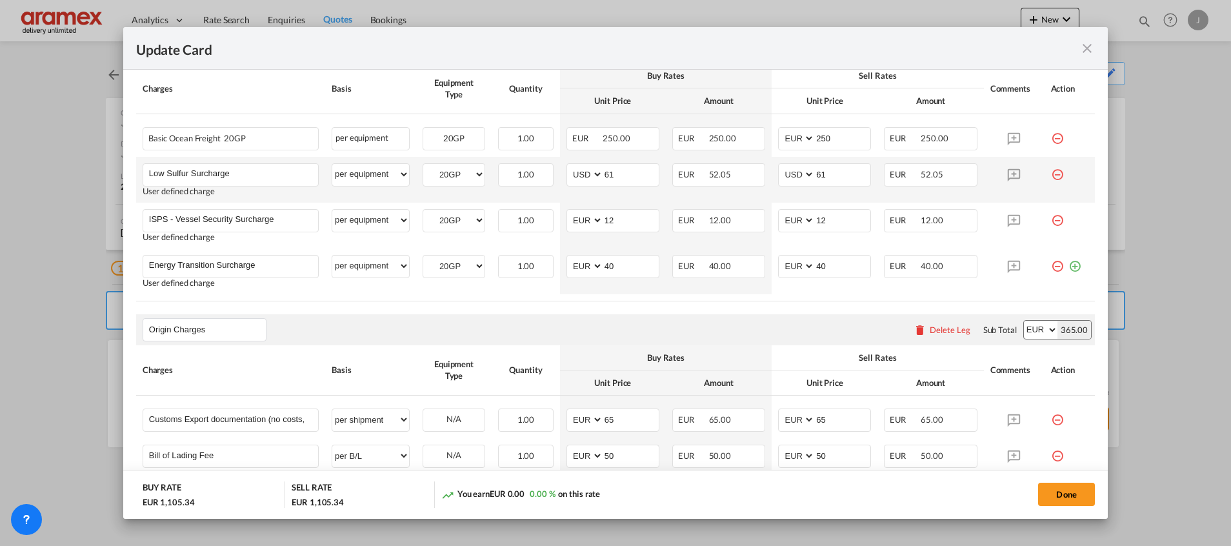
scroll to position [0, 0]
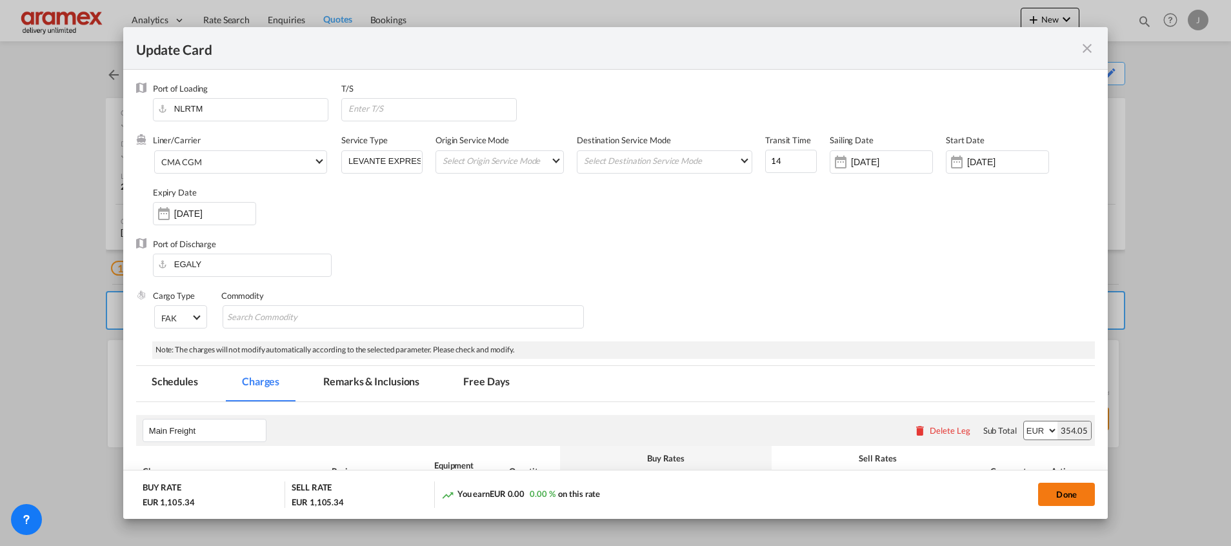
click at [1067, 492] on button "Done" at bounding box center [1066, 494] width 57 height 23
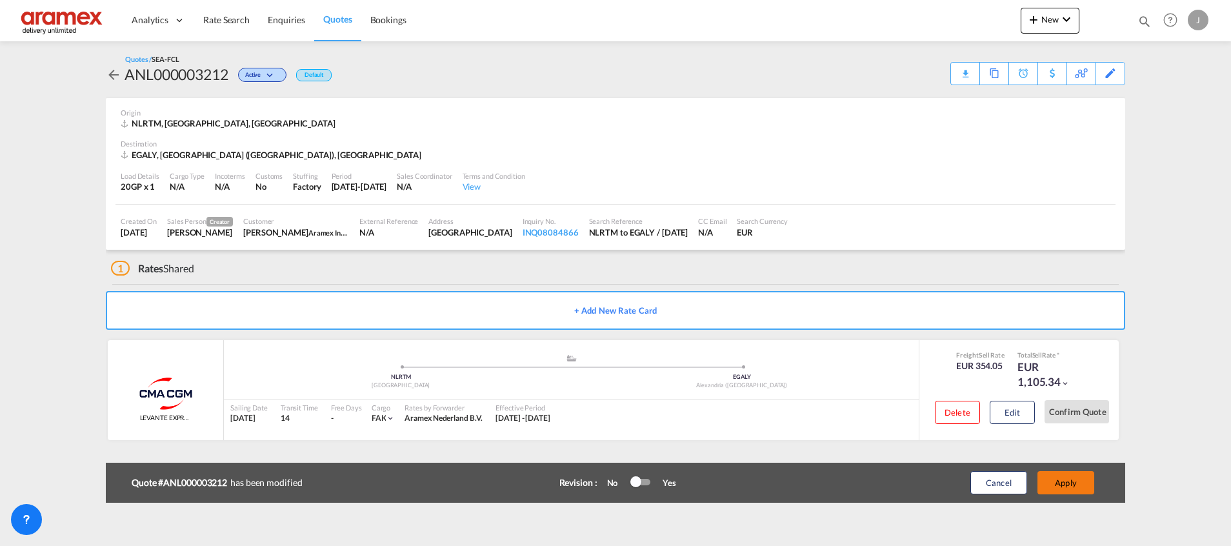
click at [1063, 488] on button "Apply" at bounding box center [1066, 482] width 57 height 23
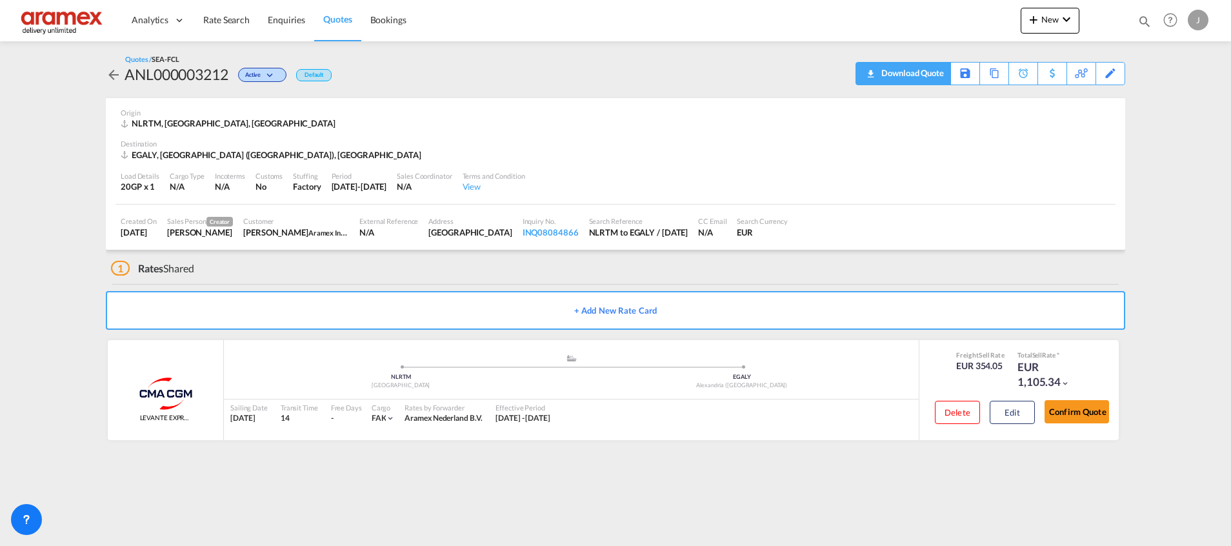
click at [918, 77] on div "Download Quote" at bounding box center [911, 73] width 66 height 21
click at [340, 19] on span "Quotes" at bounding box center [337, 19] width 28 height 11
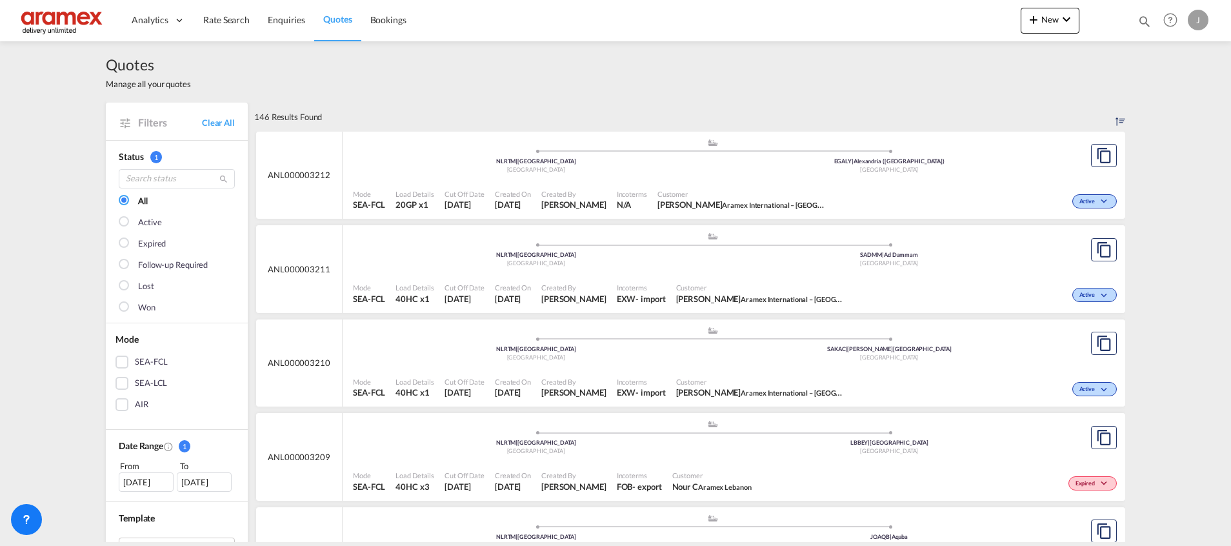
click at [662, 372] on div "Incoterms EXW - import" at bounding box center [641, 388] width 59 height 32
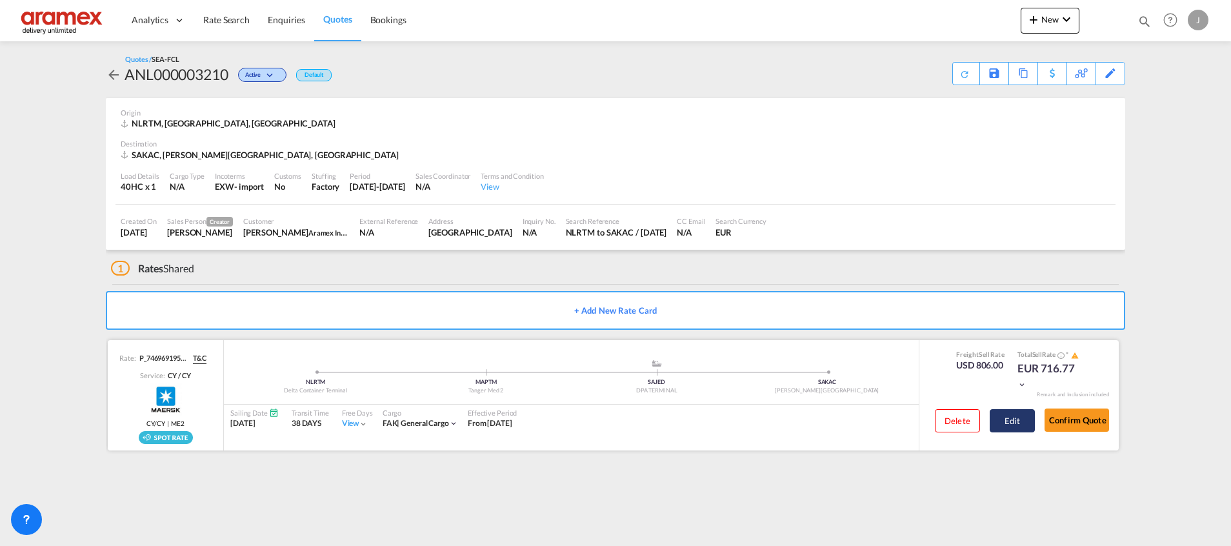
click at [1006, 422] on button "Edit" at bounding box center [1012, 420] width 45 height 23
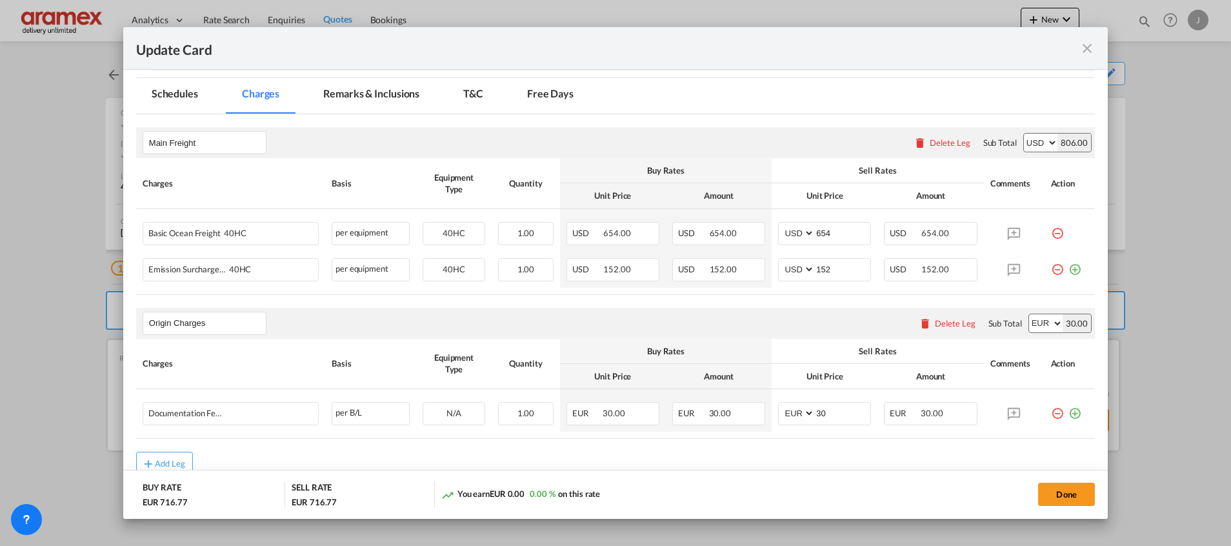
scroll to position [246, 0]
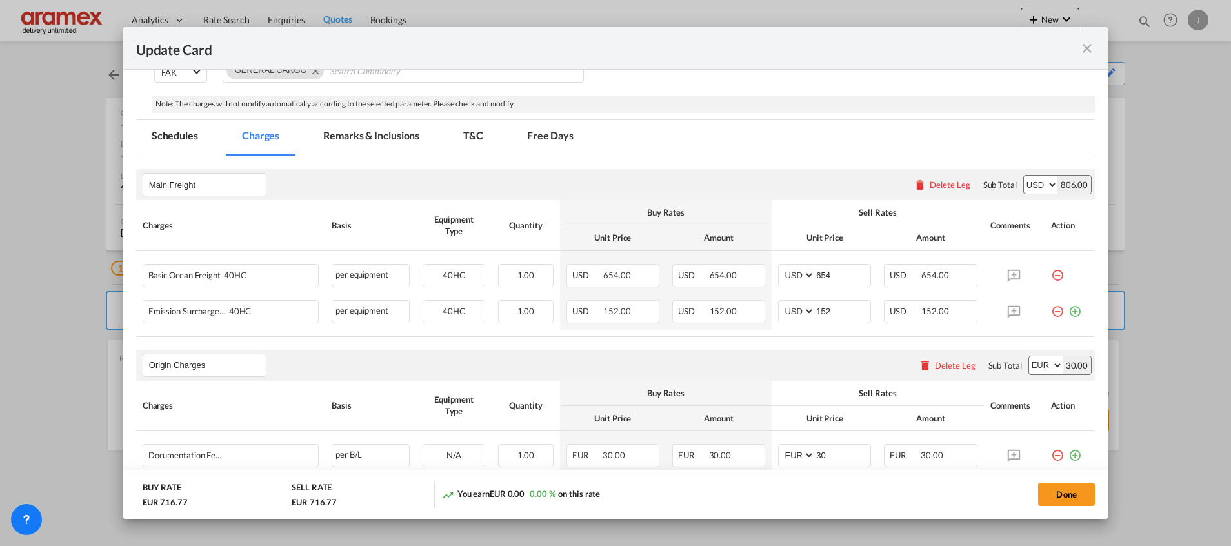
click at [1090, 50] on md-icon "icon-close fg-AAA8AD m-0 pointer" at bounding box center [1087, 48] width 15 height 15
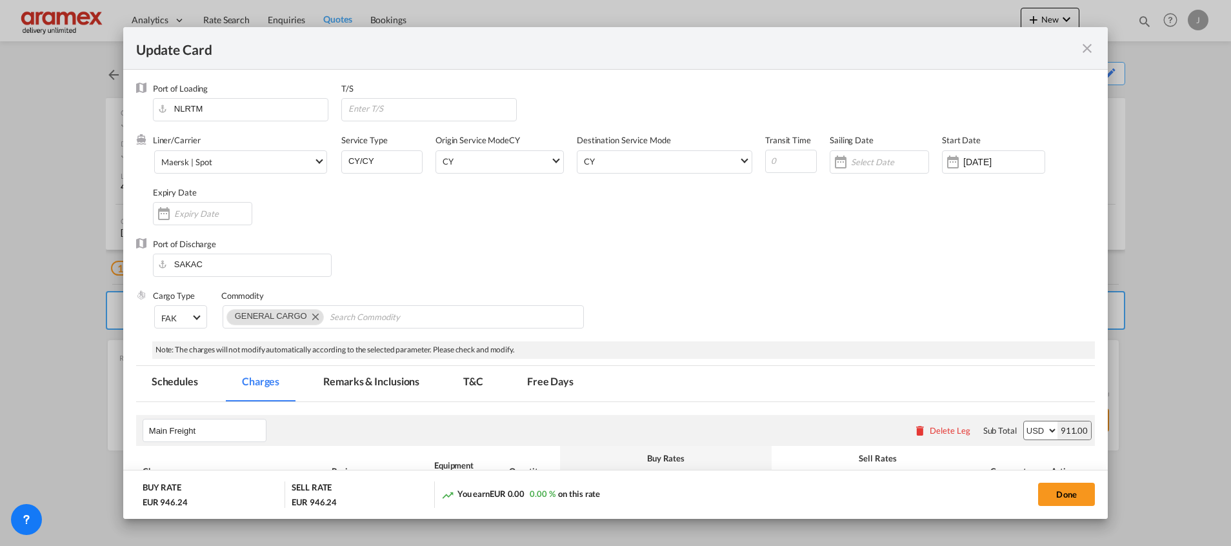
select select "per shipment"
select select "per equipment"
click at [865, 159] on input "Update Card Port ..." at bounding box center [889, 162] width 77 height 10
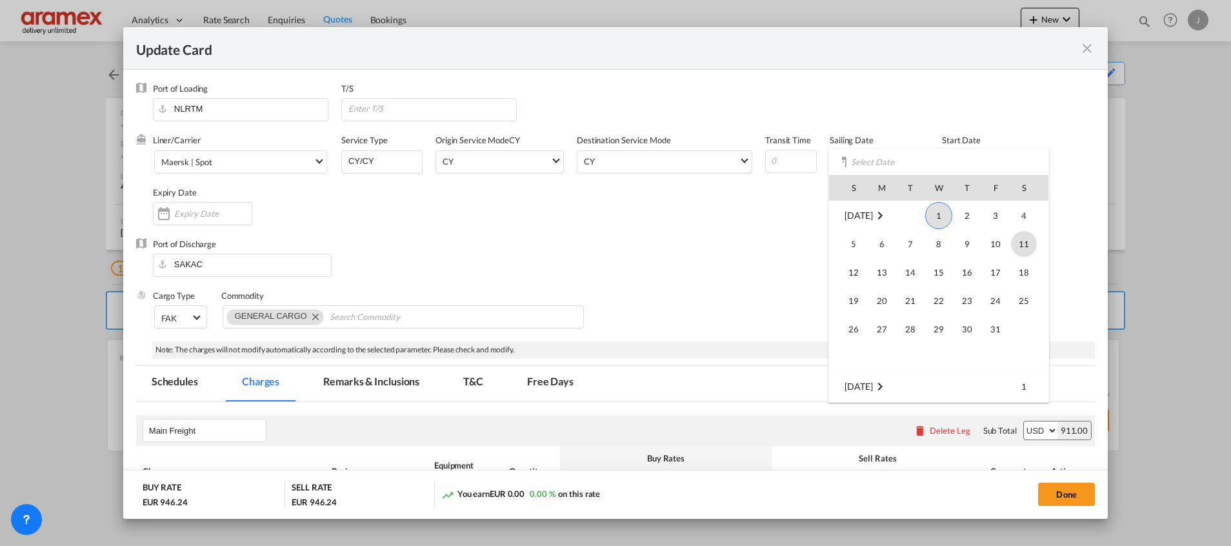
click at [1022, 241] on span "11" at bounding box center [1024, 244] width 26 height 26
type input "11 Oct 2025"
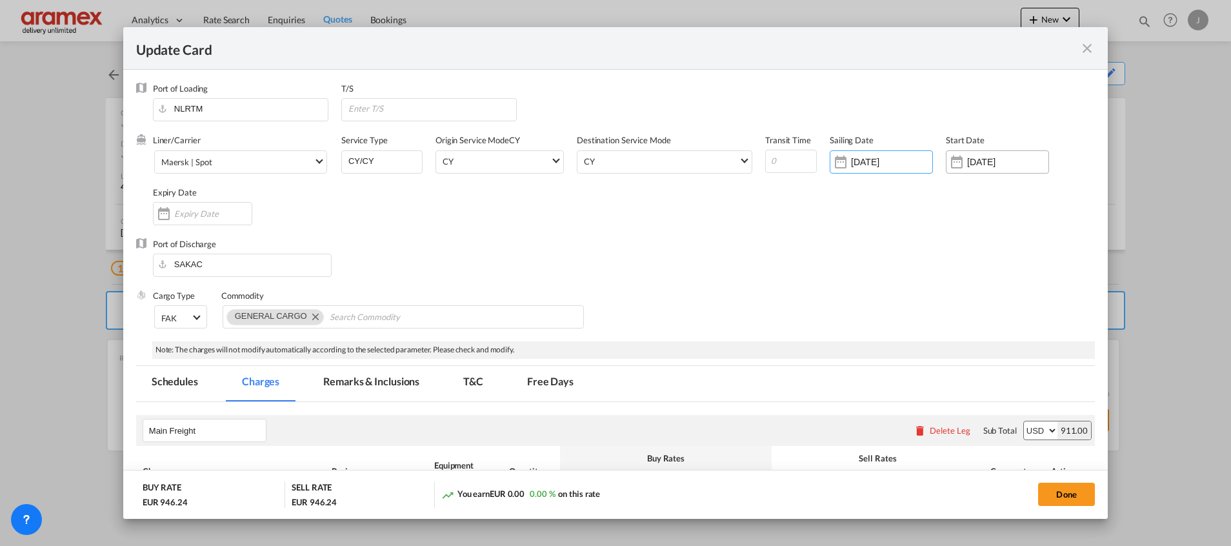
click at [993, 154] on div "[DATE]" at bounding box center [997, 161] width 103 height 23
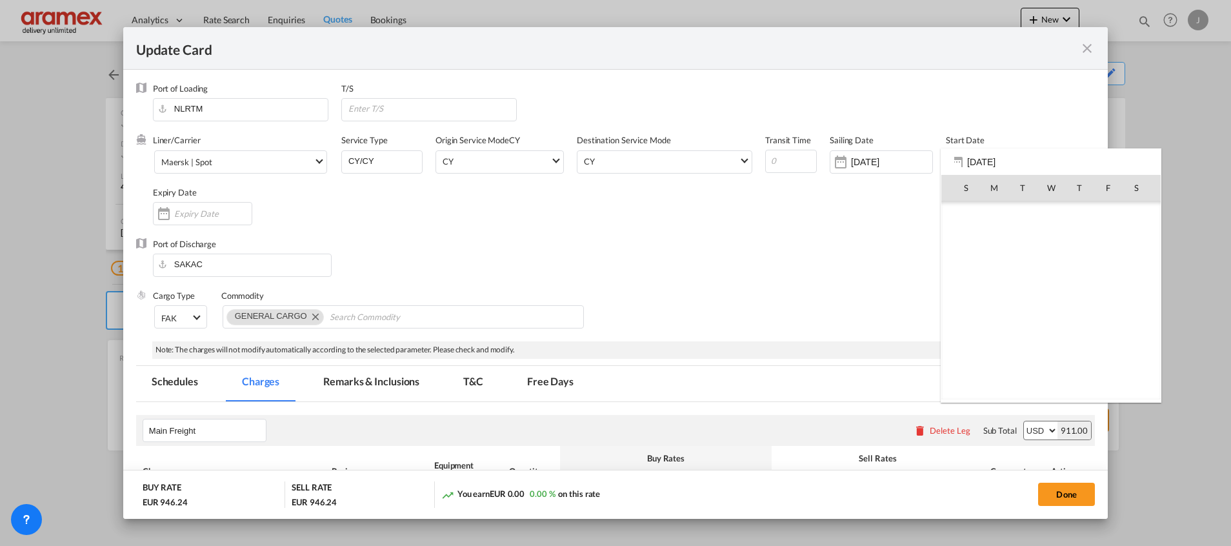
scroll to position [299089, 0]
click at [1049, 216] on span "1" at bounding box center [1051, 215] width 27 height 27
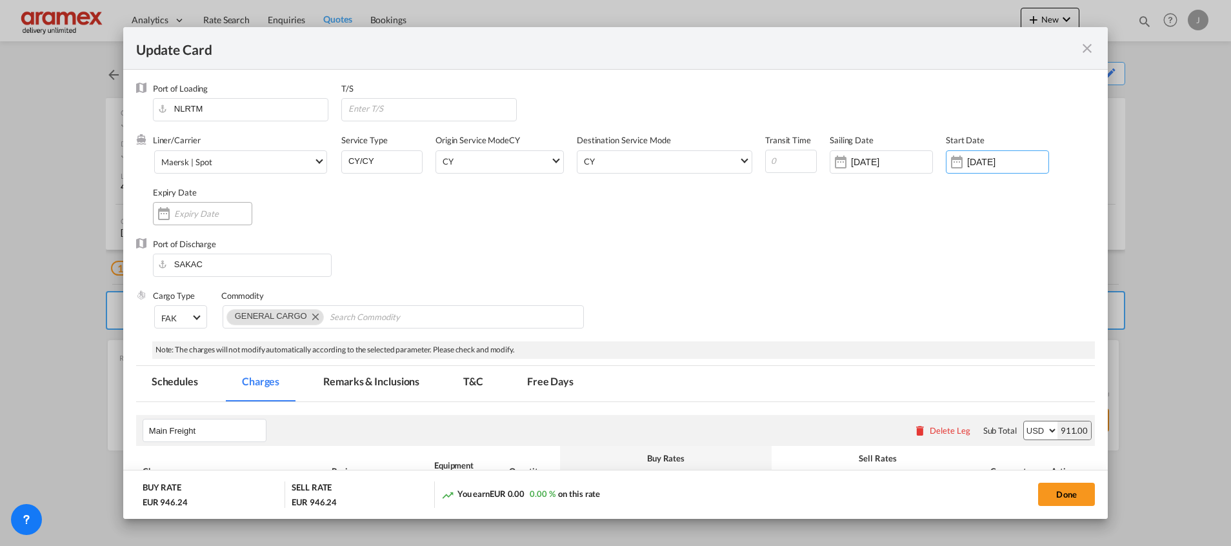
click at [193, 216] on input "Update Card Port ..." at bounding box center [212, 213] width 77 height 10
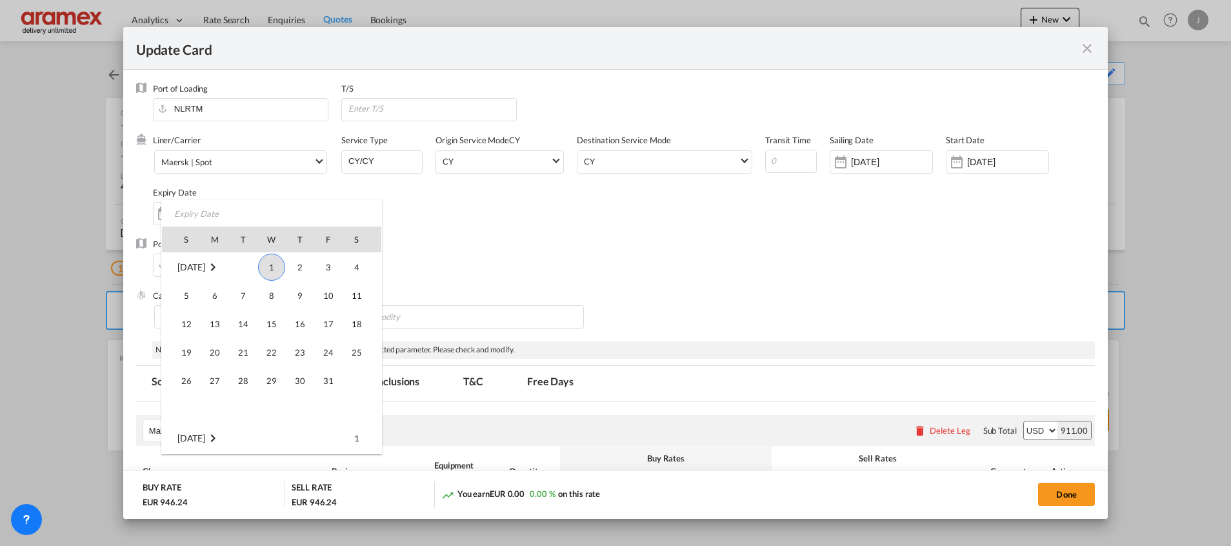
click at [273, 270] on span "1" at bounding box center [271, 267] width 27 height 27
type input "[DATE]"
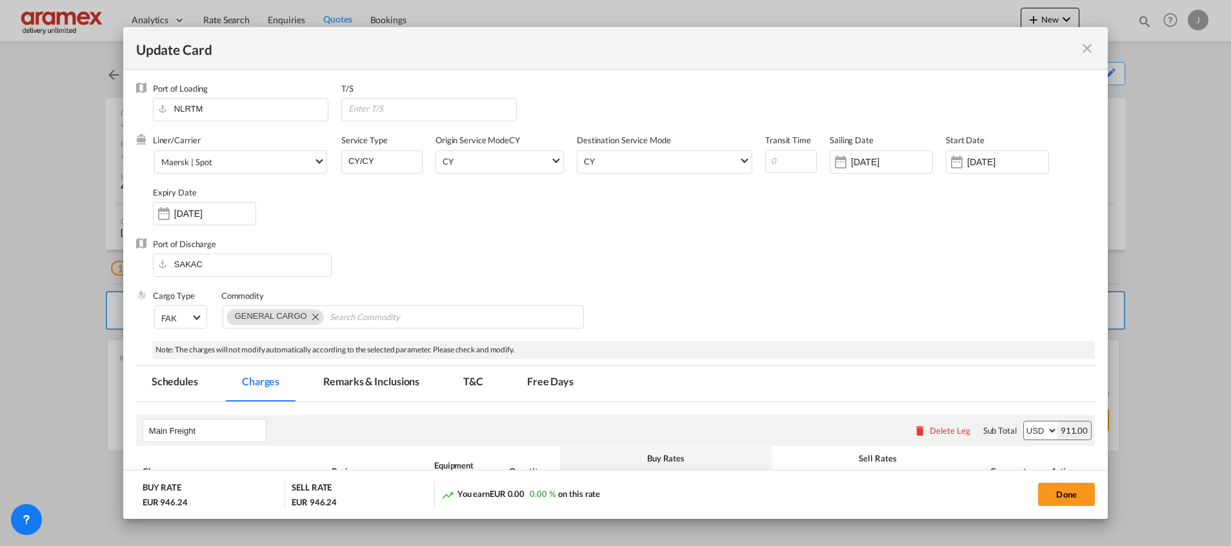
click at [714, 267] on div "Port of Discharge SAKAC" at bounding box center [615, 264] width 959 height 52
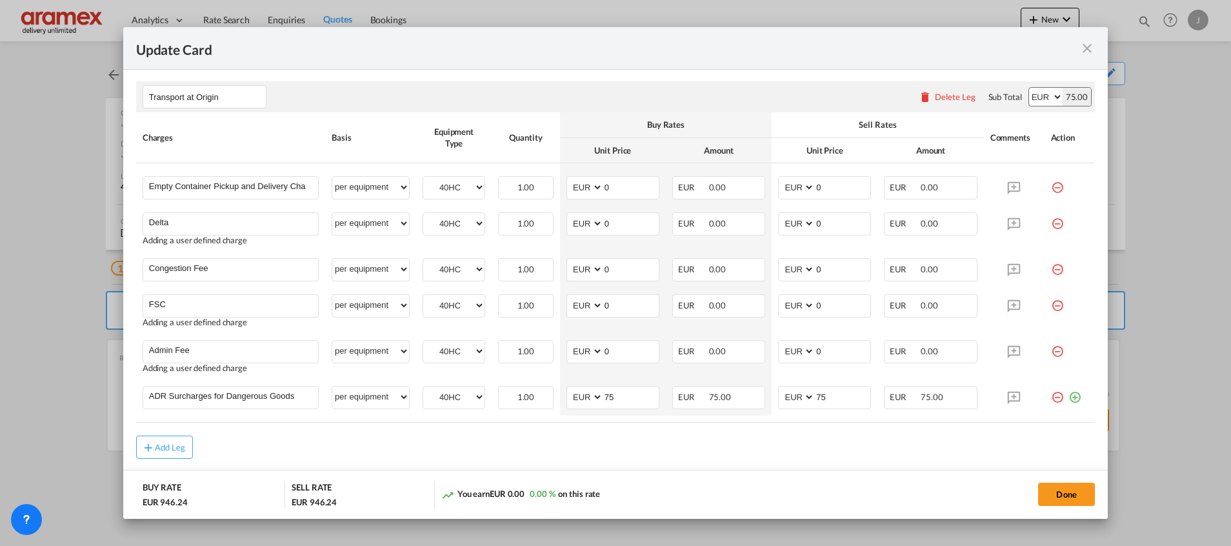
scroll to position [788, 0]
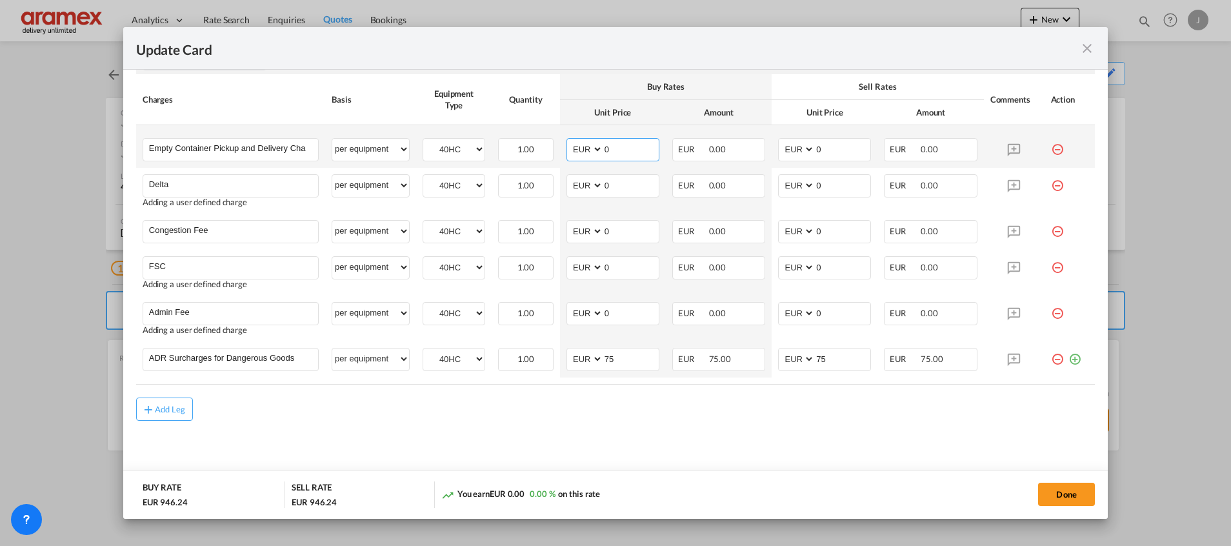
drag, startPoint x: 596, startPoint y: 147, endPoint x: 572, endPoint y: 150, distance: 24.7
click at [574, 147] on md-input-container "AED AFN ALL AMD ANG AOA ARS AUD AWG AZN BAM BBD BDT BGN BHD BIF BMD BND [PERSON…" at bounding box center [613, 149] width 93 height 23
type input "265"
drag, startPoint x: 826, startPoint y: 149, endPoint x: 776, endPoint y: 147, distance: 49.7
click at [779, 148] on md-input-container "AED AFN ALL AMD ANG AOA ARS AUD AWG AZN BAM BBD BDT BGN BHD BIF BMD BND [PERSON…" at bounding box center [824, 149] width 93 height 23
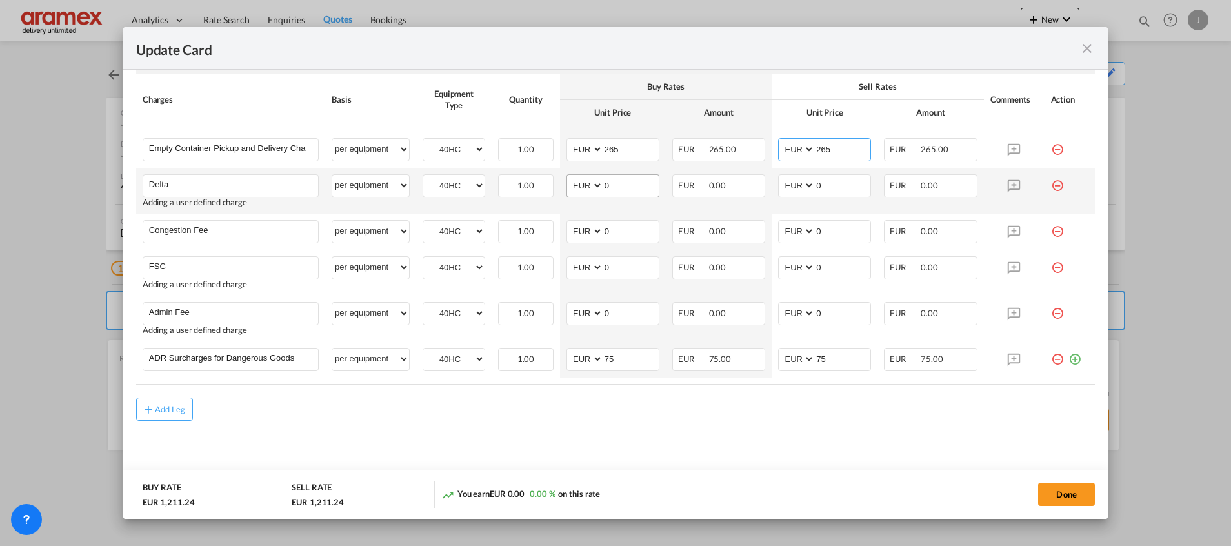
type input "265"
drag, startPoint x: 611, startPoint y: 181, endPoint x: 576, endPoint y: 181, distance: 34.8
click at [576, 181] on md-input-container "AED AFN ALL AMD ANG AOA ARS AUD AWG AZN BAM BBD BDT BGN BHD BIF BMD BND [PERSON…" at bounding box center [613, 185] width 93 height 23
type input "65"
click at [821, 181] on input "0" at bounding box center [842, 184] width 55 height 19
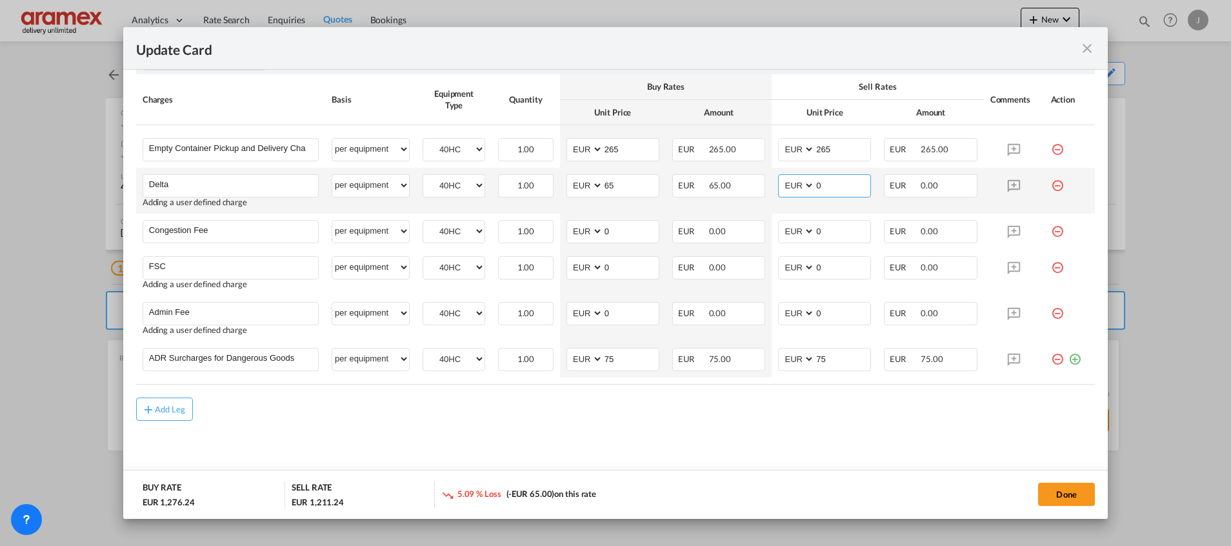
drag, startPoint x: 835, startPoint y: 183, endPoint x: 767, endPoint y: 179, distance: 68.6
click at [772, 179] on td "AED AFN ALL AMD ANG AOA ARS AUD AWG AZN BAM BBD BDT BGN BHD BIF BMD BND BOB BRL…" at bounding box center [825, 191] width 106 height 46
type input "65"
drag, startPoint x: 625, startPoint y: 228, endPoint x: 592, endPoint y: 228, distance: 32.9
click at [592, 228] on md-input-container "AED AFN ALL AMD ANG AOA ARS AUD AWG AZN BAM BBD BDT BGN BHD BIF BMD BND [PERSON…" at bounding box center [613, 231] width 93 height 23
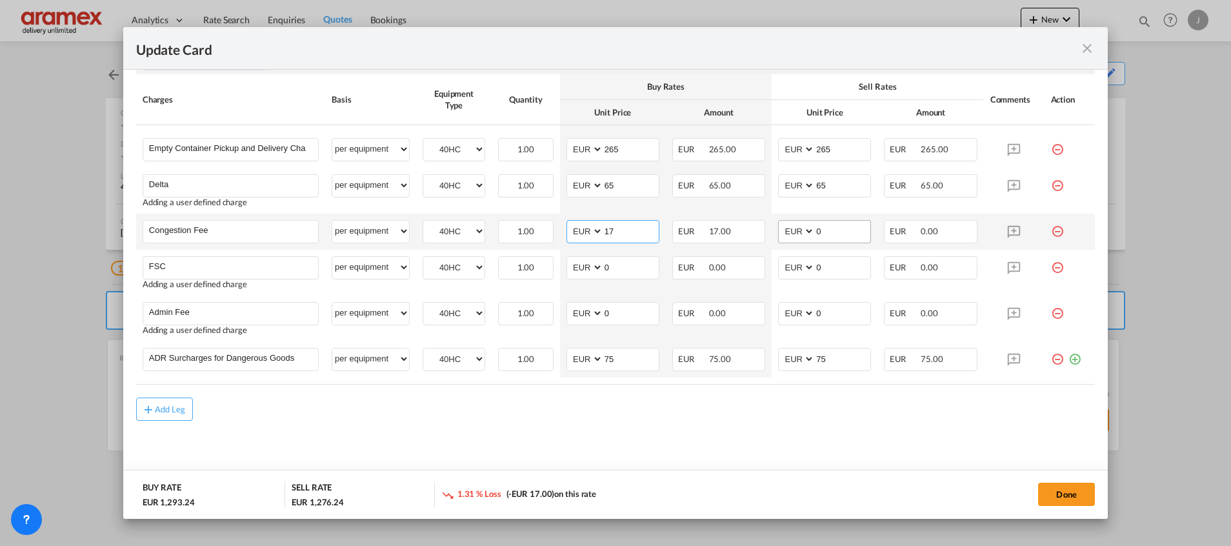
type input "17"
drag, startPoint x: 827, startPoint y: 230, endPoint x: 770, endPoint y: 230, distance: 56.8
click at [778, 230] on md-input-container "AED AFN ALL AMD ANG AOA ARS AUD AWG AZN BAM BBD BDT BGN BHD BIF BMD BND [PERSON…" at bounding box center [824, 231] width 93 height 23
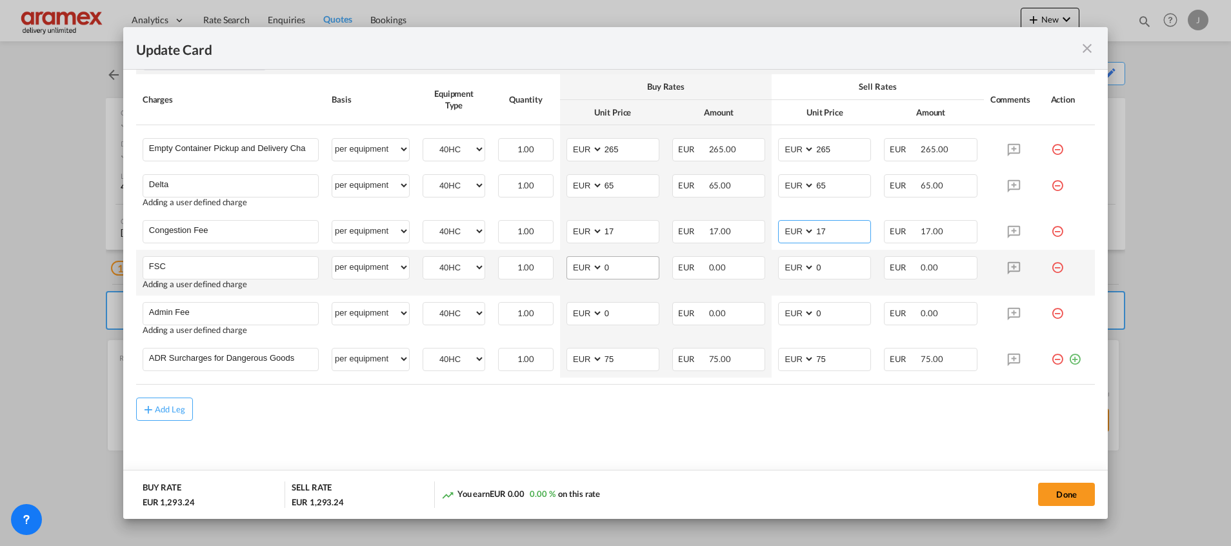
type input "17"
drag, startPoint x: 618, startPoint y: 261, endPoint x: 599, endPoint y: 263, distance: 18.8
click at [599, 263] on md-input-container "AED AFN ALL AMD ANG AOA ARS AUD AWG AZN BAM BBD BDT BGN BHD BIF BMD BND [PERSON…" at bounding box center [613, 267] width 93 height 23
drag, startPoint x: 628, startPoint y: 265, endPoint x: 584, endPoint y: 265, distance: 43.9
click at [585, 265] on md-input-container "AED AFN ALL AMD ANG AOA ARS AUD AWG AZN BAM BBD BDT BGN BHD BIF BMD BND BOB BRL…" at bounding box center [613, 267] width 93 height 23
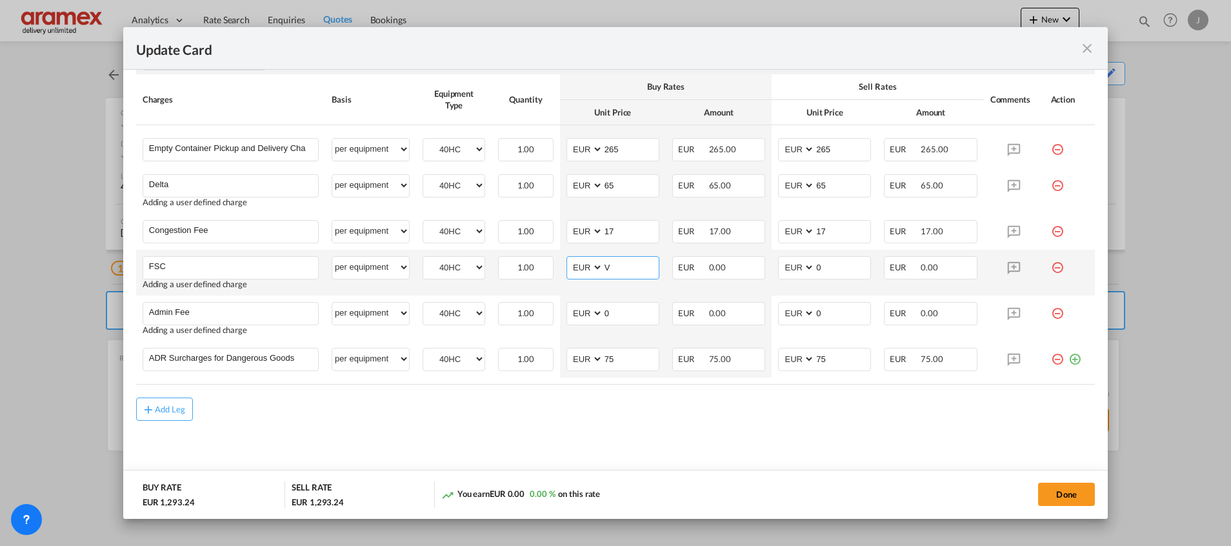
paste input "€ 24.29"
click at [610, 268] on input "€ 24.29" at bounding box center [630, 266] width 55 height 19
click at [618, 270] on input "24.29" at bounding box center [630, 266] width 55 height 19
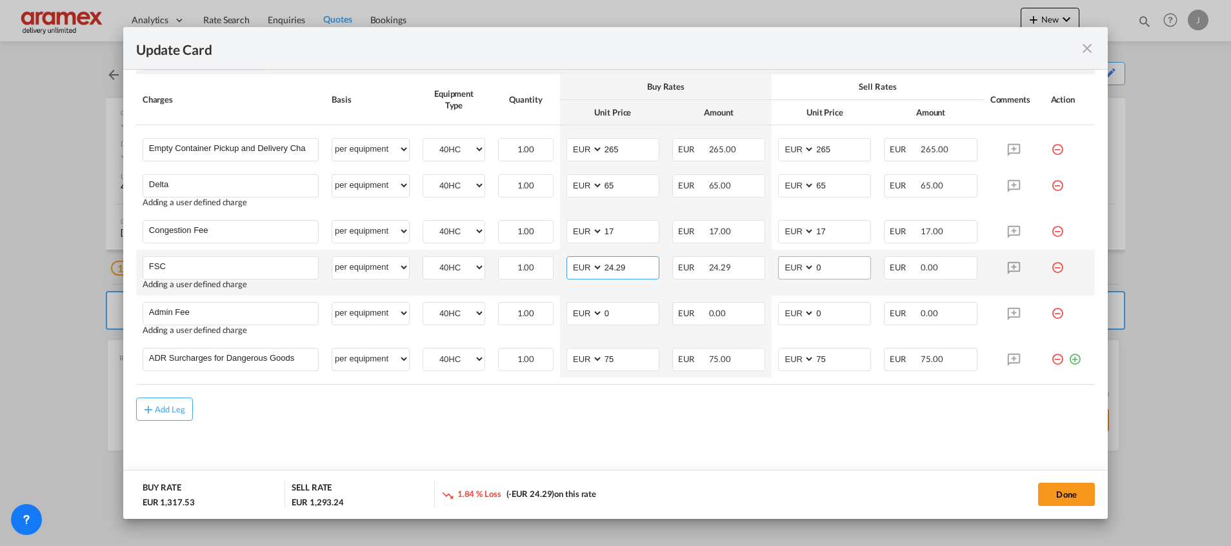
type input "24.29"
drag, startPoint x: 831, startPoint y: 268, endPoint x: 769, endPoint y: 267, distance: 62.6
click at [778, 267] on md-input-container "AED AFN ALL AMD ANG AOA ARS AUD AWG AZN BAM BBD BDT BGN BHD BIF BMD BND [PERSON…" at bounding box center [824, 267] width 93 height 23
paste input "24.29"
type input "24.29"
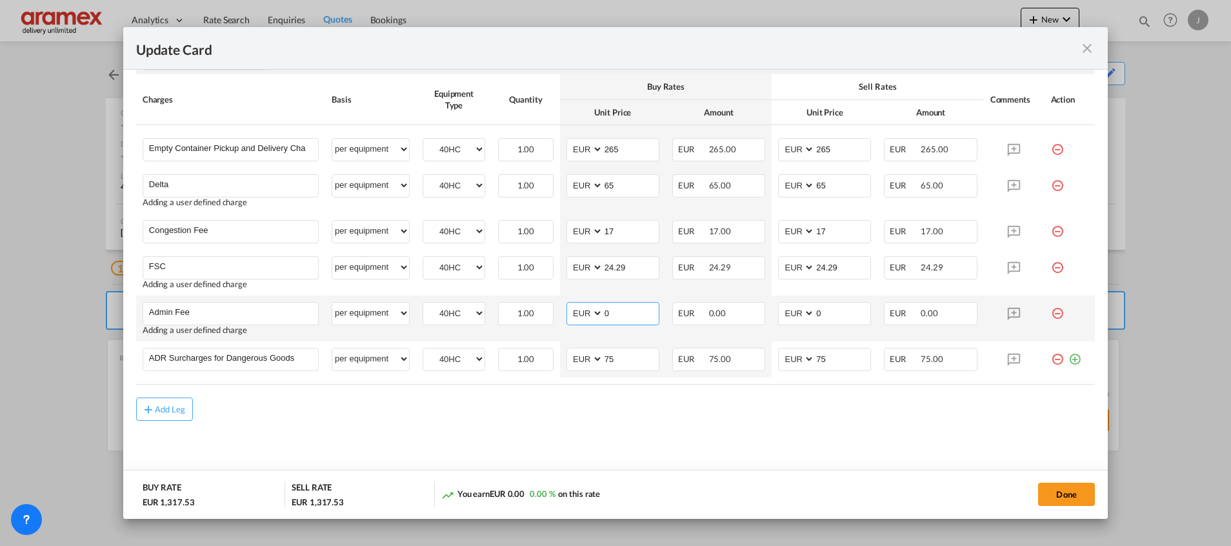
drag, startPoint x: 623, startPoint y: 310, endPoint x: 583, endPoint y: 314, distance: 40.2
click at [583, 314] on md-input-container "AED AFN ALL AMD ANG AOA ARS AUD AWG AZN BAM BBD BDT BGN BHD BIF BMD BND [PERSON…" at bounding box center [613, 313] width 93 height 23
type input "15"
click at [838, 312] on input "0" at bounding box center [842, 312] width 55 height 19
drag, startPoint x: 838, startPoint y: 312, endPoint x: 757, endPoint y: 314, distance: 80.7
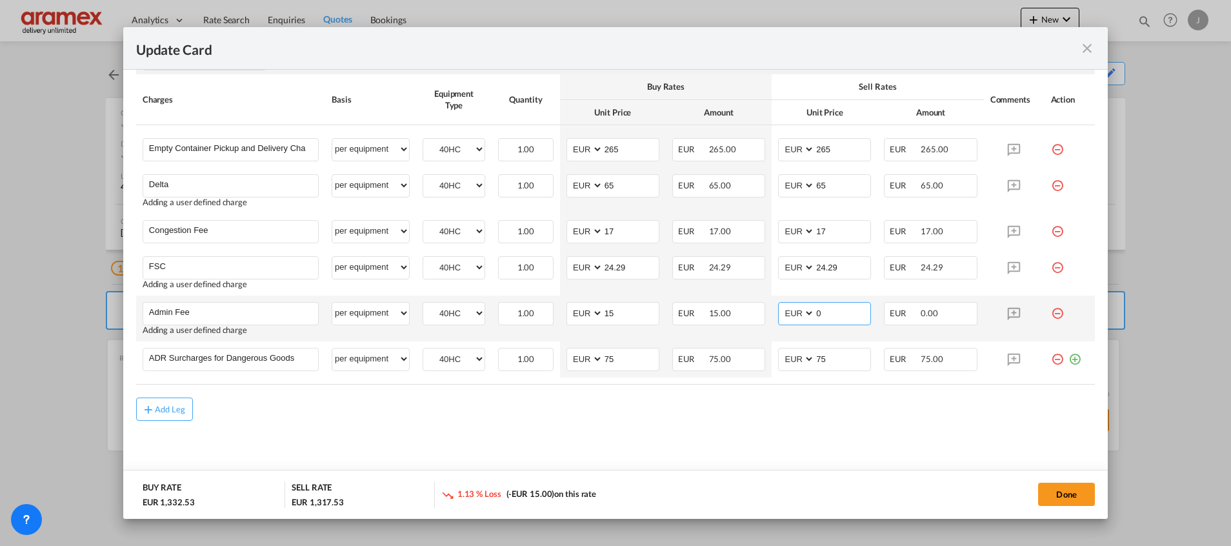
click at [757, 314] on tr "Admin Fee Please Enter User Defined Charges Cannot Be Published Adding a user d…" at bounding box center [615, 319] width 959 height 46
type input "15"
click at [689, 443] on md-content "Main Freight Please enter leg name Leg Name Already Exists Delete Leg Sub Total…" at bounding box center [615, 51] width 959 height 874
click at [1070, 491] on button "Done" at bounding box center [1066, 494] width 57 height 23
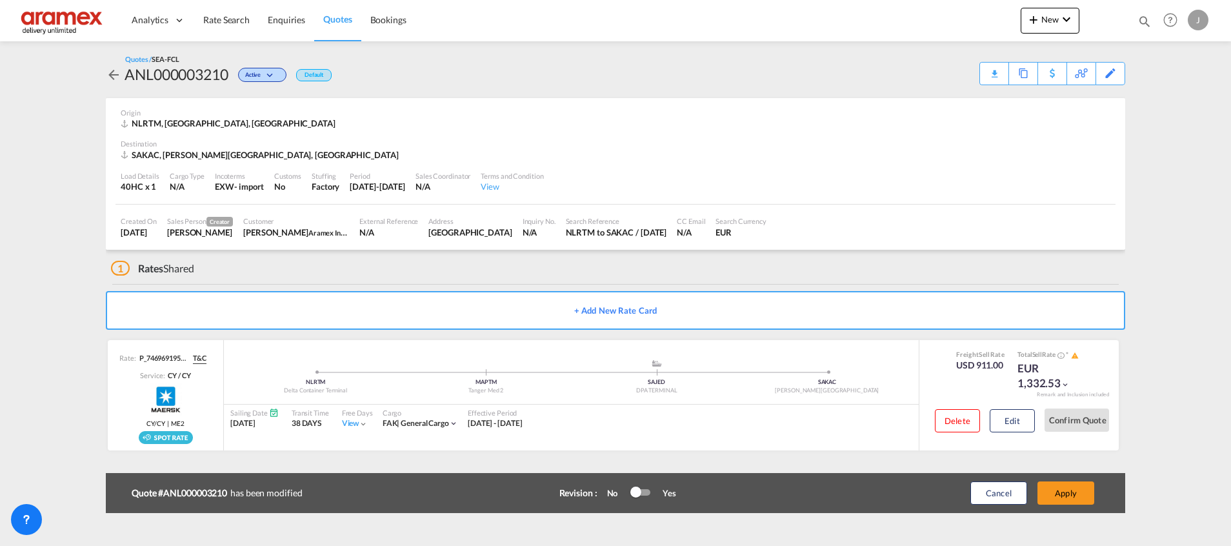
click at [1070, 491] on button "Apply" at bounding box center [1066, 492] width 57 height 23
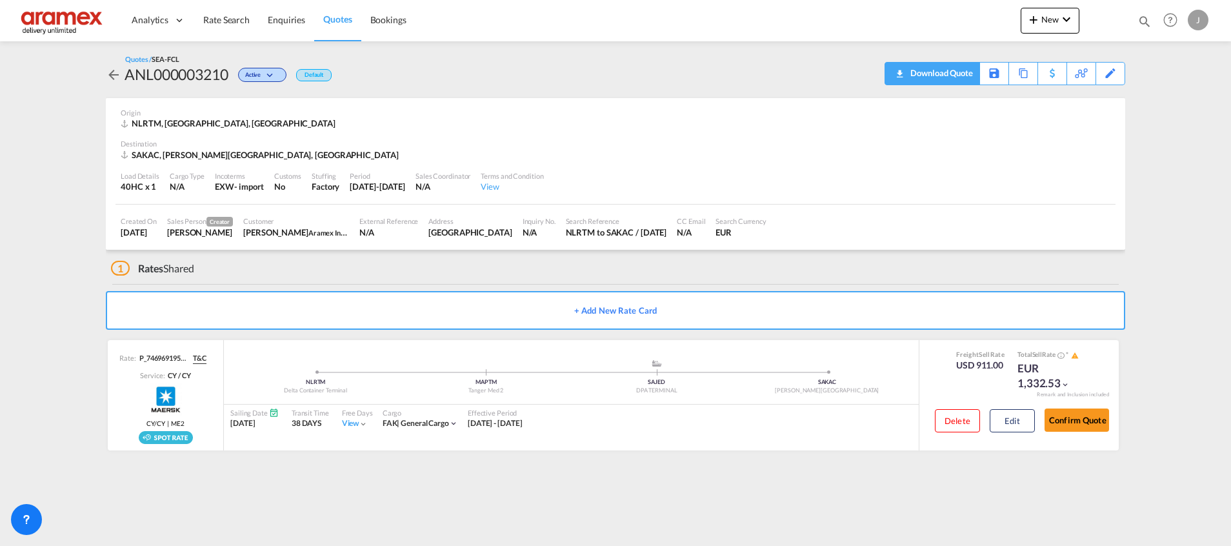
click at [960, 70] on div "Download Quote" at bounding box center [940, 73] width 66 height 21
click at [227, 21] on span "Rate Search" at bounding box center [226, 19] width 46 height 11
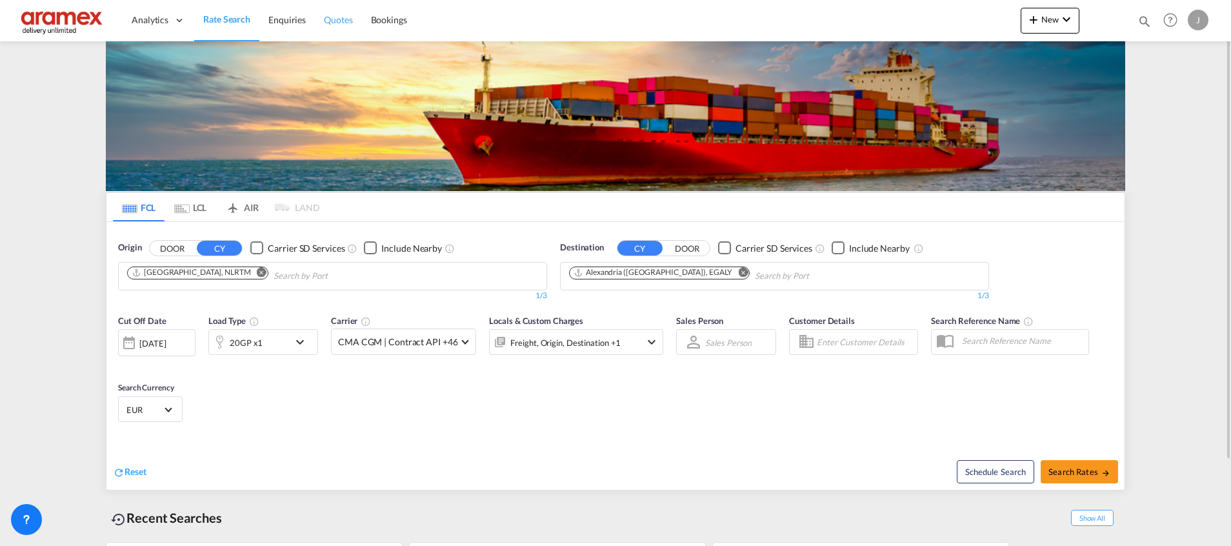
click at [330, 21] on span "Quotes" at bounding box center [338, 19] width 28 height 11
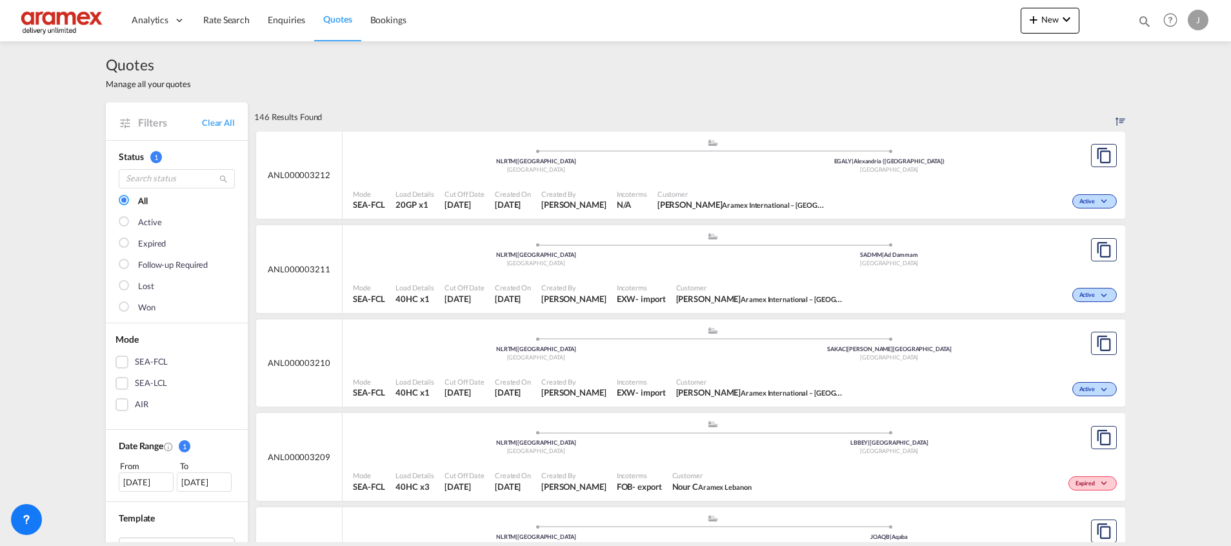
click at [713, 254] on div "SADMM | Ad Dammam" at bounding box center [890, 255] width 354 height 8
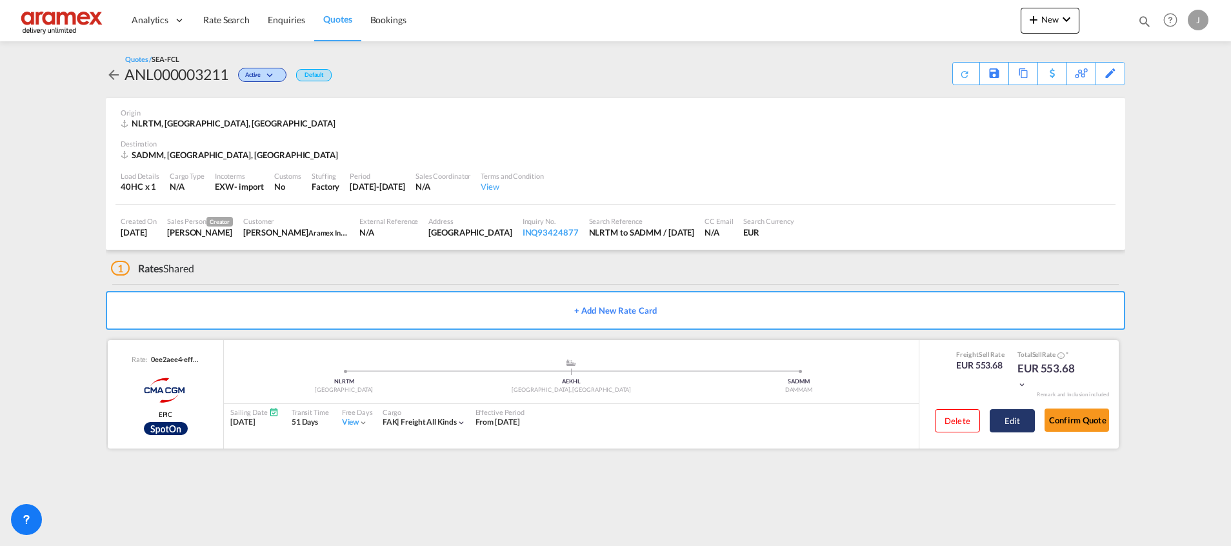
click at [1029, 415] on button "Edit" at bounding box center [1012, 420] width 45 height 23
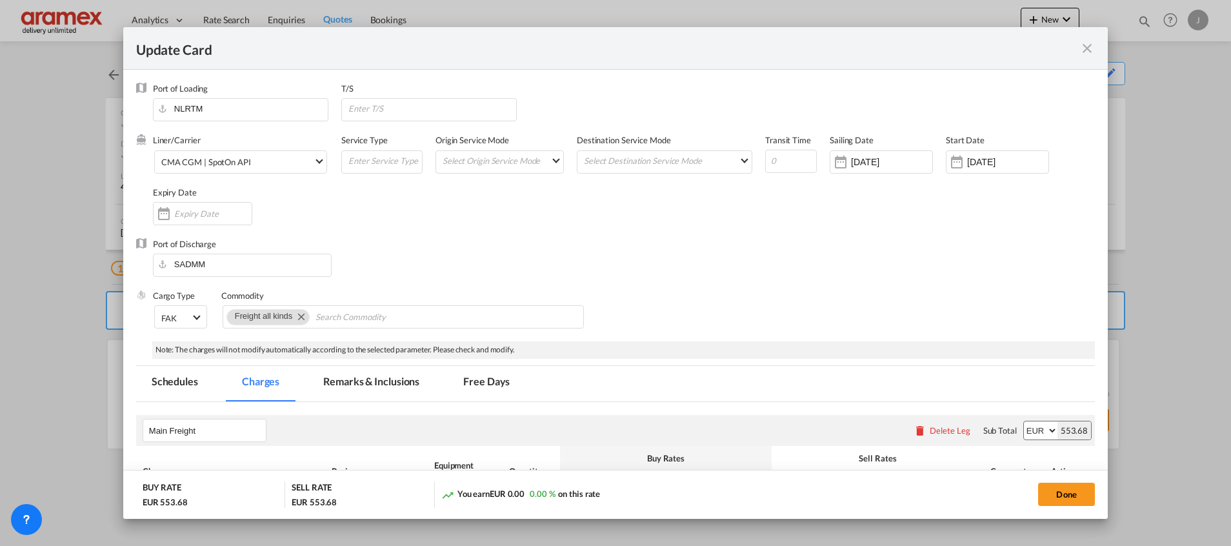
click at [1085, 50] on md-icon "icon-close fg-AAA8AD m-0 pointer" at bounding box center [1087, 48] width 15 height 15
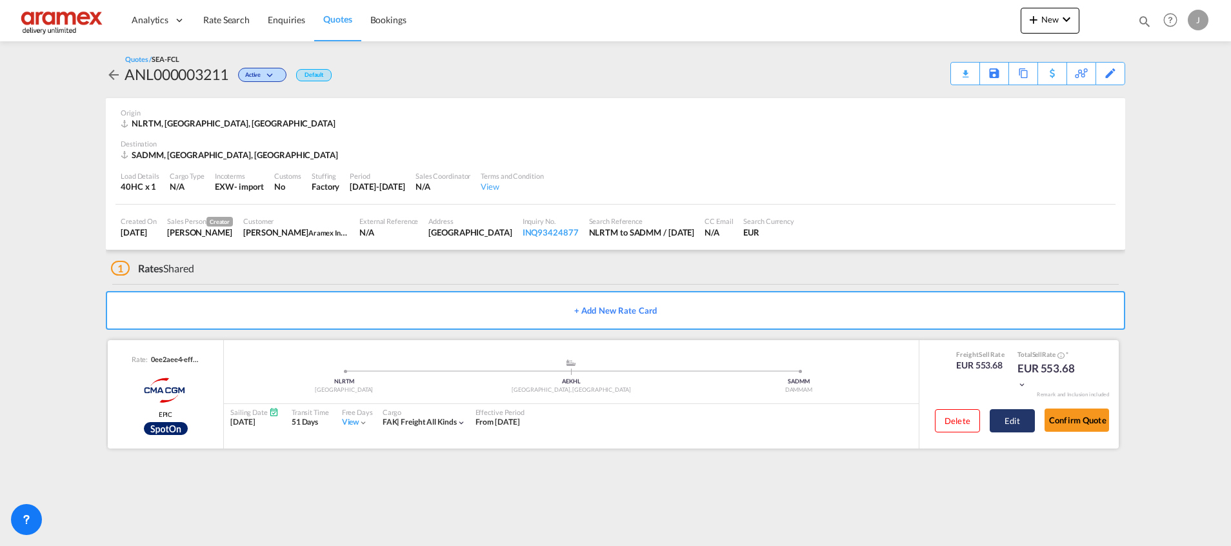
click at [1009, 413] on button "Edit" at bounding box center [1012, 420] width 45 height 23
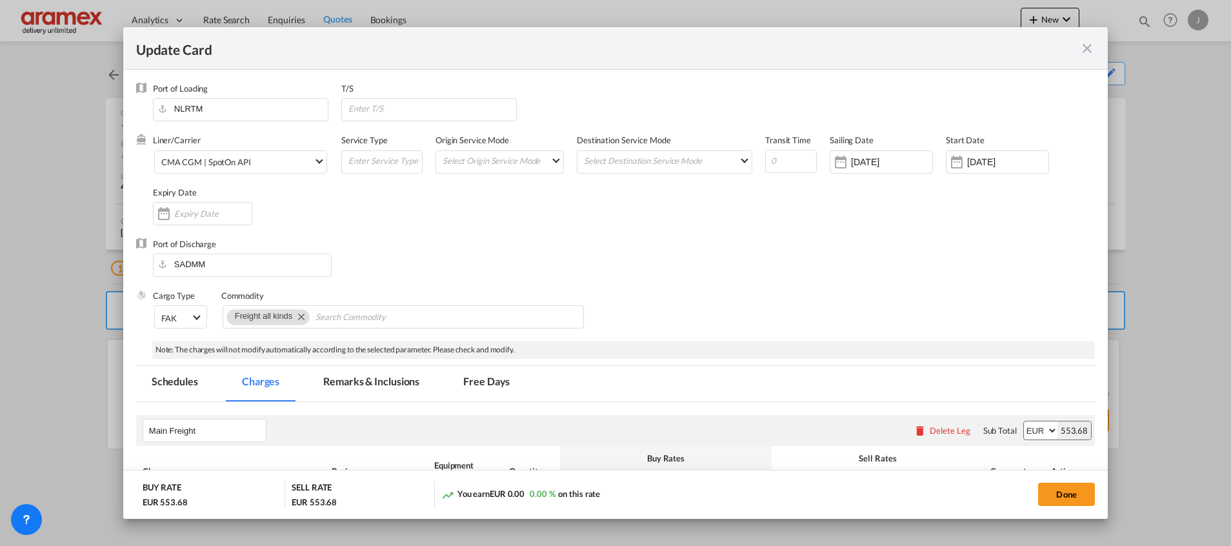
click at [1090, 46] on md-icon "icon-close fg-AAA8AD m-0 pointer" at bounding box center [1087, 48] width 15 height 15
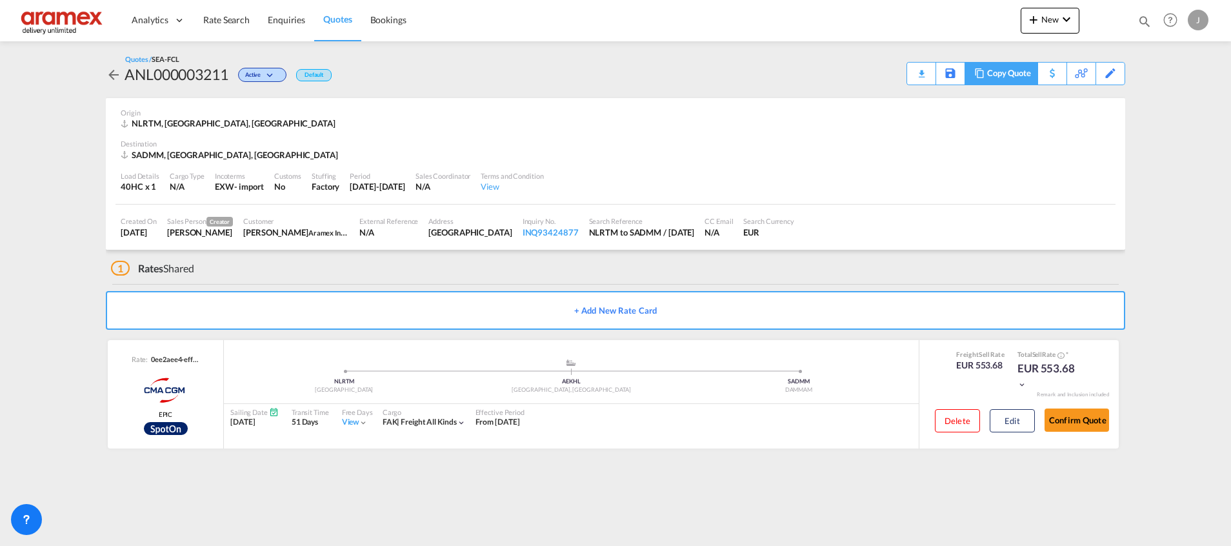
click at [1024, 75] on div "Copy Quote" at bounding box center [1009, 74] width 44 height 22
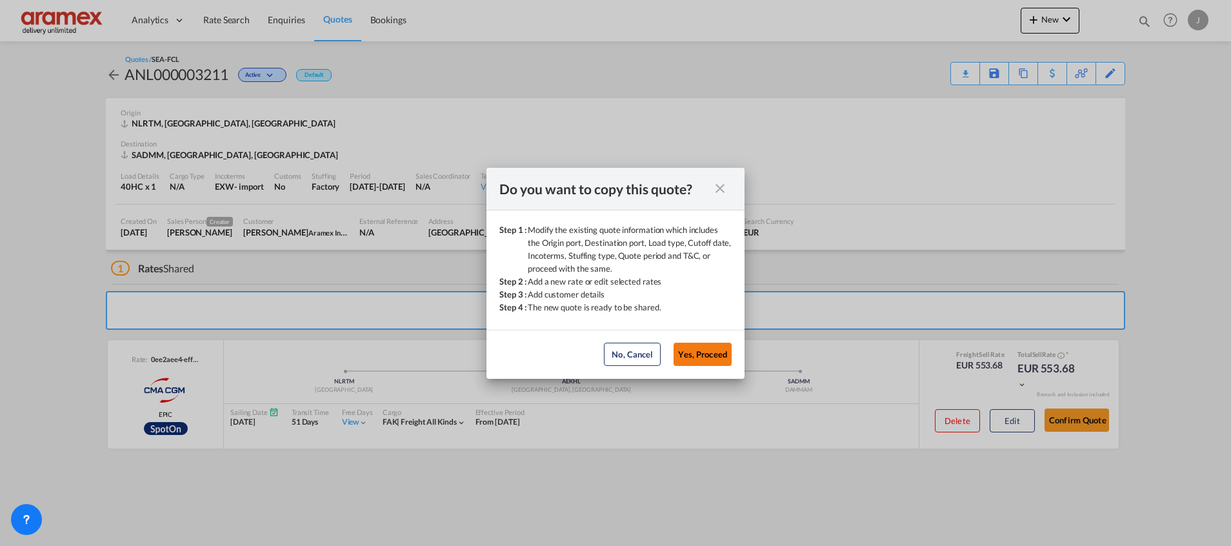
click at [712, 362] on button "Yes, Proceed" at bounding box center [703, 354] width 58 height 23
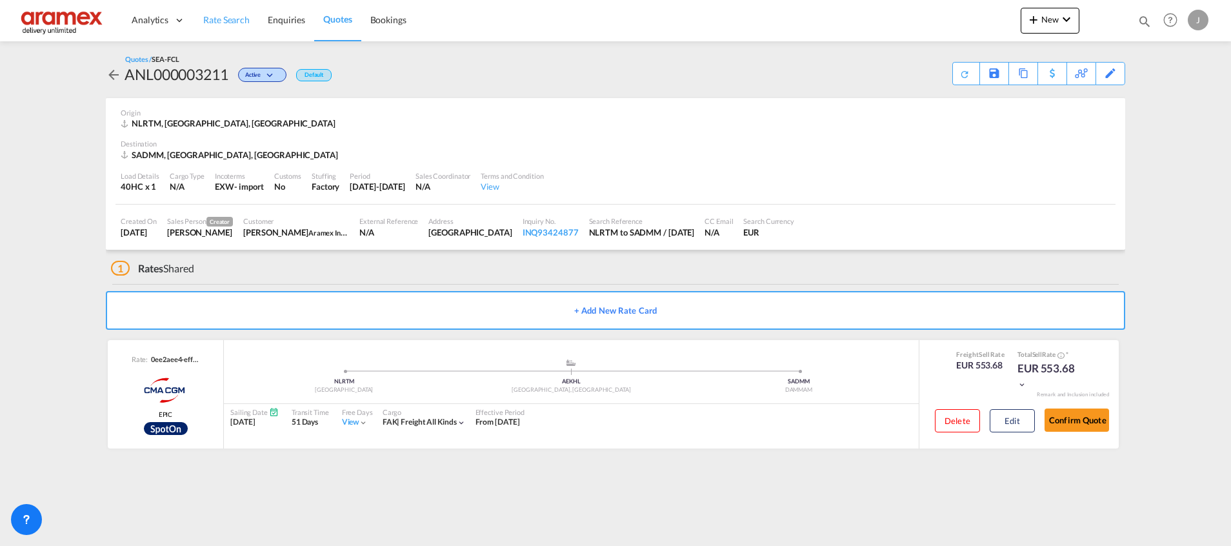
click at [230, 12] on link "Rate Search" at bounding box center [226, 20] width 65 height 42
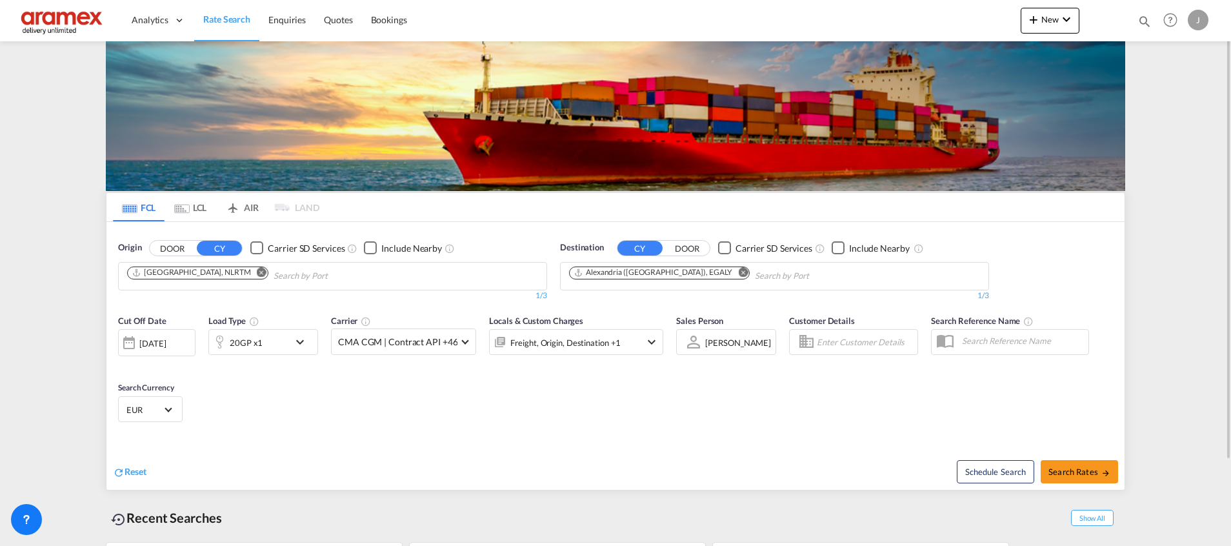
click at [738, 272] on md-icon "Remove" at bounding box center [743, 272] width 10 height 10
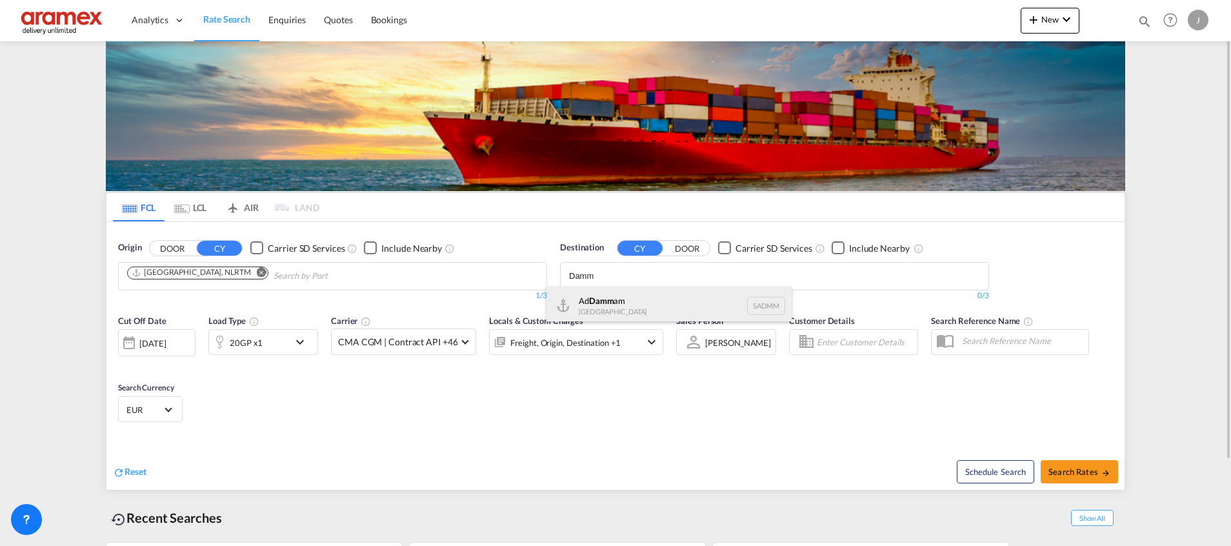
type input "Damm"
click at [633, 303] on div "Ad Damm am Saudi Arabia SADMM" at bounding box center [669, 306] width 245 height 39
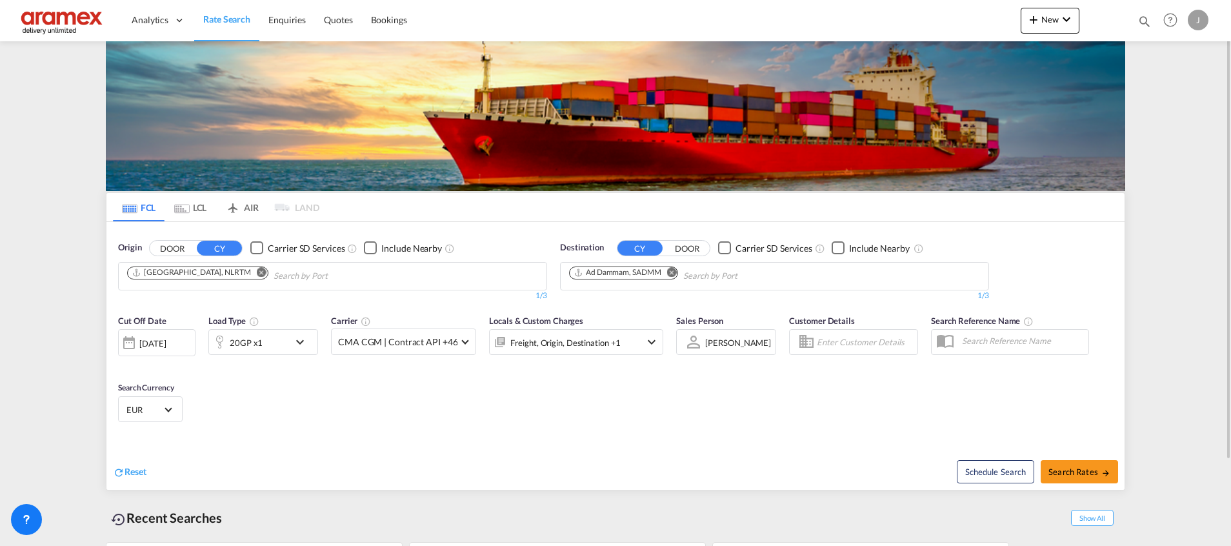
click at [284, 343] on div "20GP x1" at bounding box center [249, 342] width 80 height 26
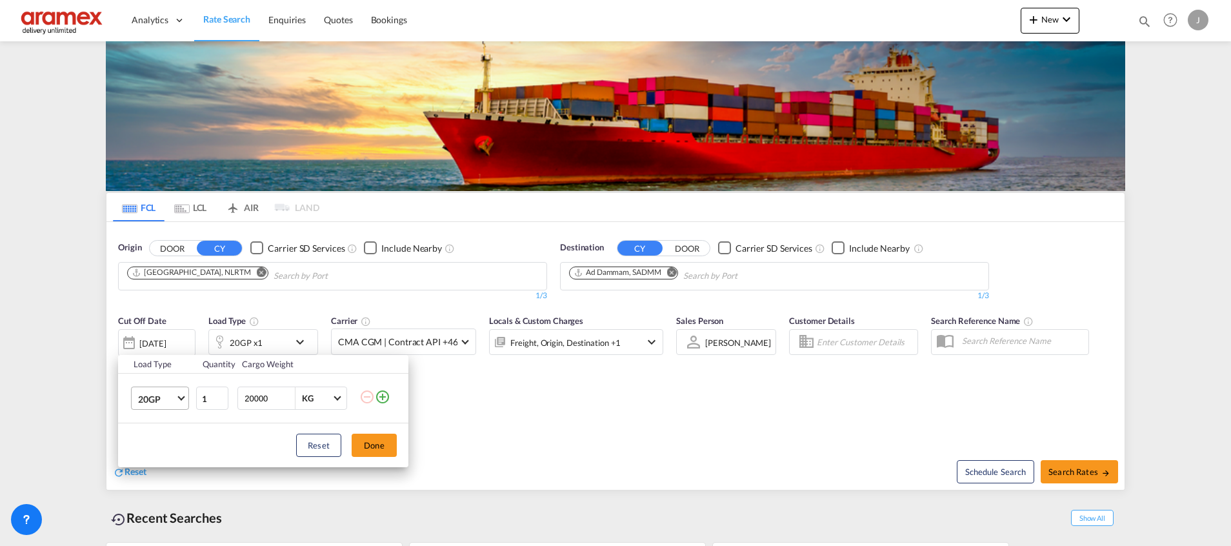
click at [184, 399] on md-select-value "20GP" at bounding box center [163, 398] width 52 height 22
click at [163, 451] on md-option "40HC" at bounding box center [172, 452] width 88 height 31
click at [359, 439] on button "Done" at bounding box center [374, 445] width 45 height 23
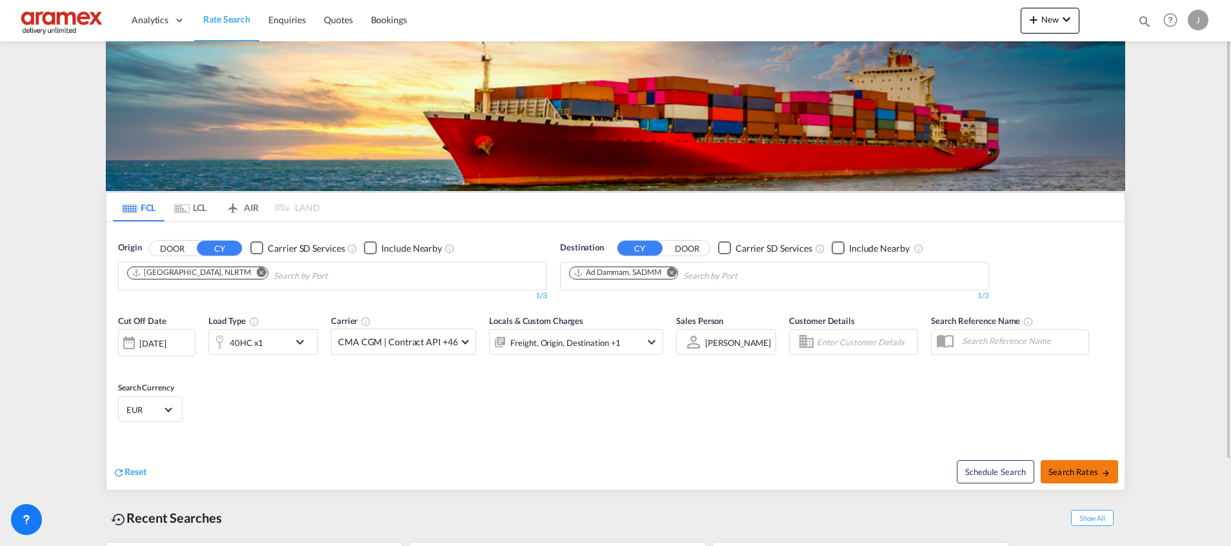
click at [1081, 474] on span "Search Rates" at bounding box center [1080, 472] width 62 height 10
type input "NLRTM to SADMM / 1 Oct 2025"
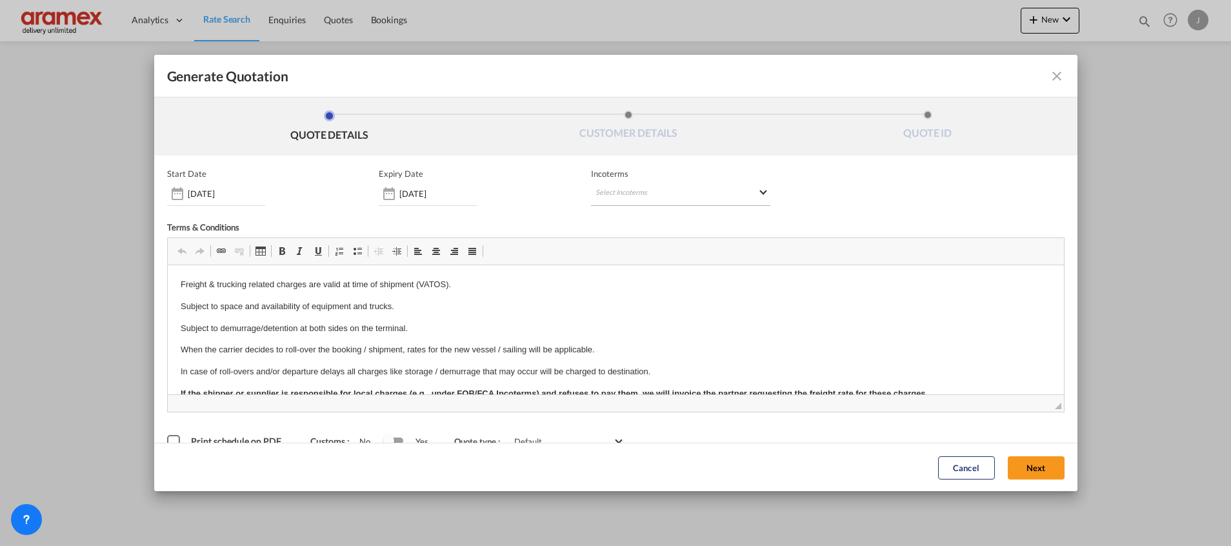
click at [625, 185] on md-select "Select Incoterms DPU - import Delivery at Place Unloaded FAS - export Free Alon…" at bounding box center [680, 194] width 179 height 23
click at [616, 223] on input "search" at bounding box center [651, 221] width 119 height 12
type input "exw"
click at [638, 249] on div "Ex Works" at bounding box center [657, 252] width 123 height 8
click at [1015, 460] on button "Next" at bounding box center [1036, 467] width 57 height 23
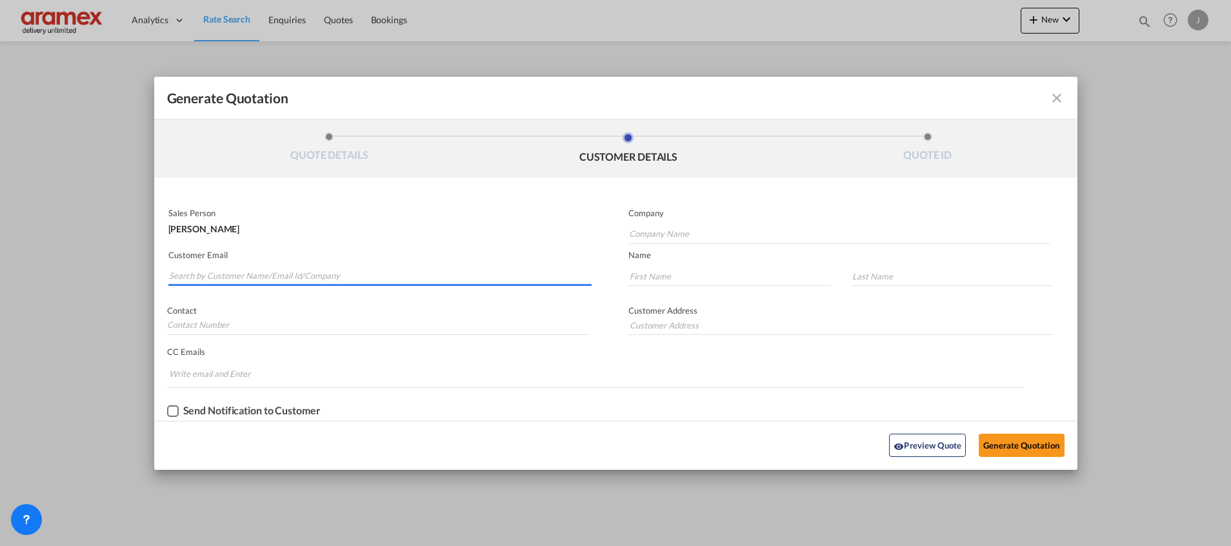
click at [270, 281] on input "Search by Customer Name/Email Id/Company" at bounding box center [380, 276] width 423 height 19
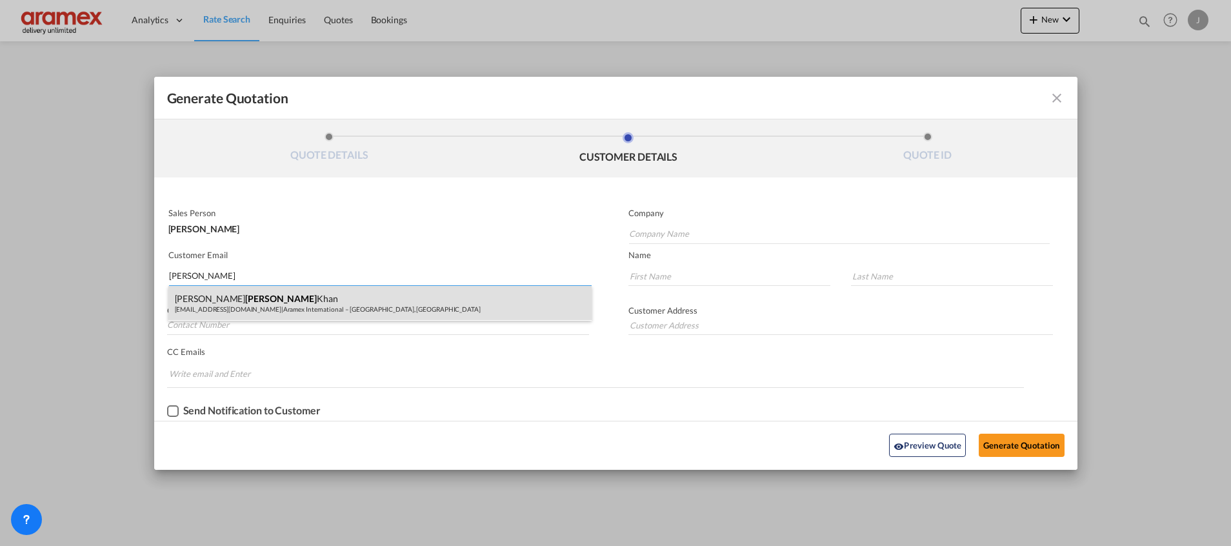
type input "BAZIL"
click at [261, 292] on div "[PERSON_NAME] [PERSON_NAME][EMAIL_ADDRESS][DOMAIN_NAME] | Aramex International …" at bounding box center [379, 303] width 423 height 35
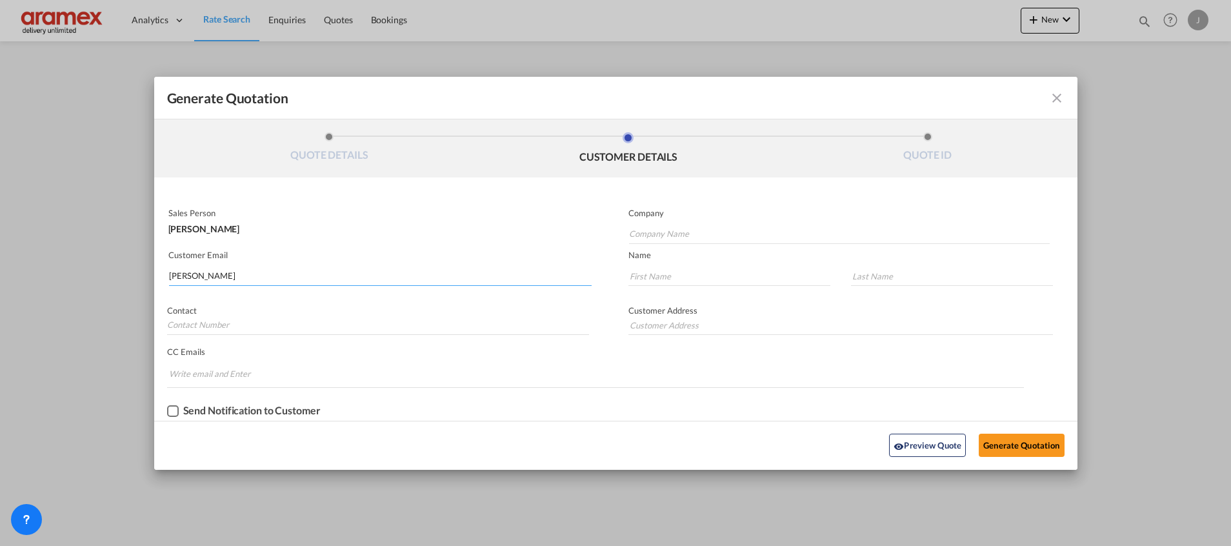
type input "Aramex International – [GEOGRAPHIC_DATA], [GEOGRAPHIC_DATA]"
type input "[EMAIL_ADDRESS][DOMAIN_NAME]"
type input "[PERSON_NAME]"
type input "Khan"
type input "[GEOGRAPHIC_DATA]"
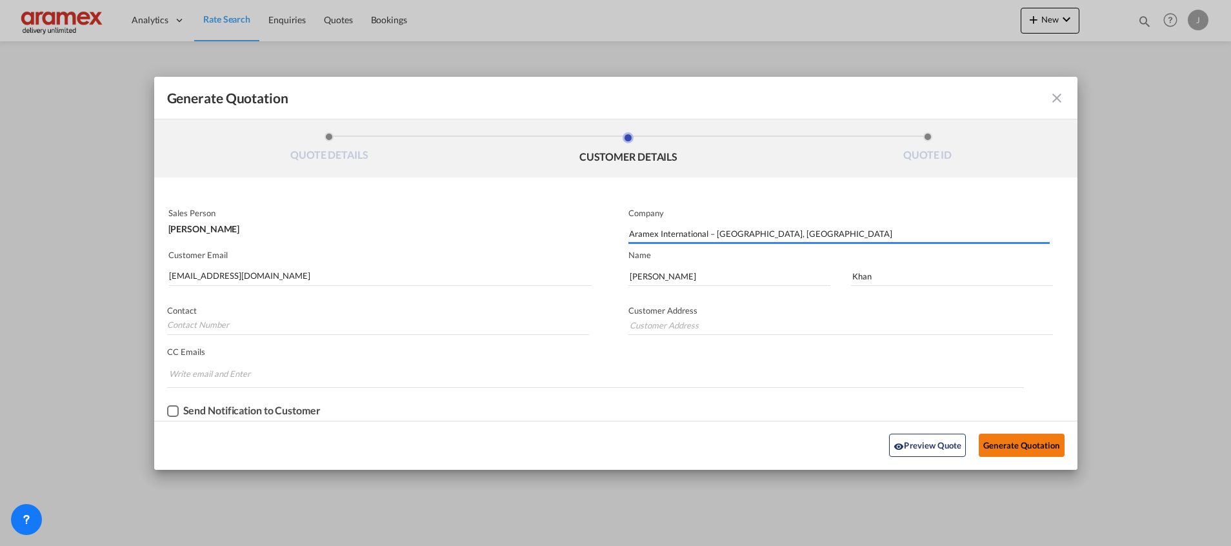
click at [1003, 444] on button "Generate Quotation" at bounding box center [1021, 445] width 85 height 23
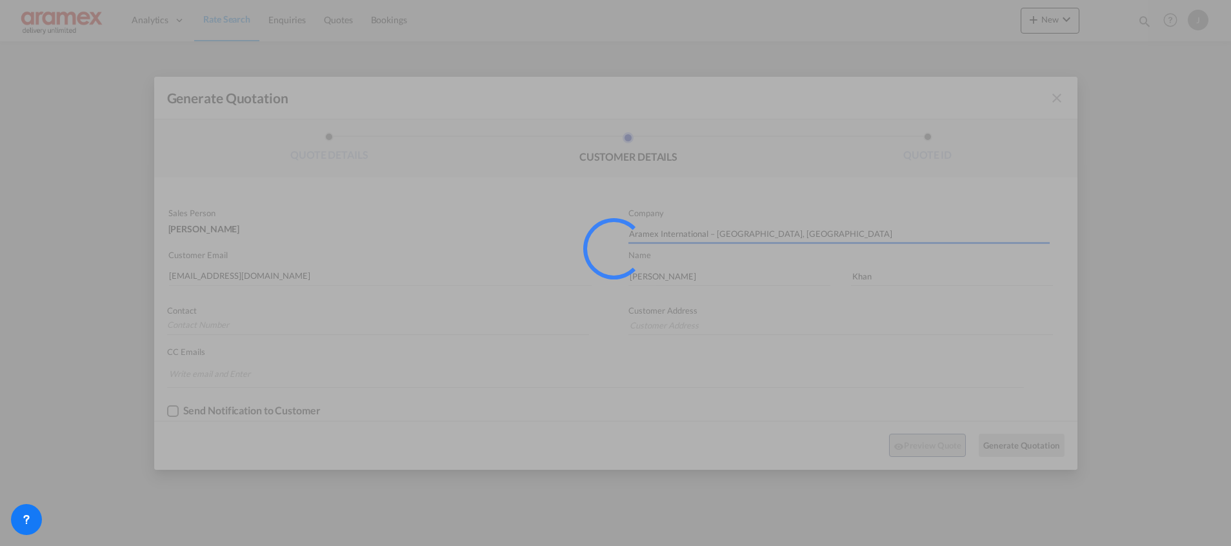
type input "[GEOGRAPHIC_DATA]"
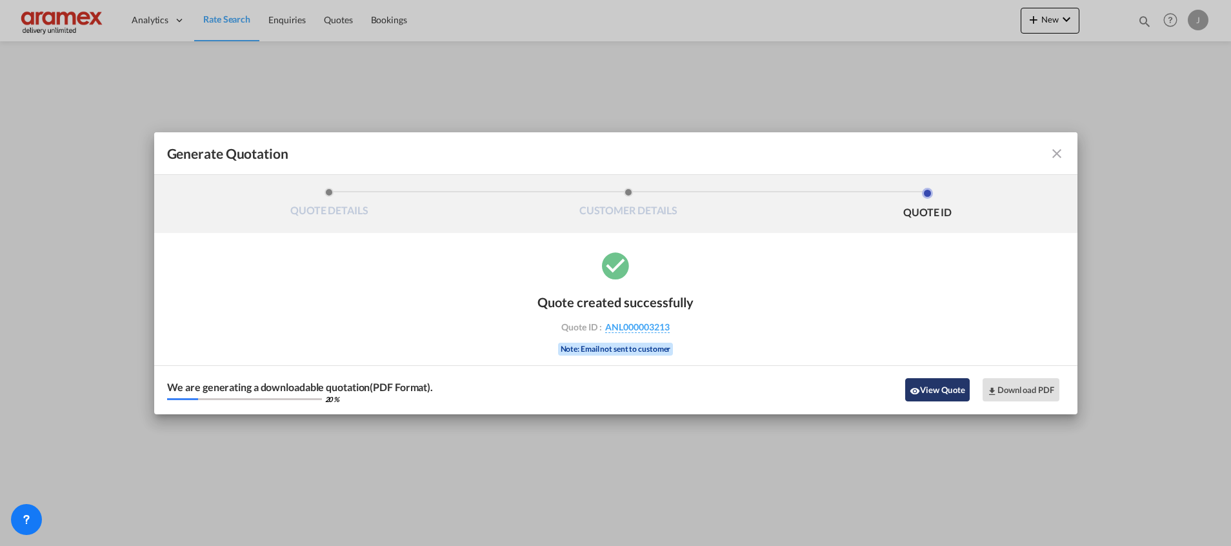
click at [941, 388] on button "View Quote" at bounding box center [937, 389] width 65 height 23
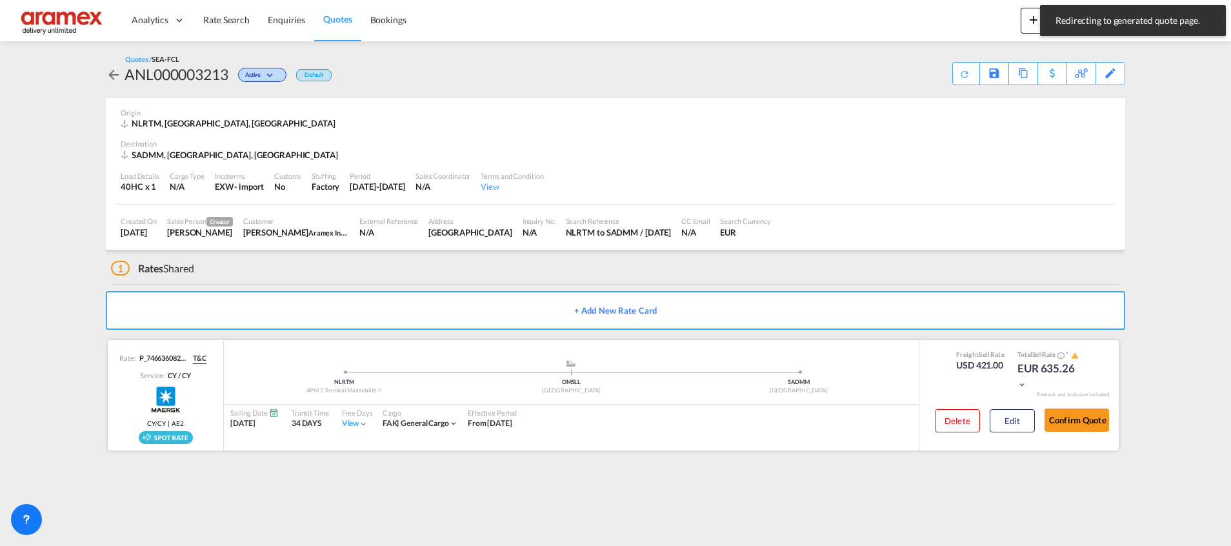
click at [1011, 408] on div "Delete Edit" at bounding box center [980, 425] width 110 height 34
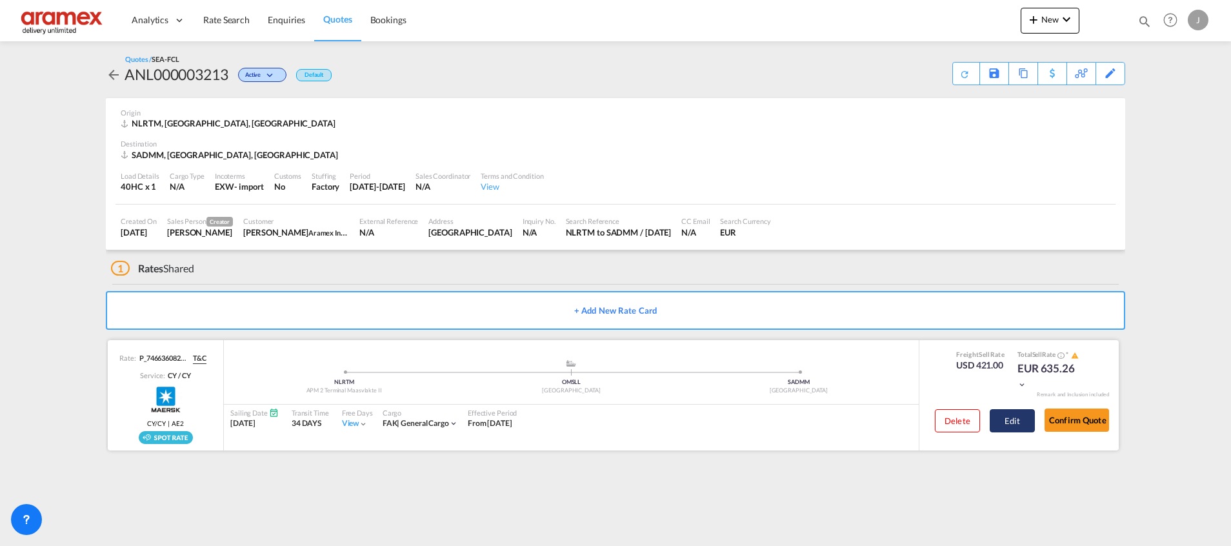
click at [1011, 416] on button "Edit" at bounding box center [1012, 420] width 45 height 23
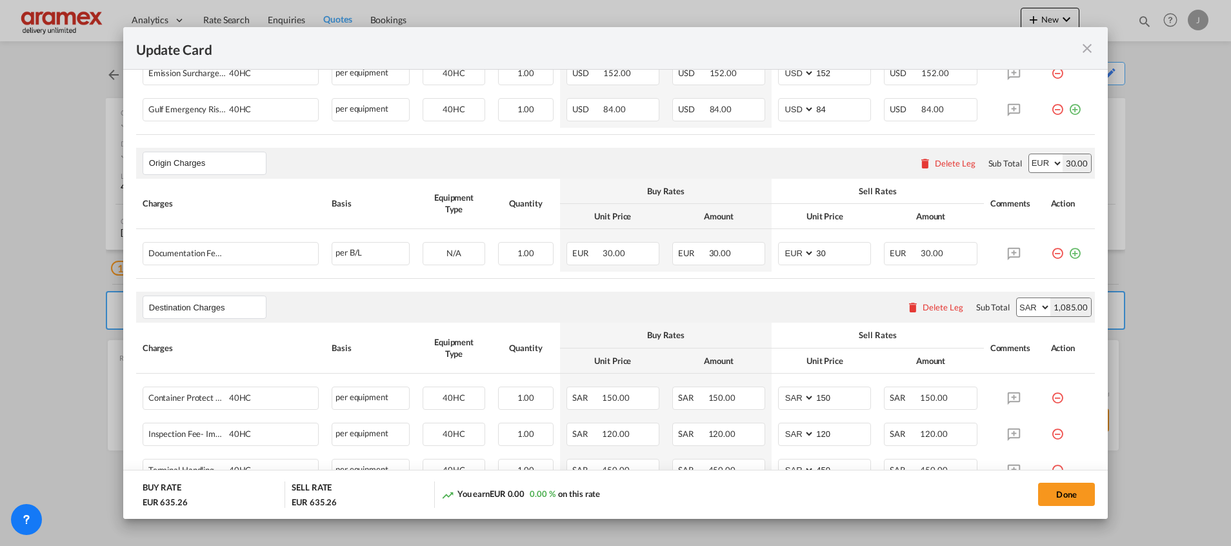
scroll to position [667, 0]
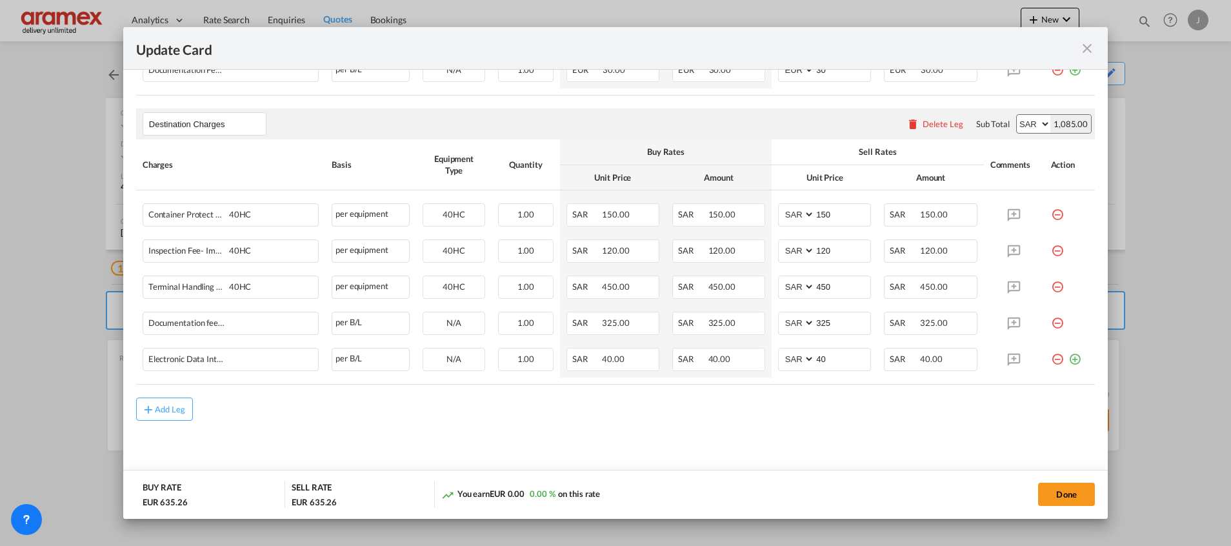
click at [936, 119] on div "Delete Leg" at bounding box center [943, 124] width 41 height 10
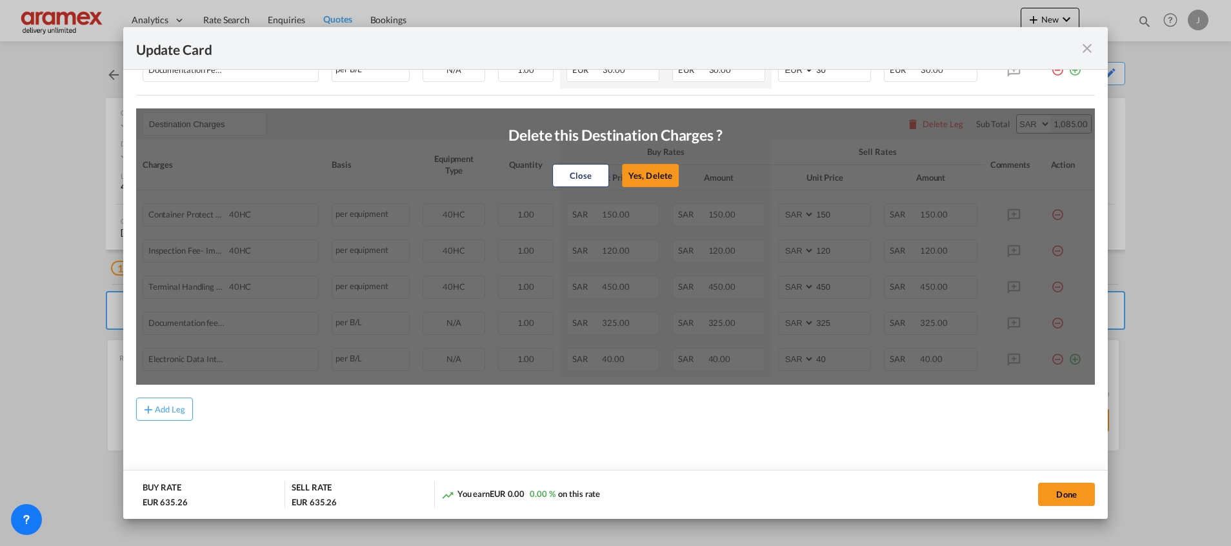
click at [640, 177] on button "Yes, Delete" at bounding box center [650, 175] width 57 height 23
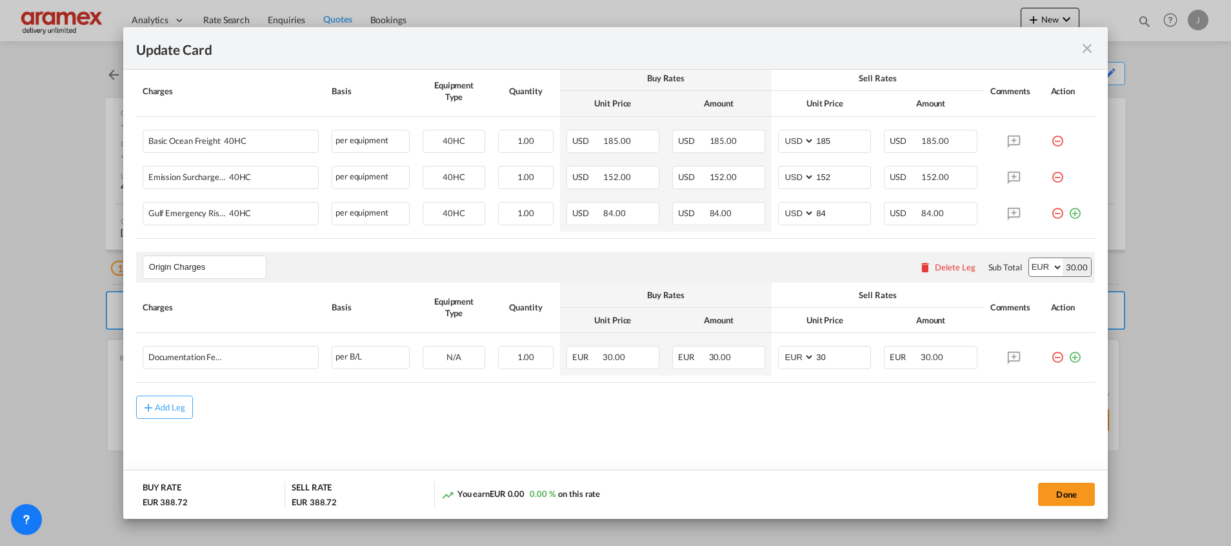
scroll to position [379, 0]
click at [1069, 359] on md-icon "icon-plus-circle-outline green-400-fg" at bounding box center [1075, 353] width 13 height 13
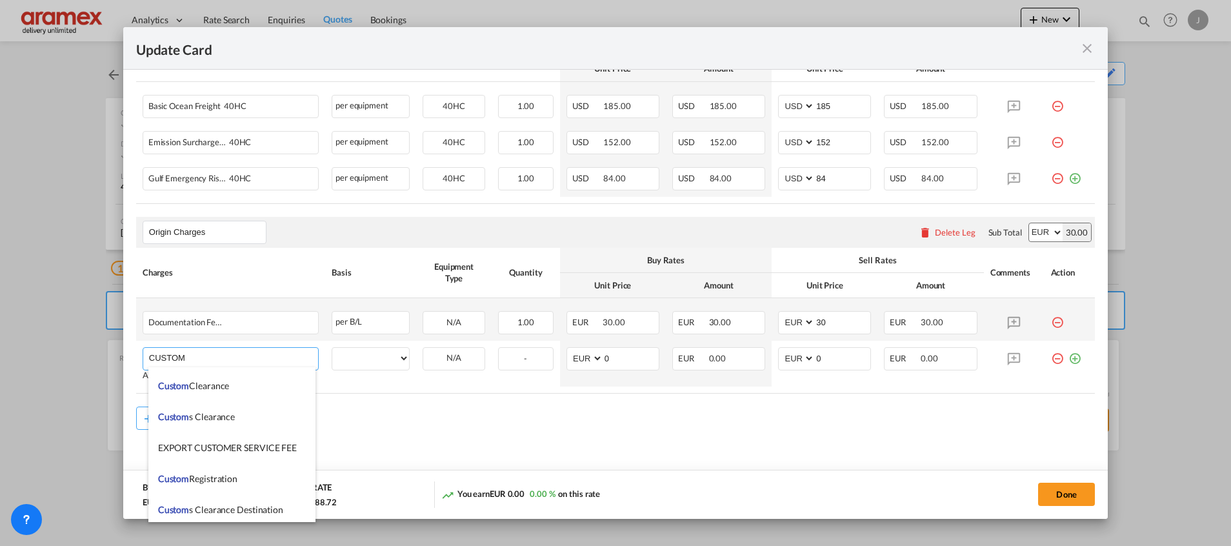
scroll to position [1452, 0]
click at [253, 418] on span "Custom s Export documentation(no costs, suggested sell)" at bounding box center [268, 417] width 221 height 11
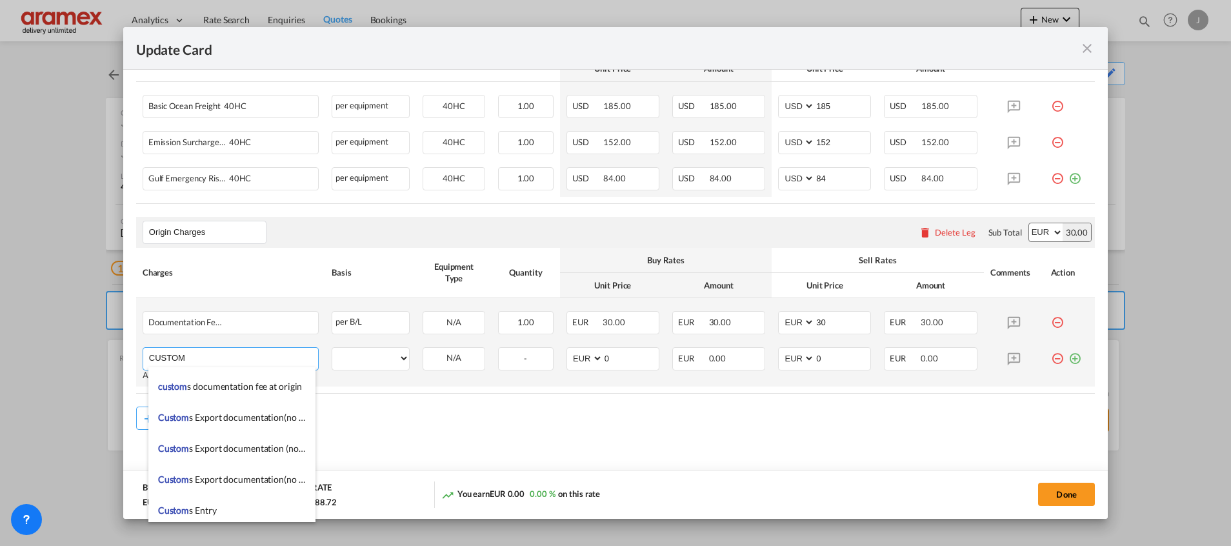
type input "Customs Export documentation(no costs, suggested sell)"
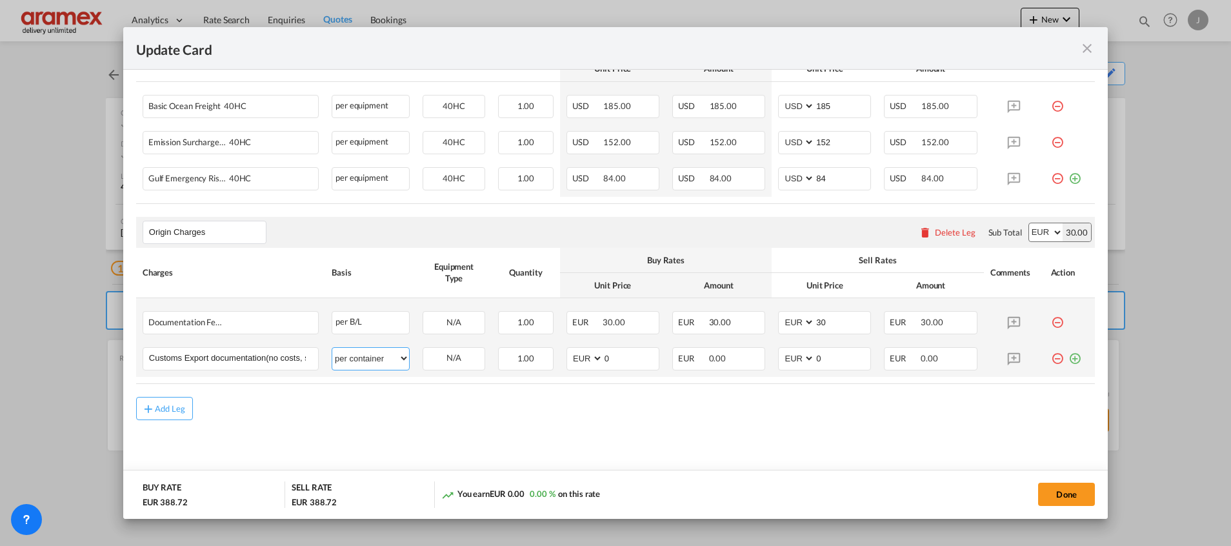
drag, startPoint x: 390, startPoint y: 355, endPoint x: 388, endPoint y: 348, distance: 7.2
click at [389, 355] on select "per equipment per container per B/L per shipping bill per shipment per pallet p…" at bounding box center [370, 358] width 77 height 21
select select "per shipment"
click at [332, 348] on select "per equipment per container per B/L per shipping bill per shipment per pallet p…" at bounding box center [370, 358] width 77 height 21
drag, startPoint x: 617, startPoint y: 356, endPoint x: 574, endPoint y: 357, distance: 43.3
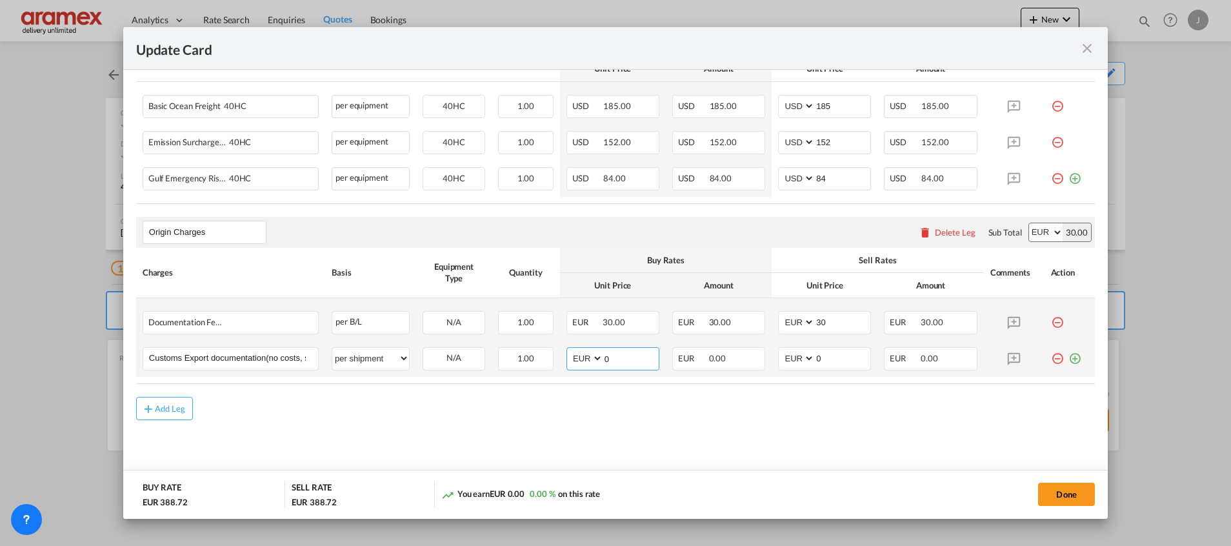
click at [574, 357] on md-input-container "AED AFN ALL AMD ANG AOA ARS AUD AWG AZN BAM BBD BDT BGN BHD BIF BMD BND [PERSON…" at bounding box center [613, 358] width 93 height 23
type input "65"
drag, startPoint x: 825, startPoint y: 361, endPoint x: 765, endPoint y: 362, distance: 60.0
click at [772, 361] on td "AED AFN ALL AMD ANG AOA ARS AUD AWG AZN BAM BBD BDT BGN BHD BIF BMD BND BOB BRL…" at bounding box center [825, 359] width 106 height 36
type input "65"
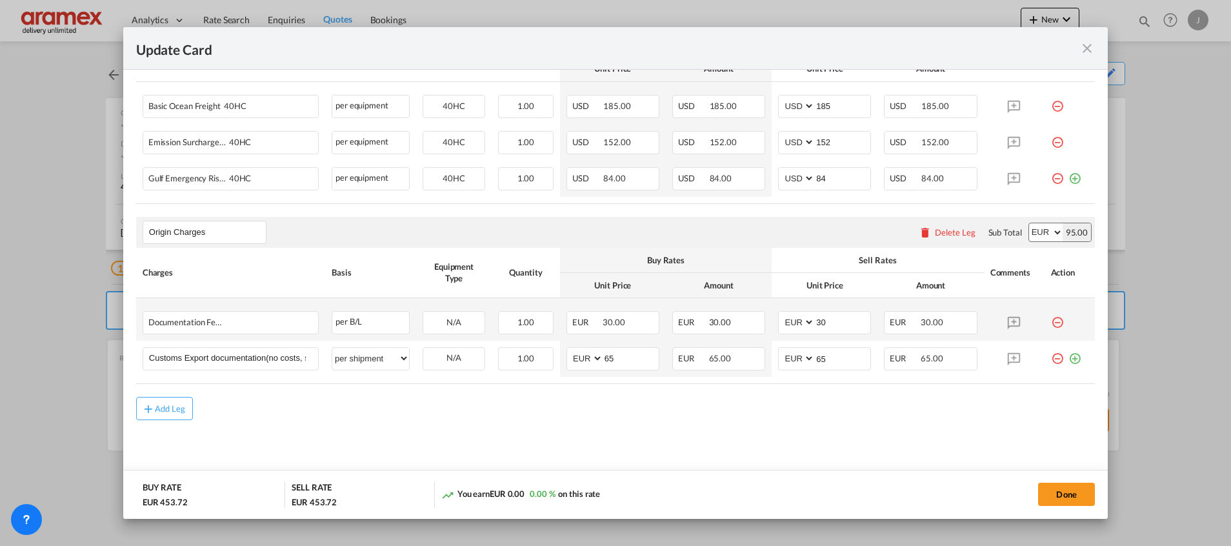
click at [694, 444] on md-content "Main Freight Please enter leg name Leg Name Already Exists Delete Leg Sub Total…" at bounding box center [615, 237] width 959 height 500
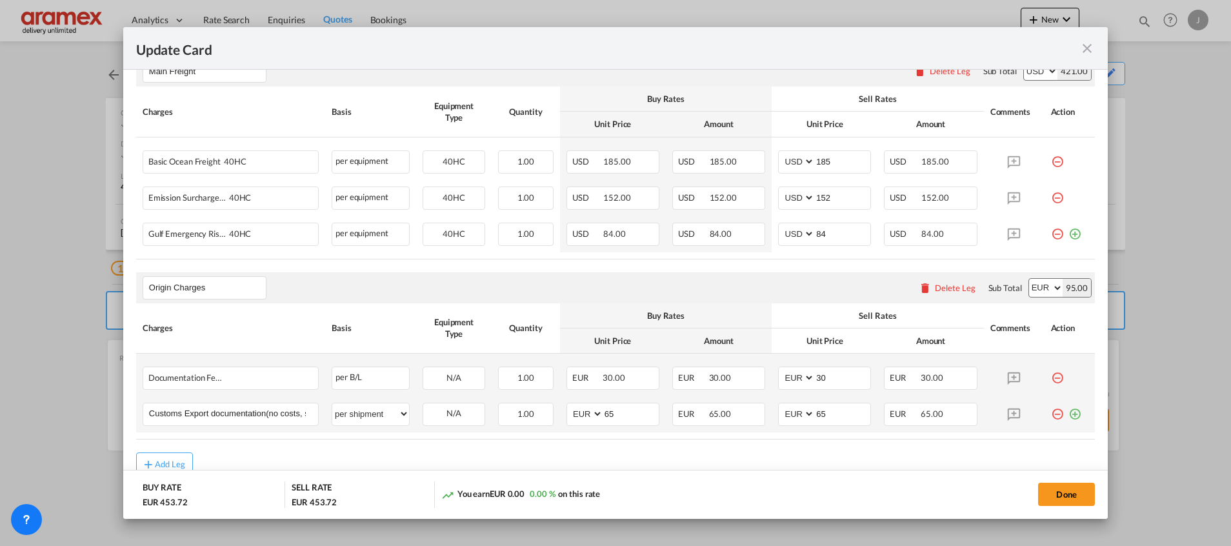
scroll to position [318, 0]
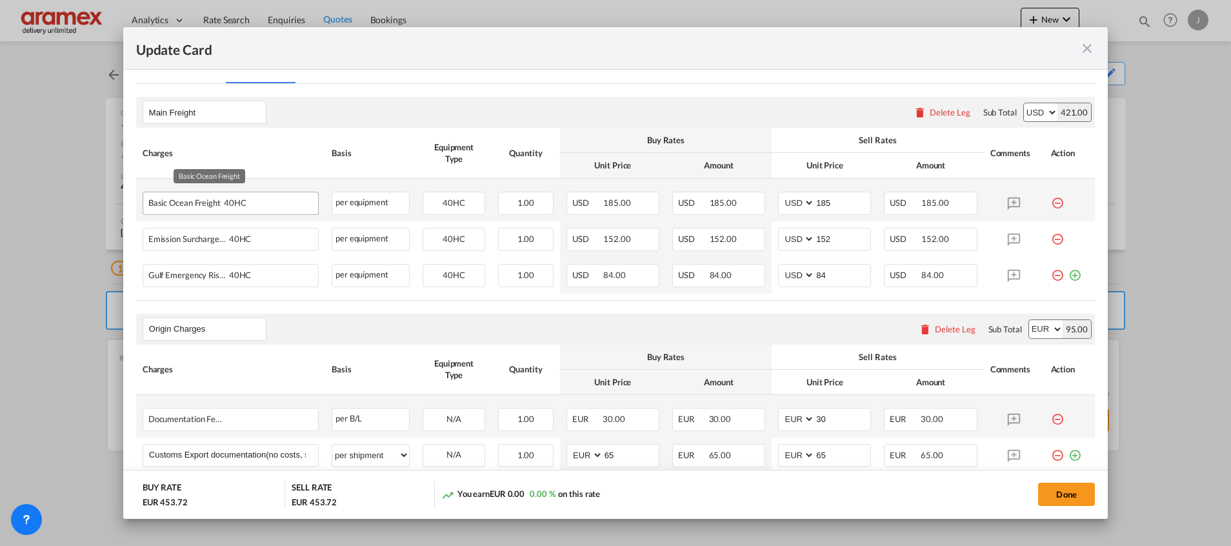
click at [194, 207] on div "Basic Ocean Freight 40HC" at bounding box center [209, 199] width 123 height 15
copy span "Basic Ocean Freight"
click at [1051, 202] on md-icon "icon-minus-circle-outline red-400-fg" at bounding box center [1057, 198] width 13 height 13
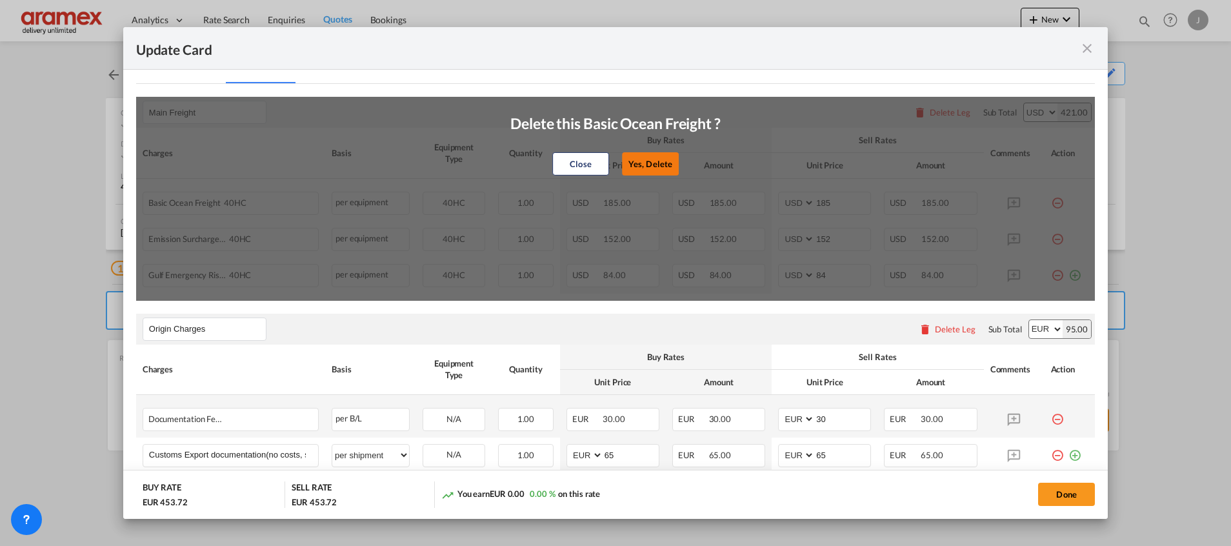
click at [650, 160] on button "Yes, Delete" at bounding box center [650, 163] width 57 height 23
type input "152"
type input "84"
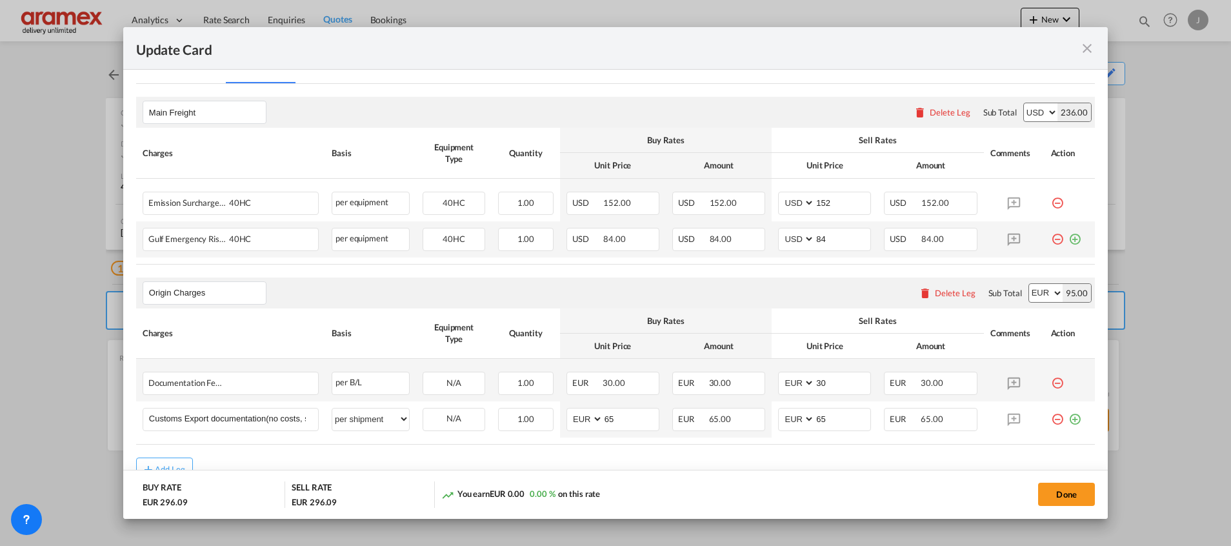
click at [1069, 239] on md-icon "icon-plus-circle-outline green-400-fg" at bounding box center [1075, 234] width 13 height 13
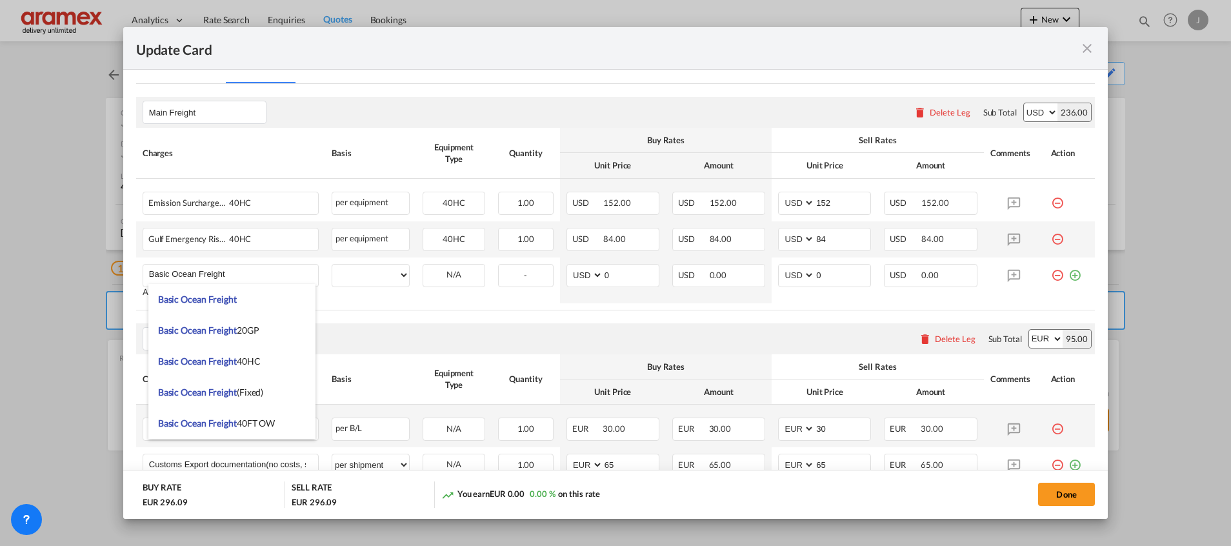
type input "Basic Ocean Freight"
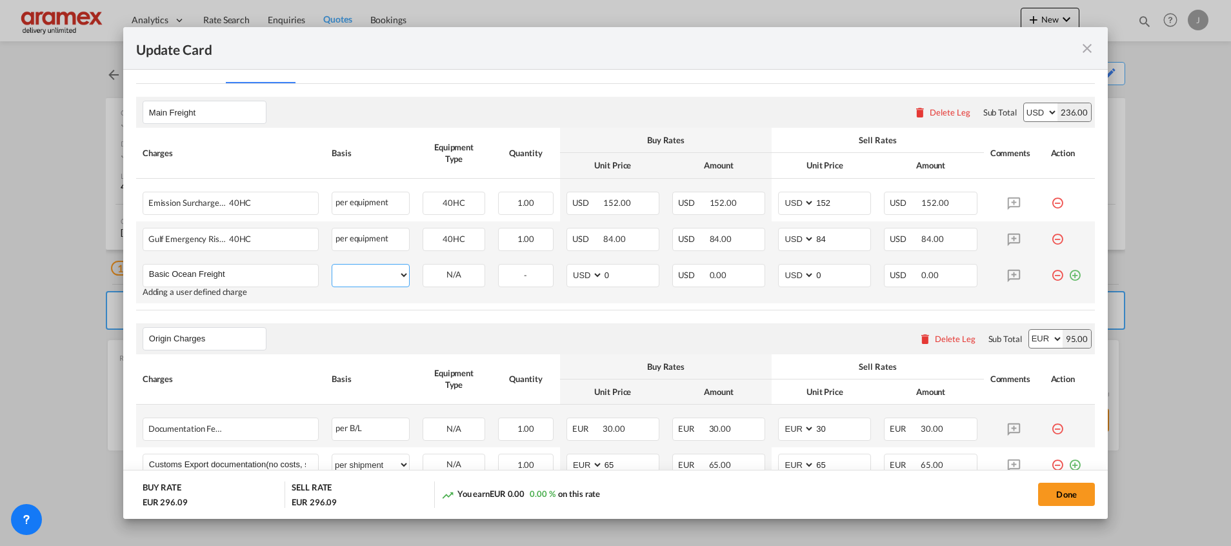
drag, startPoint x: 382, startPoint y: 273, endPoint x: 378, endPoint y: 283, distance: 10.7
click at [382, 272] on select "per equipment per container per B/L per shipping bill per shipment % on freight…" at bounding box center [370, 275] width 77 height 21
select select "per equipment"
click at [332, 265] on select "per equipment per container per B/L per shipping bill per shipment % on freight…" at bounding box center [370, 275] width 77 height 21
drag, startPoint x: 448, startPoint y: 276, endPoint x: 450, endPoint y: 285, distance: 9.1
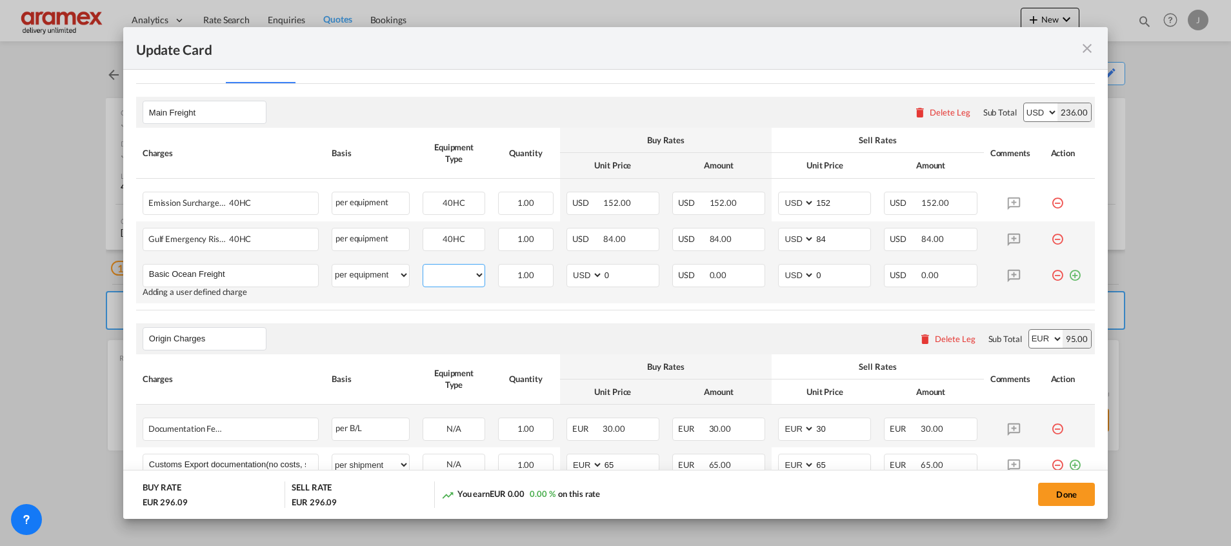
click at [448, 275] on select "40HC" at bounding box center [453, 275] width 61 height 17
select select "40HC"
click at [423, 267] on select "40HC" at bounding box center [453, 275] width 61 height 17
drag, startPoint x: 619, startPoint y: 278, endPoint x: 569, endPoint y: 281, distance: 50.4
click at [567, 279] on md-input-container "AED AFN ALL AMD ANG AOA ARS AUD AWG AZN BAM BBD BDT BGN BHD BIF BMD BND [PERSON…" at bounding box center [613, 275] width 93 height 23
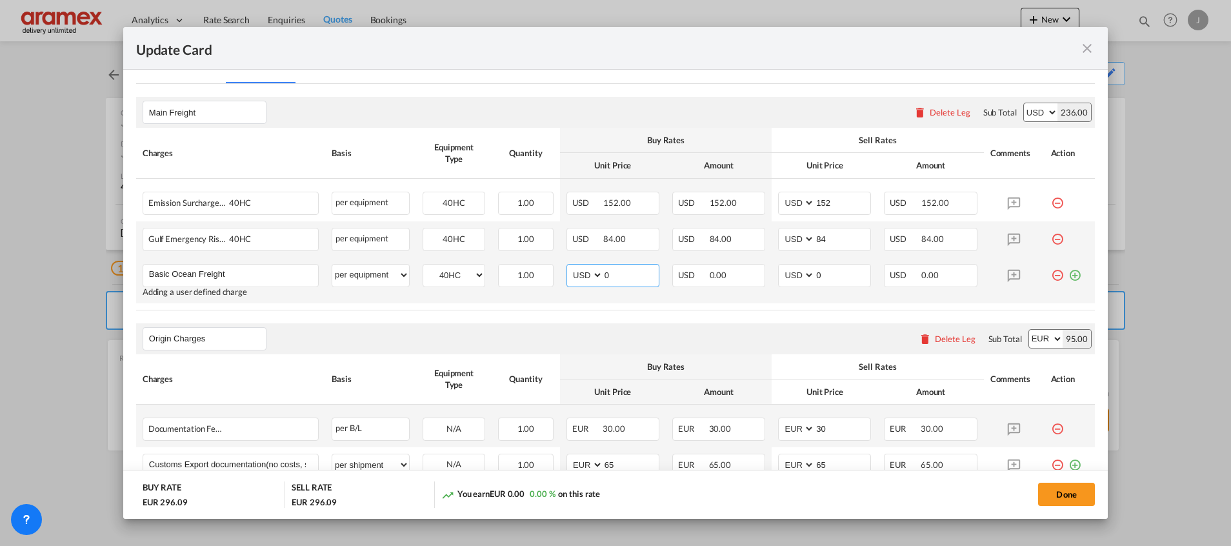
paste input "53"
type input "53"
click at [794, 270] on md-input-container "AED AFN ALL AMD ANG AOA ARS AUD AWG AZN BAM BBD BDT BGN BHD BIF BMD BND [PERSON…" at bounding box center [824, 275] width 93 height 23
paste input "53"
type input "53"
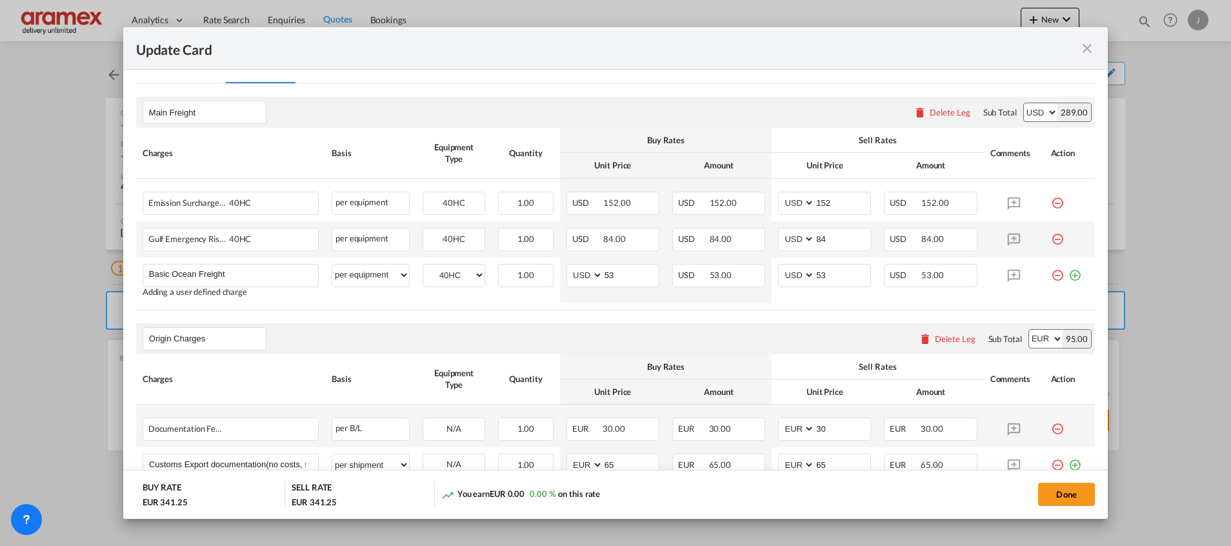
click at [724, 325] on div "Origin Charges Please enter leg name Leg Name Already Exists Delete Leg Sub Tot…" at bounding box center [615, 338] width 959 height 31
click at [1069, 275] on md-icon "icon-plus-circle-outline green-400-fg" at bounding box center [1075, 270] width 13 height 13
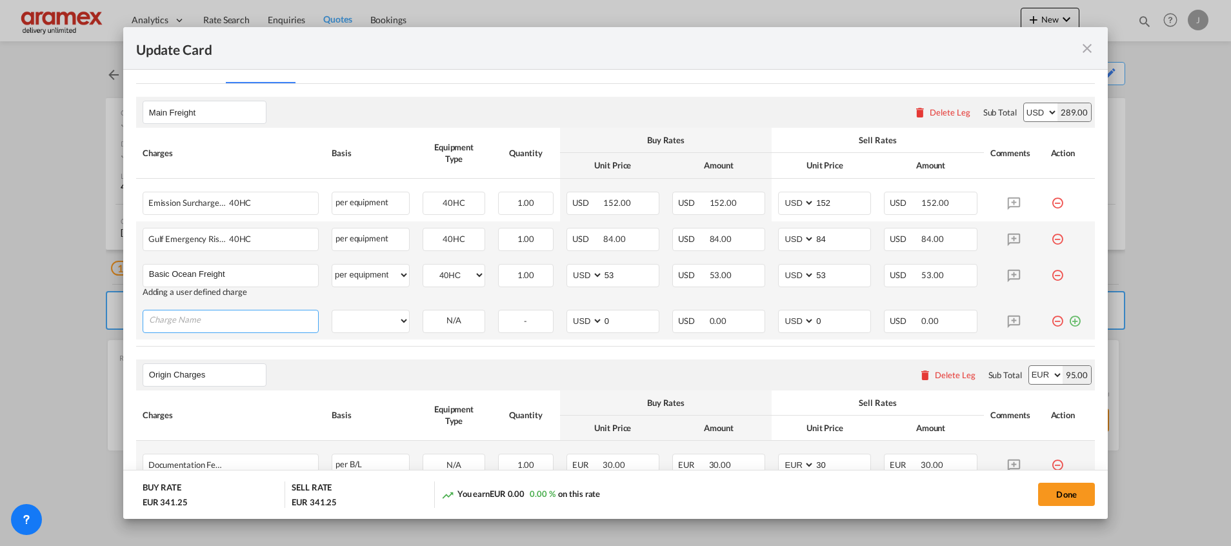
click at [190, 321] on input "Charge Name" at bounding box center [233, 319] width 169 height 19
paste input ""IMO CLASS 9-vas (floating as per tariff)""
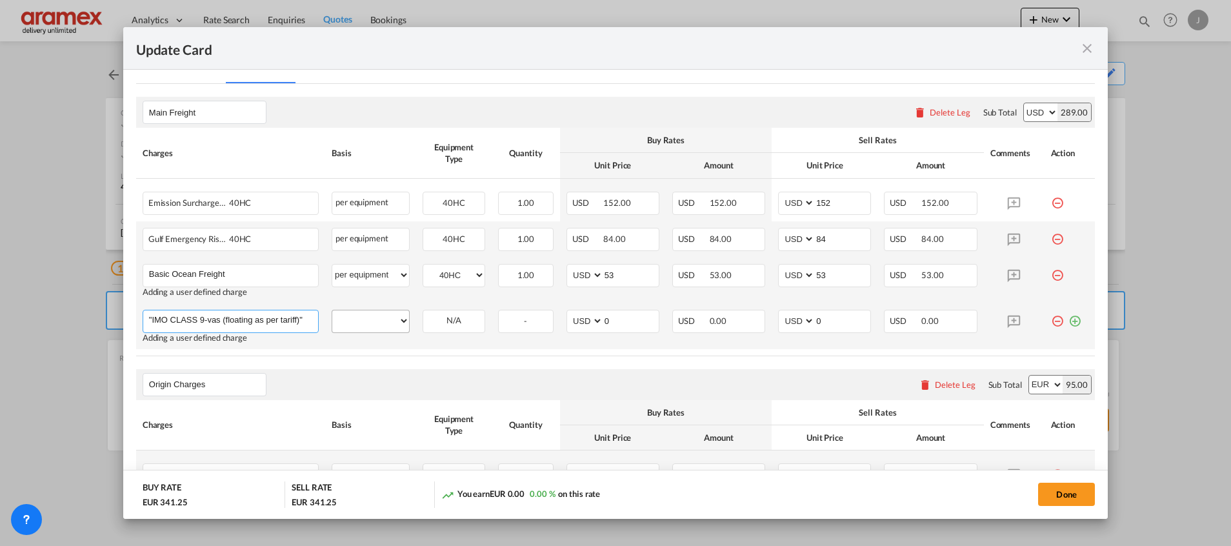
type input ""IMO CLASS 9-vas (floating as per tariff)""
drag, startPoint x: 375, startPoint y: 318, endPoint x: 380, endPoint y: 310, distance: 9.9
click at [375, 318] on select "per equipment per container per B/L per shipping bill per shipment % on freight…" at bounding box center [370, 320] width 77 height 21
click at [332, 310] on select "per equipment per container per B/L per shipping bill per shipment % on freight…" at bounding box center [370, 320] width 77 height 21
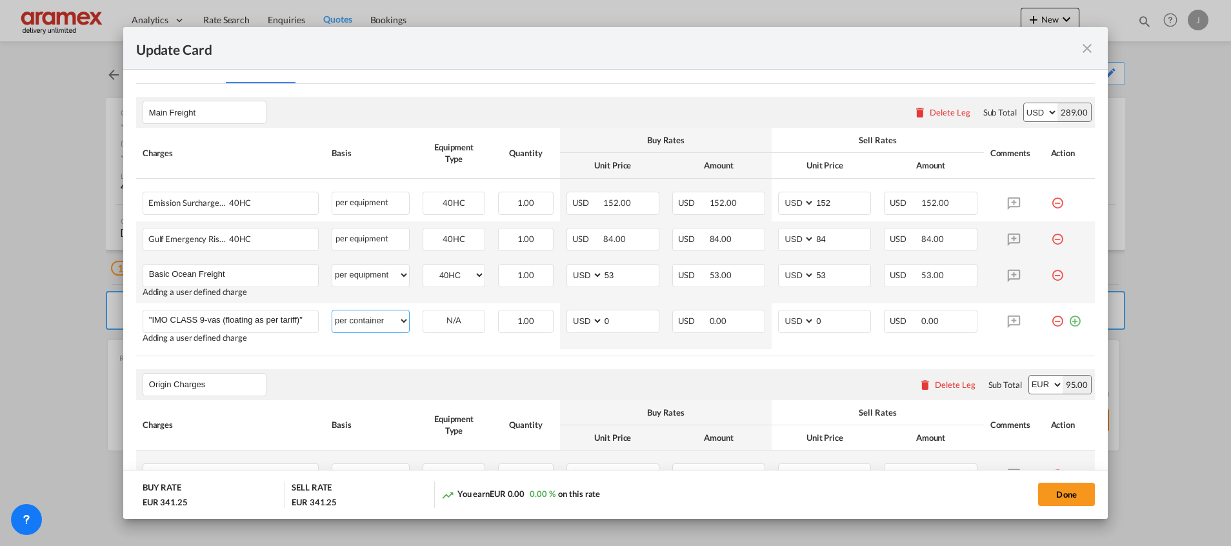
drag, startPoint x: 368, startPoint y: 322, endPoint x: 430, endPoint y: 88, distance: 241.7
click at [368, 321] on select "per equipment per container per B/L per shipping bill per shipment % on freight…" at bounding box center [370, 320] width 77 height 21
select select "per equipment"
click at [332, 310] on select "per equipment per container per B/L per shipping bill per shipment % on freight…" at bounding box center [370, 320] width 77 height 21
drag, startPoint x: 450, startPoint y: 318, endPoint x: 455, endPoint y: 332, distance: 15.1
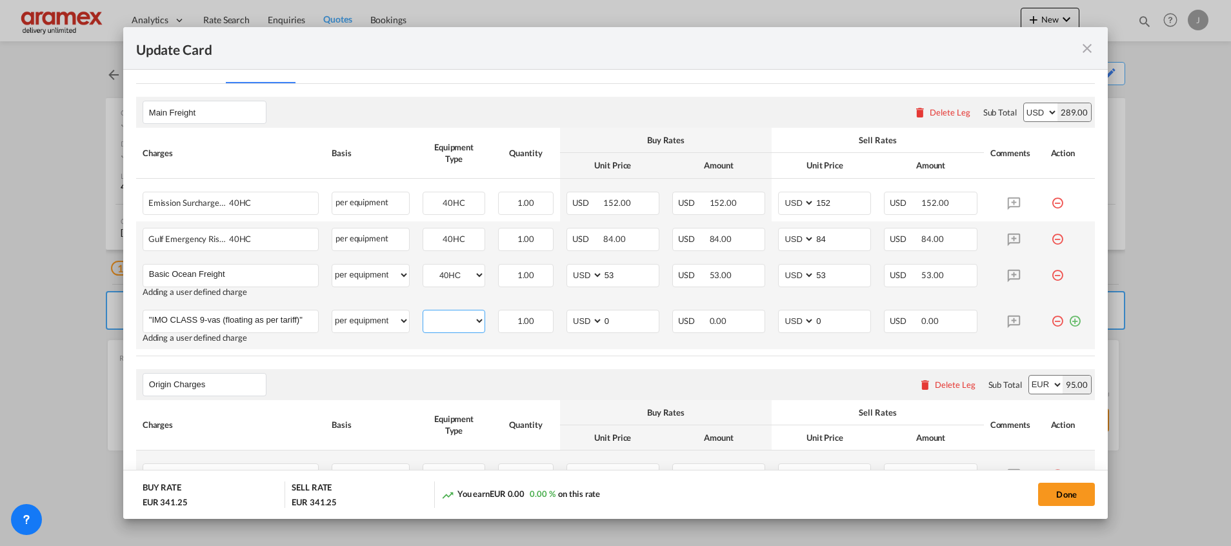
click at [450, 318] on select "40HC" at bounding box center [453, 320] width 61 height 17
select select "40HC"
click at [423, 312] on select "40HC" at bounding box center [453, 320] width 61 height 17
drag, startPoint x: 614, startPoint y: 318, endPoint x: 551, endPoint y: 317, distance: 63.2
click at [551, 317] on tr ""IMO CLASS 9-vas (floating as per tariff)" Please Enter User Defined Charges Ca…" at bounding box center [615, 326] width 959 height 46
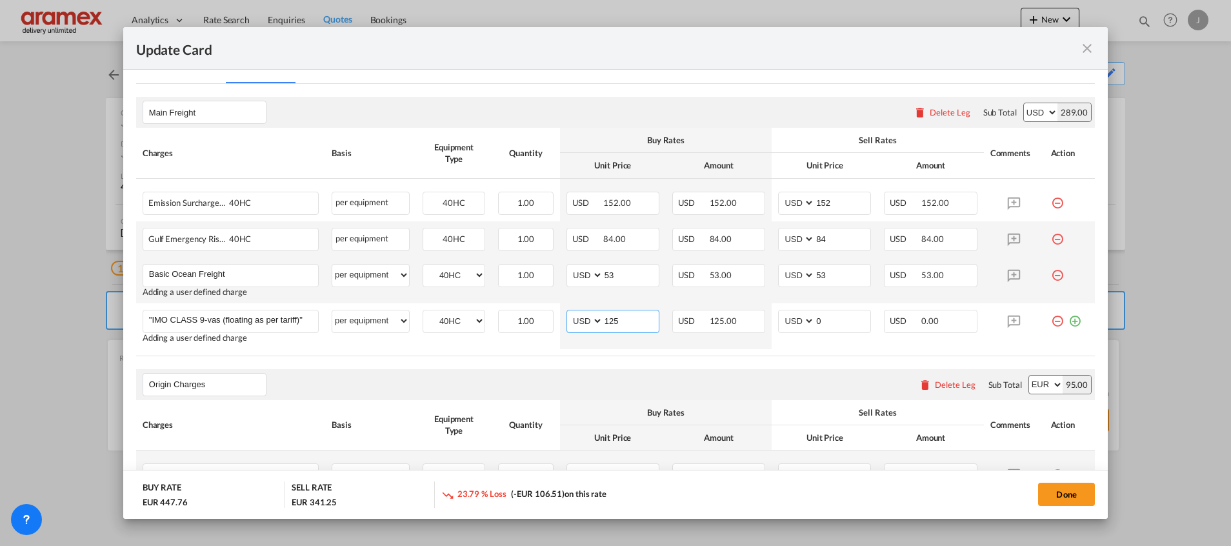
type input "125"
click at [565, 362] on rate-modification "Main Freight Please enter leg name Leg Name Already Exists Delete Leg Sub Total…" at bounding box center [615, 328] width 959 height 488
click at [610, 323] on input "125" at bounding box center [630, 319] width 55 height 19
click at [613, 321] on input "125" at bounding box center [630, 319] width 55 height 19
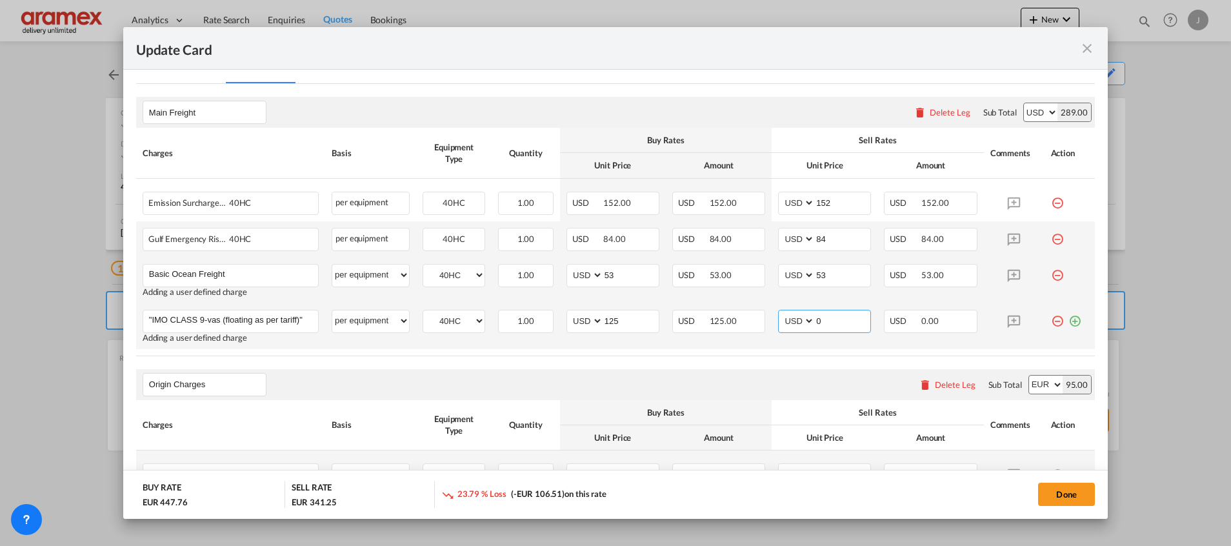
drag, startPoint x: 832, startPoint y: 312, endPoint x: 780, endPoint y: 316, distance: 52.5
click at [780, 316] on md-input-container "AED AFN ALL AMD ANG AOA ARS AUD AWG AZN BAM BBD BDT BGN BHD BIF BMD BND [PERSON…" at bounding box center [824, 321] width 93 height 23
paste input "125"
type input "125"
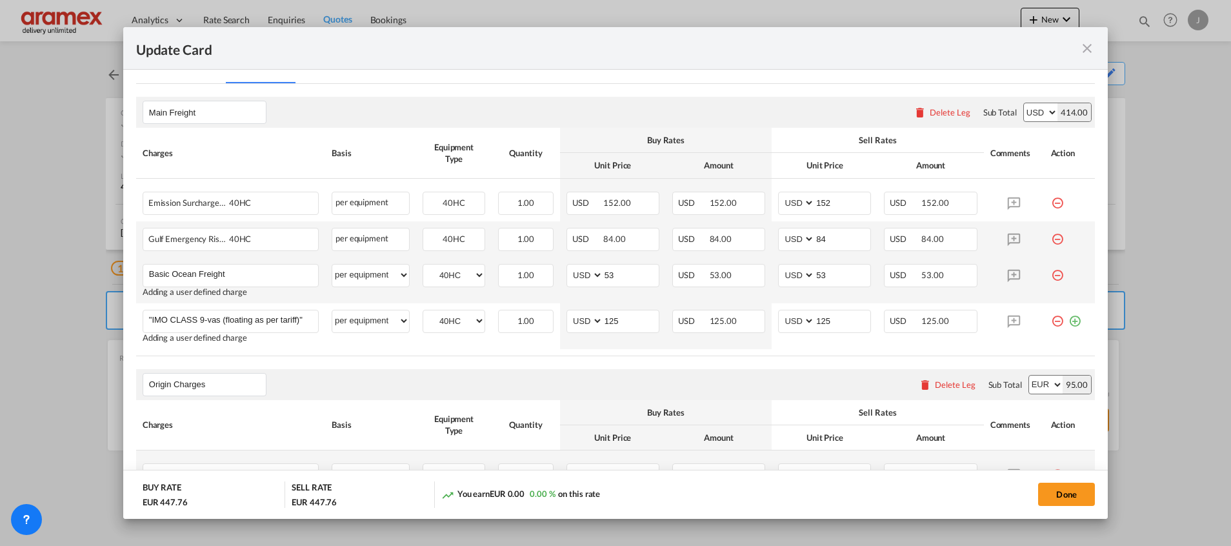
click at [740, 360] on rate-modification "Main Freight Please enter leg name Leg Name Already Exists Delete Leg Sub Total…" at bounding box center [615, 328] width 959 height 488
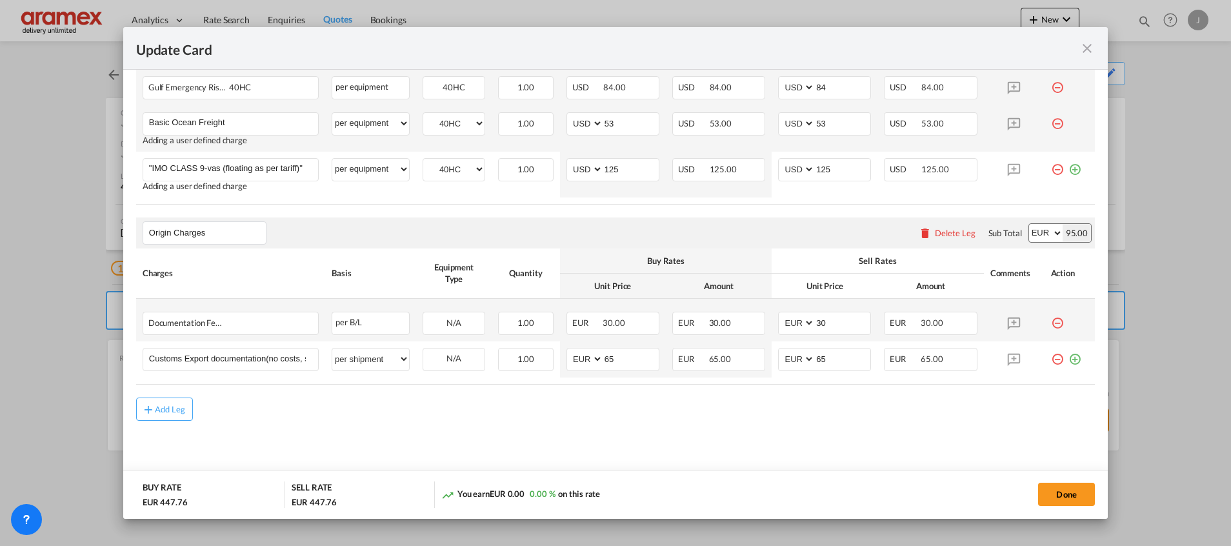
scroll to position [470, 0]
click at [167, 401] on button "Add Leg" at bounding box center [164, 408] width 57 height 23
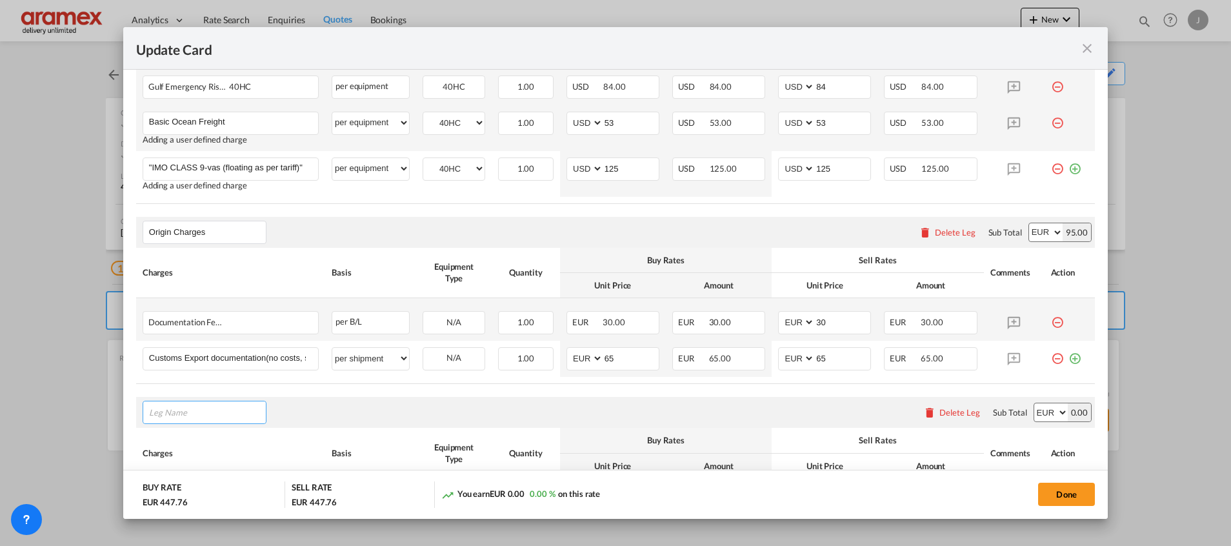
scroll to position [614, 0]
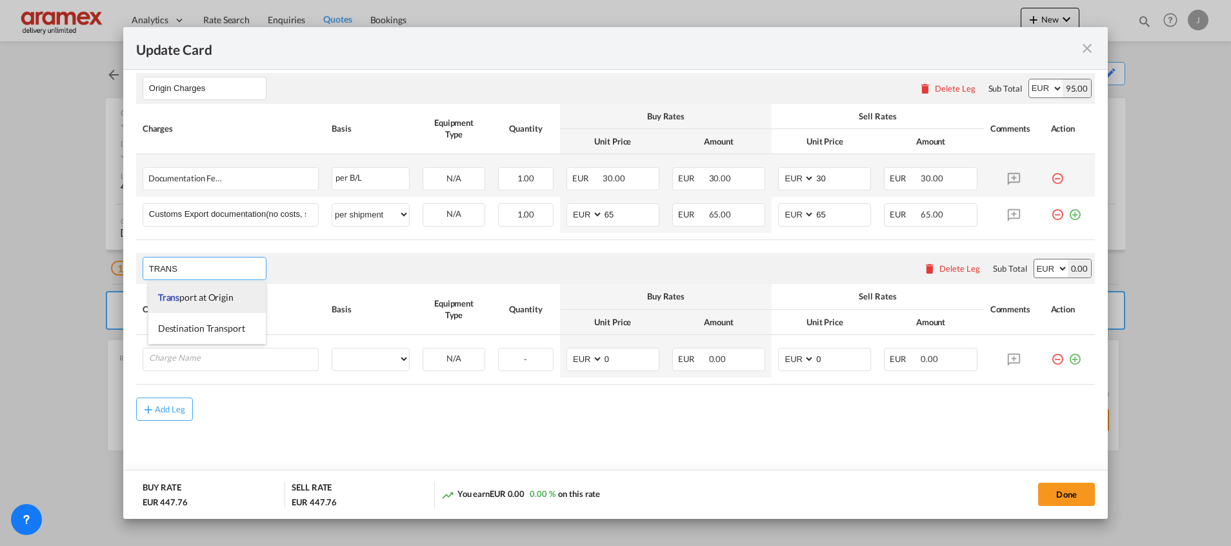
click at [195, 294] on span "Trans port at Origin" at bounding box center [196, 297] width 76 height 11
type input "Transport at Origin"
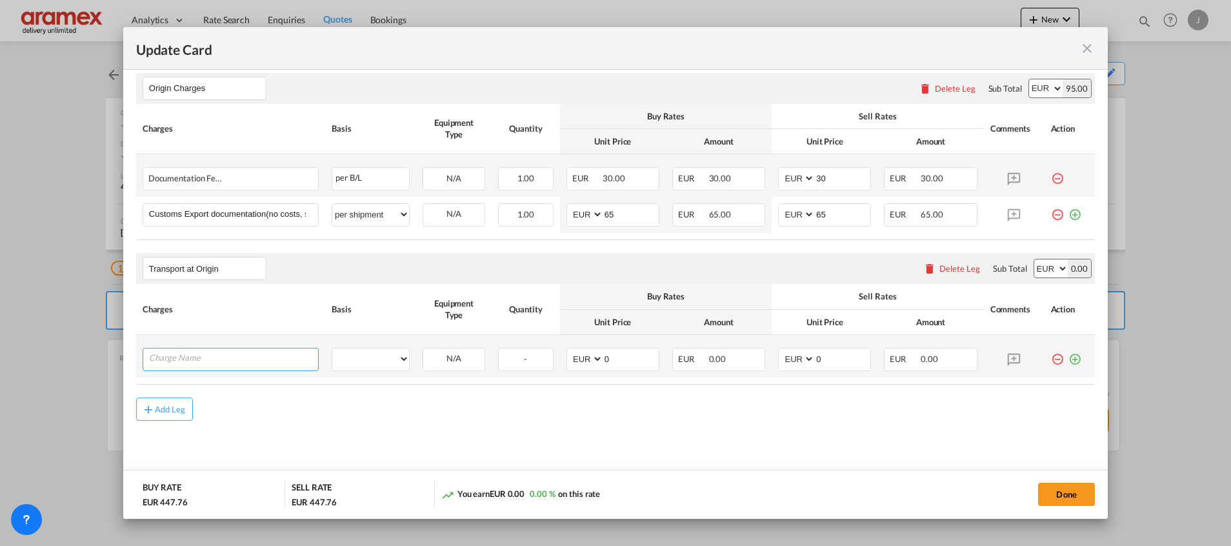
click at [185, 362] on input "Charge Name" at bounding box center [233, 357] width 169 height 19
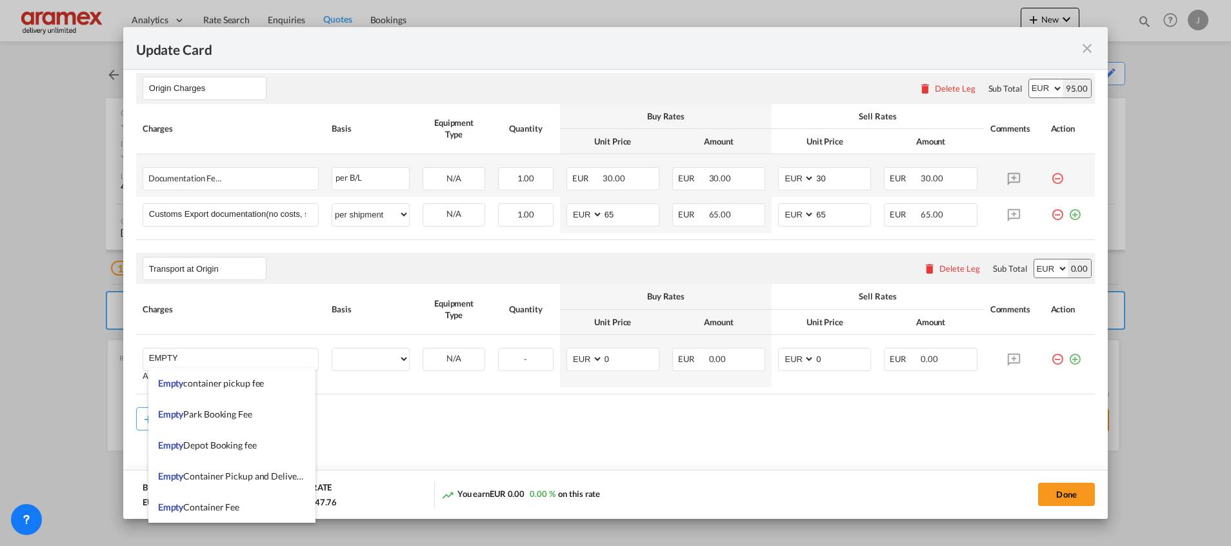
drag, startPoint x: 232, startPoint y: 482, endPoint x: 398, endPoint y: 438, distance: 172.3
click at [233, 483] on li "Empty Container Pickup and Delivery Charge" at bounding box center [231, 476] width 167 height 31
type input "Empty Container Pickup and Delivery Charge"
select select "per equipment"
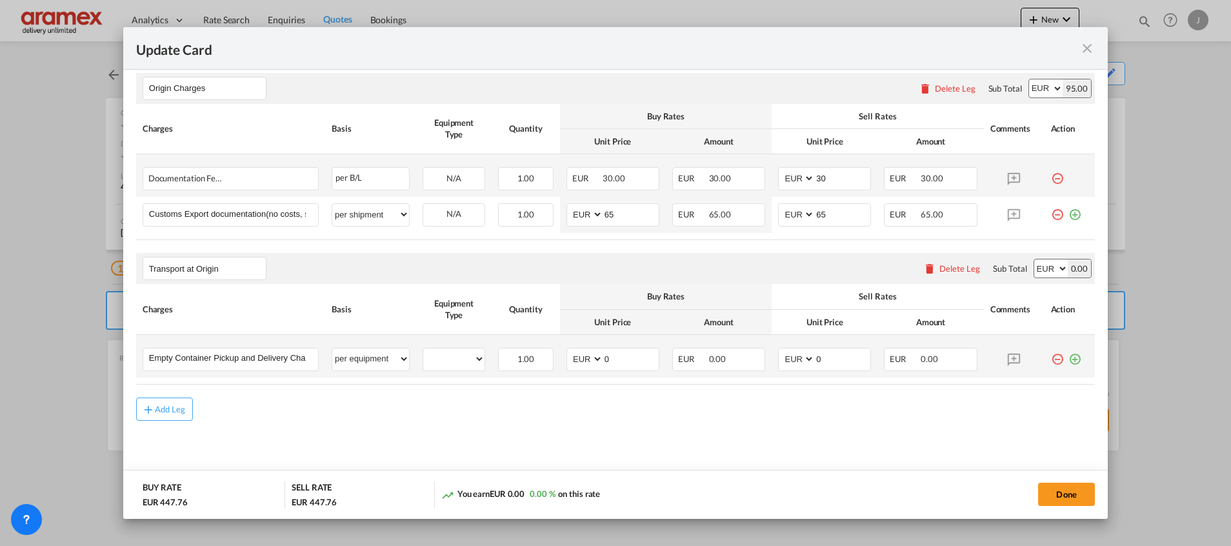
click at [1069, 359] on md-icon "icon-plus-circle-outline green-400-fg" at bounding box center [1075, 354] width 13 height 13
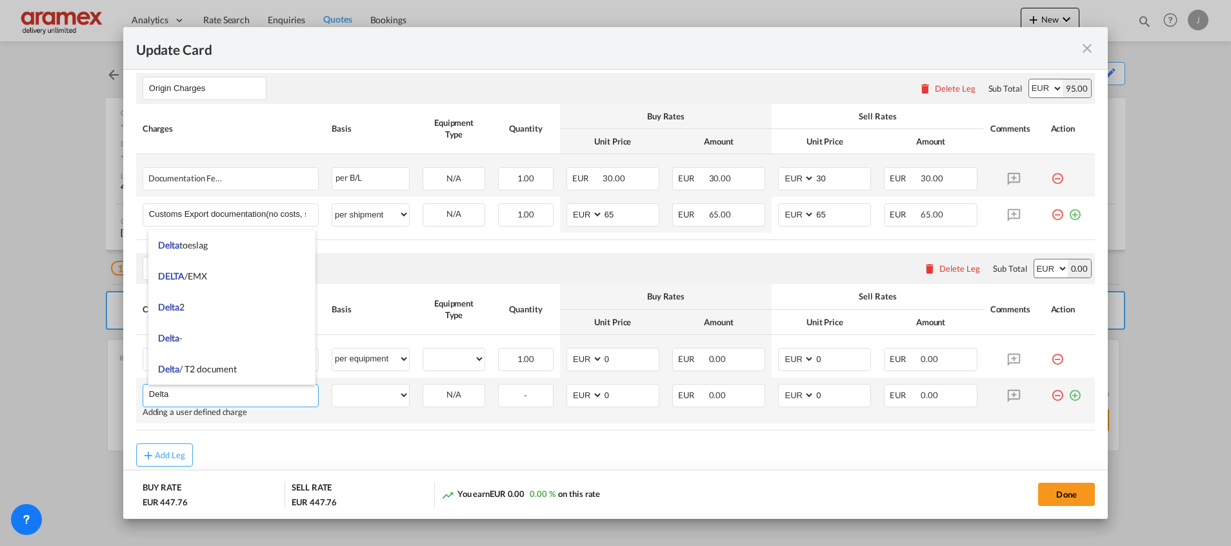
type input "Delta"
click at [1069, 394] on md-icon "icon-plus-circle-outline green-400-fg" at bounding box center [1075, 390] width 13 height 13
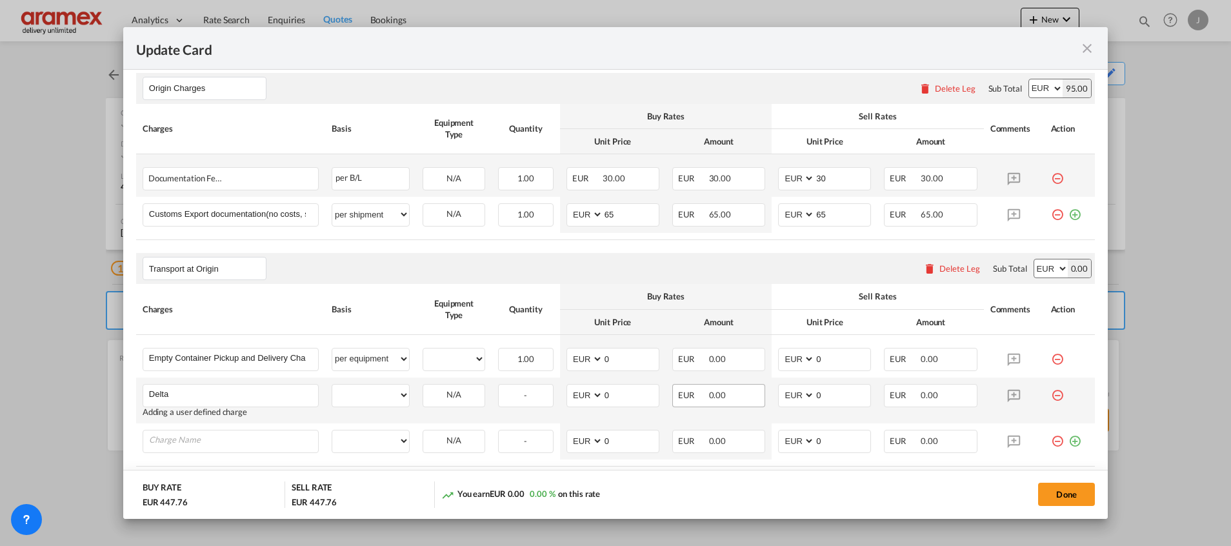
scroll to position [696, 0]
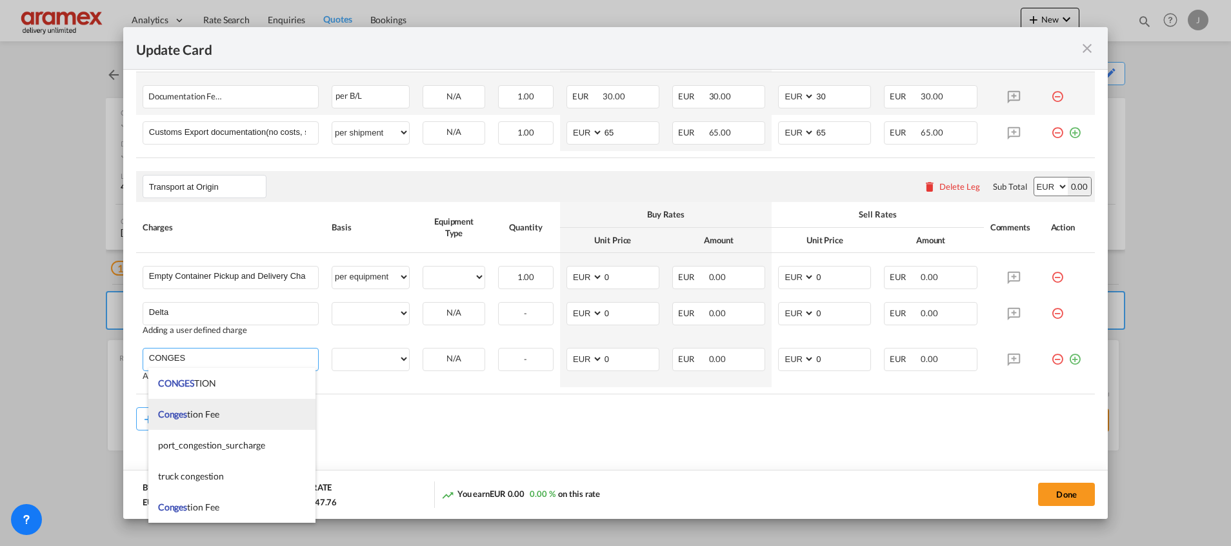
click at [224, 416] on li "Conges tion Fee" at bounding box center [231, 414] width 167 height 31
type input "Congestion Fee"
select select "per equipment"
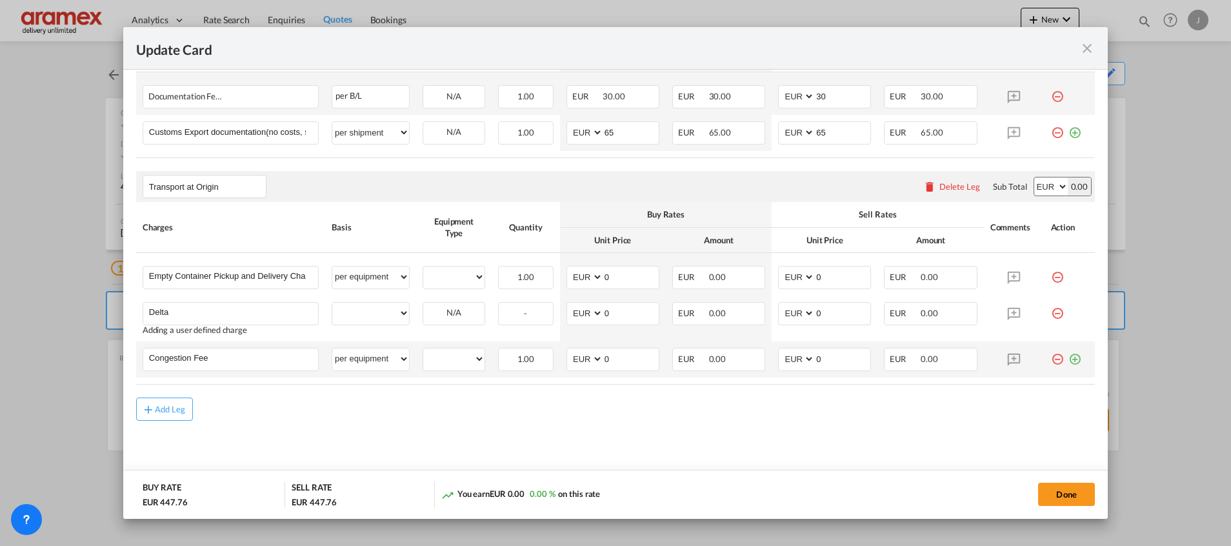
click at [1069, 361] on md-icon "icon-plus-circle-outline green-400-fg" at bounding box center [1075, 354] width 13 height 13
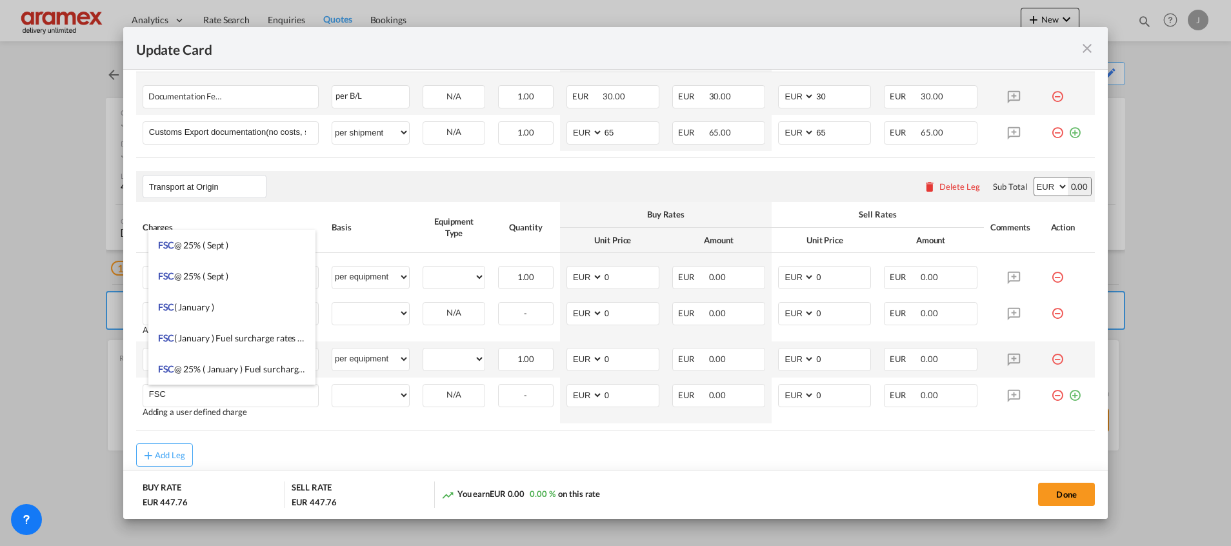
type input "FSC"
click at [417, 474] on md-dialog-actions "BUY RATE EUR 447.76 SELL RATE EUR 447.76 You earn EUR 0.00 0.00 % on this rate …" at bounding box center [615, 494] width 985 height 49
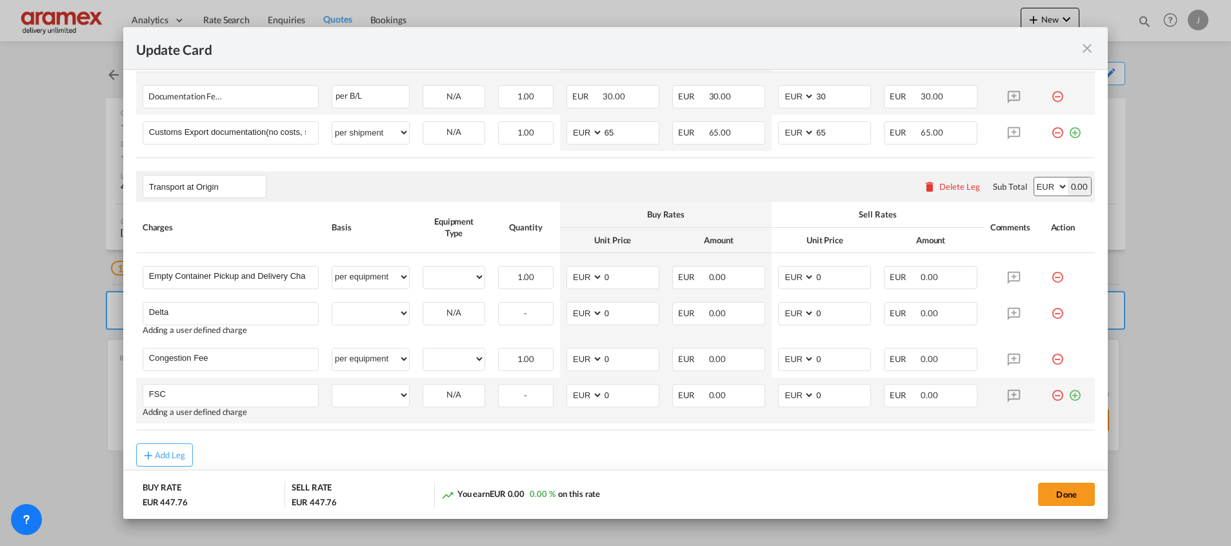
click at [1069, 397] on md-icon "icon-plus-circle-outline green-400-fg" at bounding box center [1075, 390] width 13 height 13
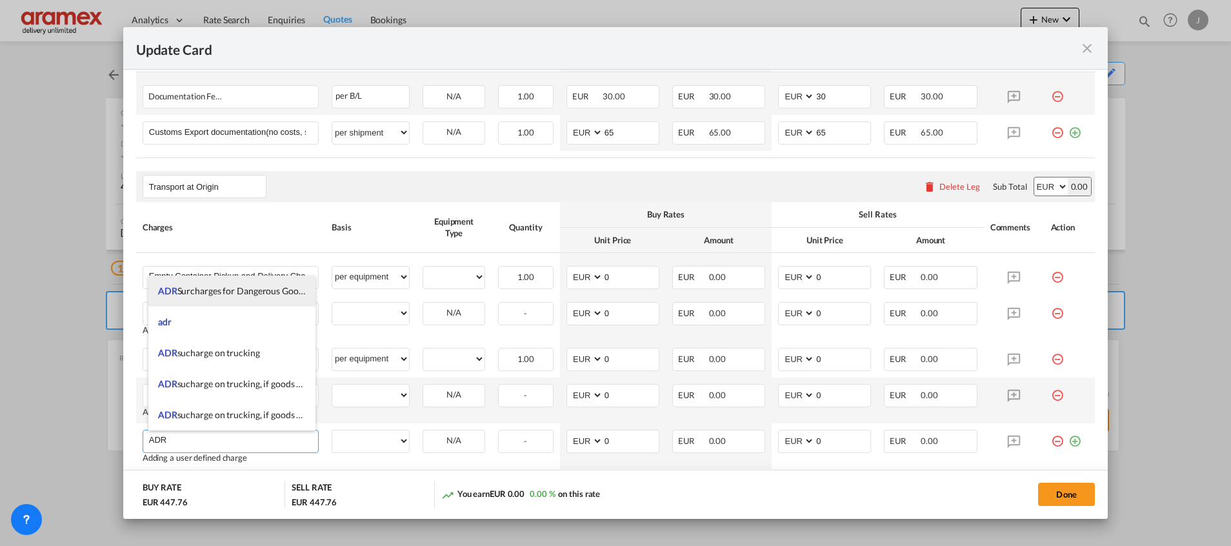
click at [249, 285] on span "ADR Surcharges for Dangerous Goods" at bounding box center [233, 290] width 150 height 11
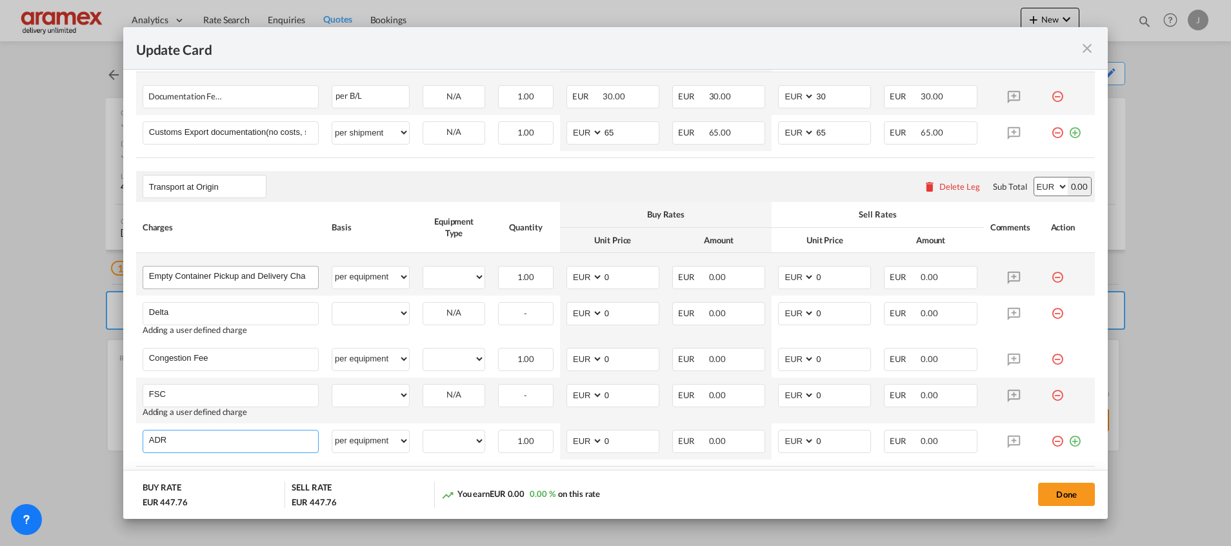
type input "ADR Surcharges for Dangerous Goods"
select select "per equipment"
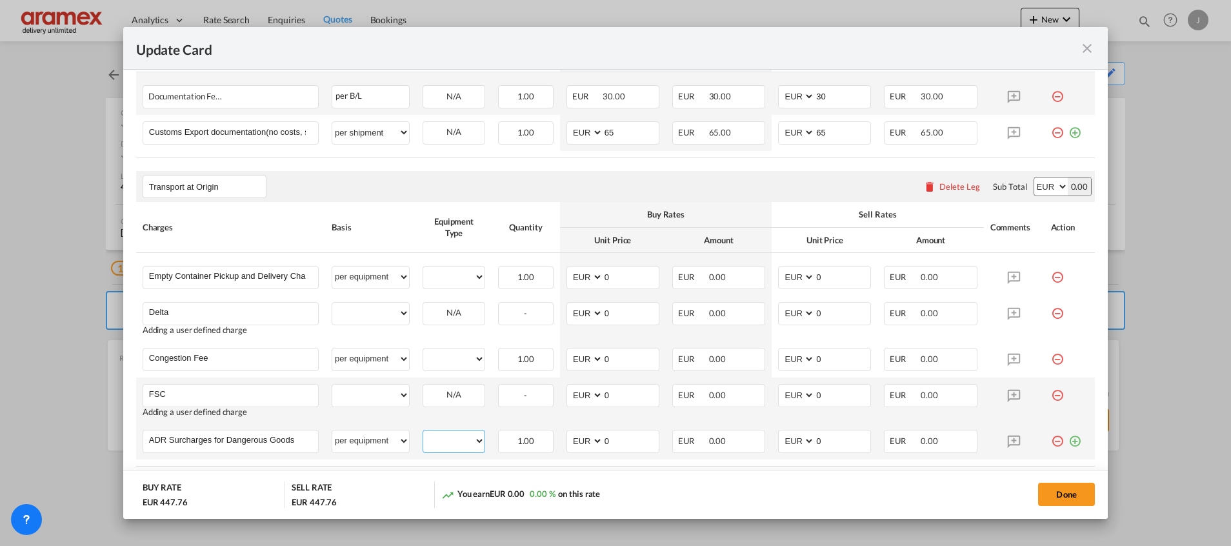
click at [448, 442] on select "40HC" at bounding box center [453, 440] width 61 height 17
select select "40HC"
click at [423, 432] on select "40HC" at bounding box center [453, 440] width 61 height 17
drag, startPoint x: 603, startPoint y: 441, endPoint x: 584, endPoint y: 448, distance: 20.3
click at [584, 448] on md-input-container "AED AFN ALL AMD ANG AOA ARS AUD AWG AZN BAM BBD BDT BGN BHD BIF BMD BND [PERSON…" at bounding box center [613, 441] width 93 height 23
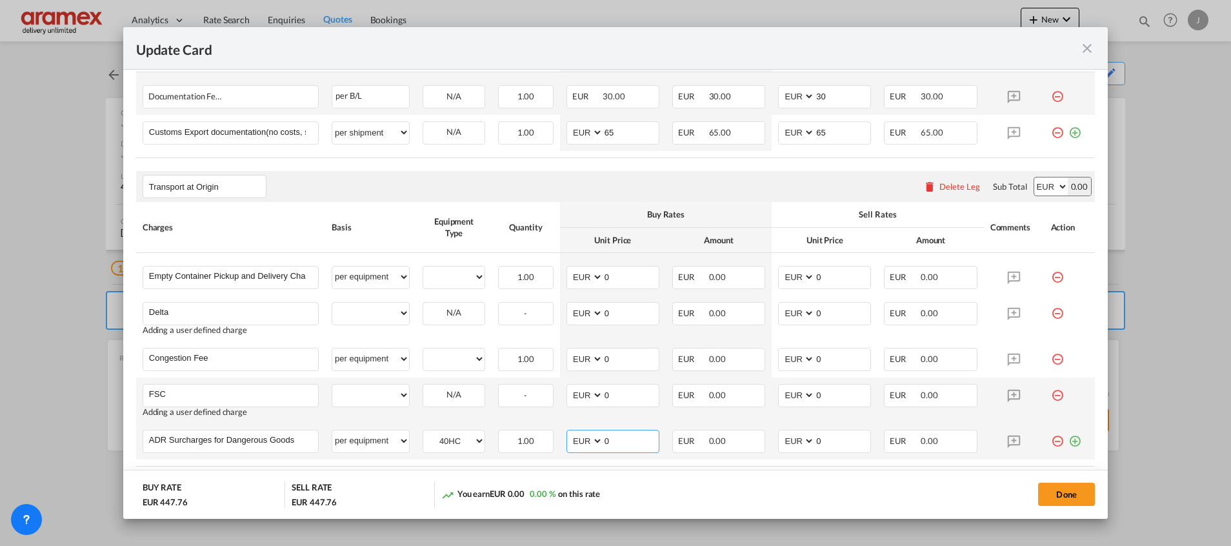
drag, startPoint x: 612, startPoint y: 446, endPoint x: 576, endPoint y: 450, distance: 36.4
click at [576, 450] on md-input-container "AED AFN ALL AMD ANG AOA ARS AUD AWG AZN BAM BBD BDT BGN BHD BIF BMD BND [PERSON…" at bounding box center [613, 441] width 93 height 23
type input "75"
drag, startPoint x: 812, startPoint y: 480, endPoint x: 821, endPoint y: 458, distance: 23.5
click at [816, 472] on md-dialog-actions "BUY RATE EUR 522.76 SELL RATE EUR 447.76 14.35 % Loss (-EUR 75.00) on this rate…" at bounding box center [615, 494] width 985 height 49
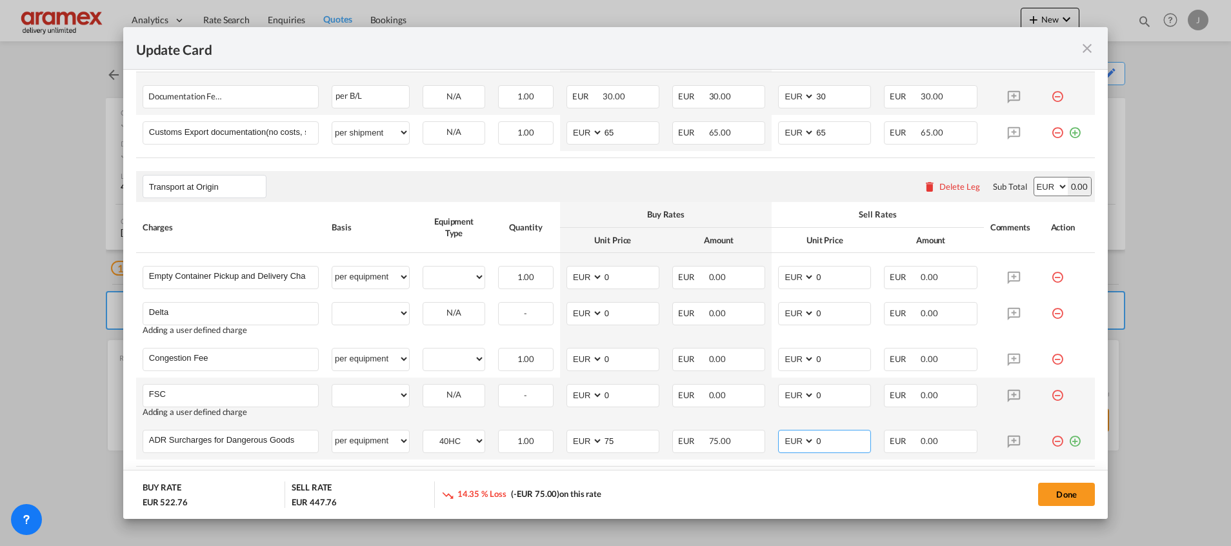
drag, startPoint x: 825, startPoint y: 445, endPoint x: 781, endPoint y: 448, distance: 44.0
click at [781, 448] on md-input-container "AED AFN ALL AMD ANG AOA ARS AUD AWG AZN BAM BBD BDT BGN BHD BIF BMD BND [PERSON…" at bounding box center [824, 441] width 93 height 23
type input "75"
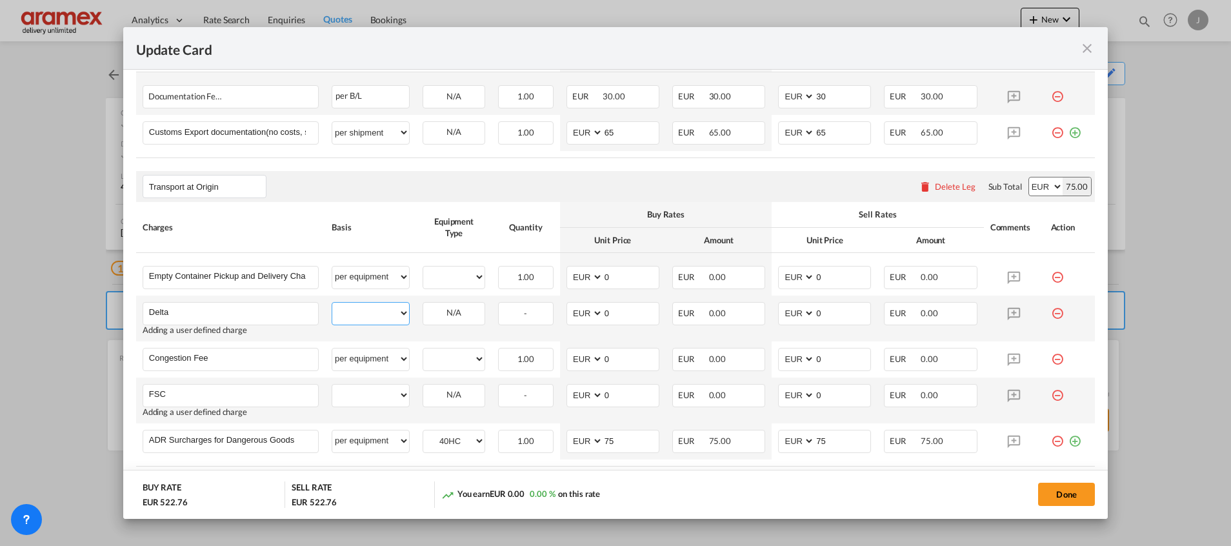
click at [357, 315] on select "per equipment per container per B/L per shipping bill per shipment % on pickup …" at bounding box center [370, 313] width 77 height 21
select select "per equipment"
click at [332, 303] on select "per equipment per container per B/L per shipping bill per shipment % on pickup …" at bounding box center [370, 313] width 77 height 21
click at [363, 390] on select "per equipment per container per B/L per shipping bill per shipment % on pickup …" at bounding box center [370, 395] width 77 height 21
select select "per equipment"
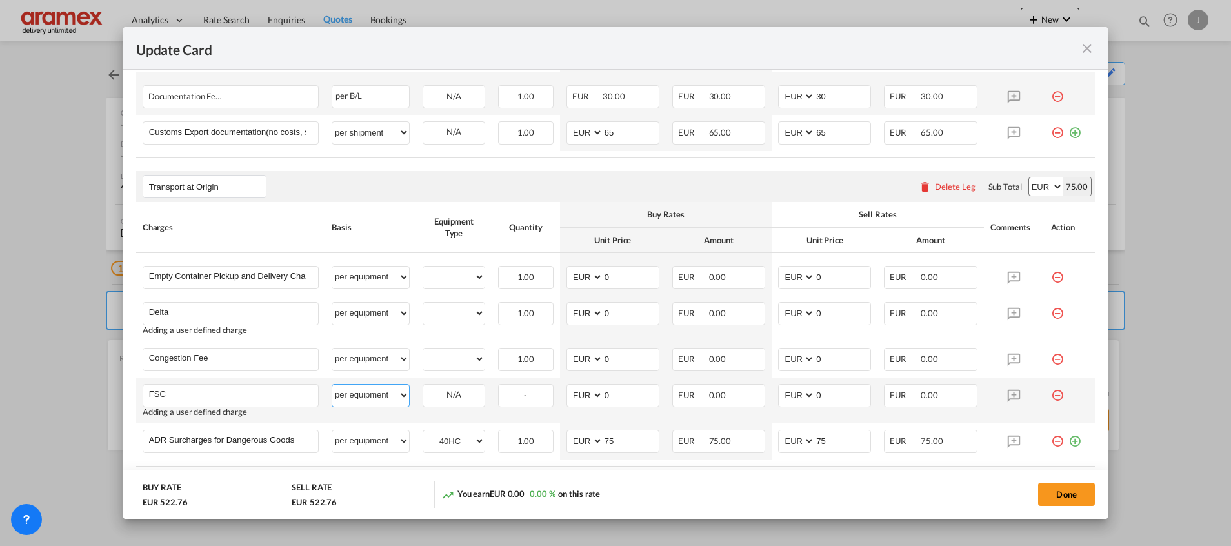
click at [332, 385] on select "per equipment per container per B/L per shipping bill per shipment % on pickup …" at bounding box center [370, 395] width 77 height 21
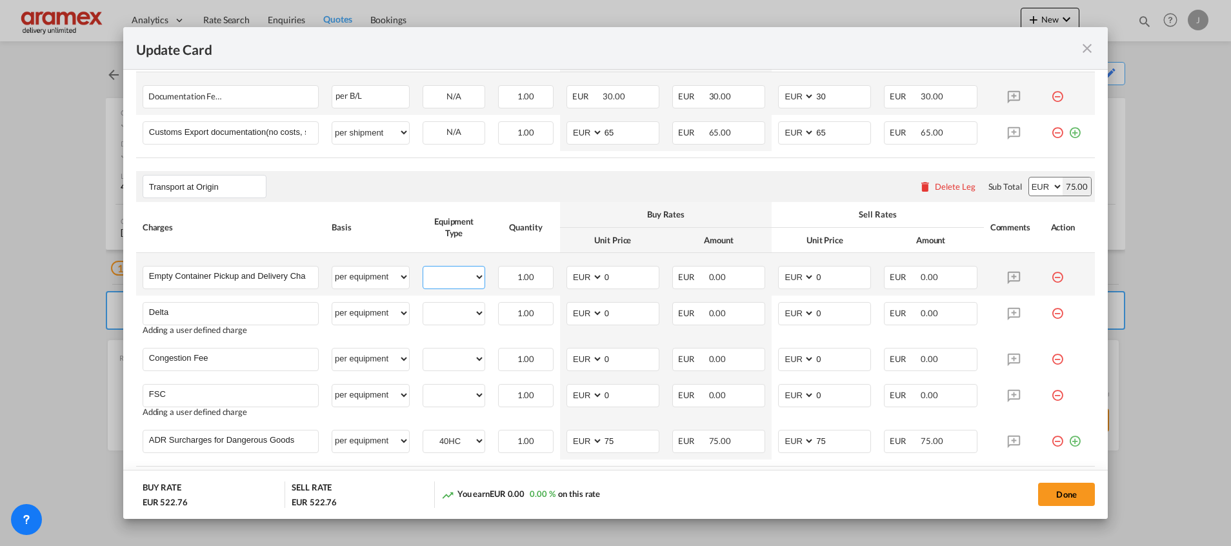
drag, startPoint x: 451, startPoint y: 272, endPoint x: 458, endPoint y: 283, distance: 13.3
click at [450, 271] on select "40HC" at bounding box center [453, 276] width 61 height 17
select select "40HC"
click at [423, 268] on select "40HC" at bounding box center [453, 276] width 61 height 17
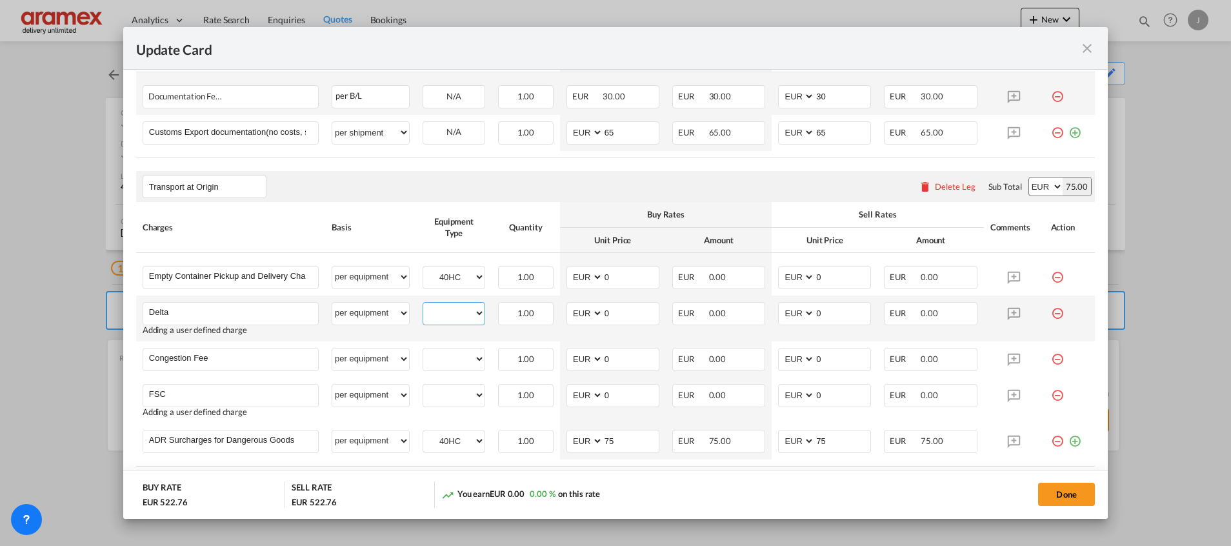
click at [450, 318] on select "40HC" at bounding box center [453, 313] width 61 height 17
select select "40HC"
click at [423, 305] on select "40HC" at bounding box center [453, 313] width 61 height 17
click at [447, 357] on select "40HC" at bounding box center [453, 358] width 61 height 17
select select "40HC"
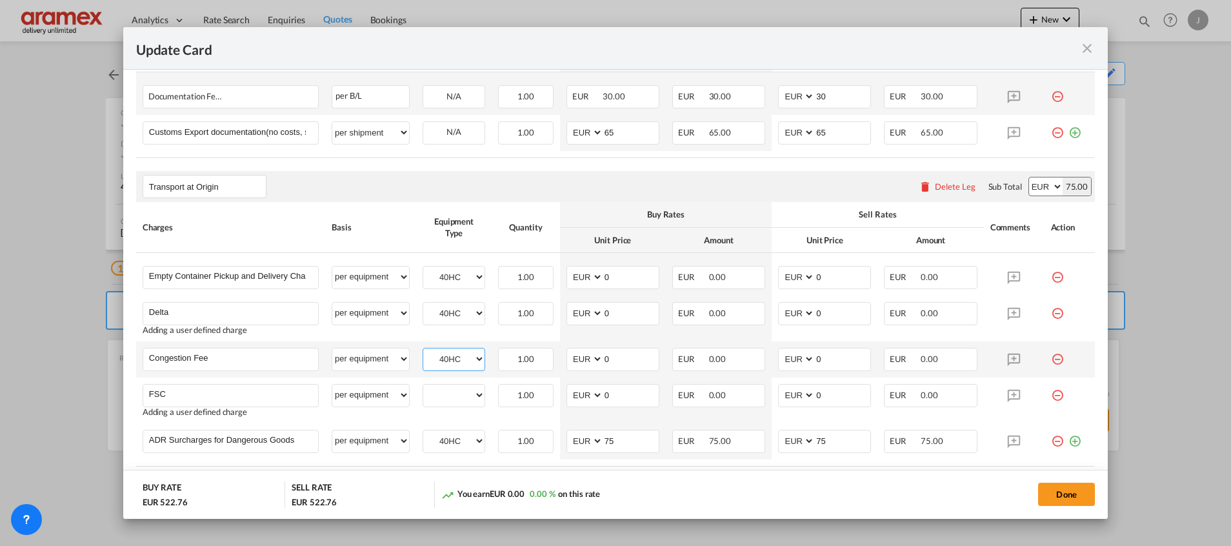
click at [423, 350] on select "40HC" at bounding box center [453, 358] width 61 height 17
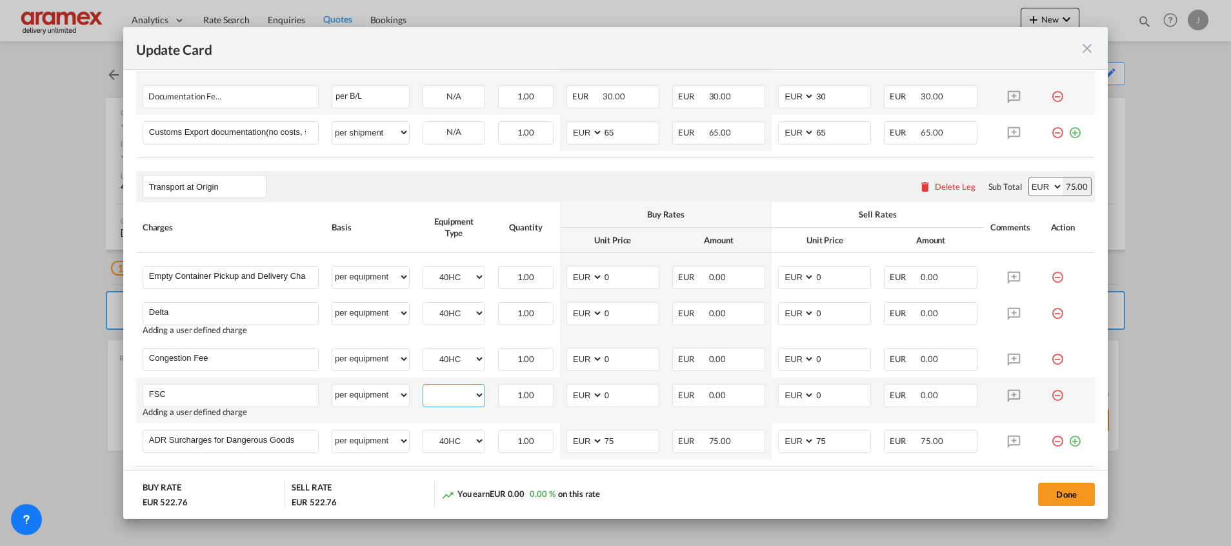
click at [444, 403] on select "40HC" at bounding box center [453, 395] width 61 height 17
select select "40HC"
click at [423, 387] on select "40HC" at bounding box center [453, 395] width 61 height 17
click at [652, 414] on td "AED AFN ALL AMD ANG AOA ARS AUD AWG AZN BAM BBD BDT BGN BHD BIF BMD BND BOB BRL…" at bounding box center [613, 401] width 106 height 46
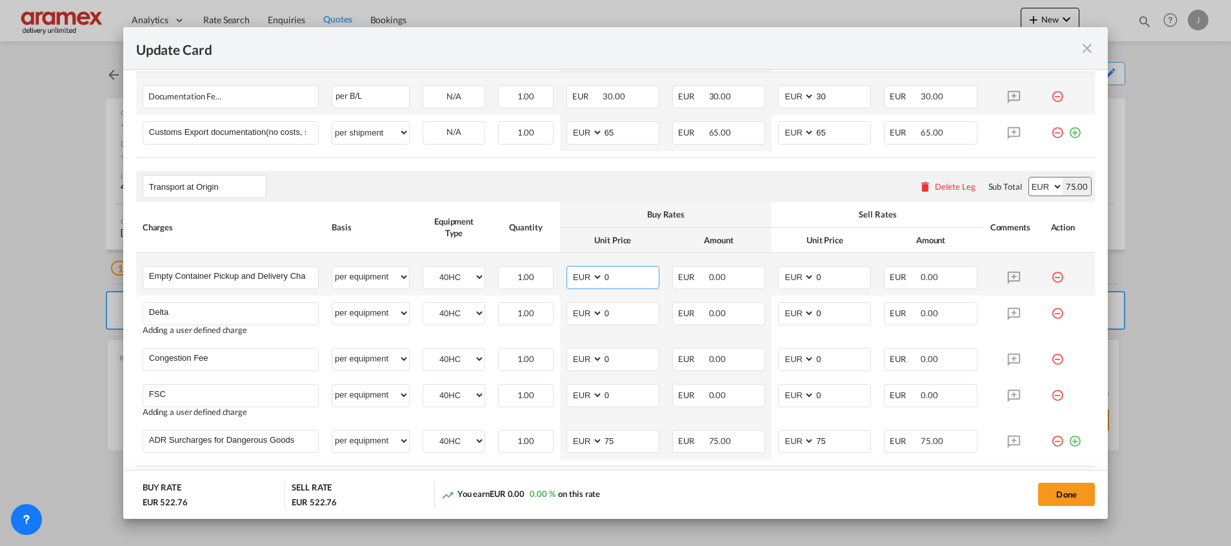
drag, startPoint x: 608, startPoint y: 278, endPoint x: 566, endPoint y: 280, distance: 42.0
click at [567, 280] on md-input-container "AED AFN ALL AMD ANG AOA ARS AUD AWG AZN BAM BBD BDT BGN BHD BIF BMD BND [PERSON…" at bounding box center [613, 277] width 93 height 23
type input "265"
drag, startPoint x: 772, startPoint y: 276, endPoint x: 740, endPoint y: 276, distance: 31.6
click at [743, 276] on tr "Empty Container Pickup and Delivery Charge Please Enter User Defined Charges Ca…" at bounding box center [615, 274] width 959 height 43
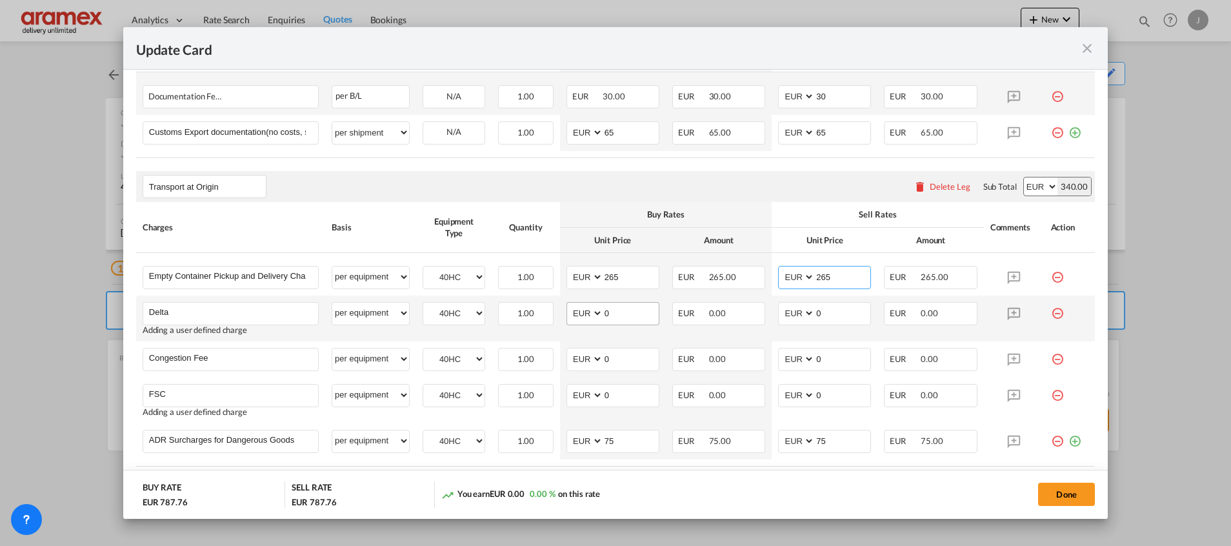
type input "265"
drag, startPoint x: 606, startPoint y: 319, endPoint x: 569, endPoint y: 323, distance: 37.0
click at [569, 323] on md-input-container "AED AFN ALL AMD ANG AOA ARS AUD AWG AZN BAM BBD BDT BGN BHD BIF BMD BND [PERSON…" at bounding box center [613, 313] width 93 height 23
type input "65"
drag, startPoint x: 824, startPoint y: 307, endPoint x: 776, endPoint y: 313, distance: 48.7
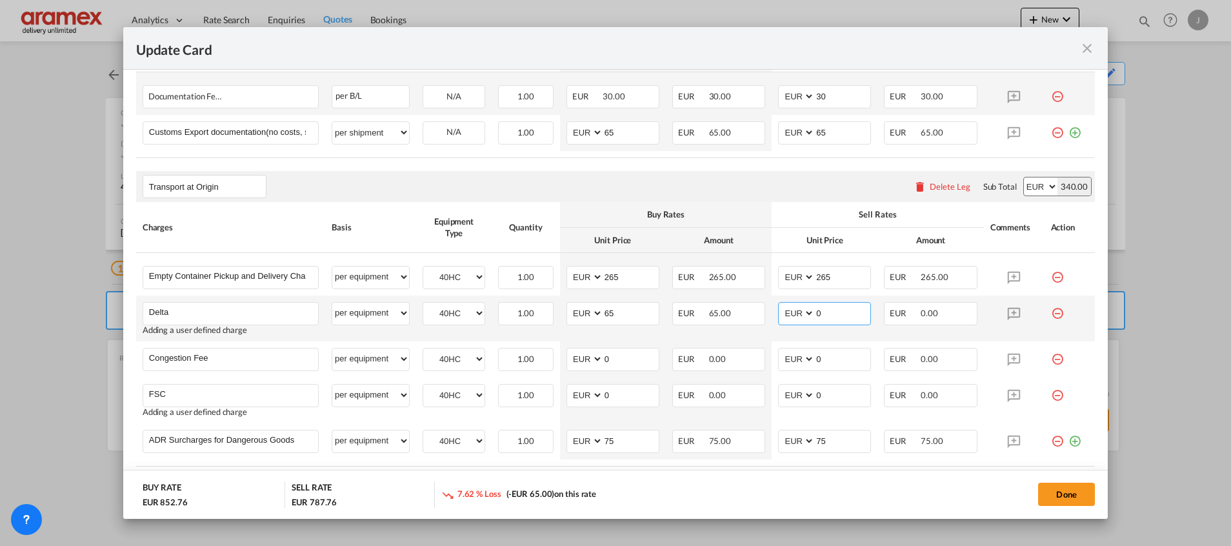
click at [778, 313] on md-input-container "AED AFN ALL AMD ANG AOA ARS AUD AWG AZN BAM BBD BDT BGN BHD BIF BMD BND [PERSON…" at bounding box center [824, 313] width 93 height 23
type input "65"
drag, startPoint x: 625, startPoint y: 348, endPoint x: 572, endPoint y: 352, distance: 53.1
click at [572, 352] on md-input-container "AED AFN ALL AMD ANG AOA ARS AUD AWG AZN BAM BBD BDT BGN BHD BIF BMD BND [PERSON…" at bounding box center [613, 359] width 93 height 23
type input "17"
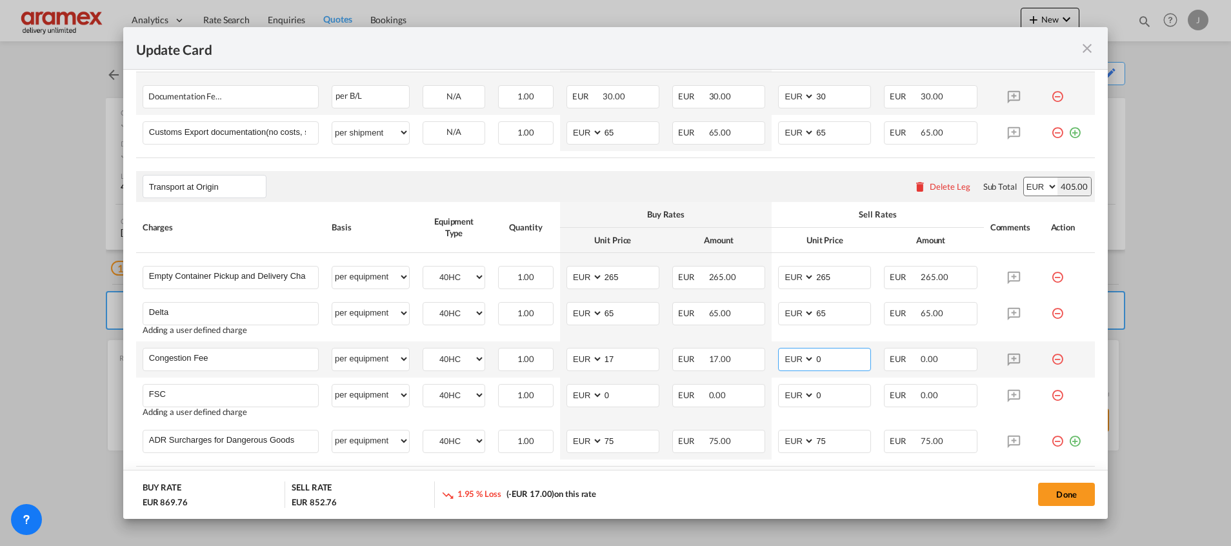
drag, startPoint x: 828, startPoint y: 359, endPoint x: 772, endPoint y: 359, distance: 56.1
click at [778, 359] on md-input-container "AED AFN ALL AMD ANG AOA ARS AUD AWG AZN BAM BBD BDT BGN BHD BIF BMD BND [PERSON…" at bounding box center [824, 359] width 93 height 23
type input "17"
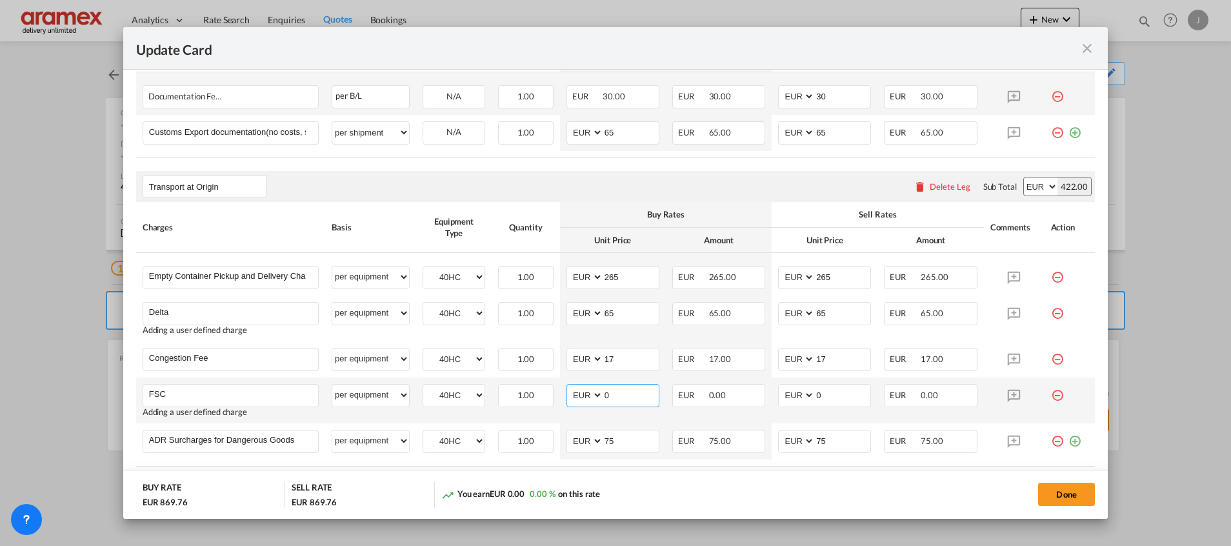
drag, startPoint x: 619, startPoint y: 399, endPoint x: 602, endPoint y: 403, distance: 18.0
click at [567, 399] on md-input-container "AED AFN ALL AMD ANG AOA ARS AUD AWG AZN BAM BBD BDT BGN BHD BIF BMD BND [PERSON…" at bounding box center [613, 395] width 93 height 23
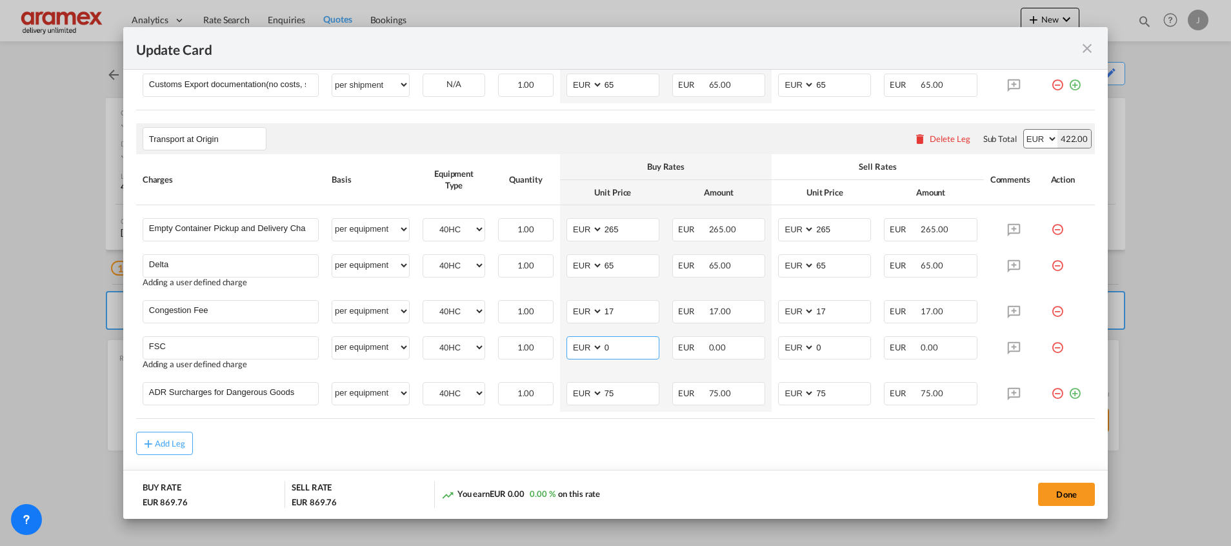
scroll to position [778, 0]
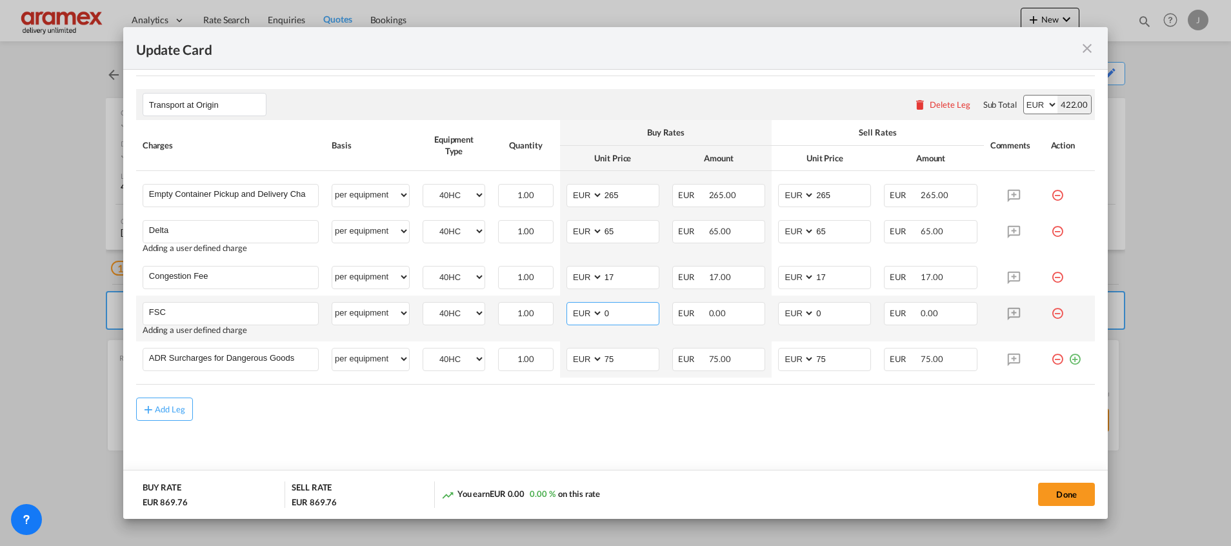
paste input "€ 24.29"
click at [612, 312] on input "€ 24.29" at bounding box center [630, 312] width 55 height 19
click at [612, 312] on input "24.29" at bounding box center [630, 312] width 55 height 19
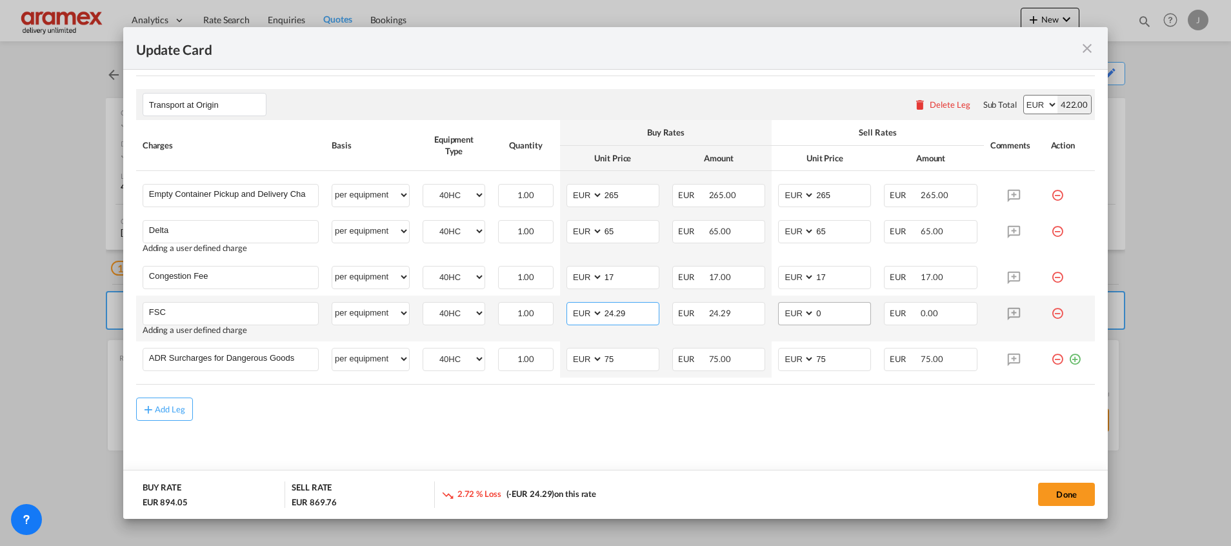
type input "24.29"
click at [829, 319] on input "0" at bounding box center [842, 312] width 55 height 19
paste input "24.29"
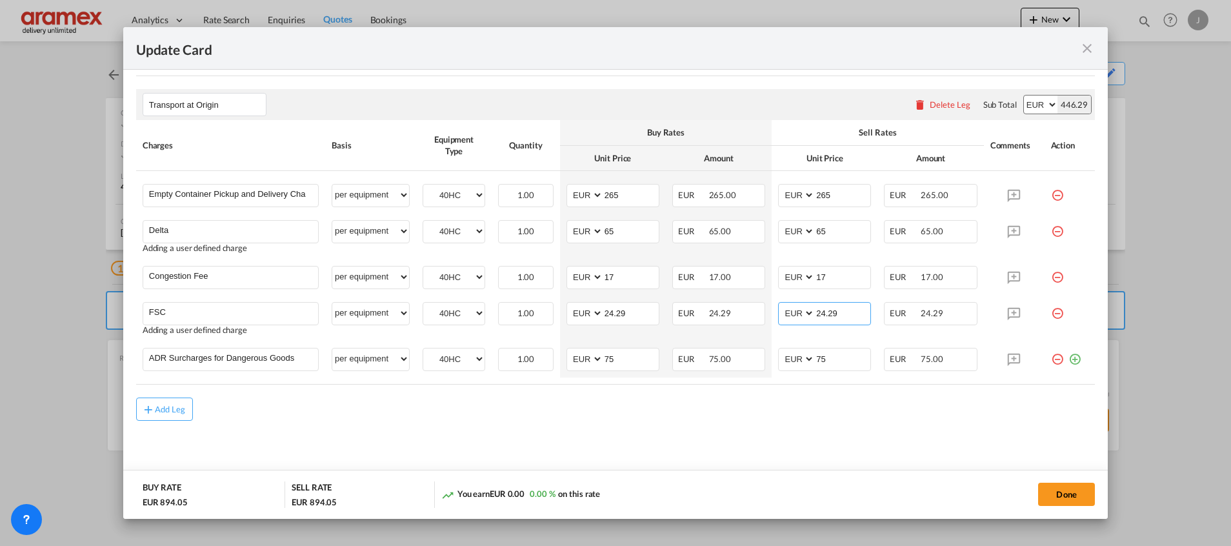
type input "24.29"
click at [765, 456] on md-content "Main Freight Please enter leg name Leg Name Already Exists Delete Leg Sub Total…" at bounding box center [615, 56] width 959 height 864
click at [1072, 494] on button "Done" at bounding box center [1066, 494] width 57 height 23
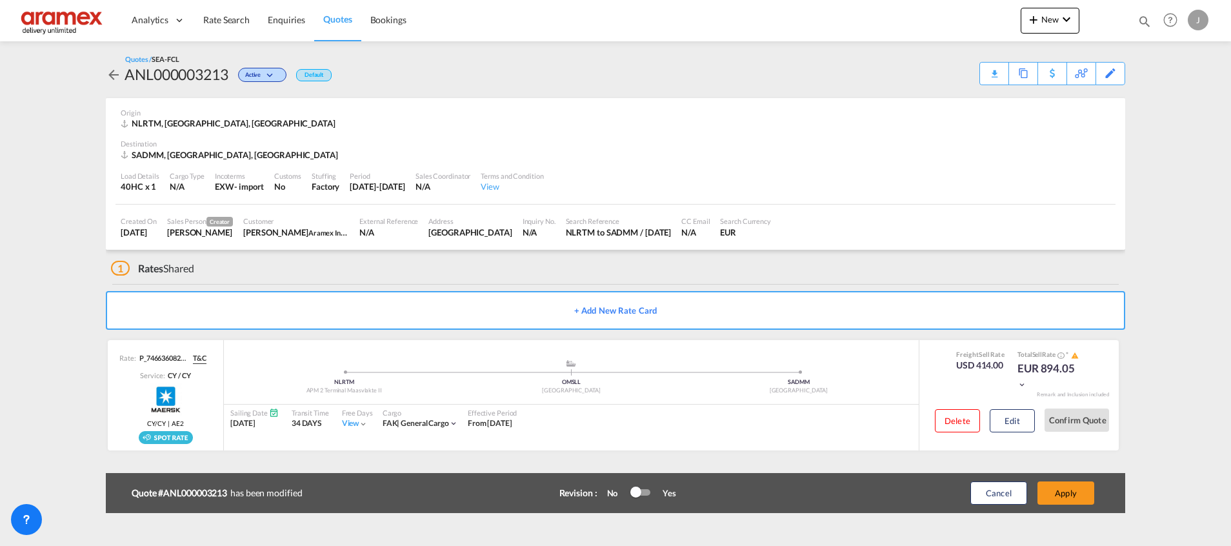
click at [1069, 494] on button "Apply" at bounding box center [1066, 492] width 57 height 23
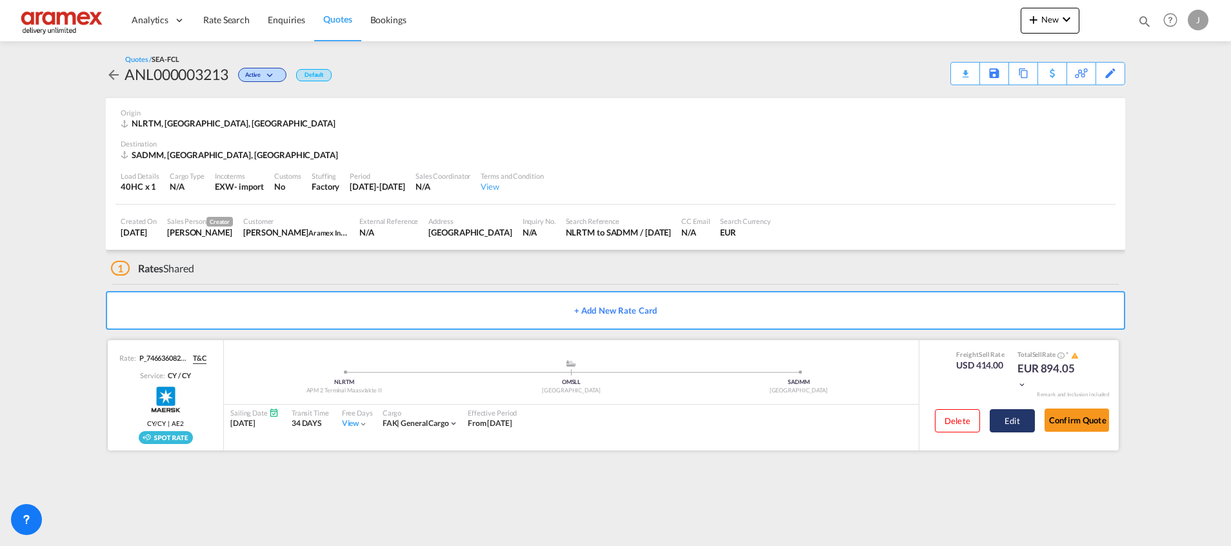
click at [1032, 414] on button "Edit" at bounding box center [1012, 420] width 45 height 23
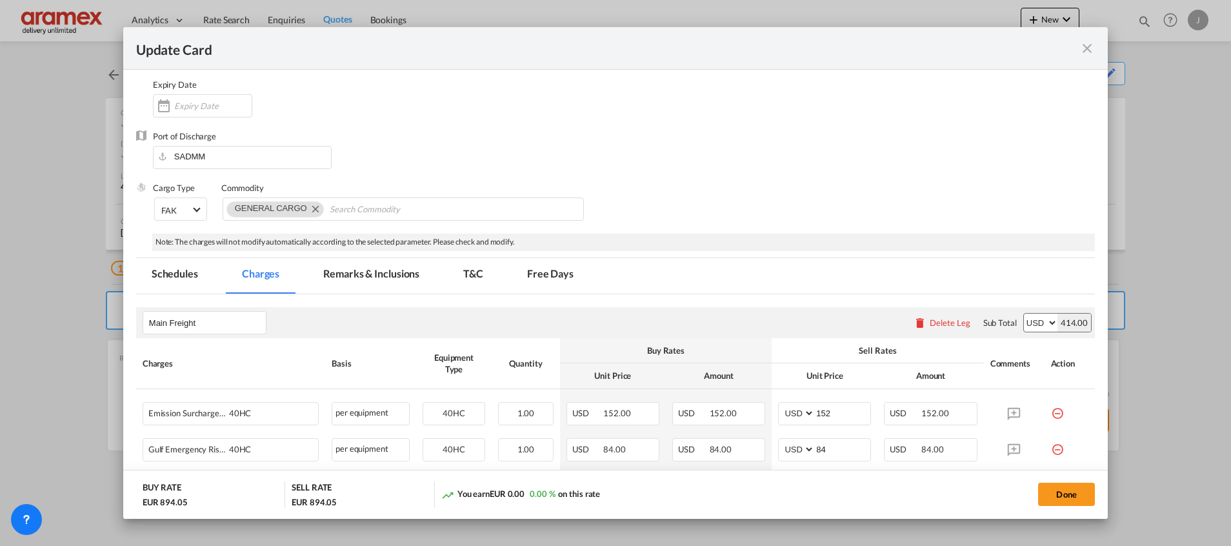
scroll to position [0, 0]
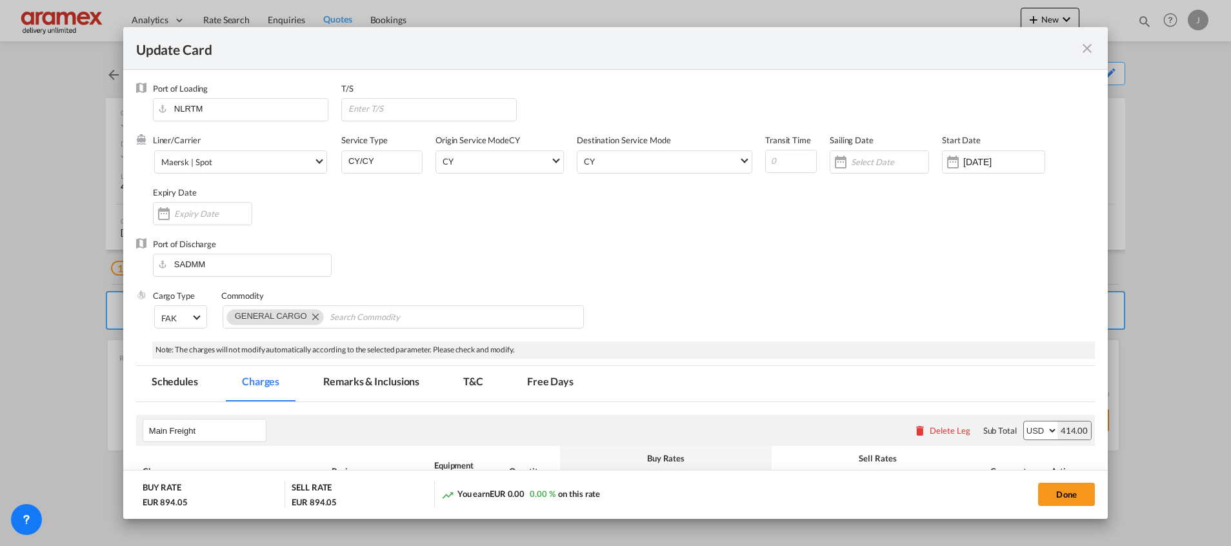
click at [1086, 51] on md-icon "icon-close fg-AAA8AD m-0 pointer" at bounding box center [1087, 48] width 15 height 15
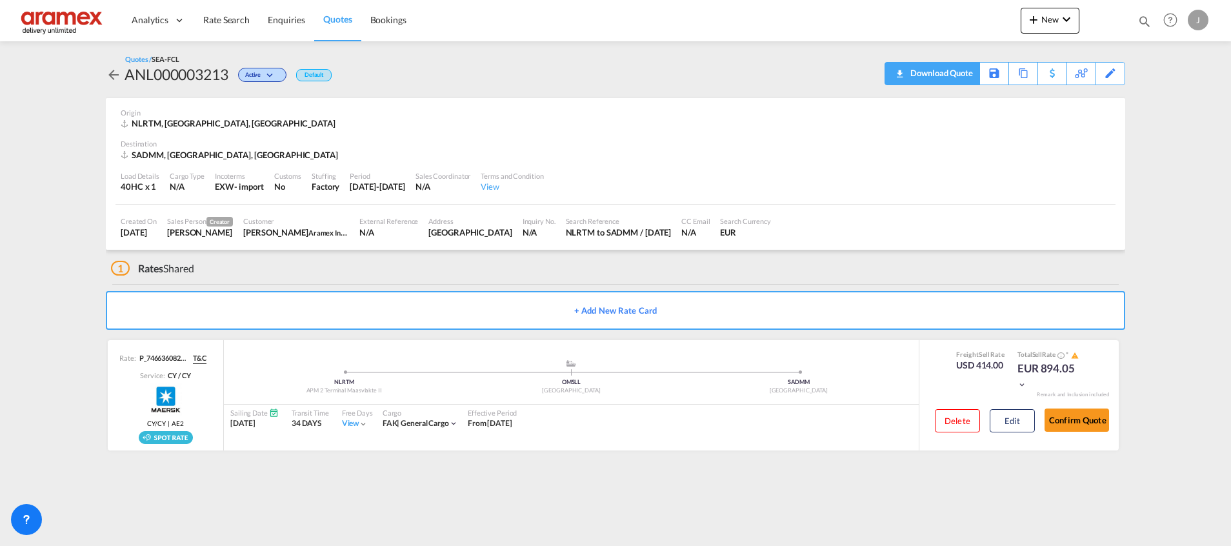
click at [961, 70] on div "Download Quote" at bounding box center [940, 73] width 66 height 21
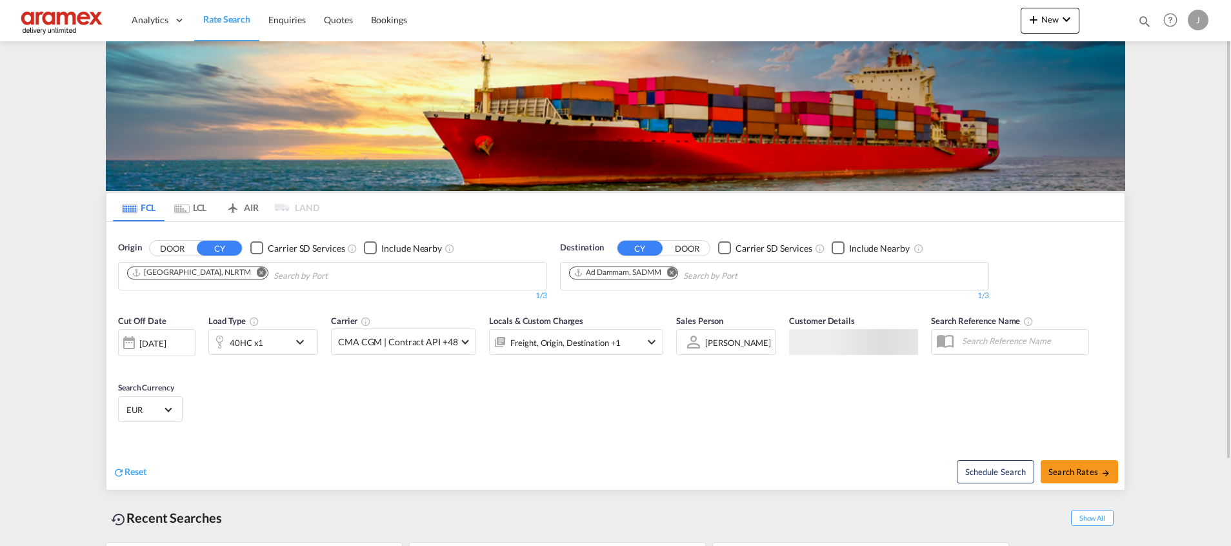
click at [674, 272] on md-icon "Remove" at bounding box center [672, 272] width 10 height 10
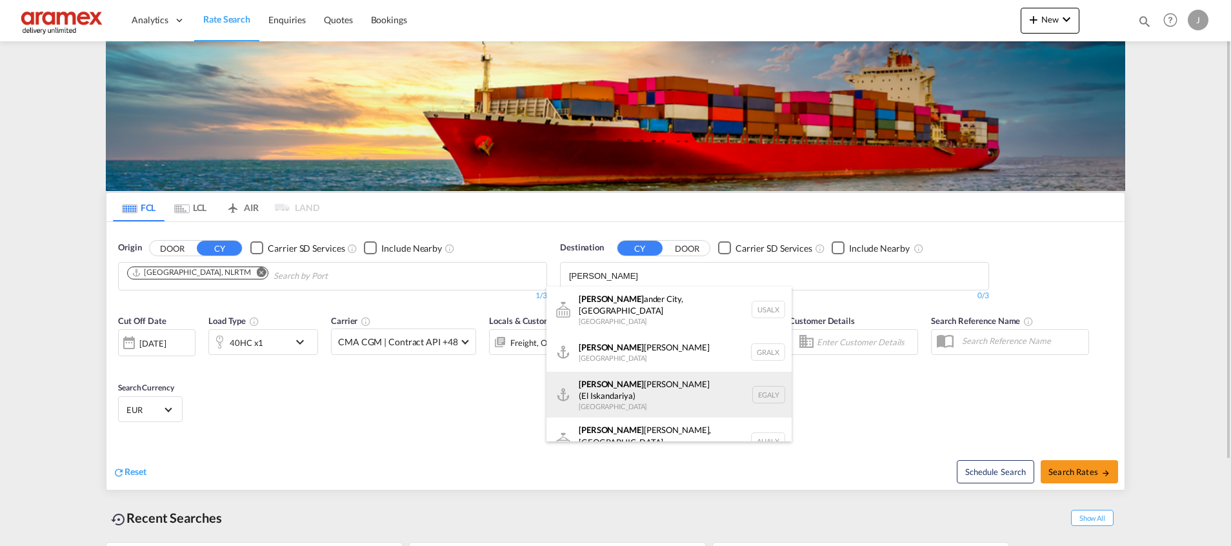
type input "[PERSON_NAME]"
click at [644, 386] on div "[PERSON_NAME] ([PERSON_NAME]) [GEOGRAPHIC_DATA] EGALY" at bounding box center [669, 395] width 245 height 46
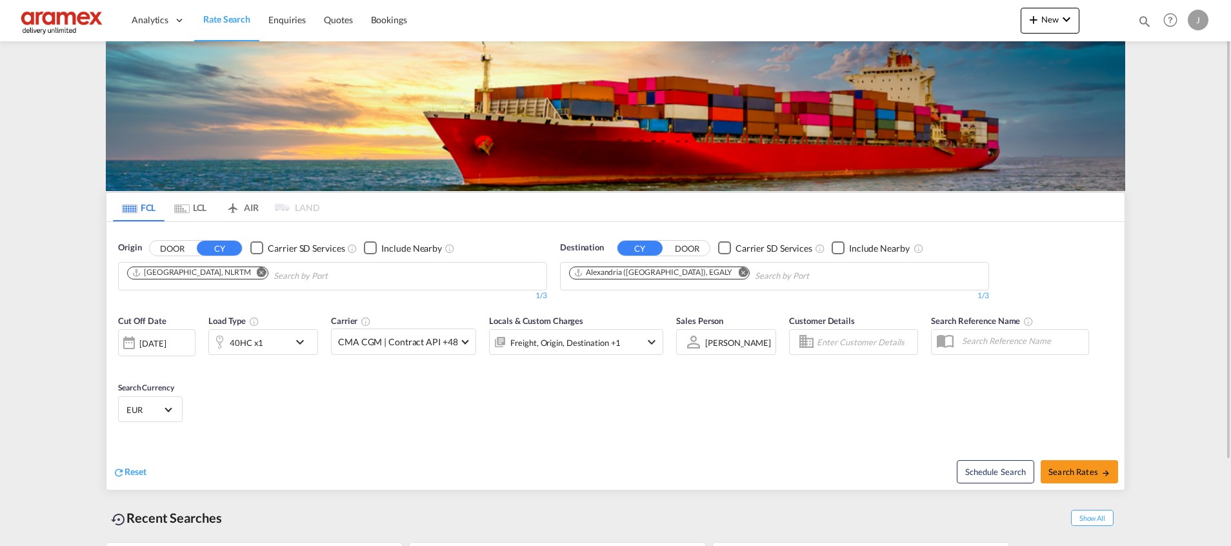
click at [284, 341] on div "40HC x1" at bounding box center [249, 342] width 80 height 26
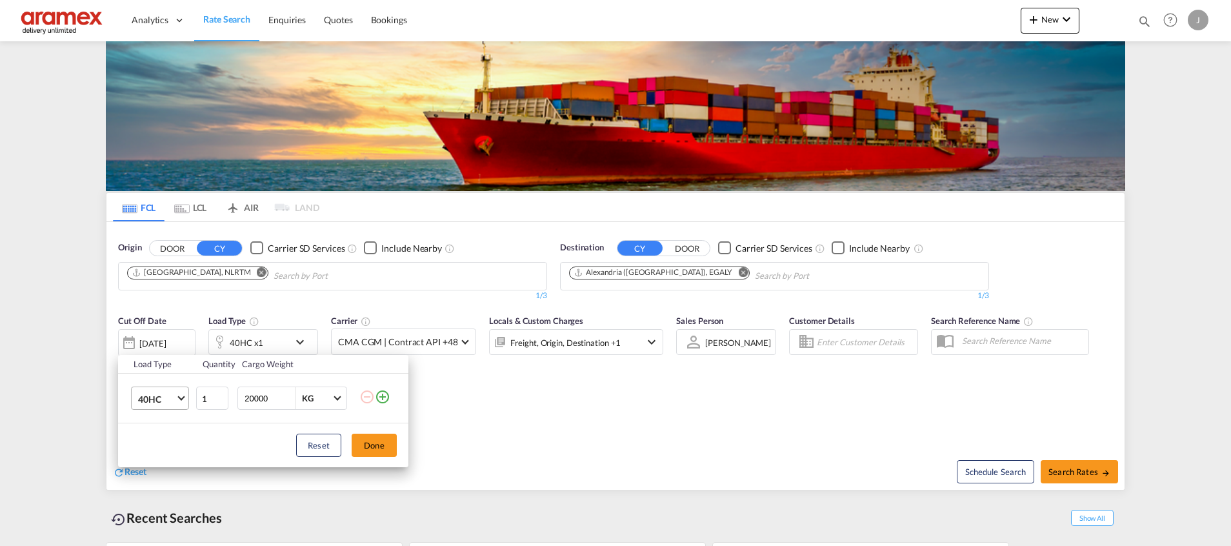
click at [173, 401] on span "40HC" at bounding box center [156, 399] width 37 height 13
click at [163, 339] on md-option "20GP" at bounding box center [172, 336] width 88 height 31
click at [393, 439] on button "Done" at bounding box center [374, 445] width 45 height 23
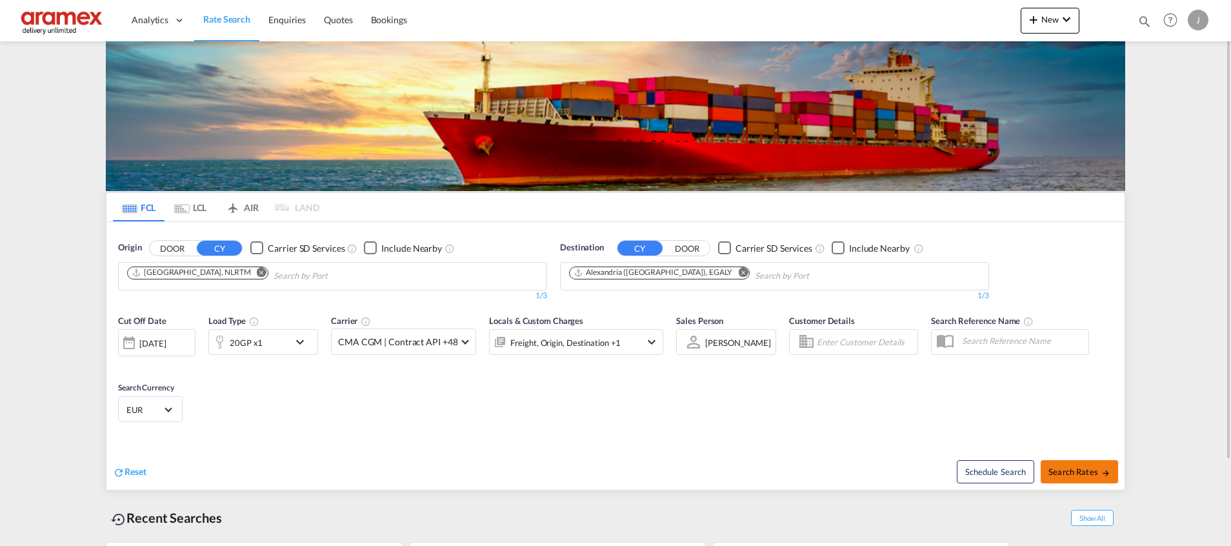
click at [1070, 471] on span "Search Rates" at bounding box center [1080, 472] width 62 height 10
type input "NLRTM to EGALY / [DATE]"
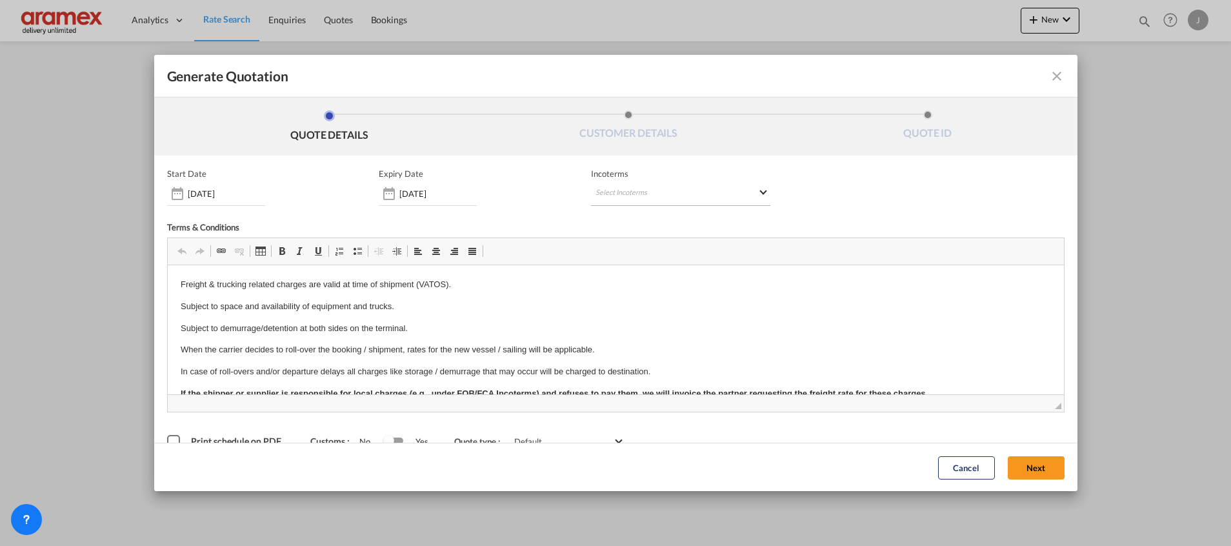
click at [652, 188] on md-select "Select Incoterms CIF - export Cost,Insurance and Freight EXW - import Ex Works …" at bounding box center [680, 194] width 179 height 23
click at [629, 227] on div at bounding box center [657, 220] width 137 height 19
click at [623, 224] on input "search" at bounding box center [651, 221] width 119 height 12
type input "exw"
click at [643, 245] on div "EXW - import" at bounding box center [657, 243] width 123 height 10
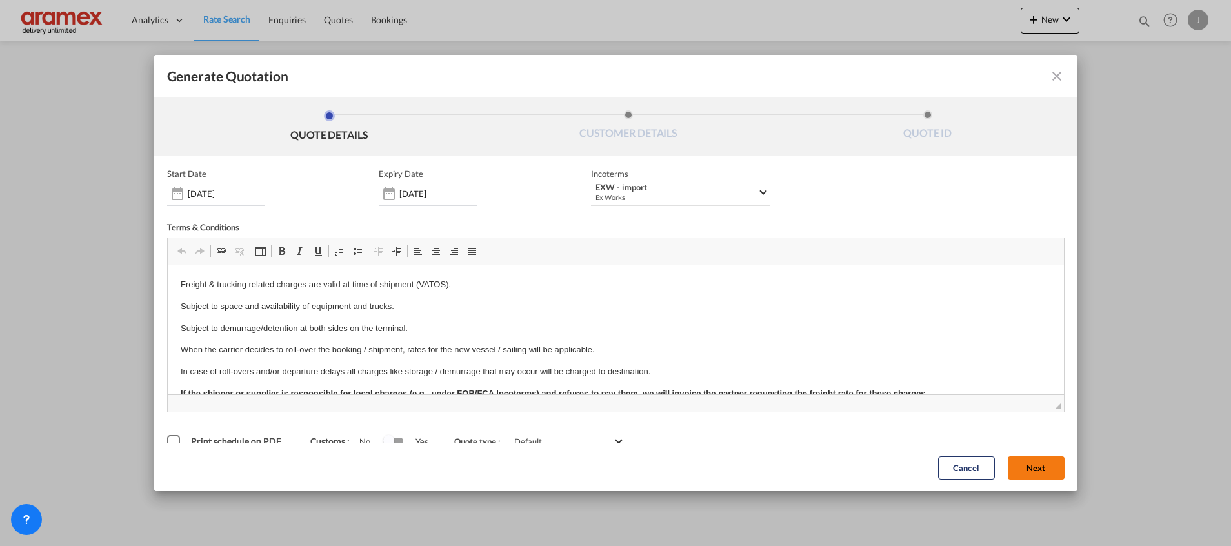
click at [1018, 459] on button "Next" at bounding box center [1036, 467] width 57 height 23
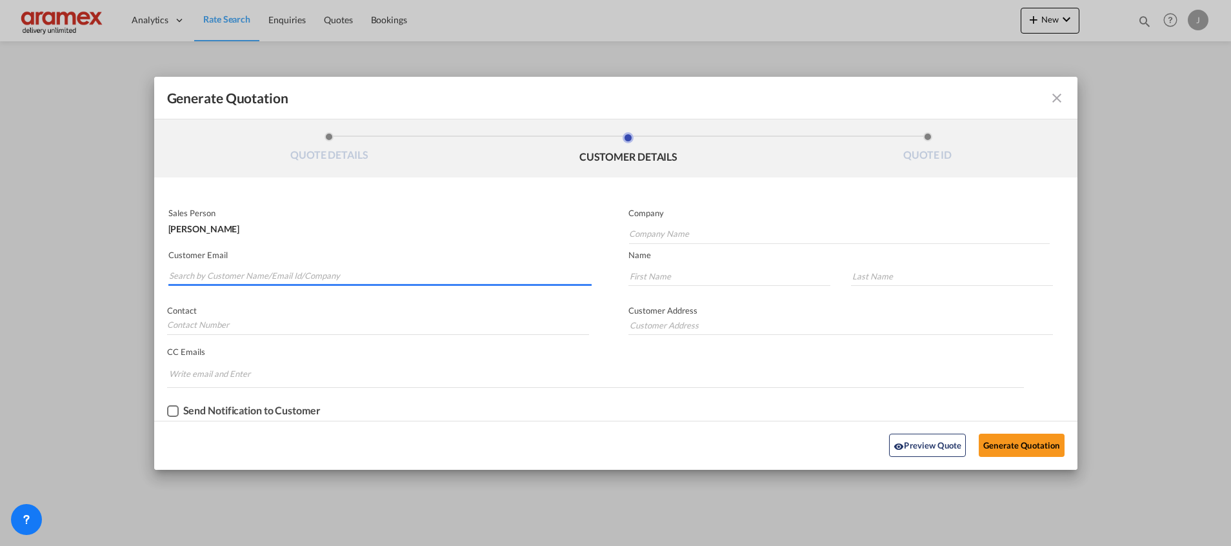
click at [225, 280] on input "Search by Customer Name/Email Id/Company" at bounding box center [380, 276] width 423 height 19
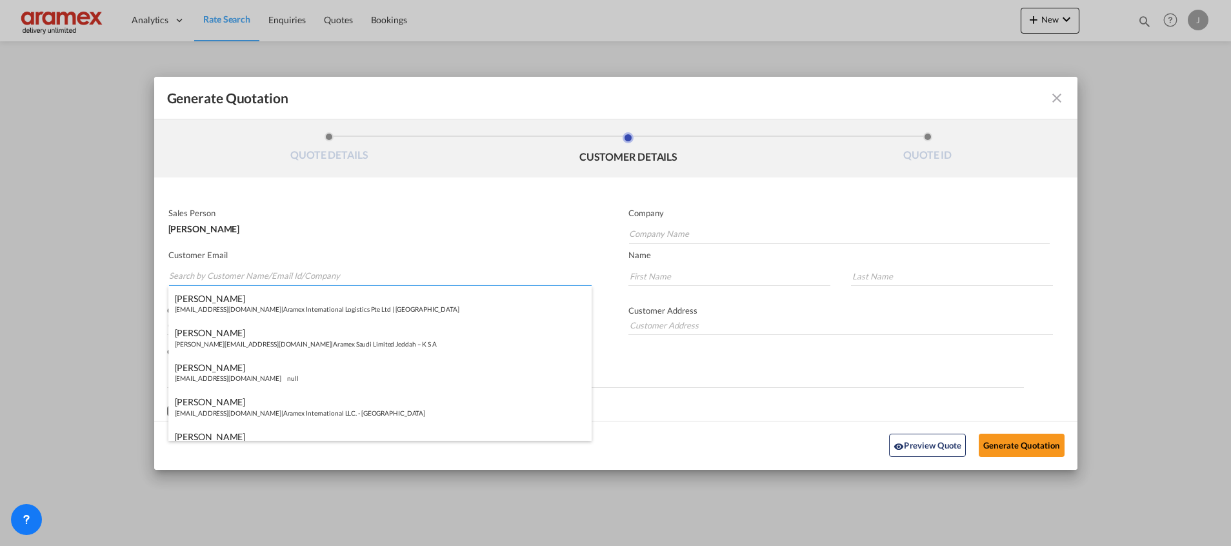
click at [225, 276] on input "Search by Customer Name/Email Id/Company" at bounding box center [380, 276] width 423 height 19
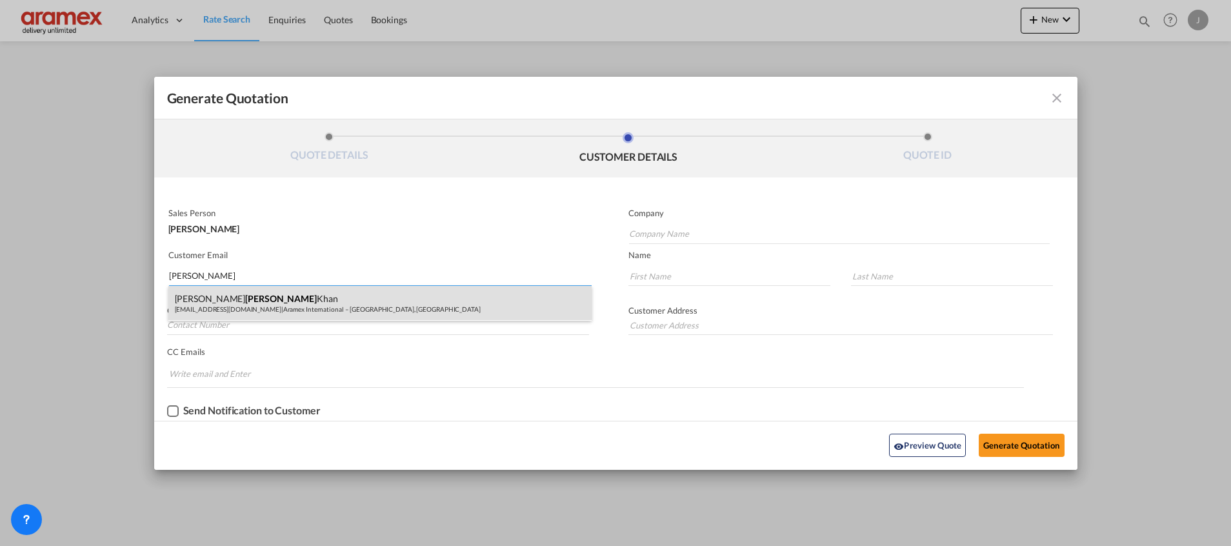
type input "[PERSON_NAME]"
click at [250, 305] on div "[PERSON_NAME] [PERSON_NAME][EMAIL_ADDRESS][DOMAIN_NAME] | Aramex International …" at bounding box center [379, 303] width 423 height 35
type input "Aramex International – [GEOGRAPHIC_DATA], [GEOGRAPHIC_DATA]"
type input "[EMAIL_ADDRESS][DOMAIN_NAME]"
type input "[PERSON_NAME]"
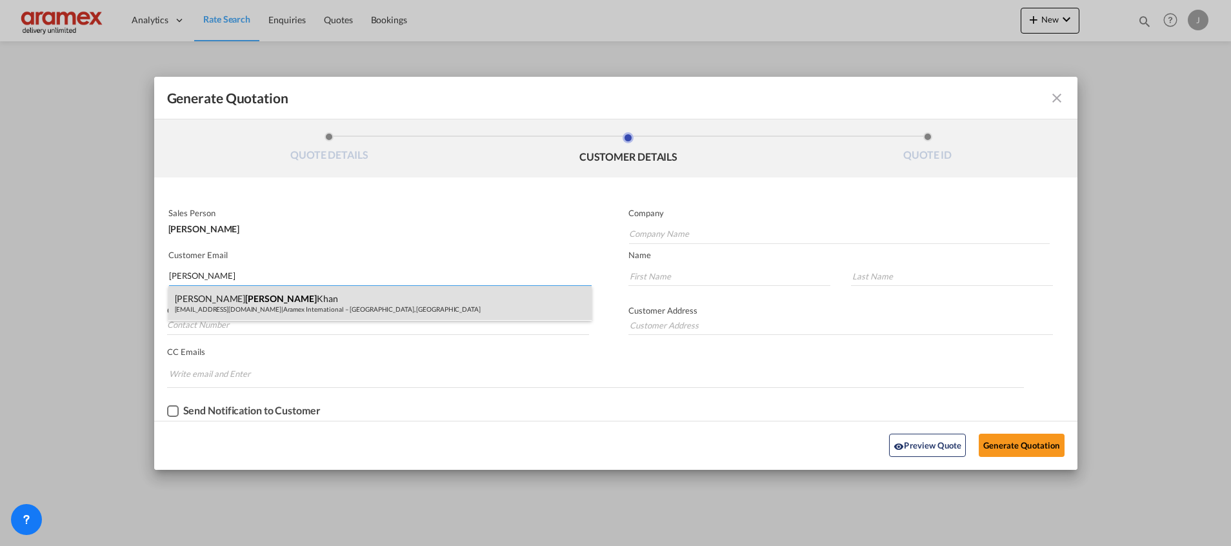
type input "Khan"
type input "[GEOGRAPHIC_DATA]"
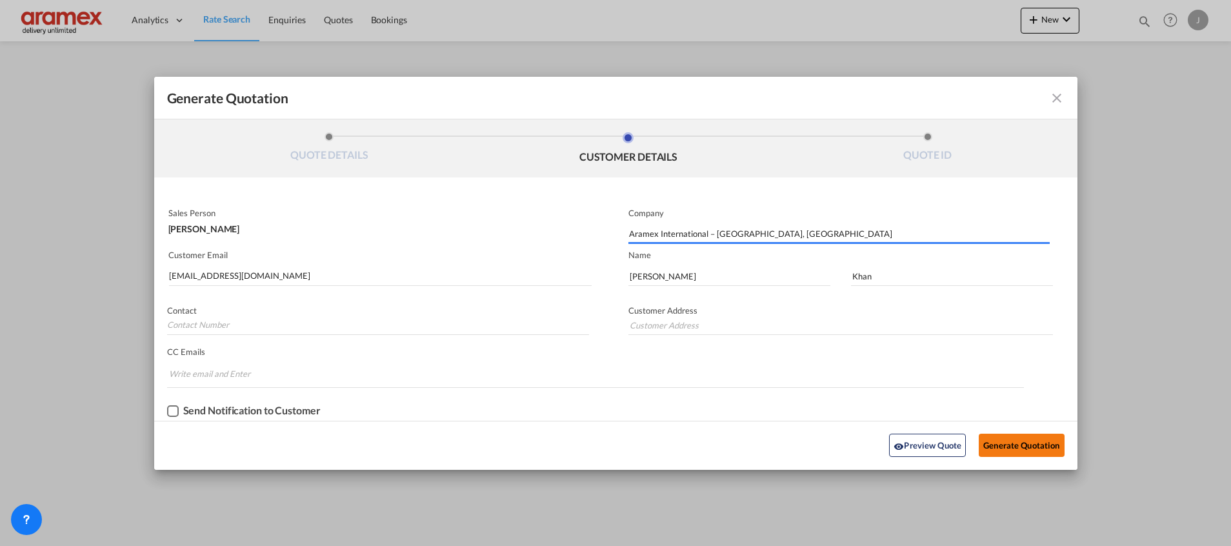
click at [994, 443] on button "Generate Quotation" at bounding box center [1021, 445] width 85 height 23
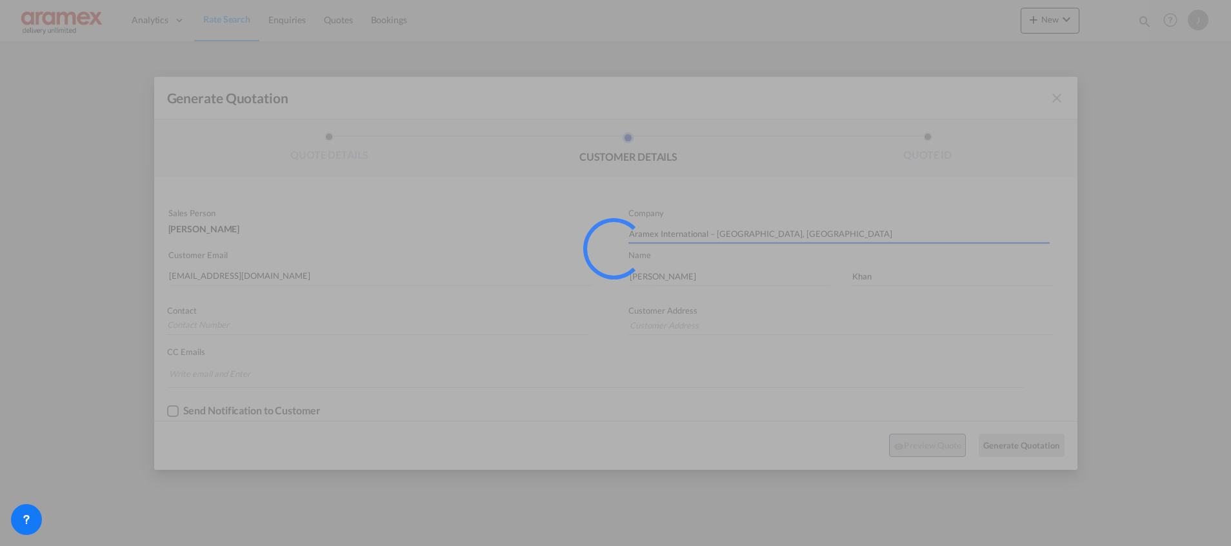
type input "[GEOGRAPHIC_DATA]"
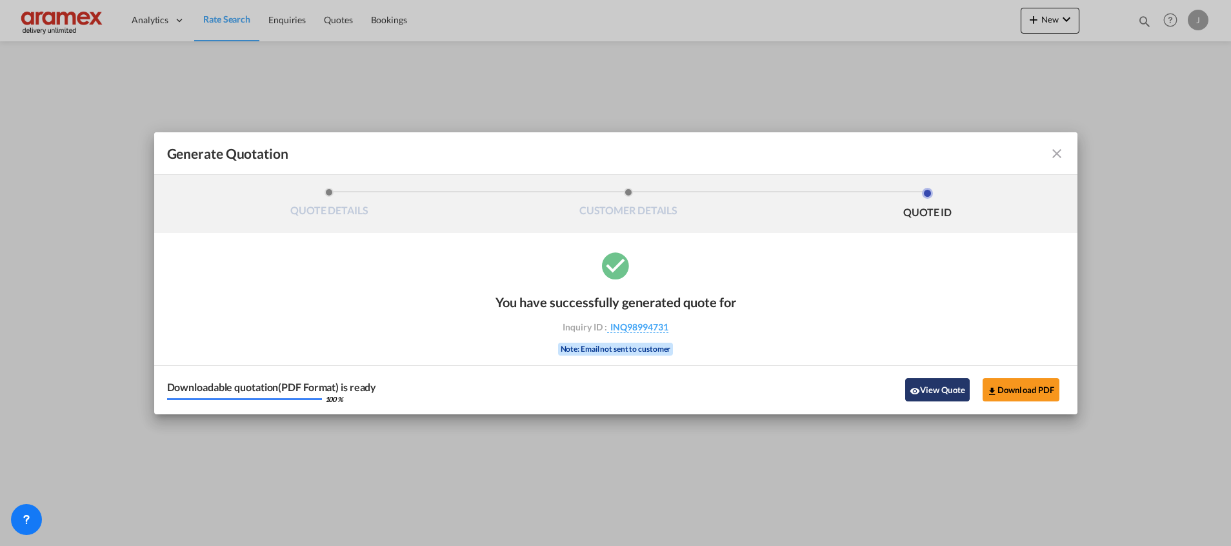
click at [947, 386] on button "View Quote" at bounding box center [937, 389] width 65 height 23
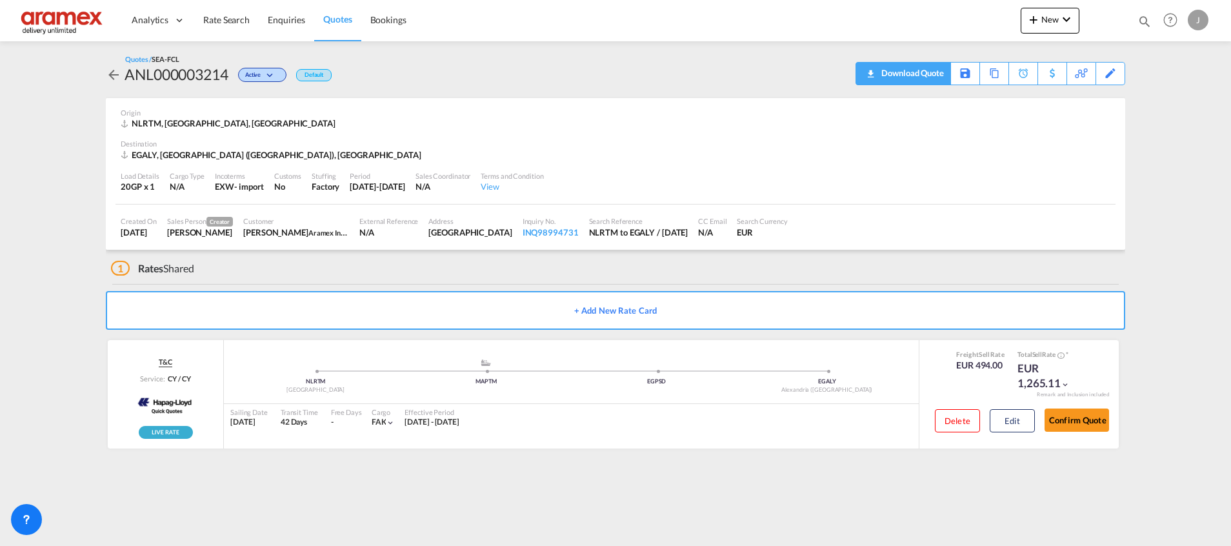
click at [929, 72] on div "Download Quote" at bounding box center [911, 73] width 66 height 21
click at [1011, 418] on button "Edit" at bounding box center [1012, 420] width 45 height 23
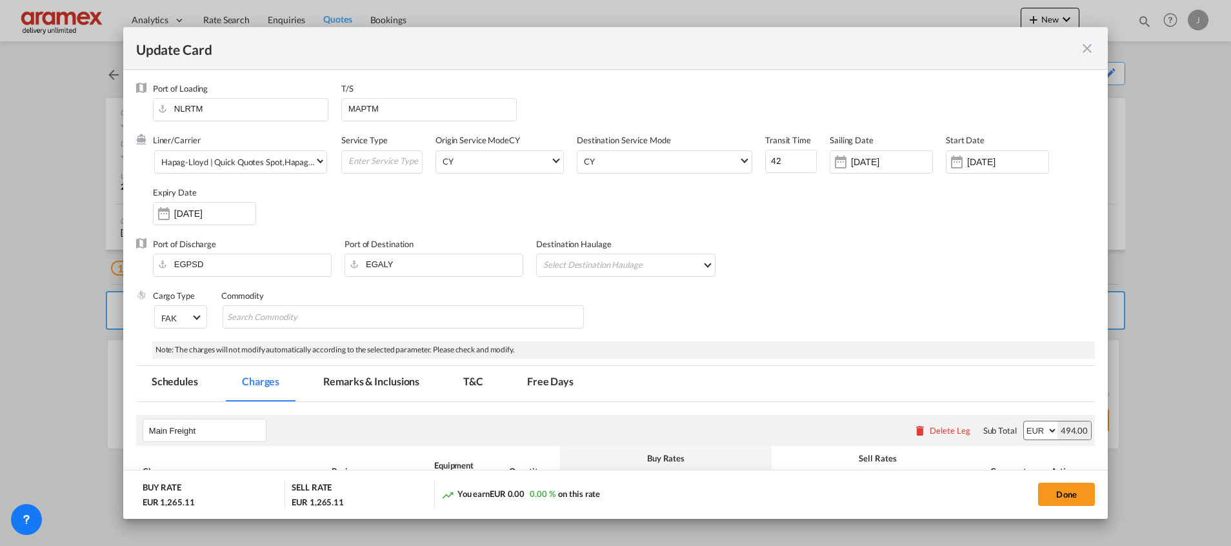
select select "per shipment"
select select "per equipment"
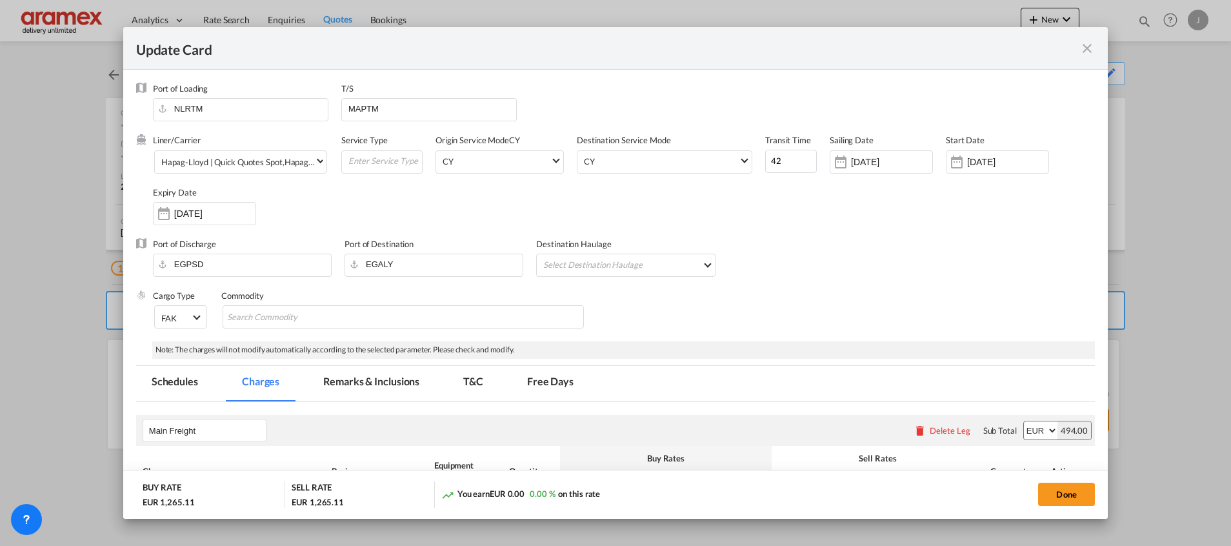
select select "per equipment"
drag, startPoint x: 780, startPoint y: 163, endPoint x: 737, endPoint y: 168, distance: 42.9
click at [737, 168] on div "Liner/Carrier Hapag-[PERSON_NAME] | Quick Quotes Spot , Hapag-[PERSON_NAME] Spo…" at bounding box center [624, 185] width 942 height 103
type input "27"
click at [218, 157] on div "Hapag-Lloyd | Quick Quotes Spot" at bounding box center [221, 162] width 121 height 10
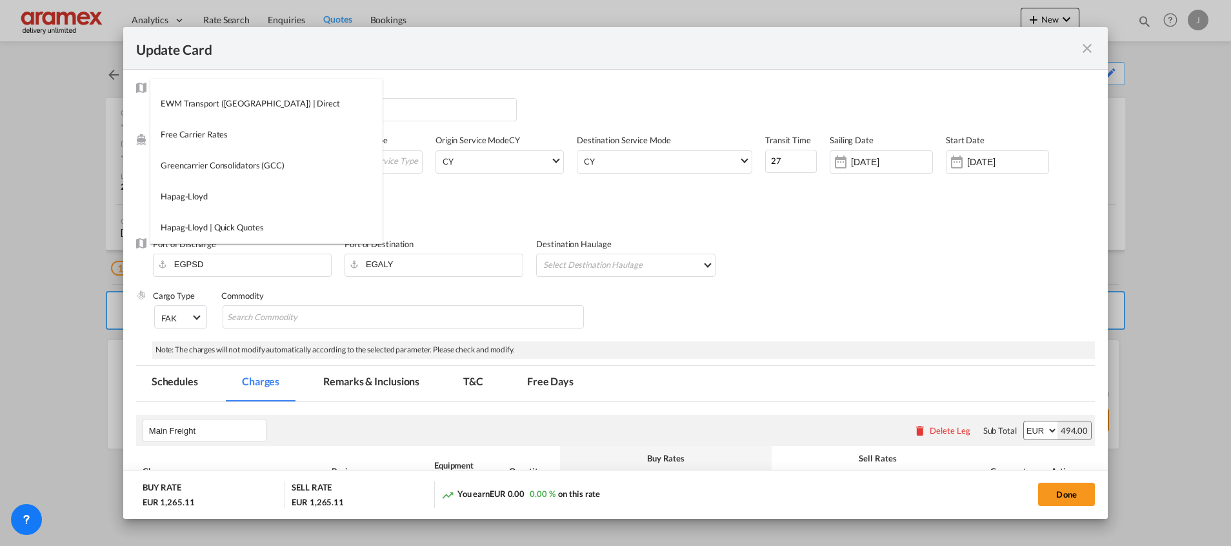
scroll to position [924, 0]
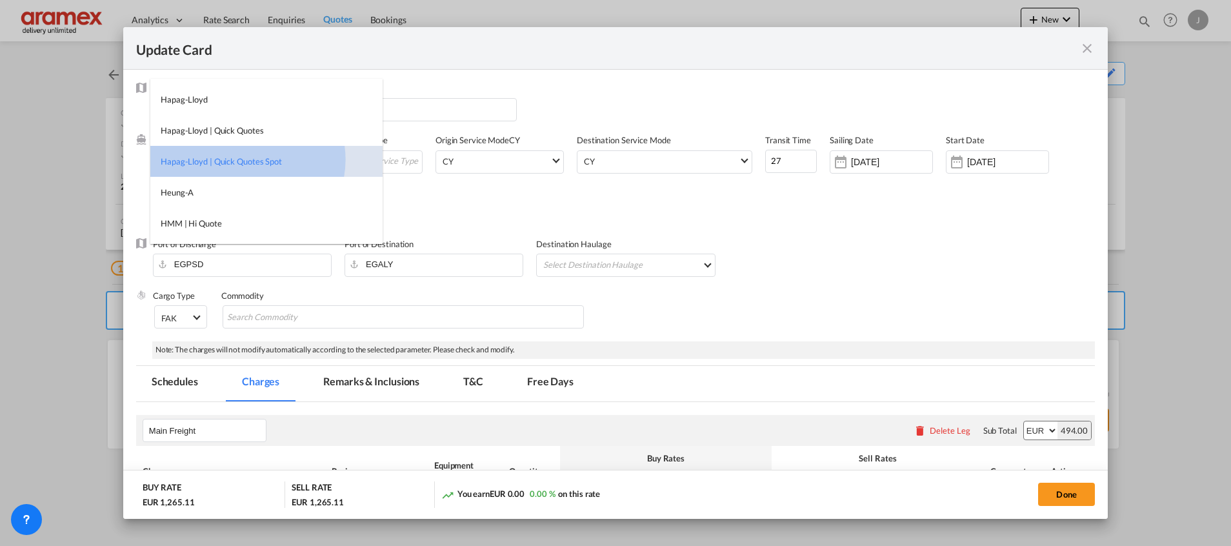
click at [247, 159] on div "Hapag-Lloyd | Quick Quotes Spot" at bounding box center [221, 162] width 121 height 12
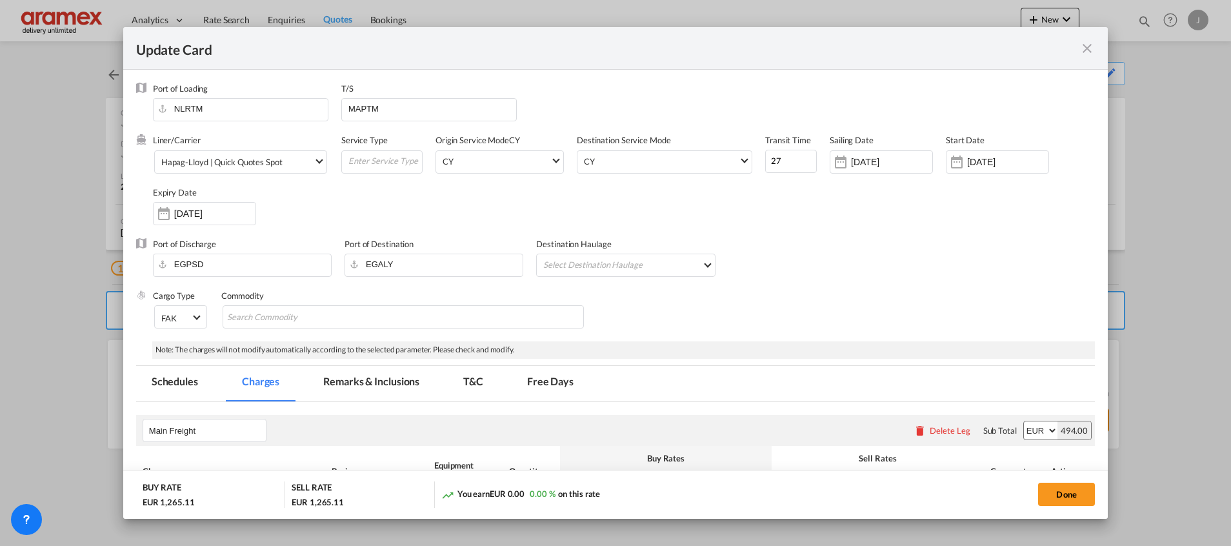
click at [861, 228] on div "Liner/Carrier Hapag-[PERSON_NAME] | Quick Quotes Spot Service Type Origin Servi…" at bounding box center [624, 185] width 942 height 103
click at [224, 154] on md-select-value "Hapag-Lloyd | Quick Quotes Spot" at bounding box center [243, 161] width 166 height 21
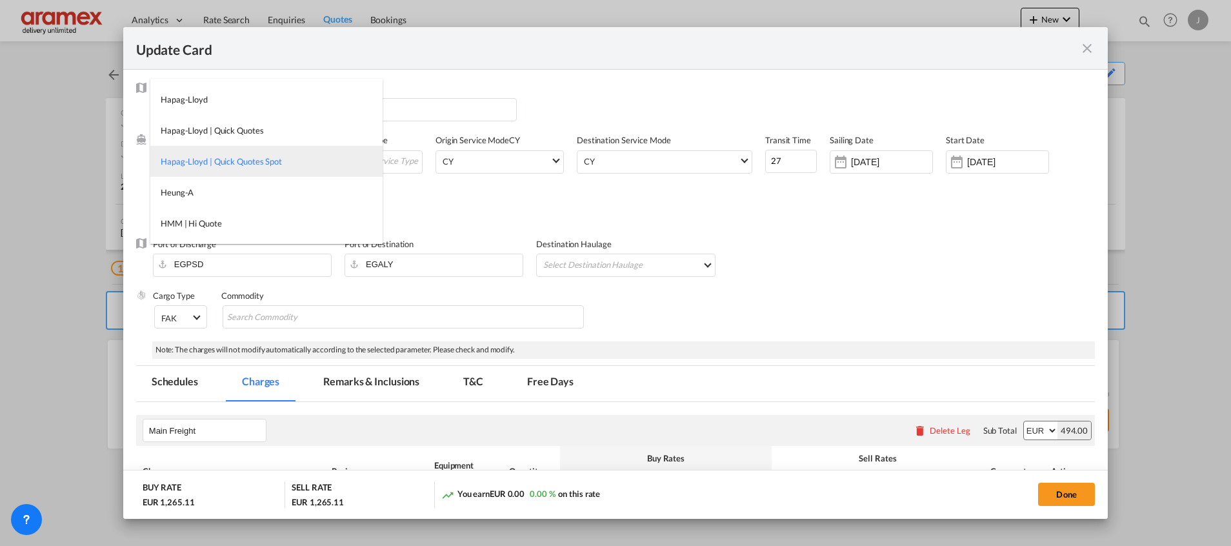
scroll to position [827, 0]
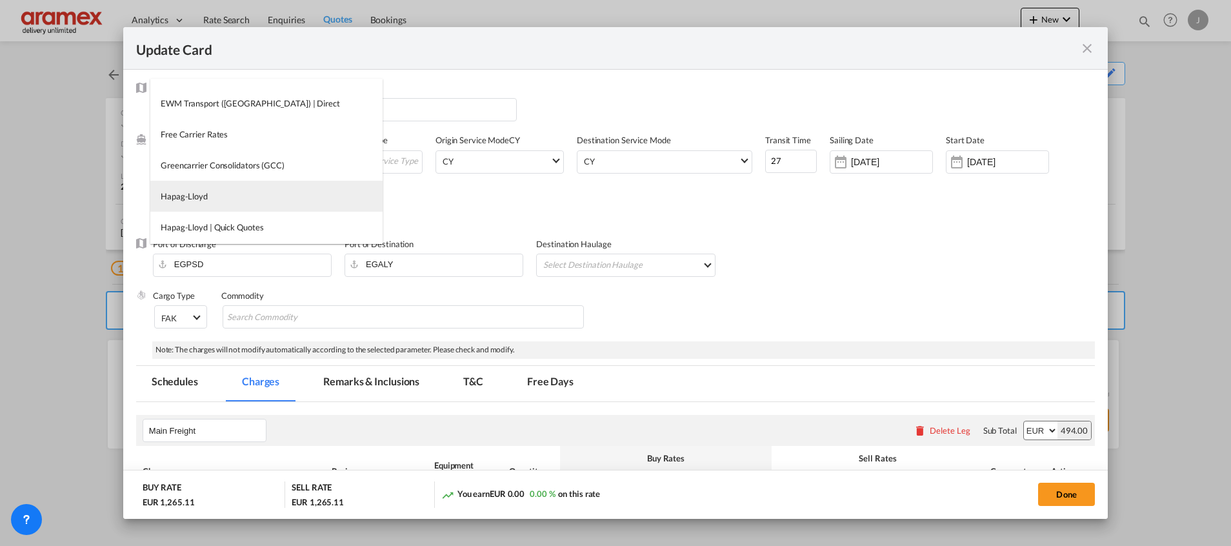
click at [225, 188] on md-option "Hapag-Lloyd" at bounding box center [266, 196] width 232 height 31
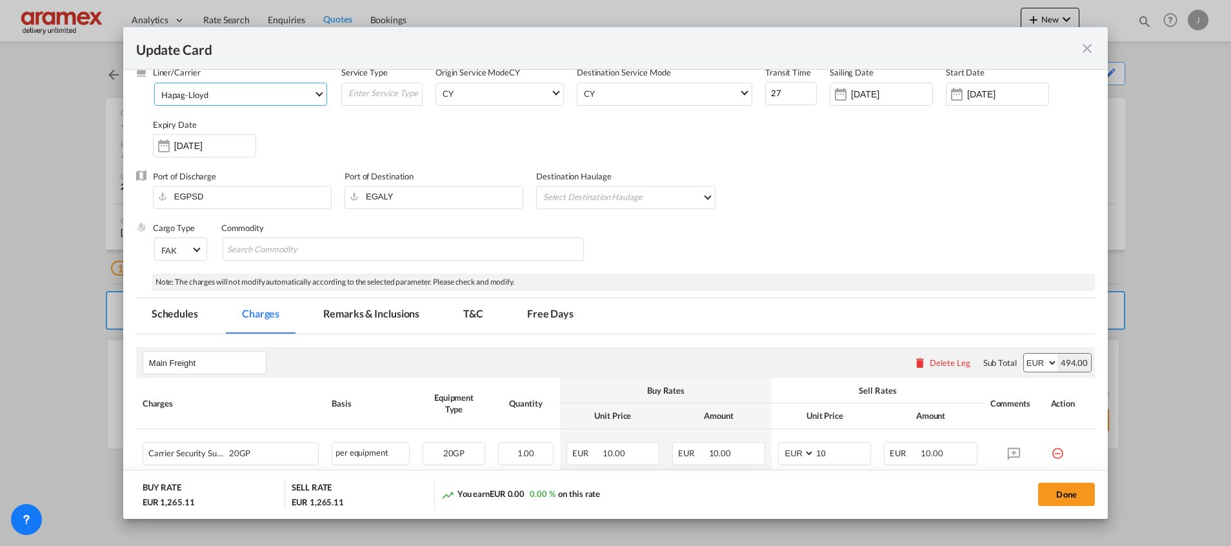
scroll to position [0, 0]
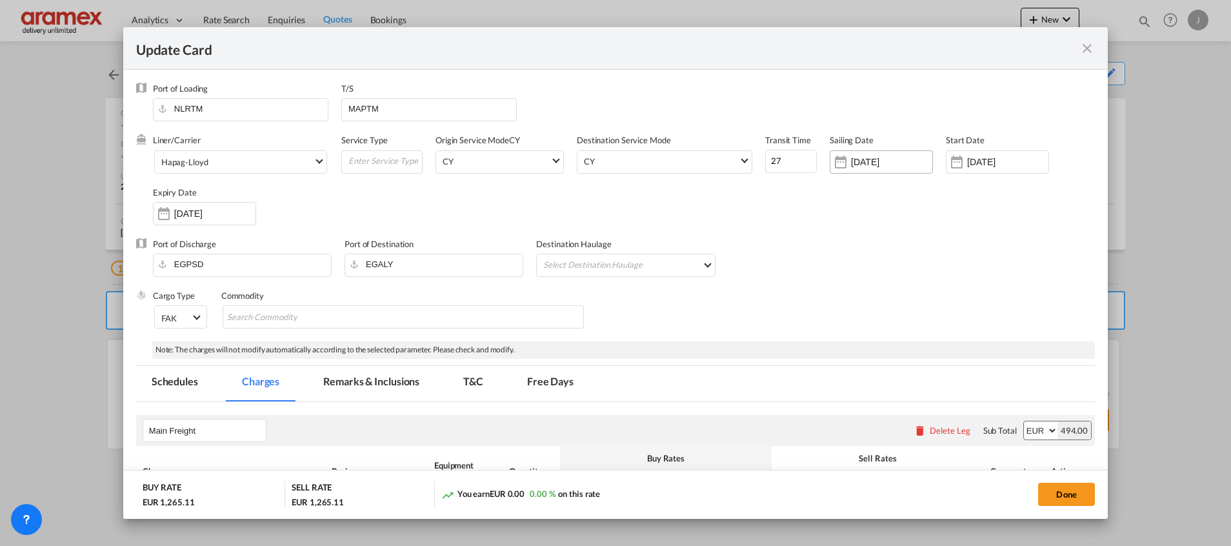
click at [871, 165] on input "[DATE]" at bounding box center [891, 162] width 81 height 10
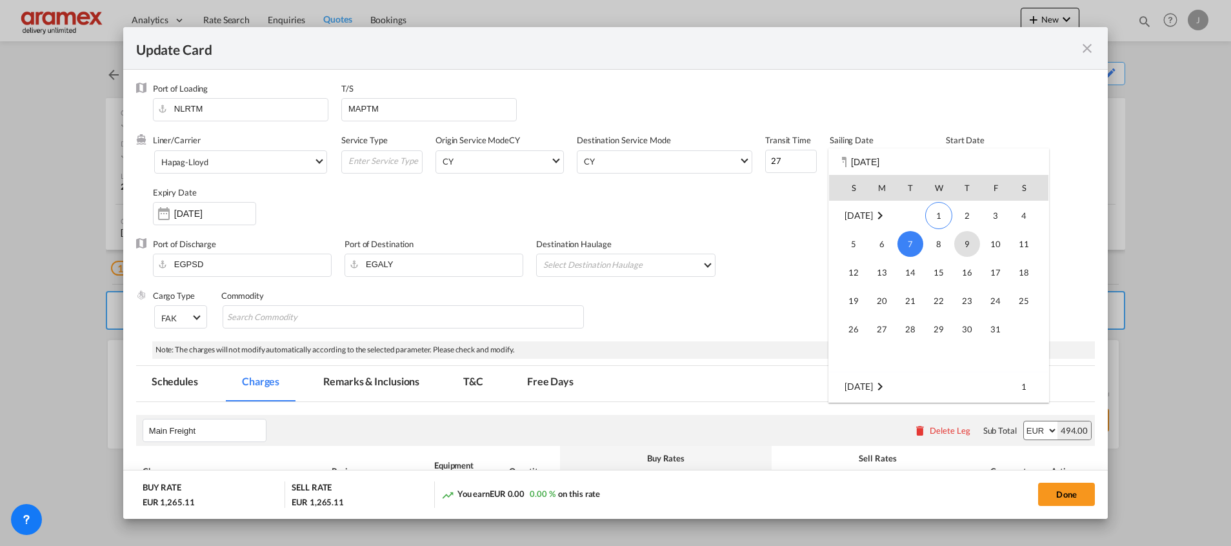
click at [963, 245] on span "9" at bounding box center [967, 244] width 26 height 26
type input "[DATE]"
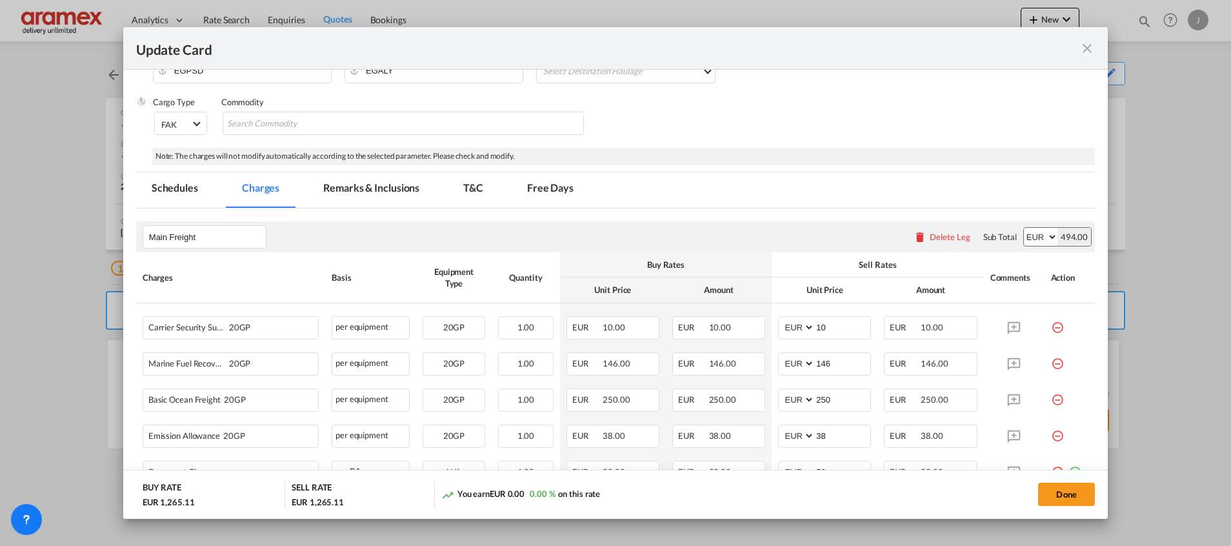
scroll to position [290, 0]
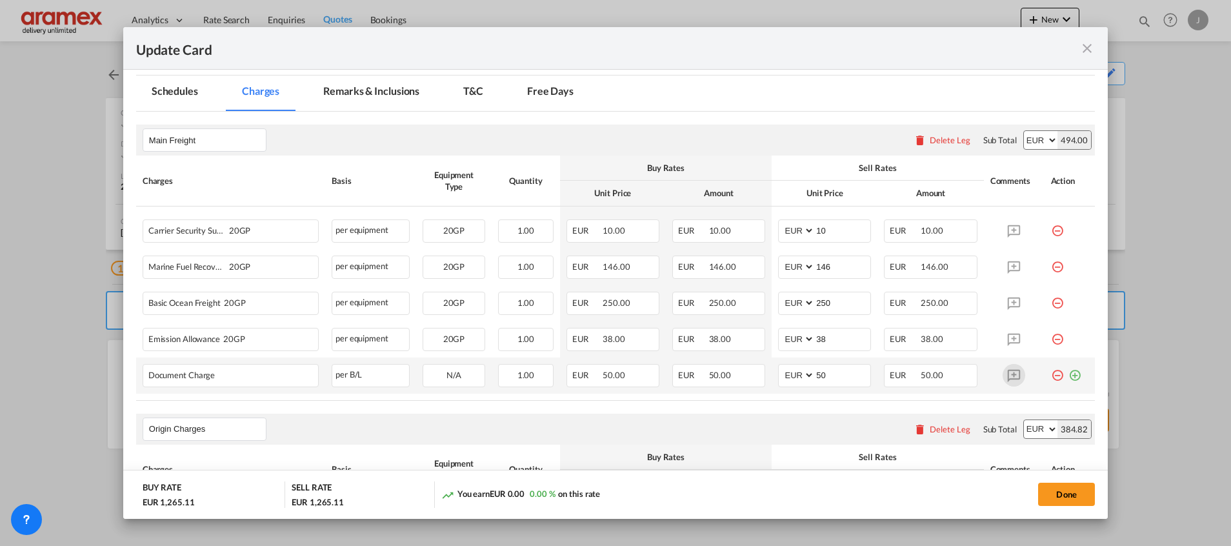
drag, startPoint x: 1062, startPoint y: 376, endPoint x: 1005, endPoint y: 377, distance: 56.8
click at [1069, 376] on md-icon "icon-plus-circle-outline green-400-fg" at bounding box center [1075, 370] width 13 height 13
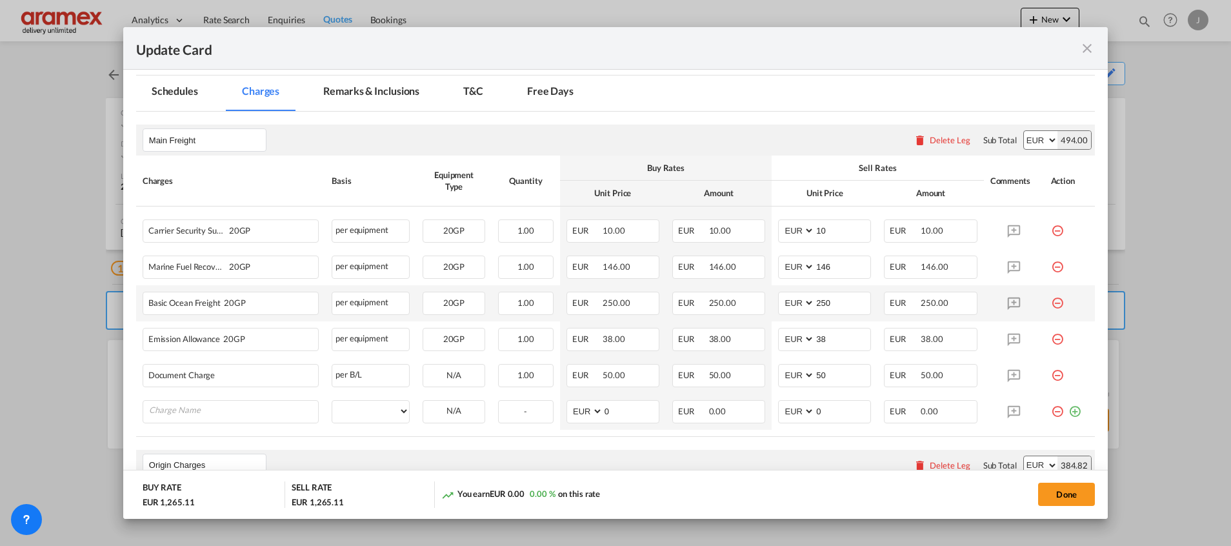
click at [1051, 303] on md-icon "icon-minus-circle-outline red-400-fg" at bounding box center [1057, 298] width 13 height 13
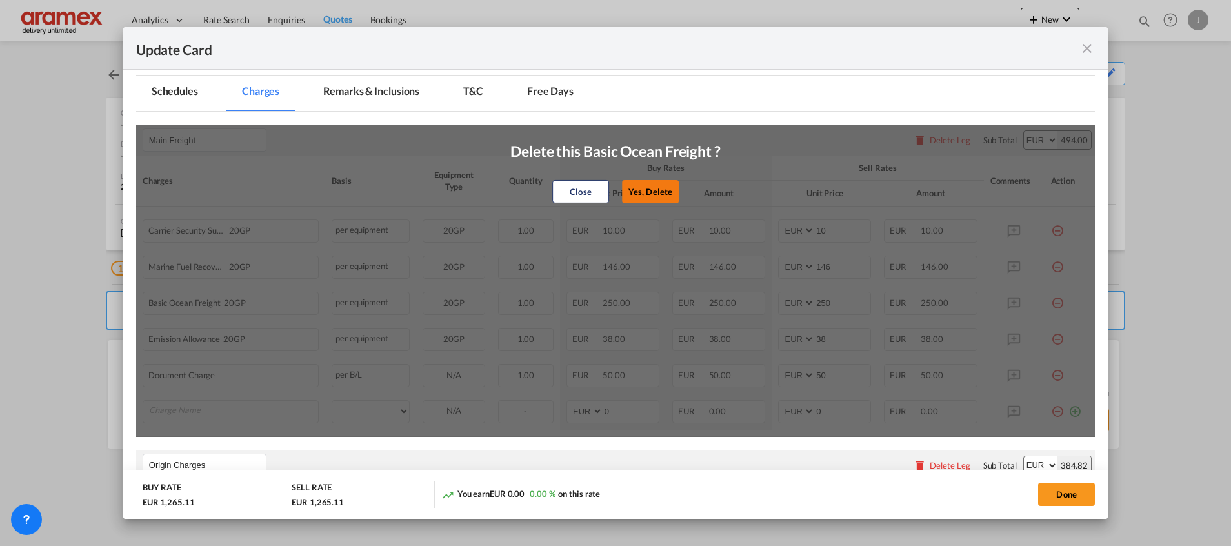
click at [647, 188] on button "Yes, Delete" at bounding box center [650, 191] width 57 height 23
type input "38"
type input "50"
type input "0"
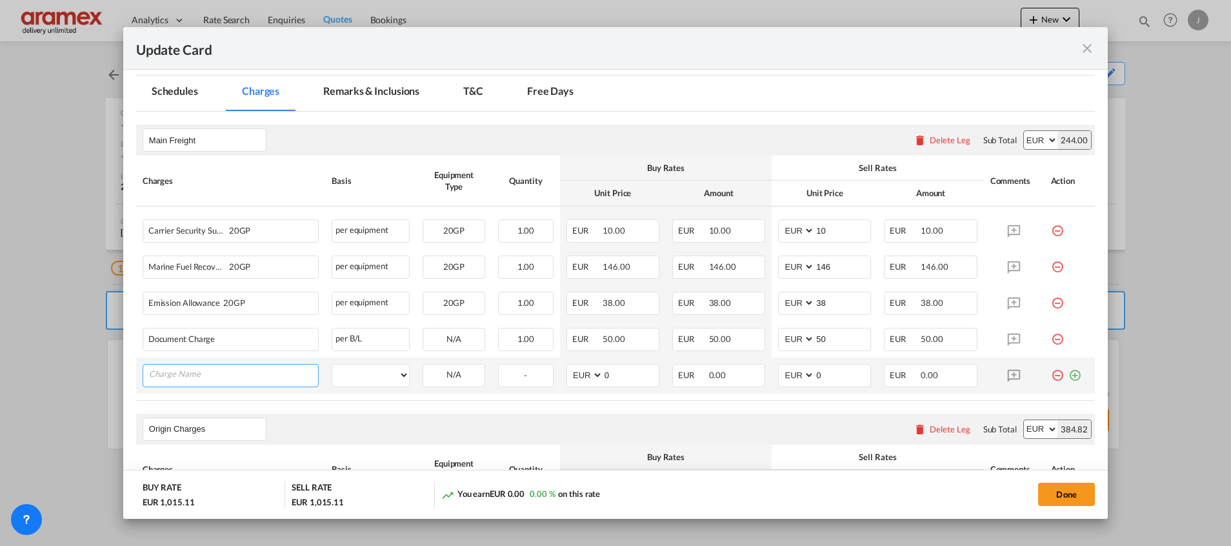
click at [227, 376] on input "Charge Name" at bounding box center [233, 374] width 169 height 19
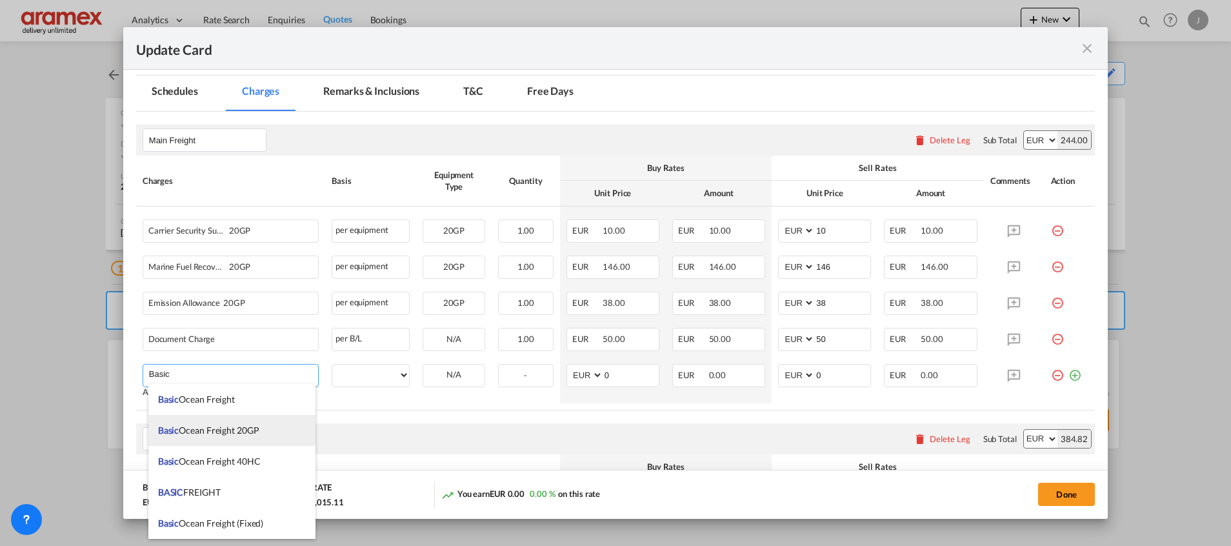
click at [230, 428] on span "Basic Ocean Freight 20GP" at bounding box center [208, 430] width 101 height 11
type input "Basic Ocean Freight 20GP"
select select "per equipment"
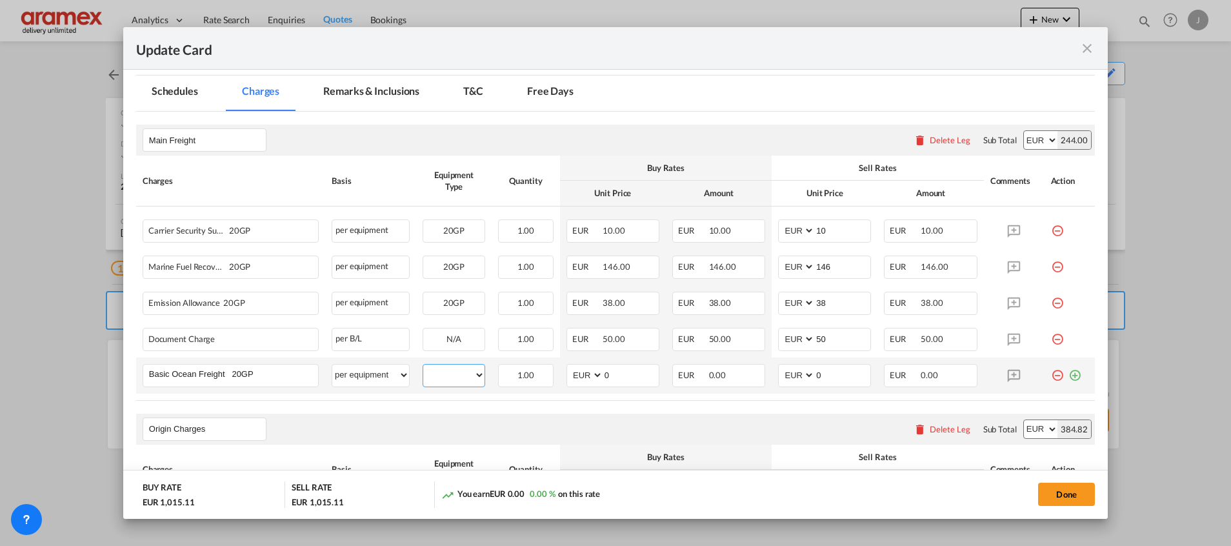
click at [442, 370] on select "20GP" at bounding box center [453, 375] width 61 height 17
select select "20GP"
click at [423, 367] on select "20GP" at bounding box center [453, 375] width 61 height 17
drag, startPoint x: 621, startPoint y: 377, endPoint x: 592, endPoint y: 380, distance: 29.9
click at [588, 377] on md-input-container "AED AFN ALL AMD ANG AOA ARS AUD AWG AZN BAM BBD BDT BGN BHD BIF BMD BND [PERSON…" at bounding box center [613, 375] width 93 height 23
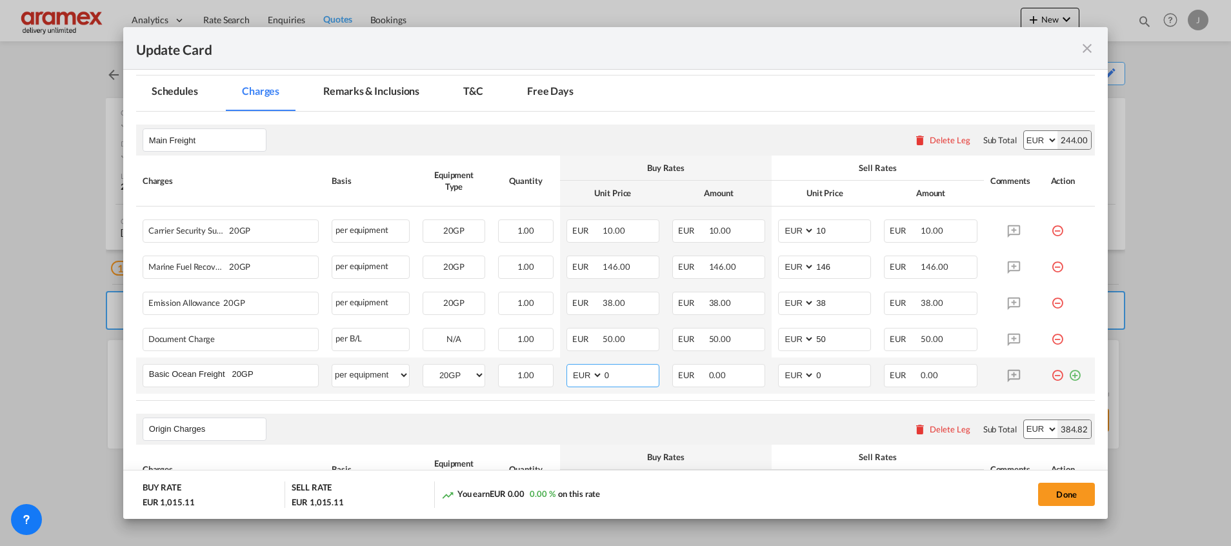
paste input "431"
type input "431"
drag, startPoint x: 837, startPoint y: 376, endPoint x: 782, endPoint y: 379, distance: 54.9
click at [782, 379] on md-input-container "AED AFN ALL AMD ANG AOA ARS AUD AWG AZN BAM BBD BDT BGN BHD BIF BMD BND [PERSON…" at bounding box center [824, 375] width 93 height 23
paste input "431"
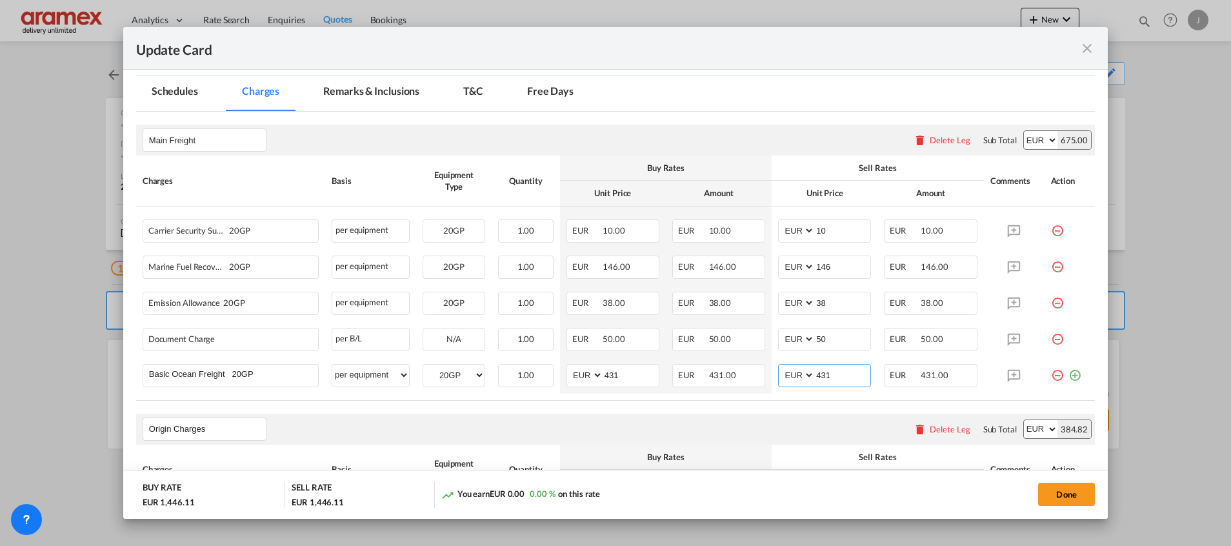
type input "431"
click at [765, 416] on div "Origin Charges Please enter leg name Leg Name Already Exists Delete Leg Sub Tot…" at bounding box center [615, 429] width 959 height 31
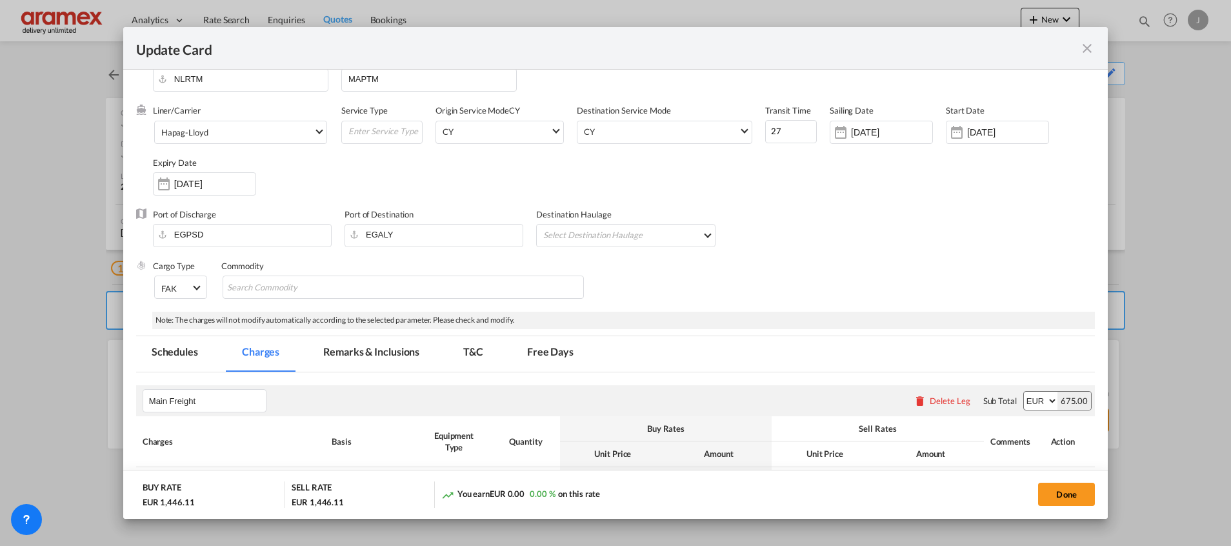
scroll to position [0, 0]
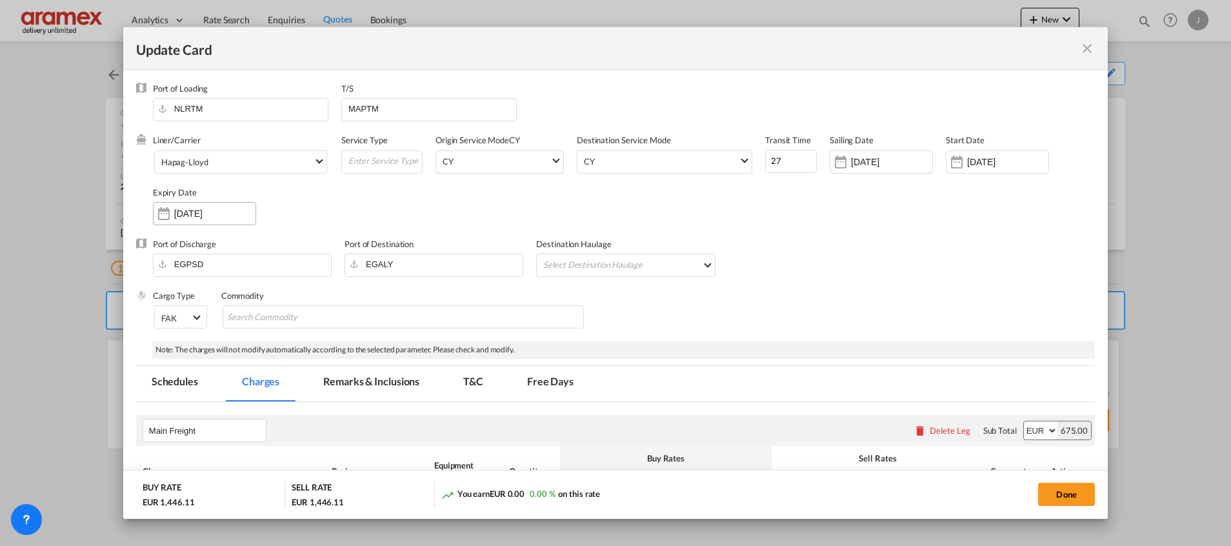
click at [194, 212] on input "[DATE]" at bounding box center [214, 213] width 81 height 10
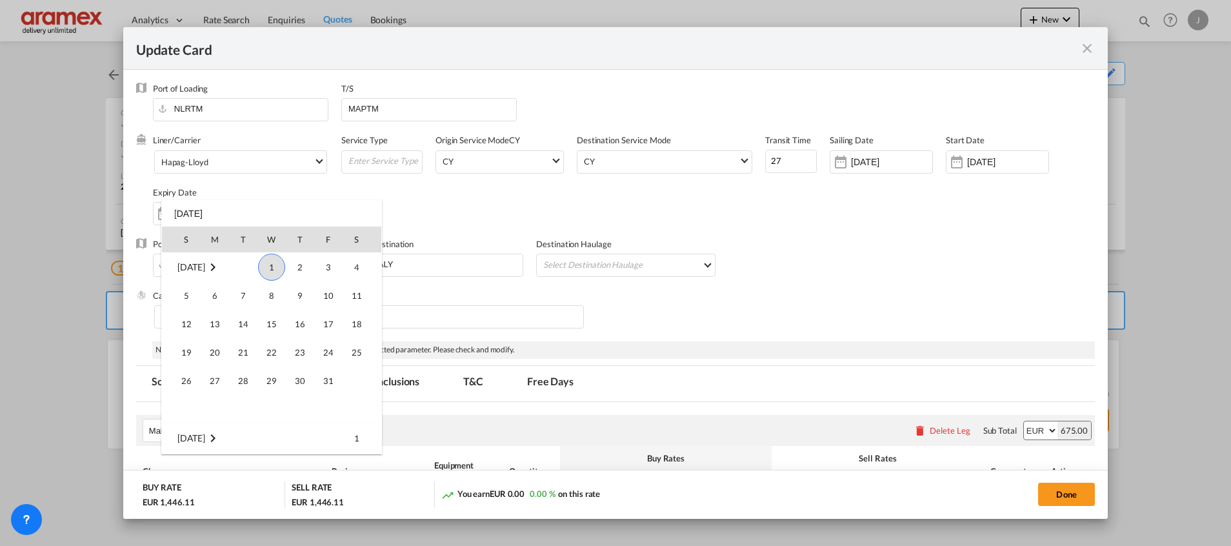
click at [269, 267] on span "1" at bounding box center [271, 267] width 27 height 27
type input "[DATE]"
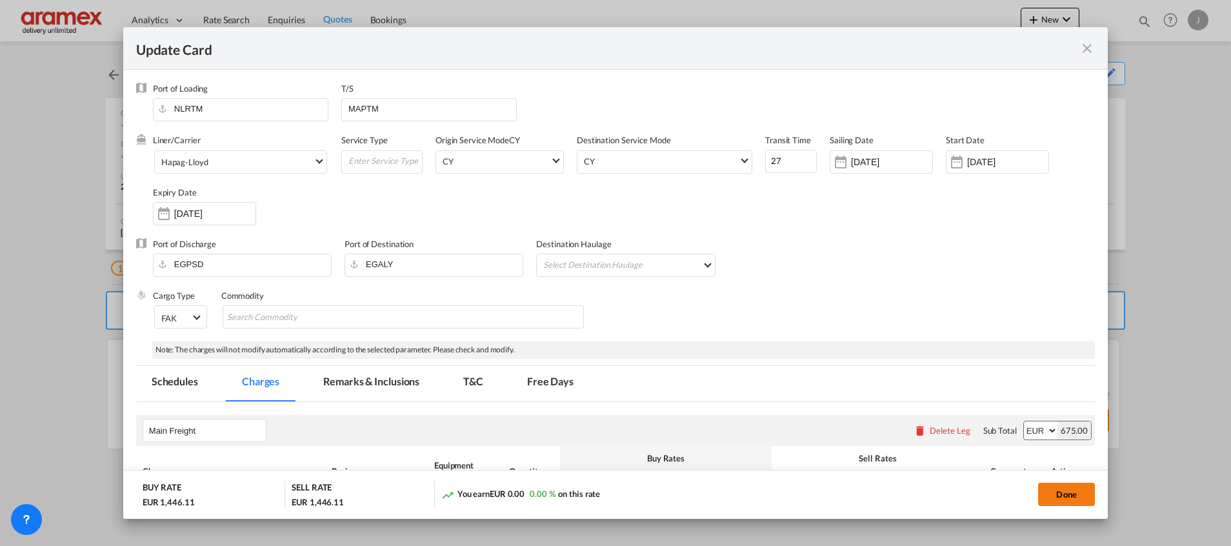
click at [1061, 488] on button "Done" at bounding box center [1066, 494] width 57 height 23
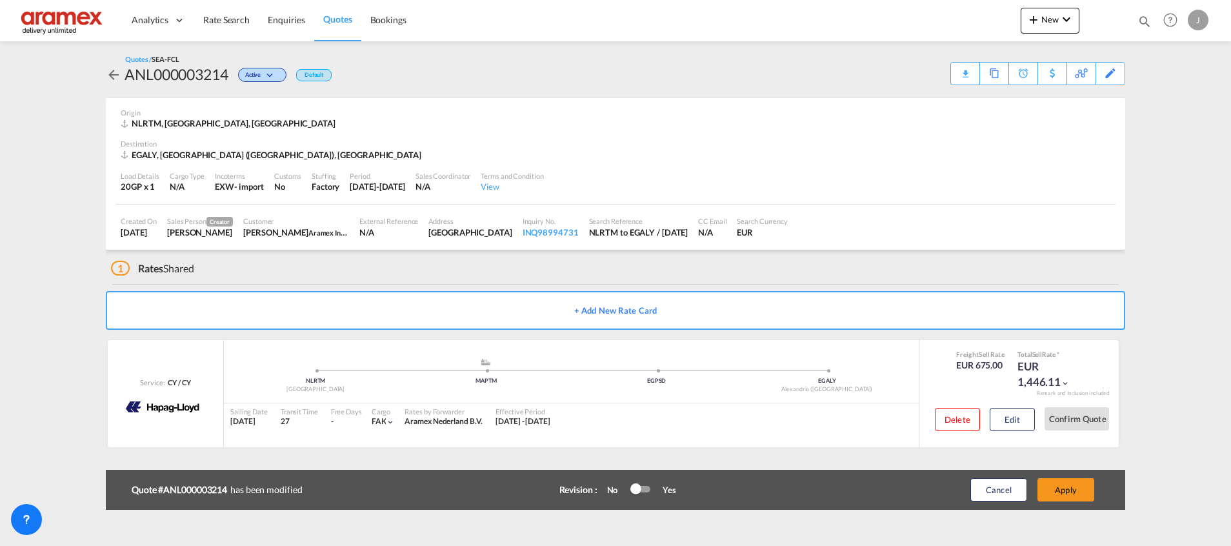
click at [1060, 488] on button "Apply" at bounding box center [1066, 489] width 57 height 23
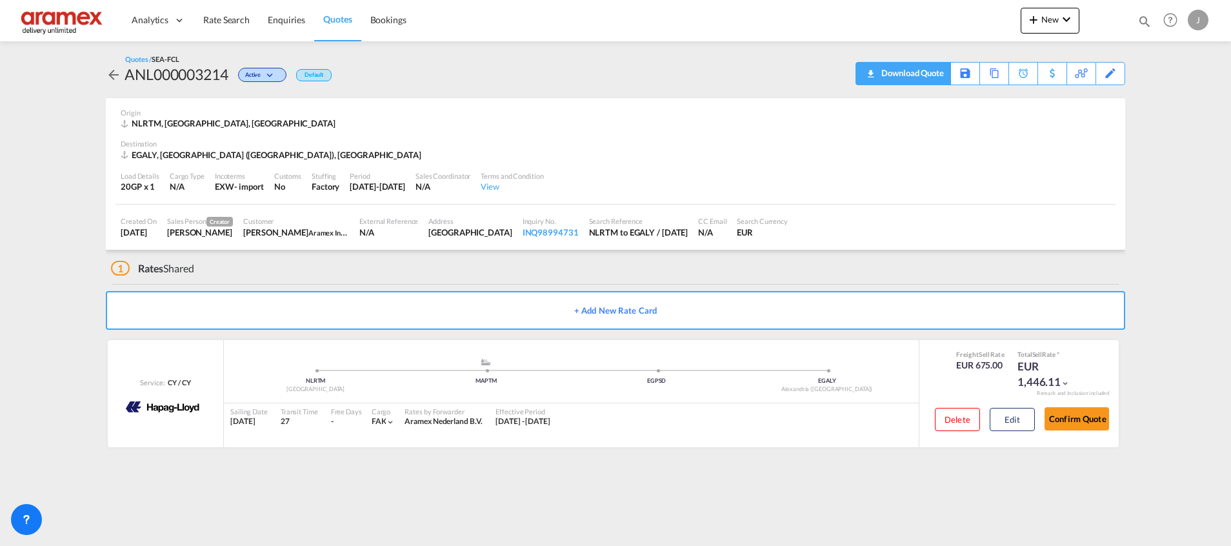
click at [924, 71] on div "Download Quote" at bounding box center [911, 73] width 66 height 21
click at [922, 70] on div "Download Quote" at bounding box center [911, 73] width 66 height 21
click at [350, 20] on span "Quotes" at bounding box center [337, 19] width 28 height 11
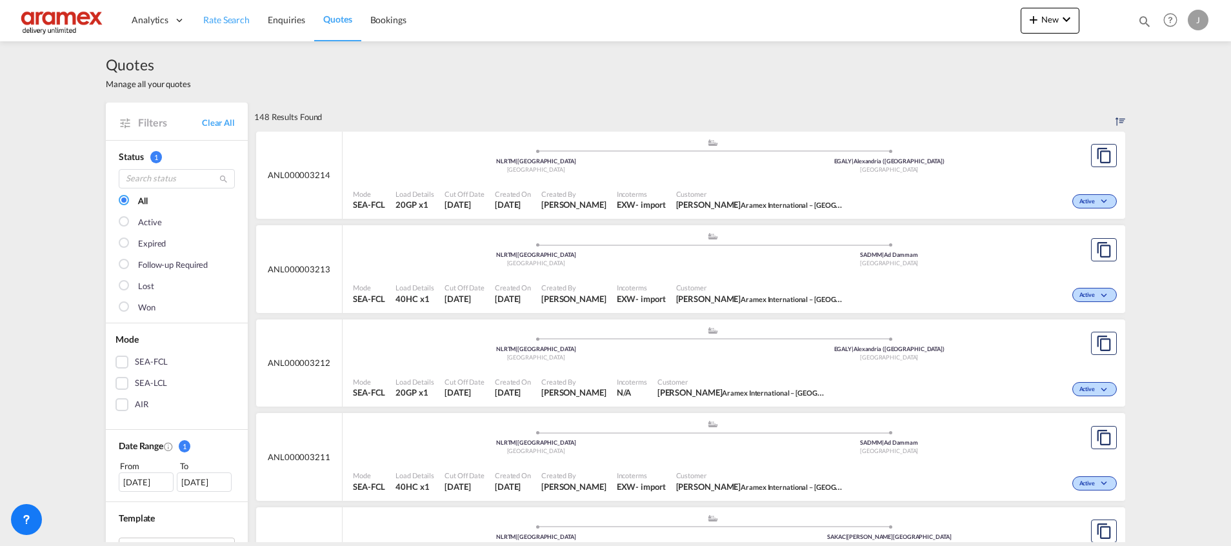
click at [221, 12] on link "Rate Search" at bounding box center [226, 20] width 65 height 42
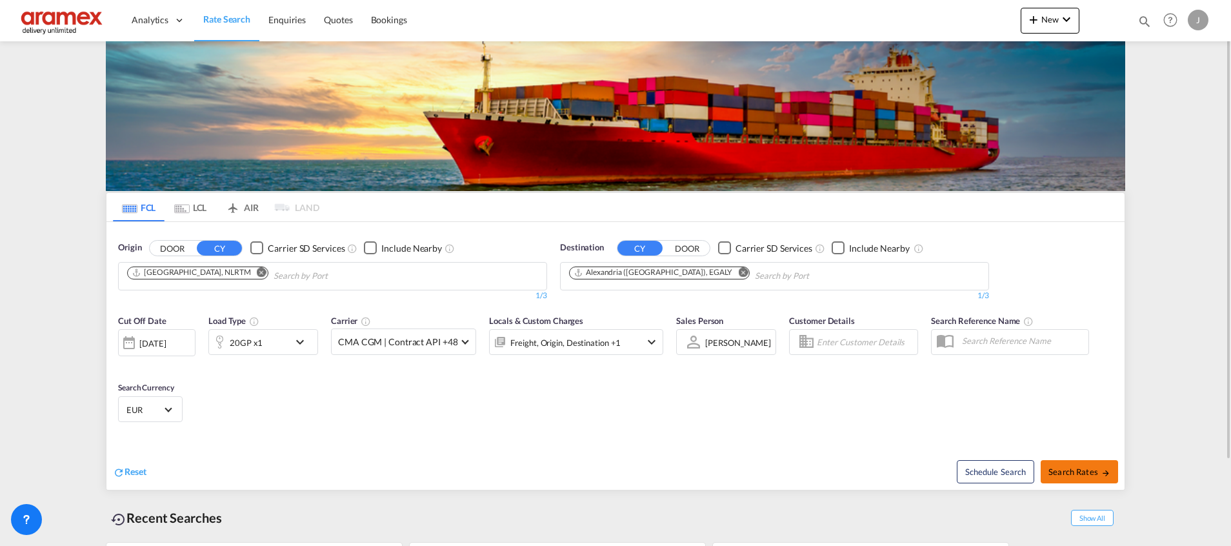
click at [1062, 474] on span "Search Rates" at bounding box center [1080, 472] width 62 height 10
type input "NLRTM to EGALY / [DATE]"
